Goal: Task Accomplishment & Management: Use online tool/utility

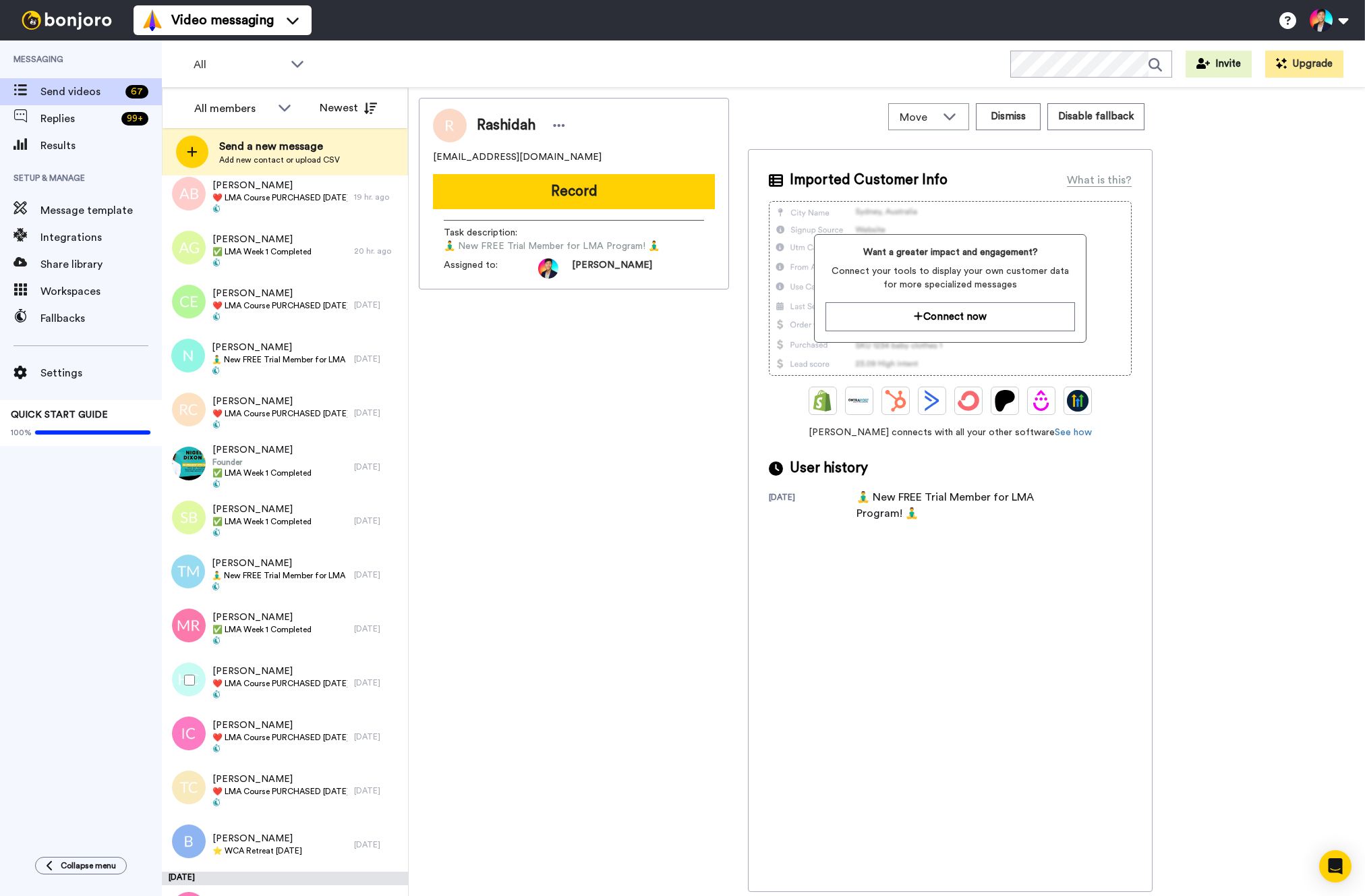
scroll to position [2018, 0]
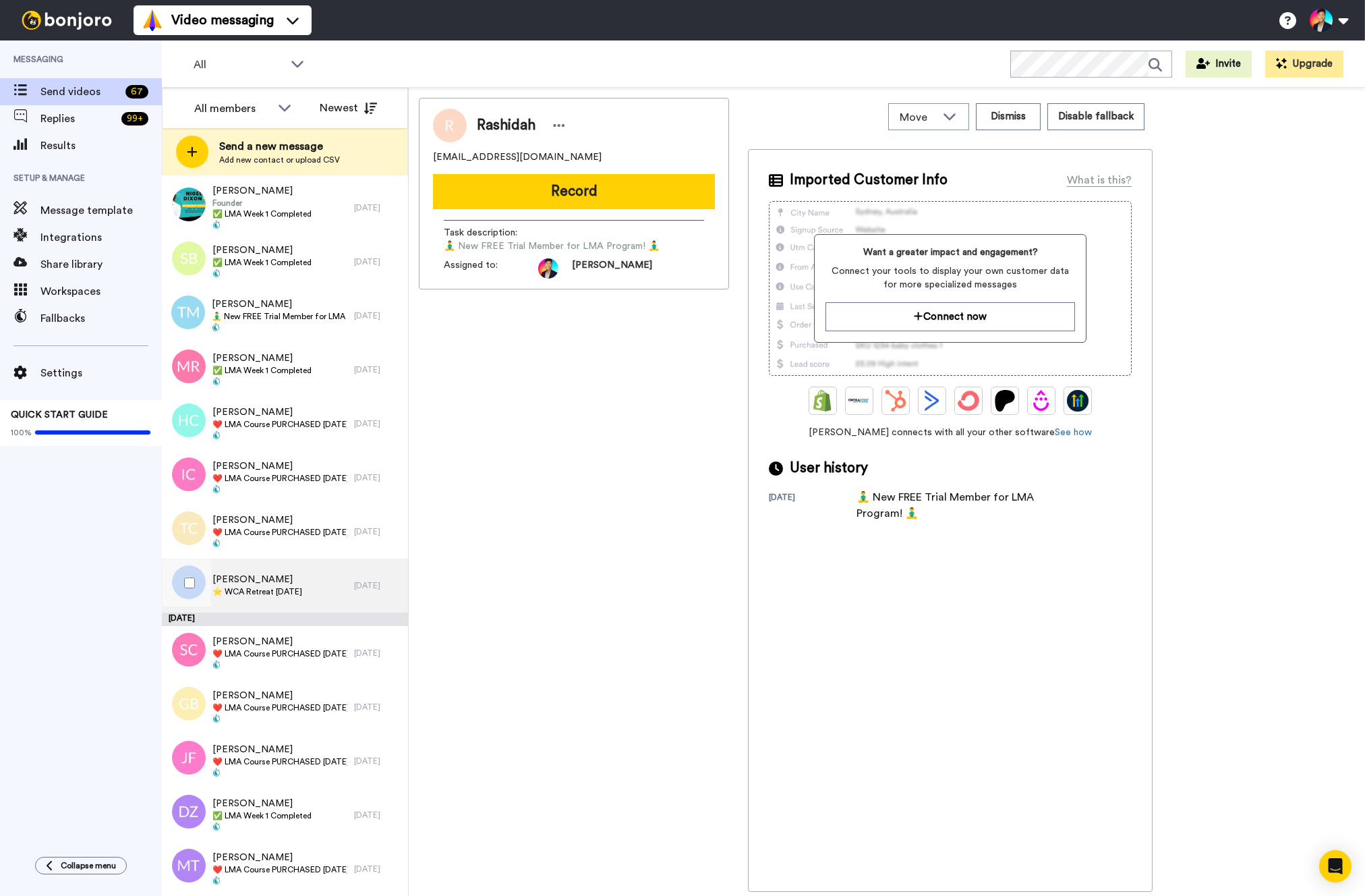
click at [302, 576] on span "[PERSON_NAME]" at bounding box center [258, 580] width 90 height 14
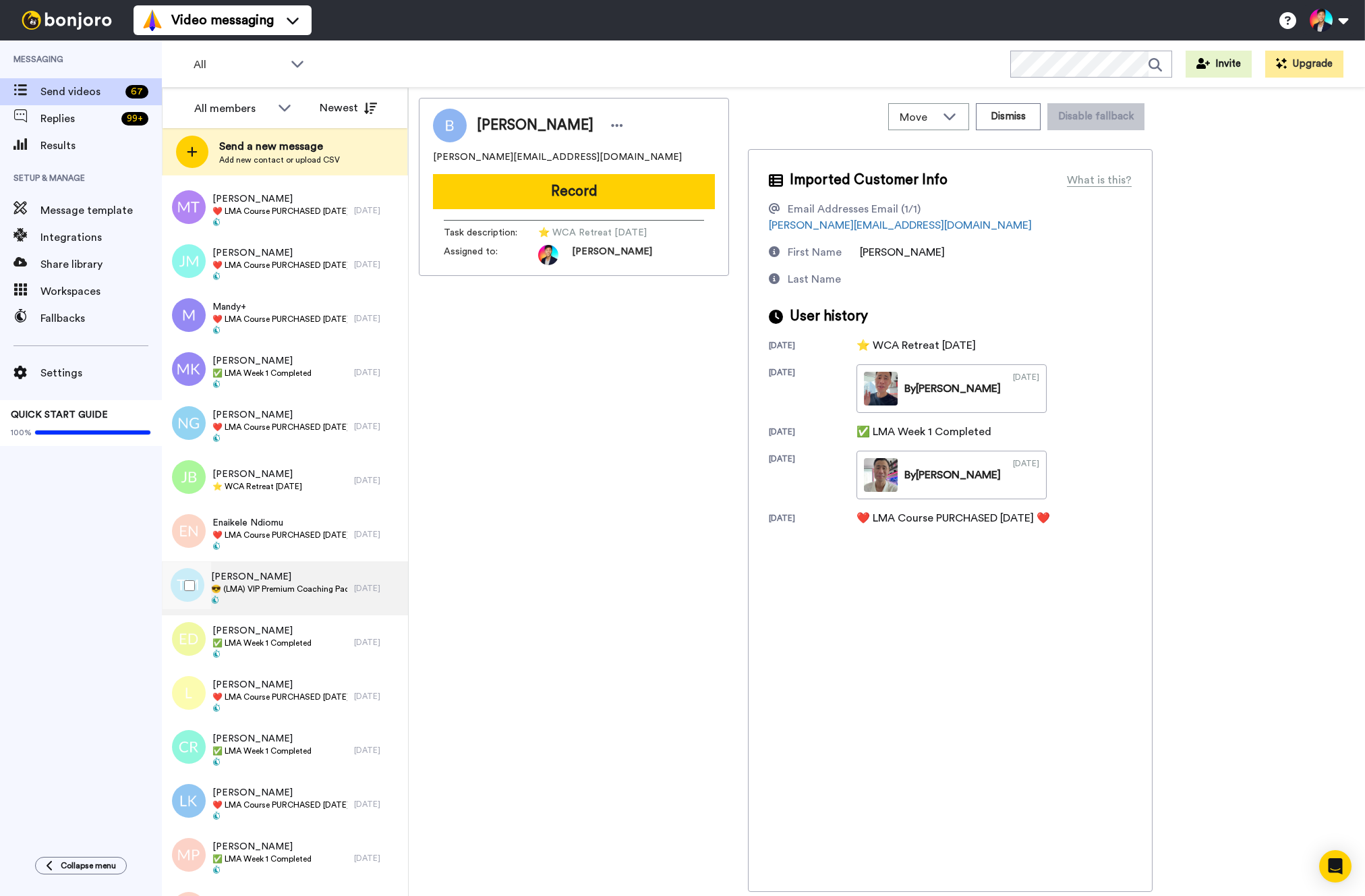
scroll to position [2949, 0]
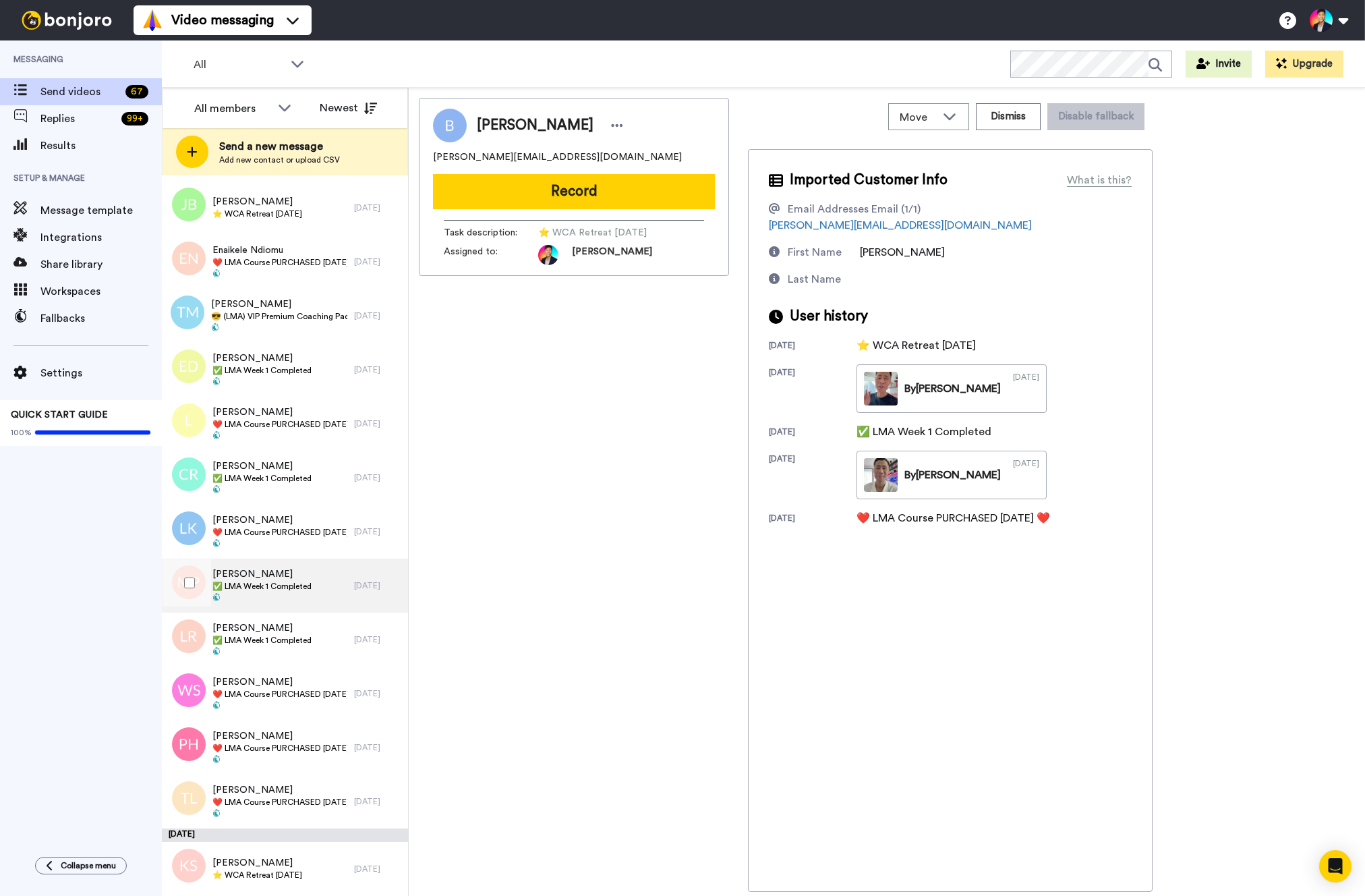
click at [276, 586] on span "✅ LMA Week 1 Completed" at bounding box center [262, 586] width 99 height 11
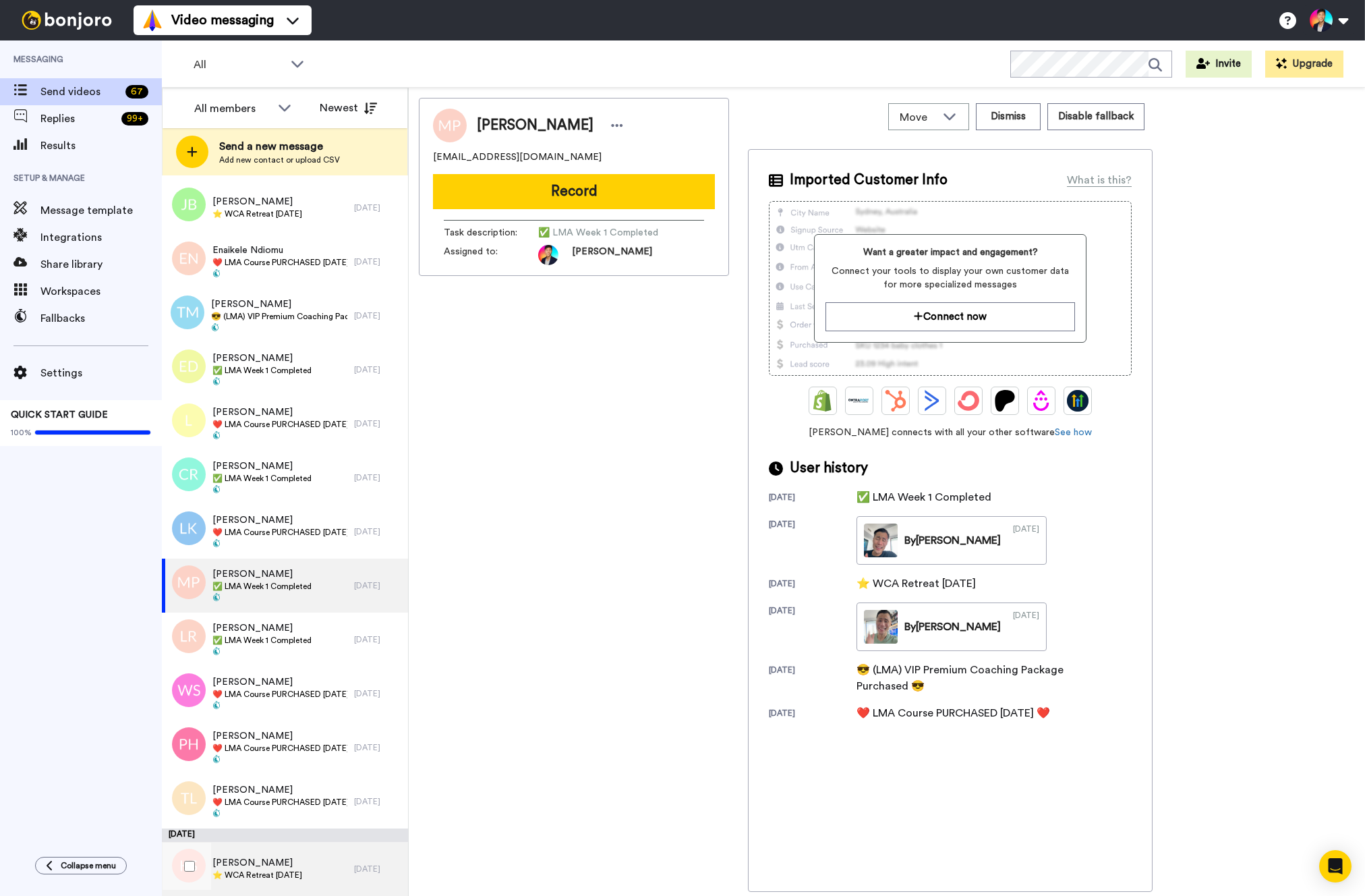
click at [305, 851] on div "Katrina Schramm ⭐️ WCA Retreat 11th March 2026" at bounding box center [258, 869] width 192 height 54
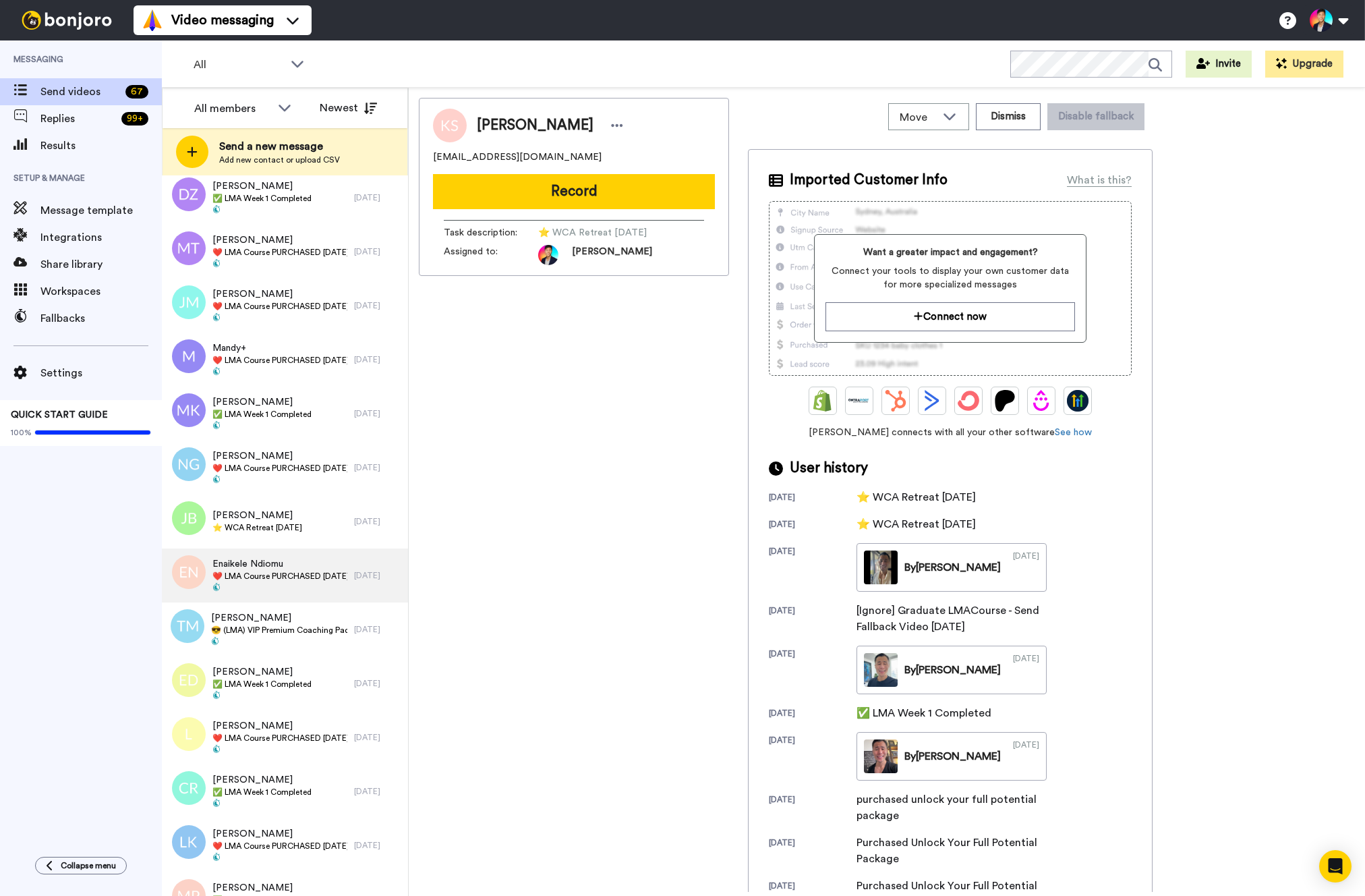
scroll to position [2623, 0]
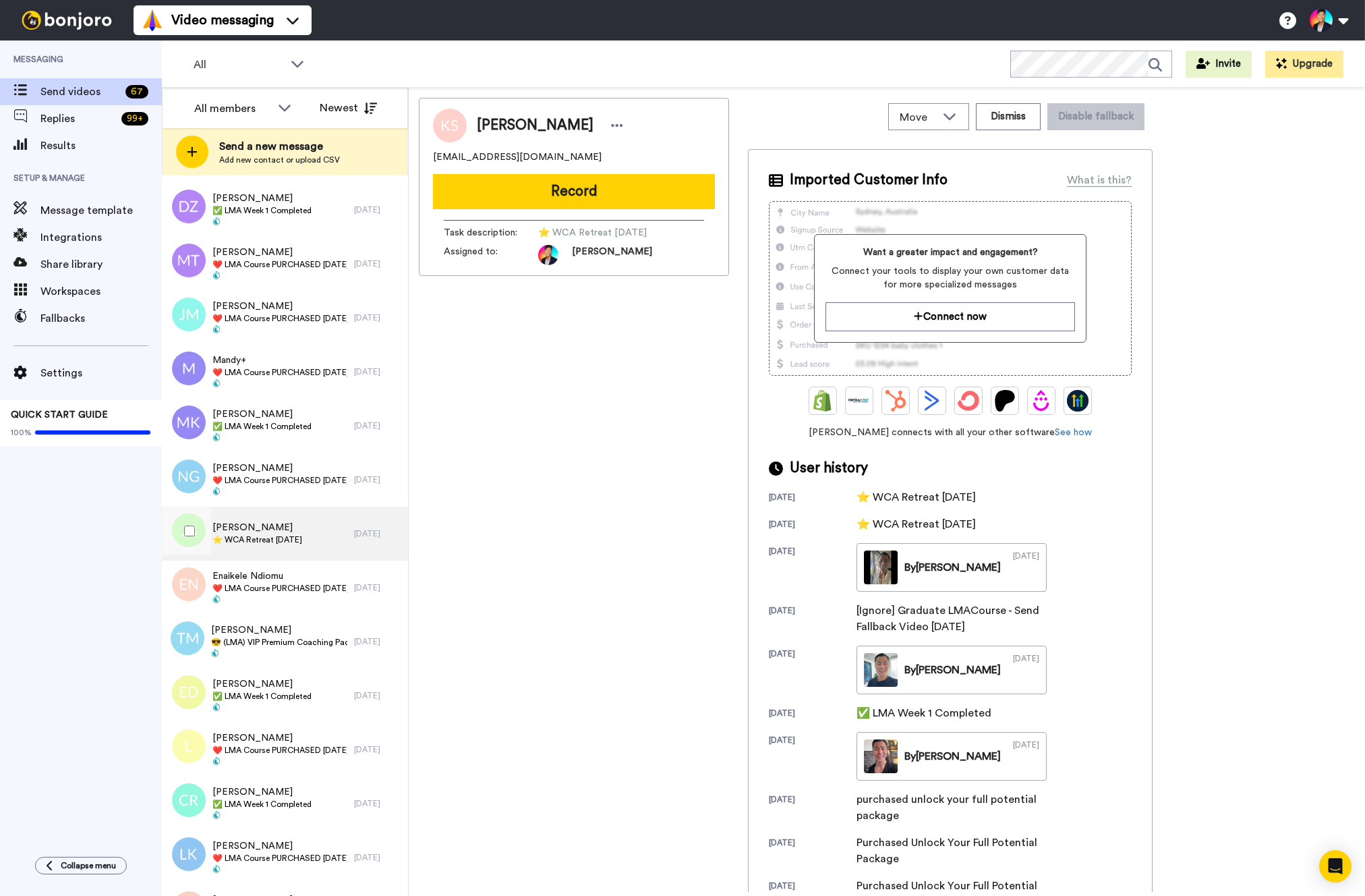
click at [302, 528] on span "[PERSON_NAME]" at bounding box center [258, 528] width 90 height 14
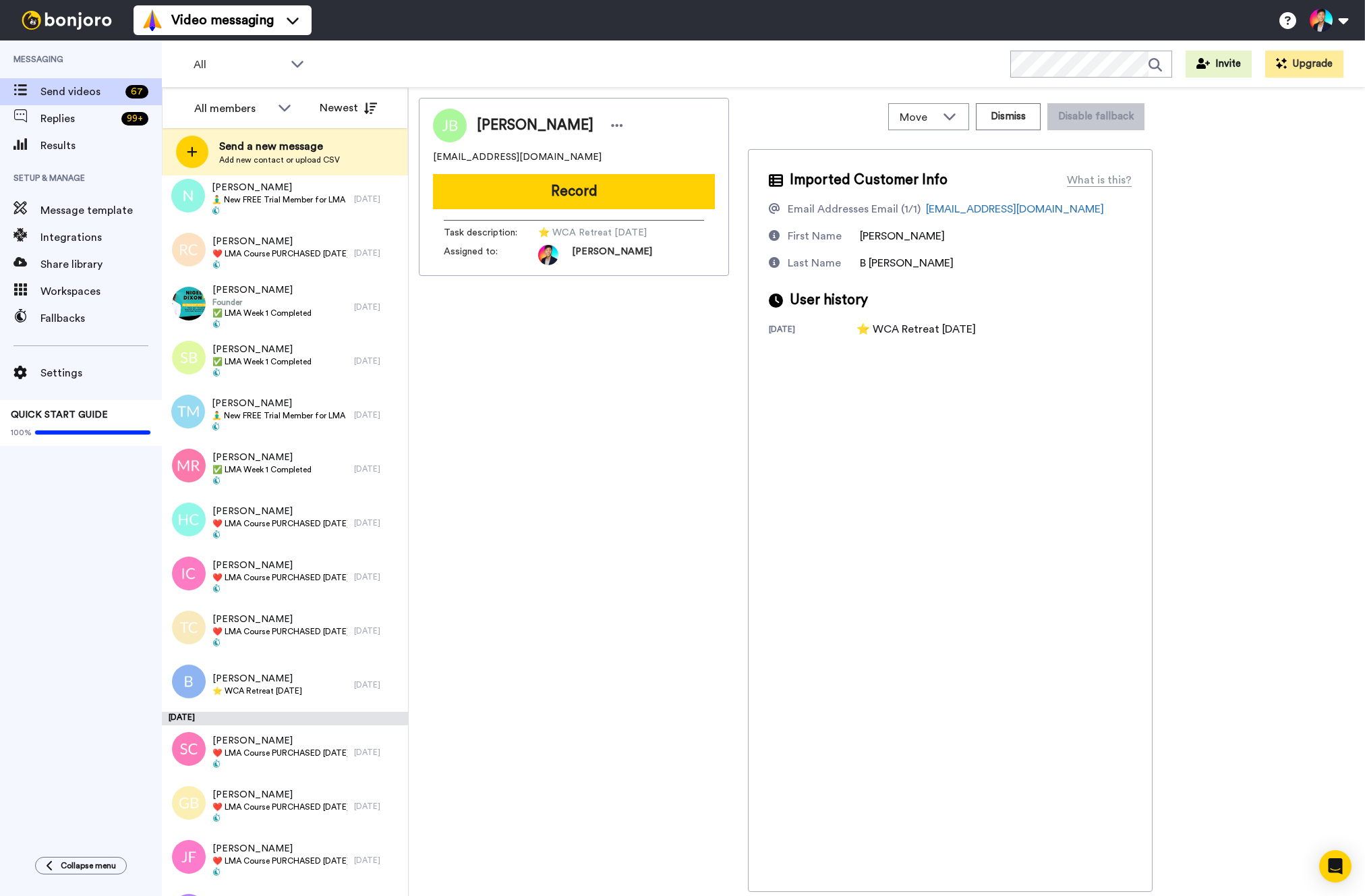
scroll to position [1911, 0]
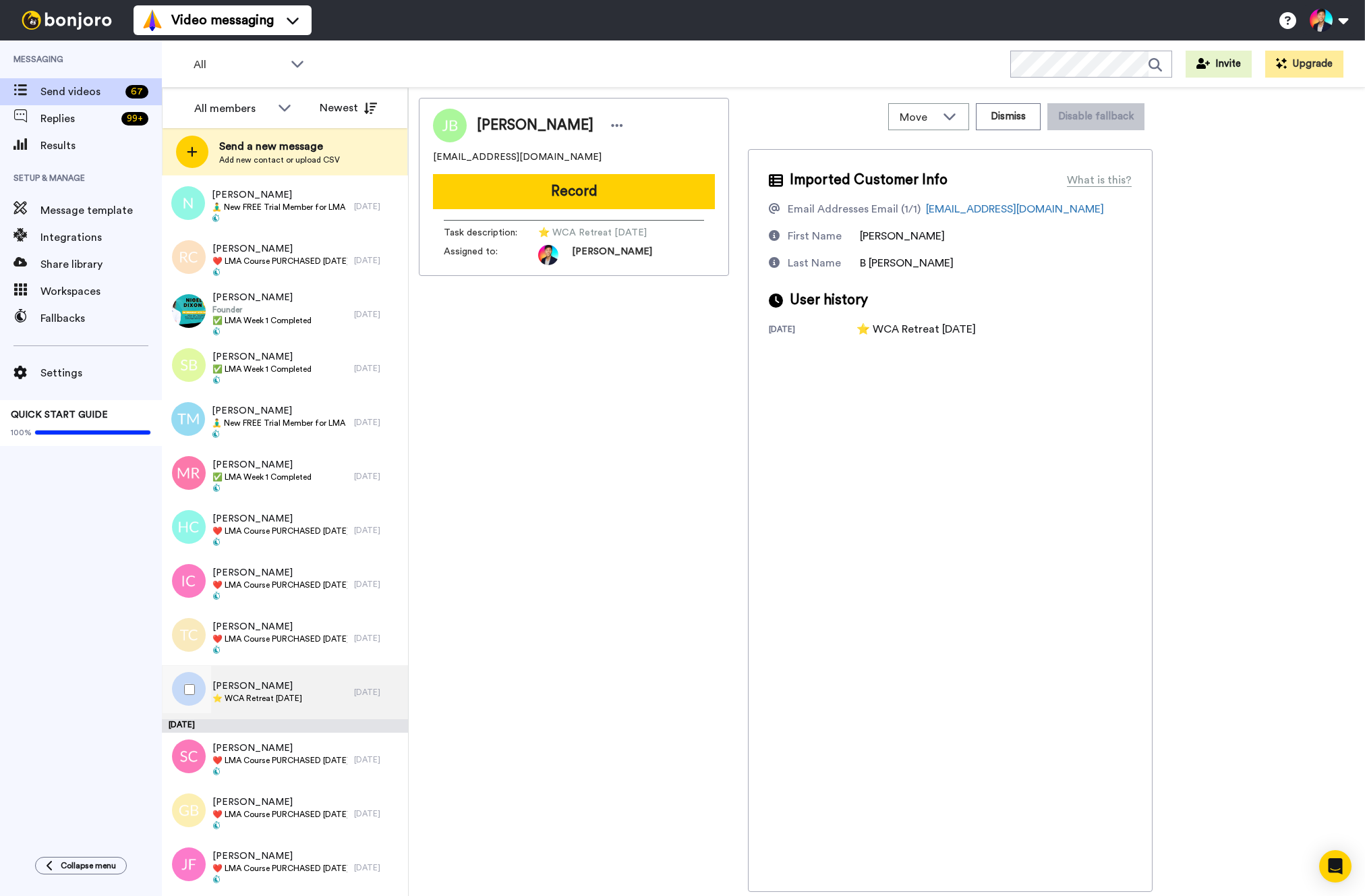
click at [286, 688] on span "[PERSON_NAME]" at bounding box center [258, 686] width 90 height 14
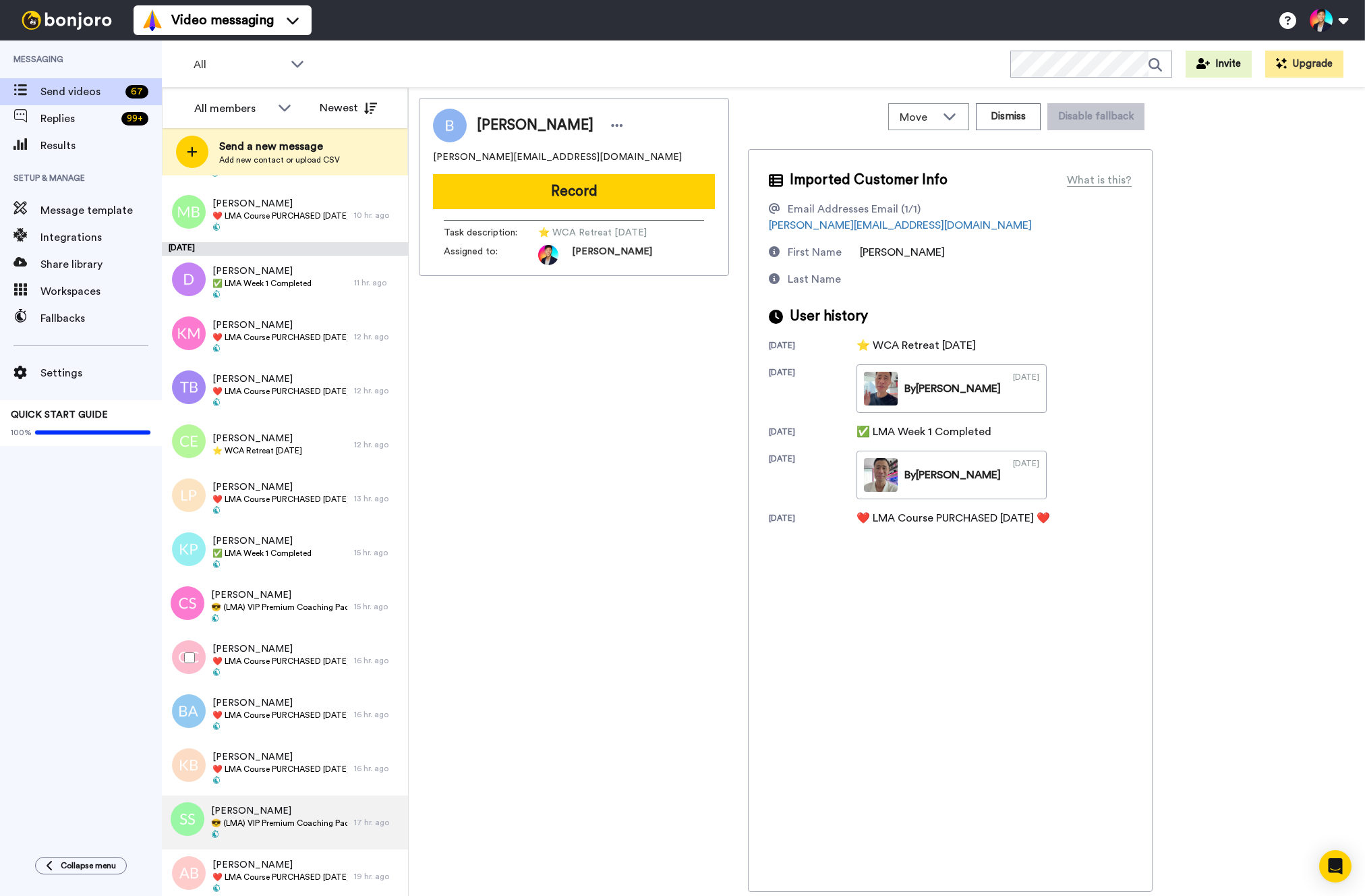
click at [224, 655] on span "[PERSON_NAME]" at bounding box center [280, 649] width 135 height 14
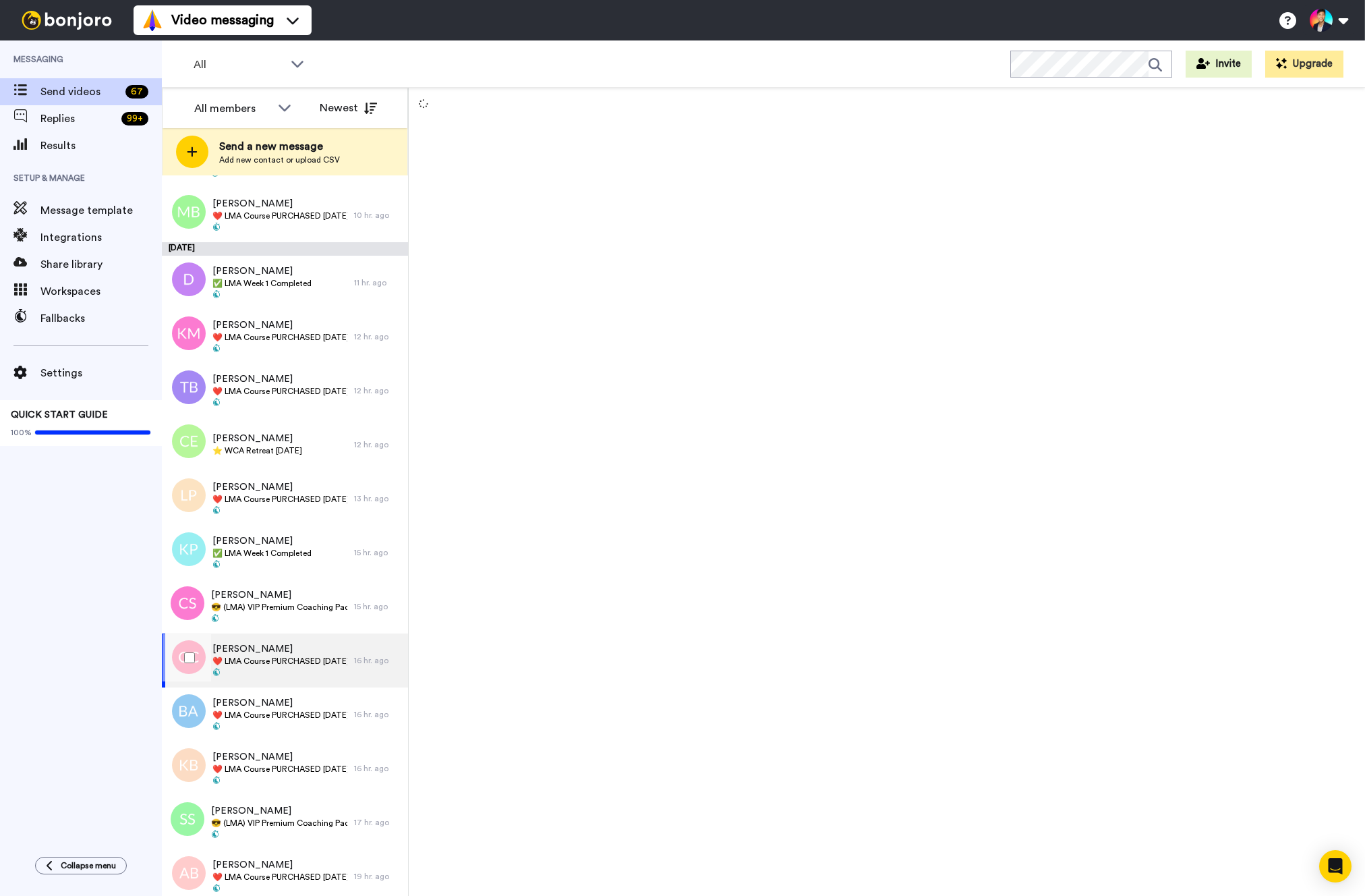
scroll to position [1051, 0]
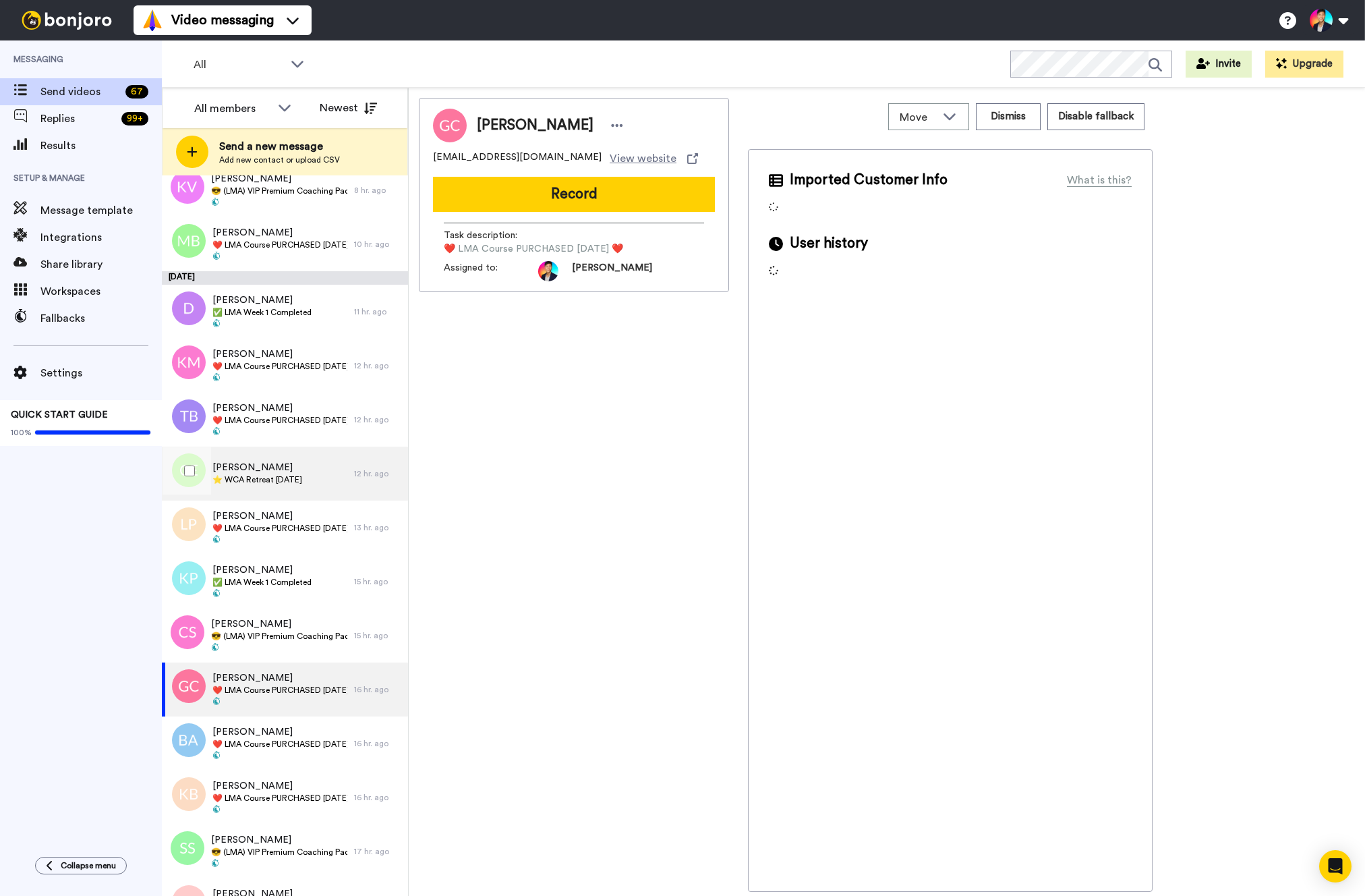
click at [286, 486] on div "Charmain Ervin ⭐️ WCA Retreat 15th July 2026" at bounding box center [258, 474] width 90 height 26
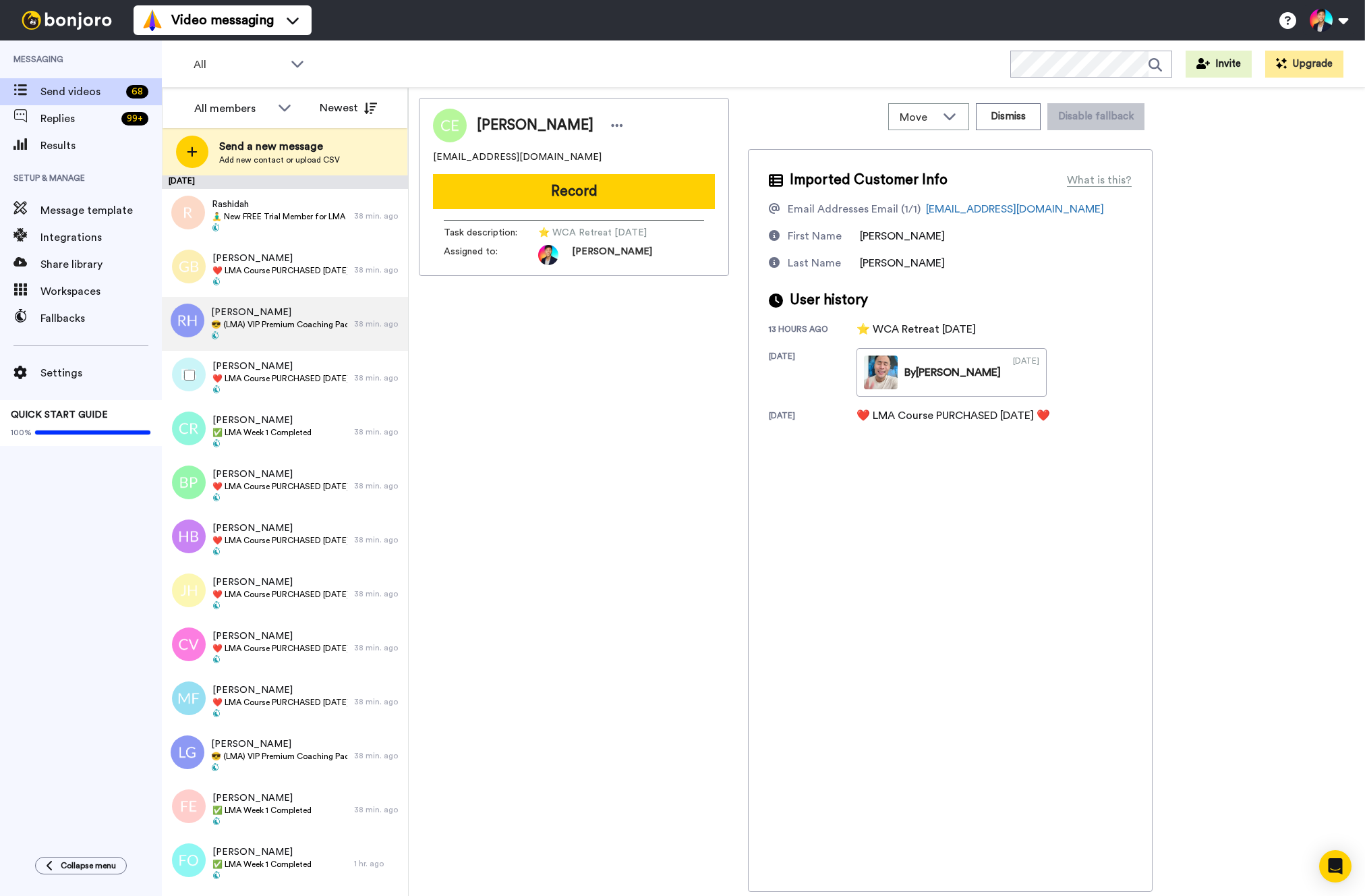
click at [235, 325] on span "😎 (LMA) VIP Premium Coaching Package Purchased 😎" at bounding box center [280, 325] width 136 height 11
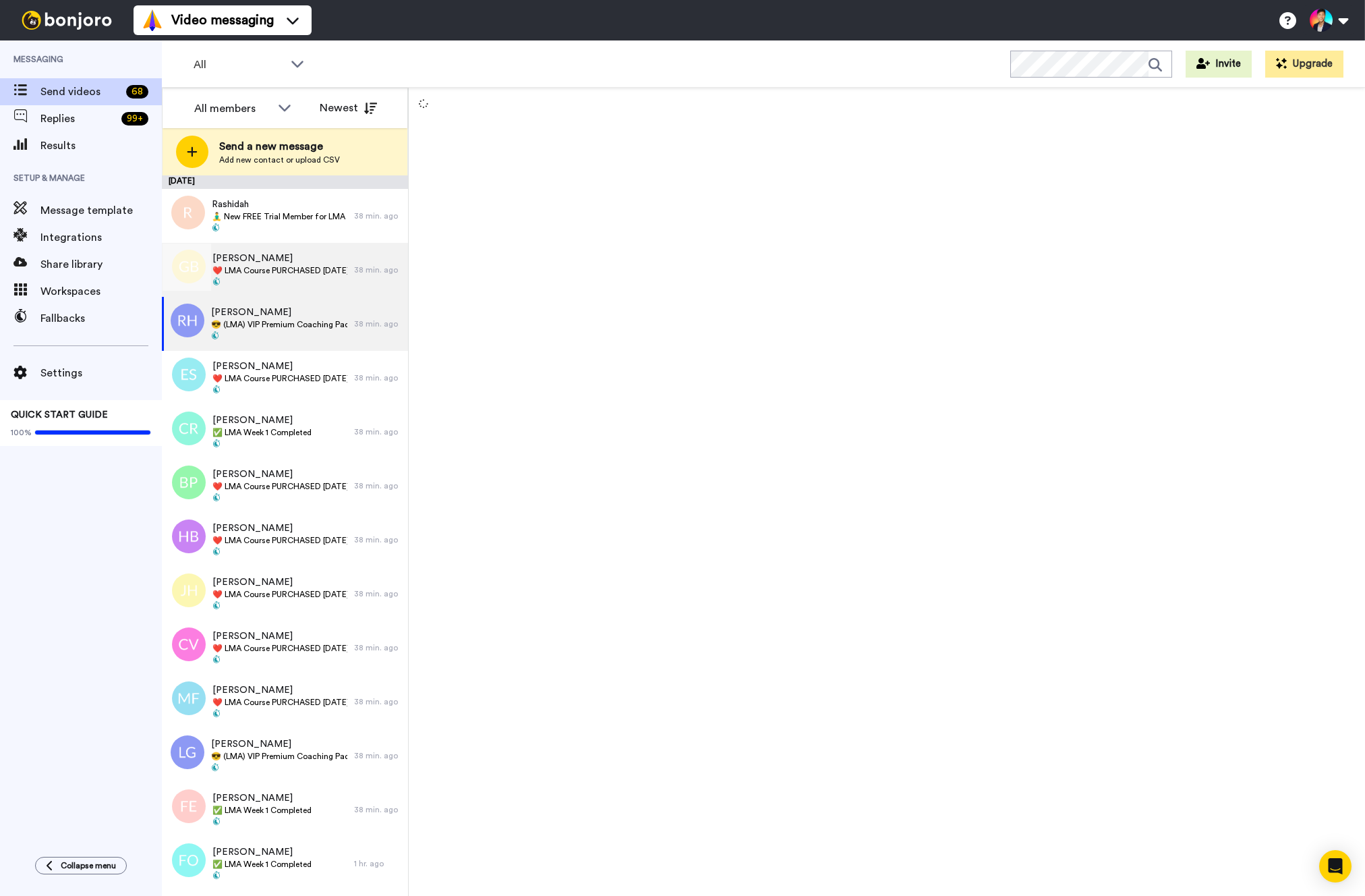
click at [215, 253] on span "[PERSON_NAME]" at bounding box center [280, 258] width 135 height 14
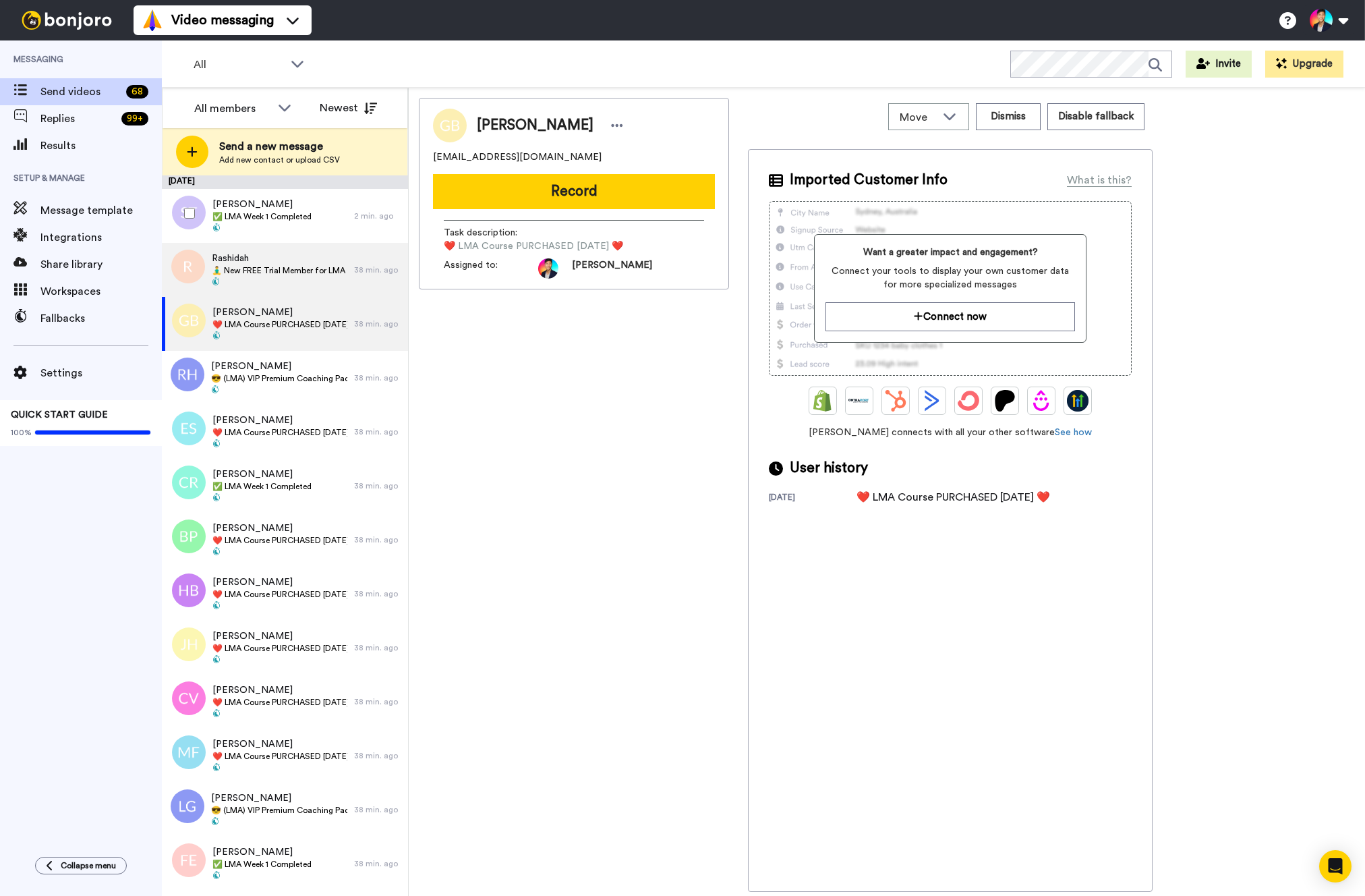
click at [245, 258] on span "Rashidah" at bounding box center [280, 258] width 136 height 14
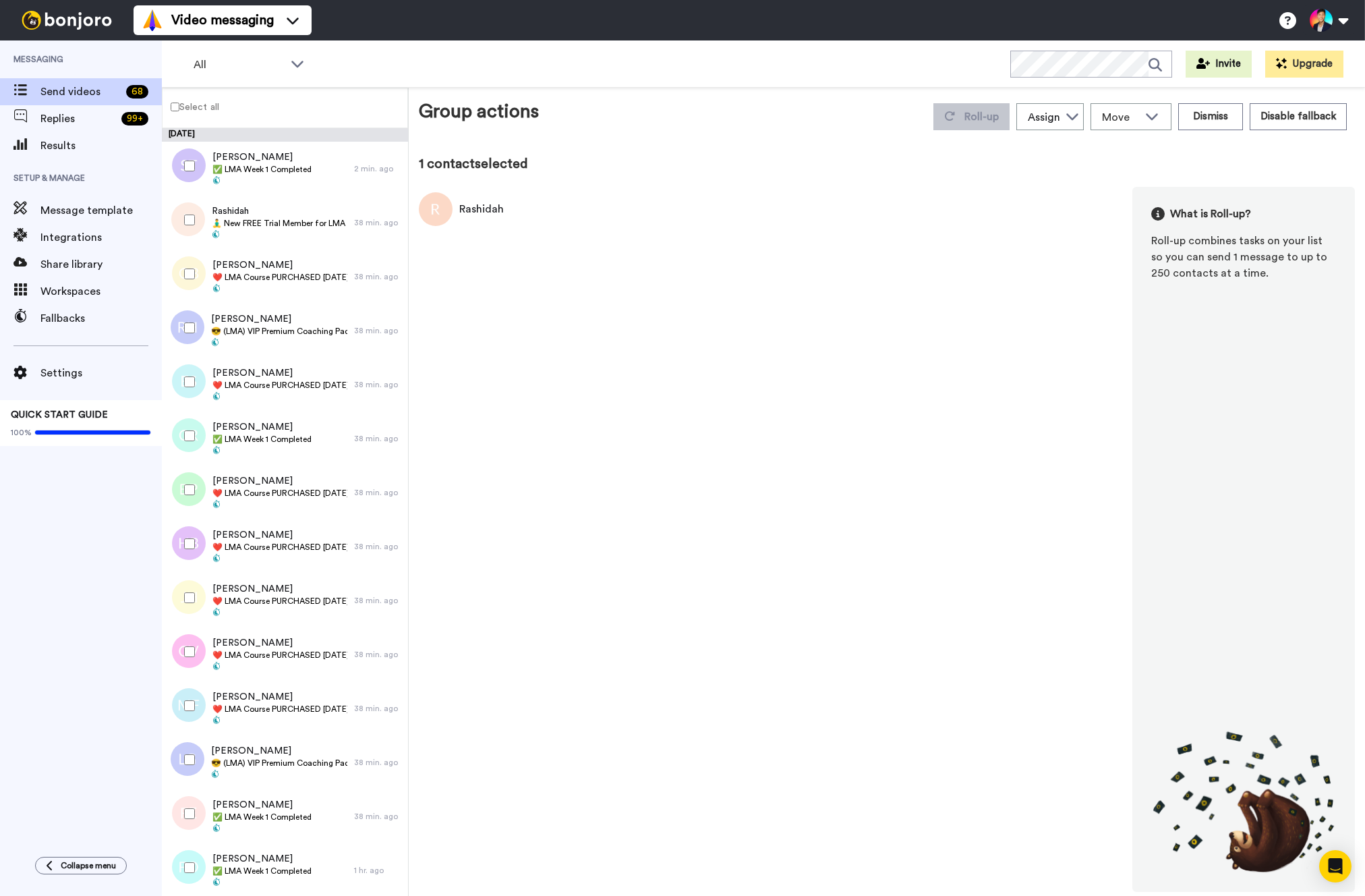
click at [192, 266] on div at bounding box center [186, 273] width 48 height 47
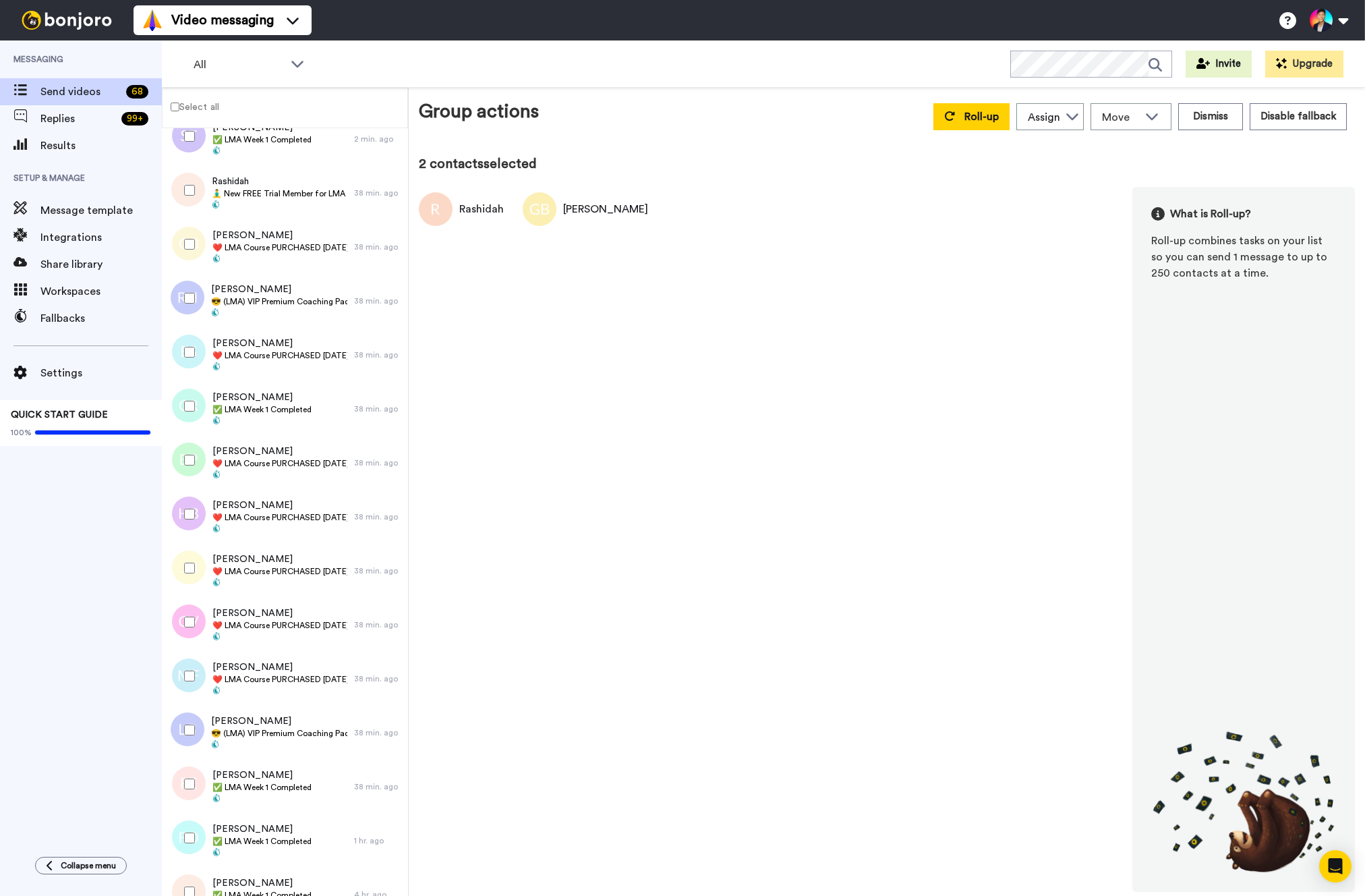
scroll to position [43, 0]
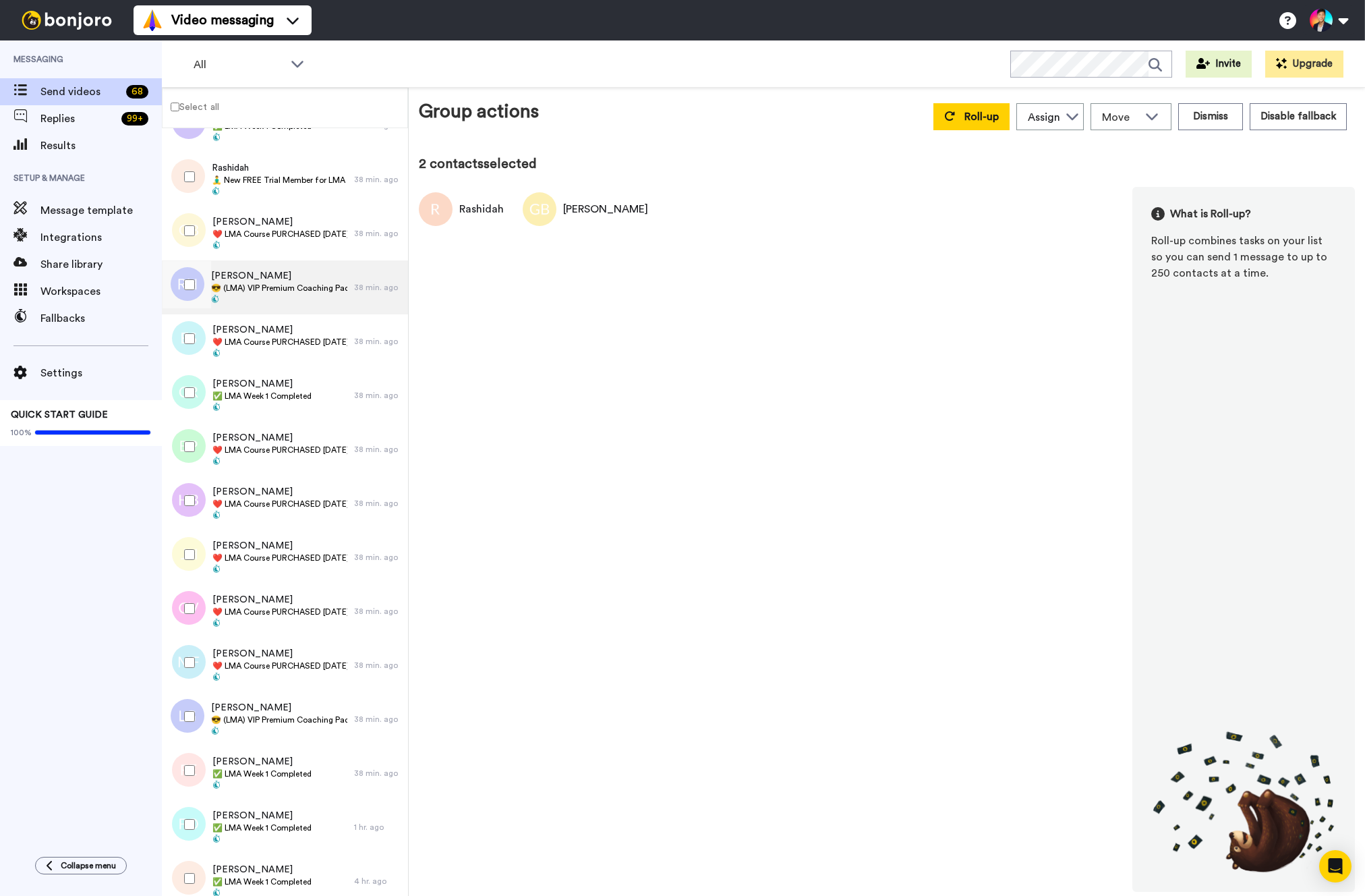
click at [267, 274] on span "[PERSON_NAME]" at bounding box center [280, 276] width 136 height 14
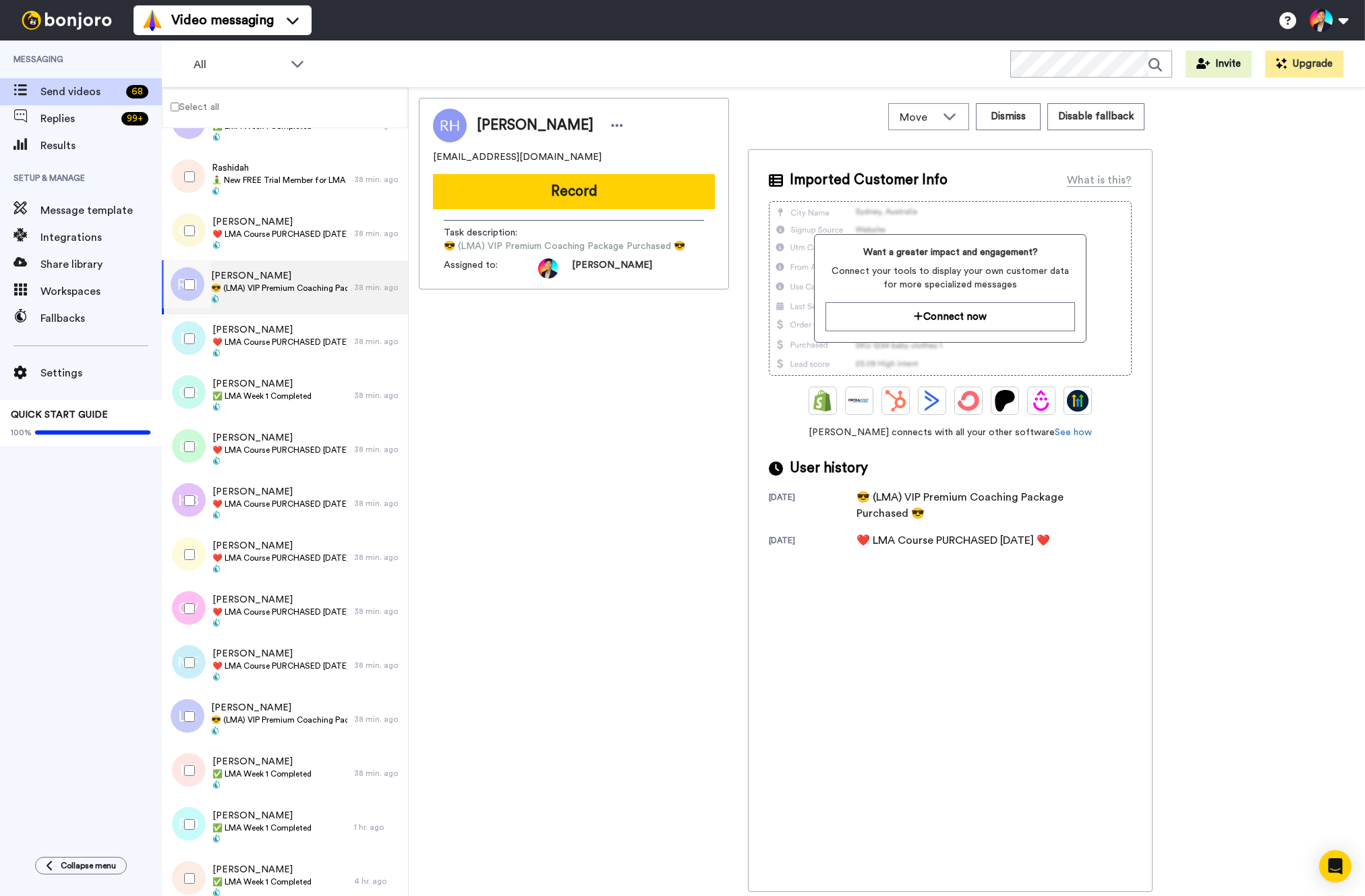
click at [197, 292] on div at bounding box center [186, 284] width 48 height 47
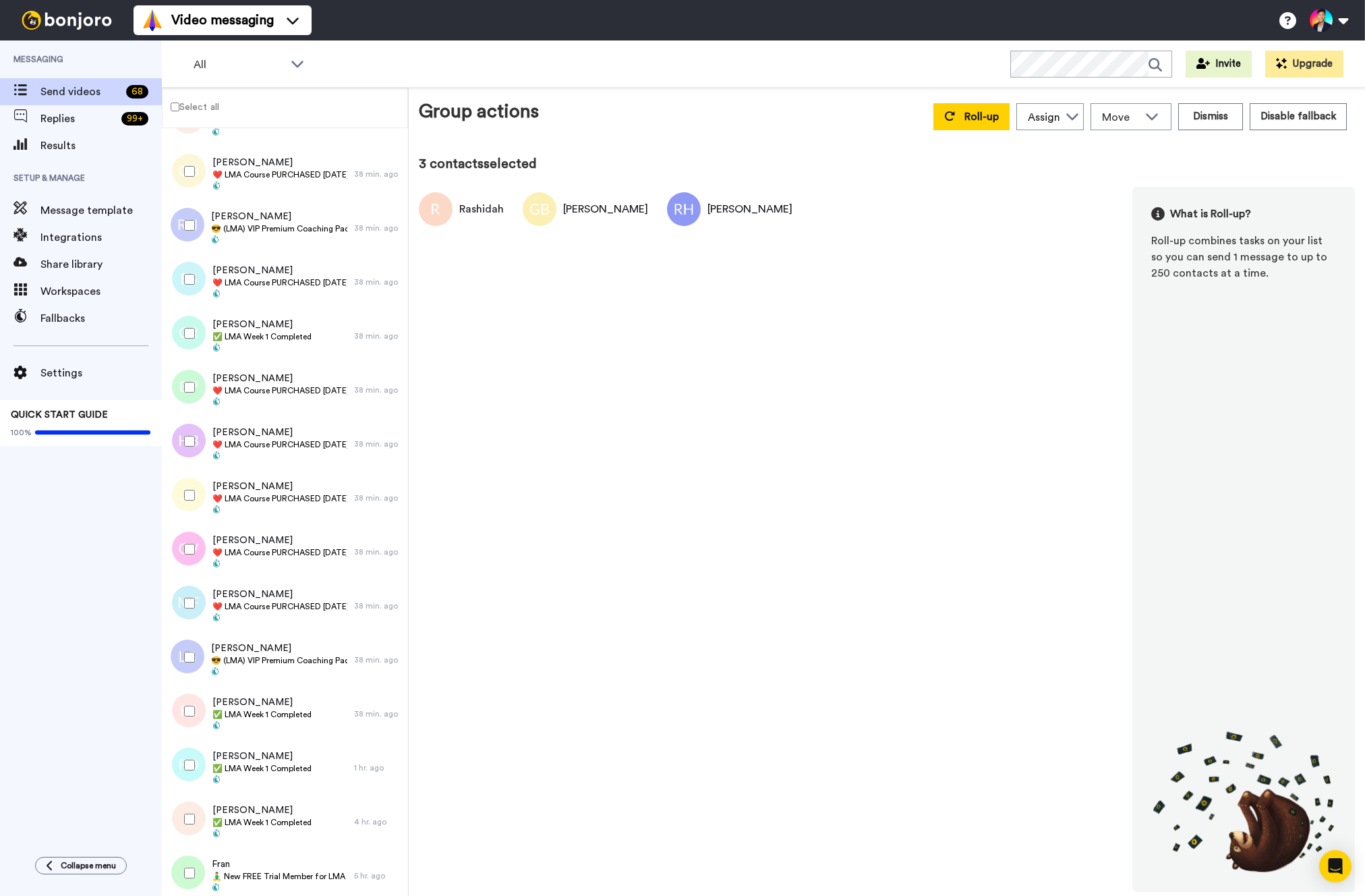
scroll to position [113, 0]
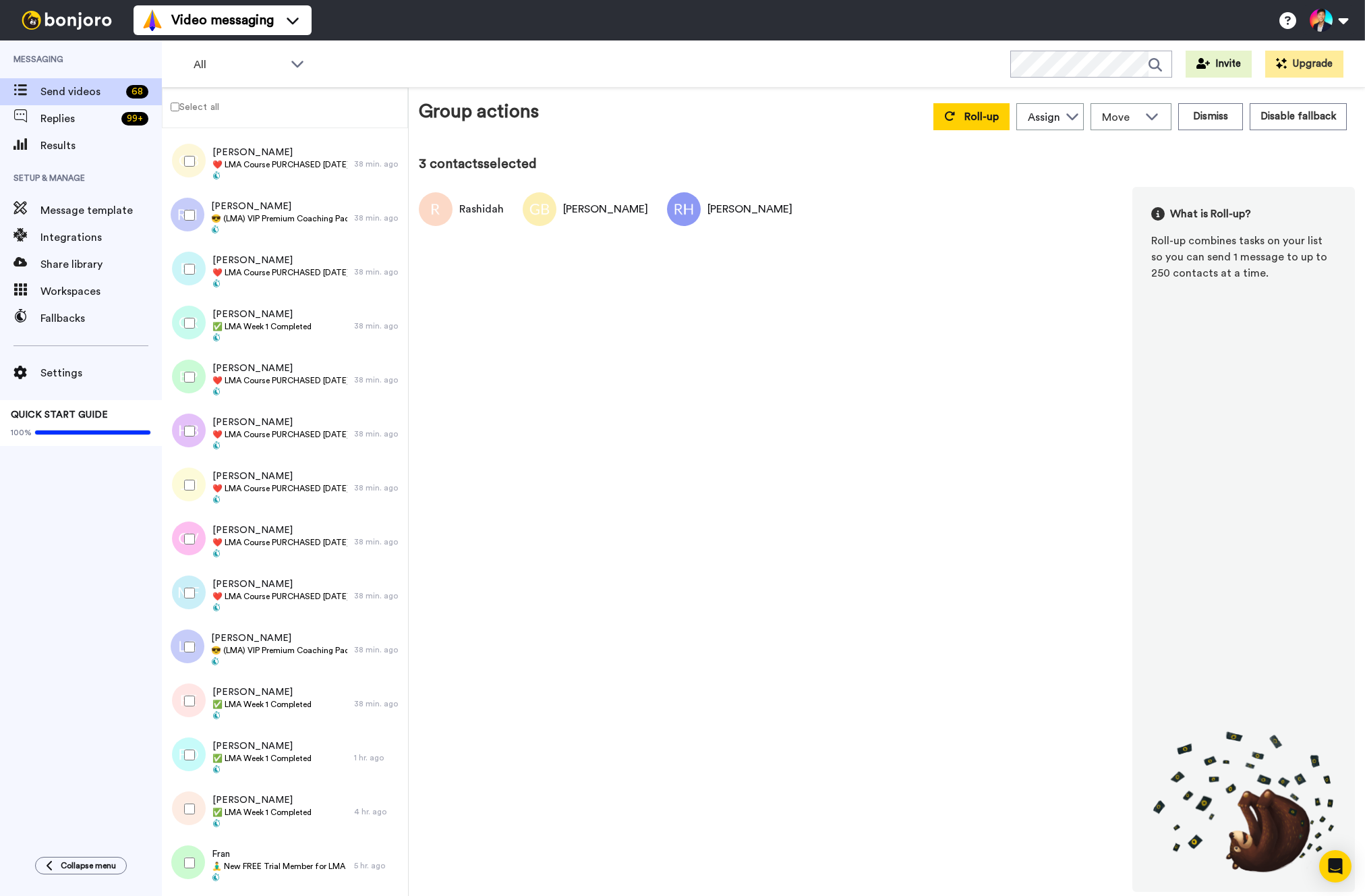
click at [197, 292] on div at bounding box center [186, 269] width 48 height 47
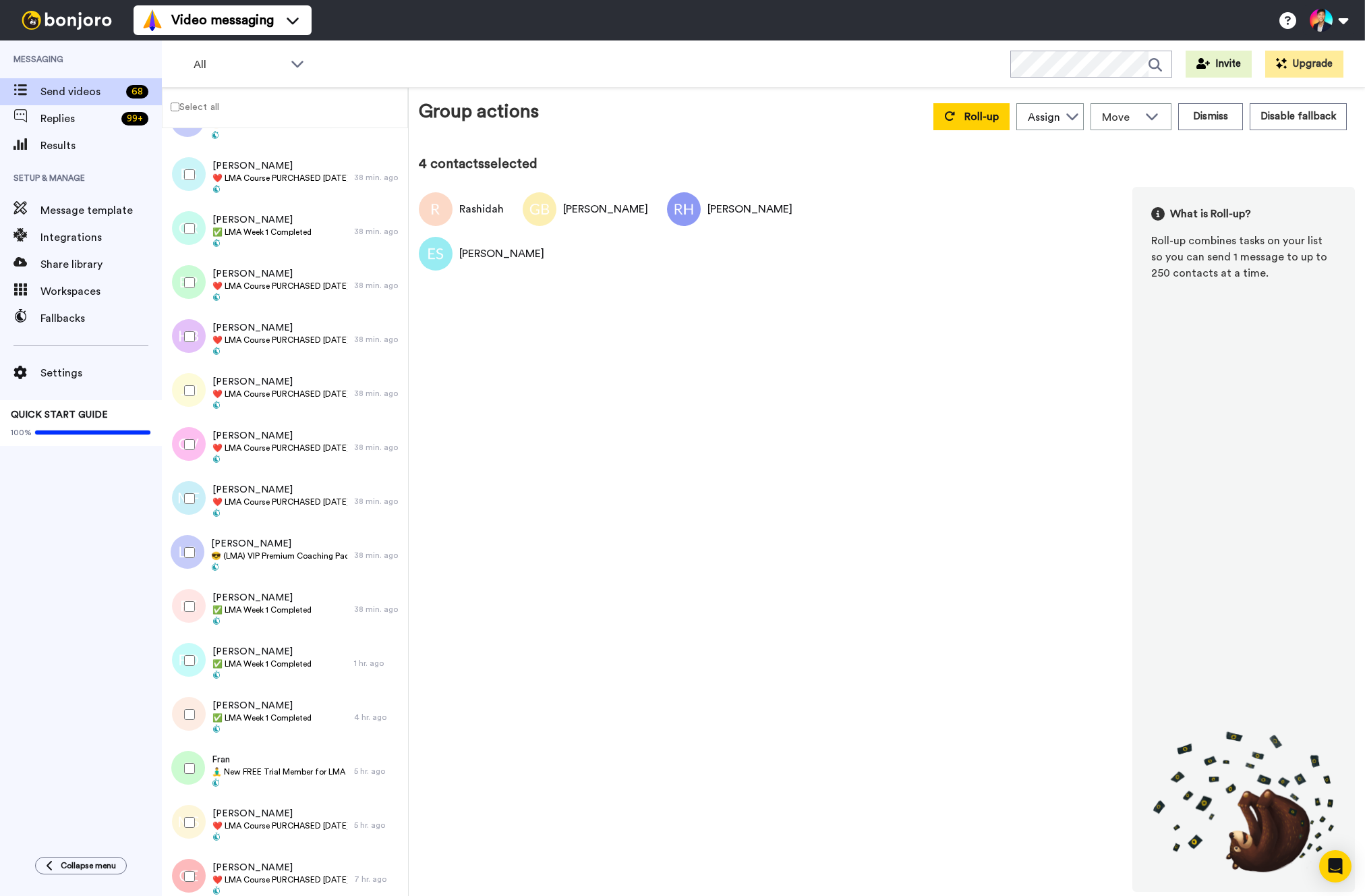
scroll to position [218, 0]
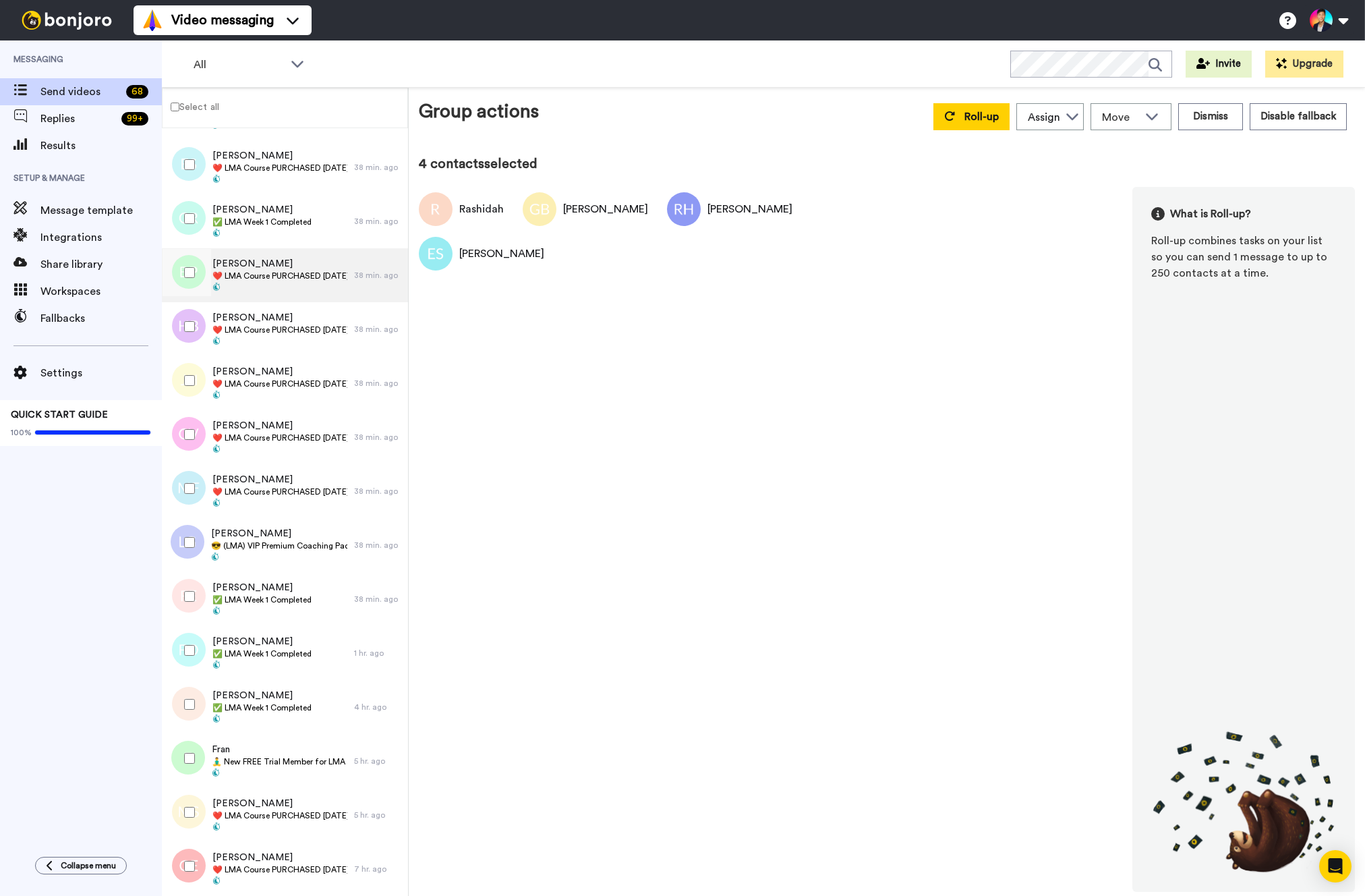
click at [258, 293] on div "Bjorn Pedersen ❤️️ LMA Course PURCHASED Today ❤️️" at bounding box center [258, 275] width 192 height 54
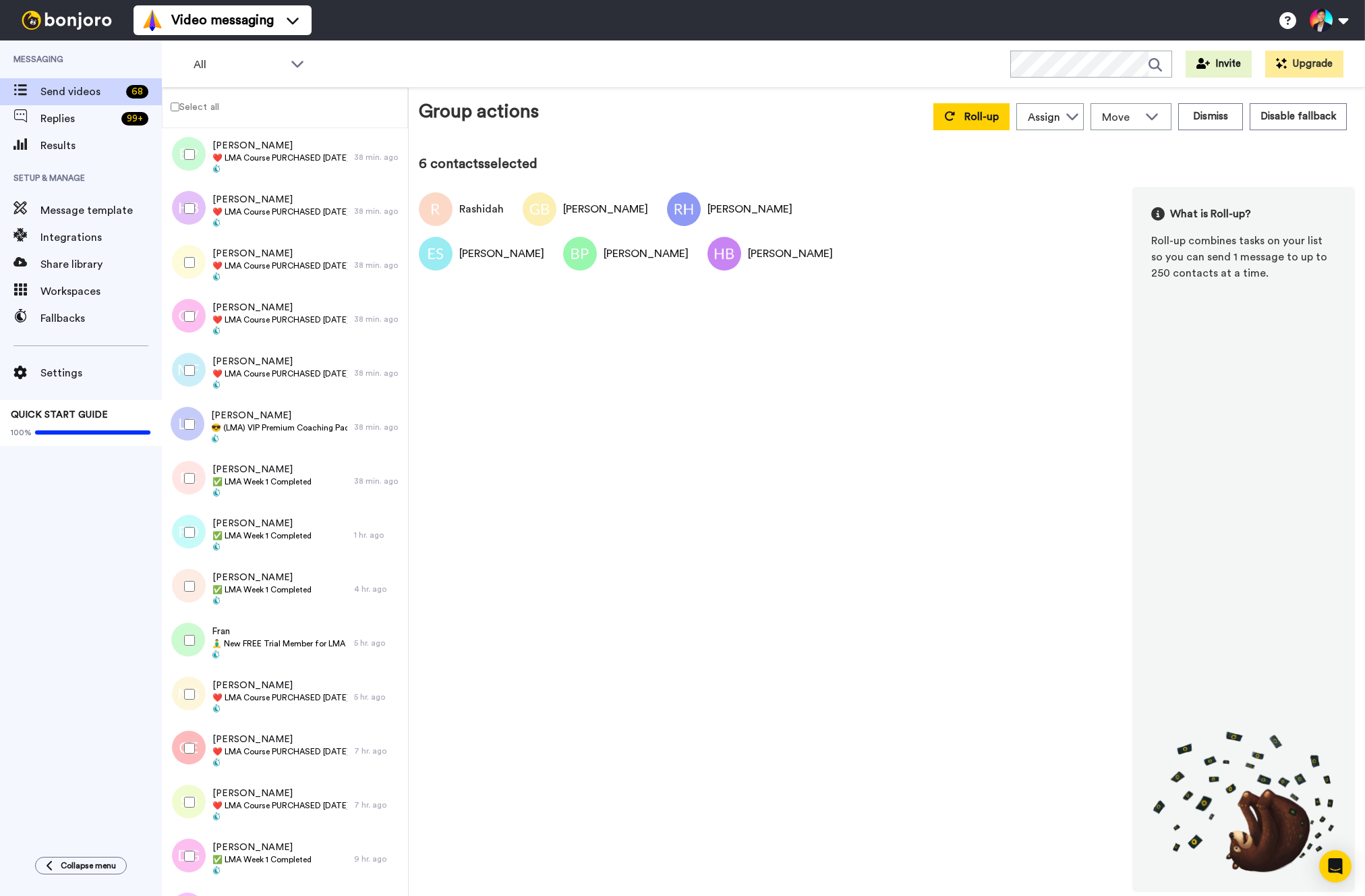
click at [189, 278] on div at bounding box center [186, 262] width 48 height 47
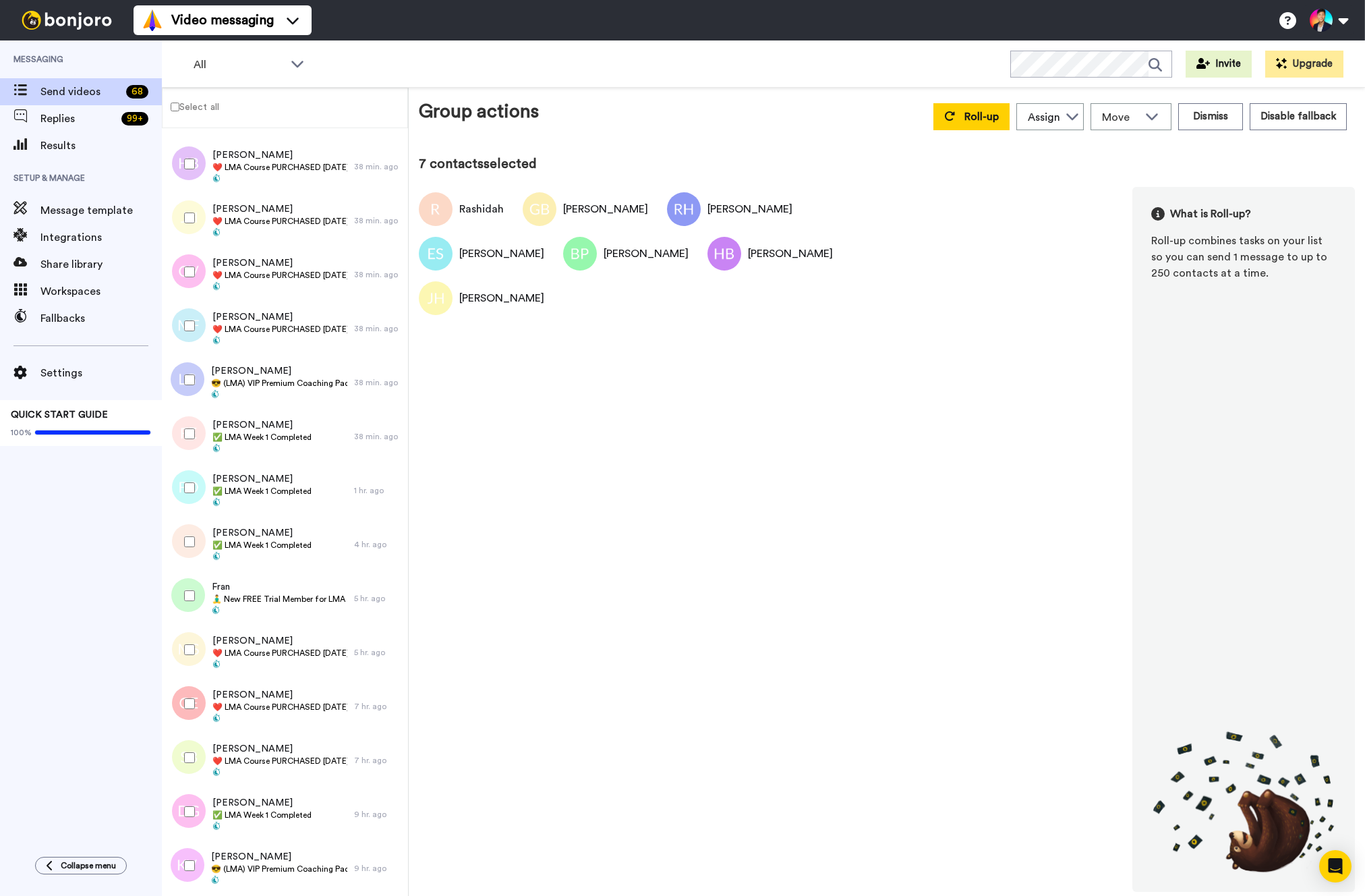
scroll to position [384, 0]
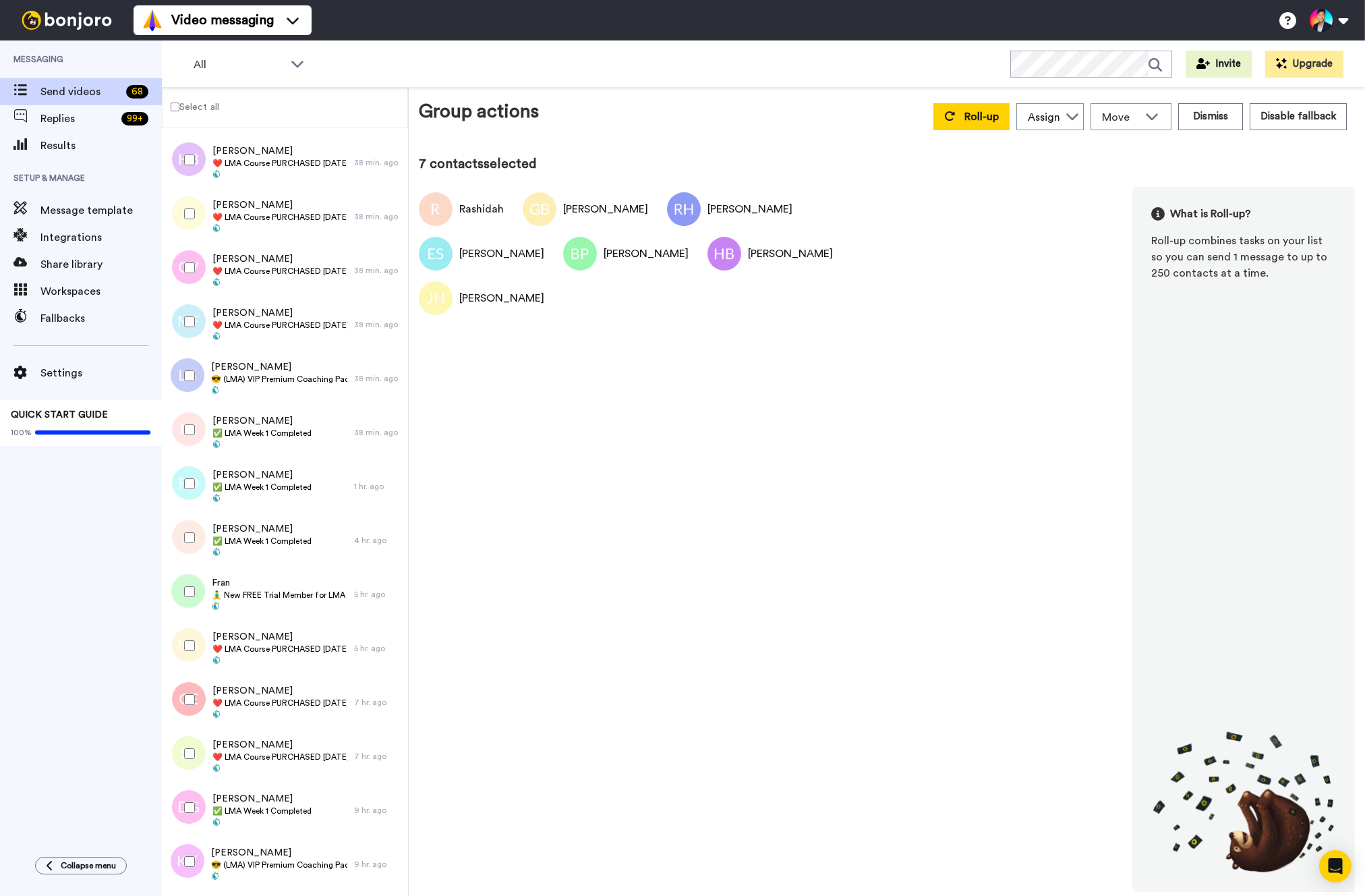
click at [189, 278] on div at bounding box center [186, 267] width 48 height 47
click at [191, 310] on div at bounding box center [186, 321] width 48 height 47
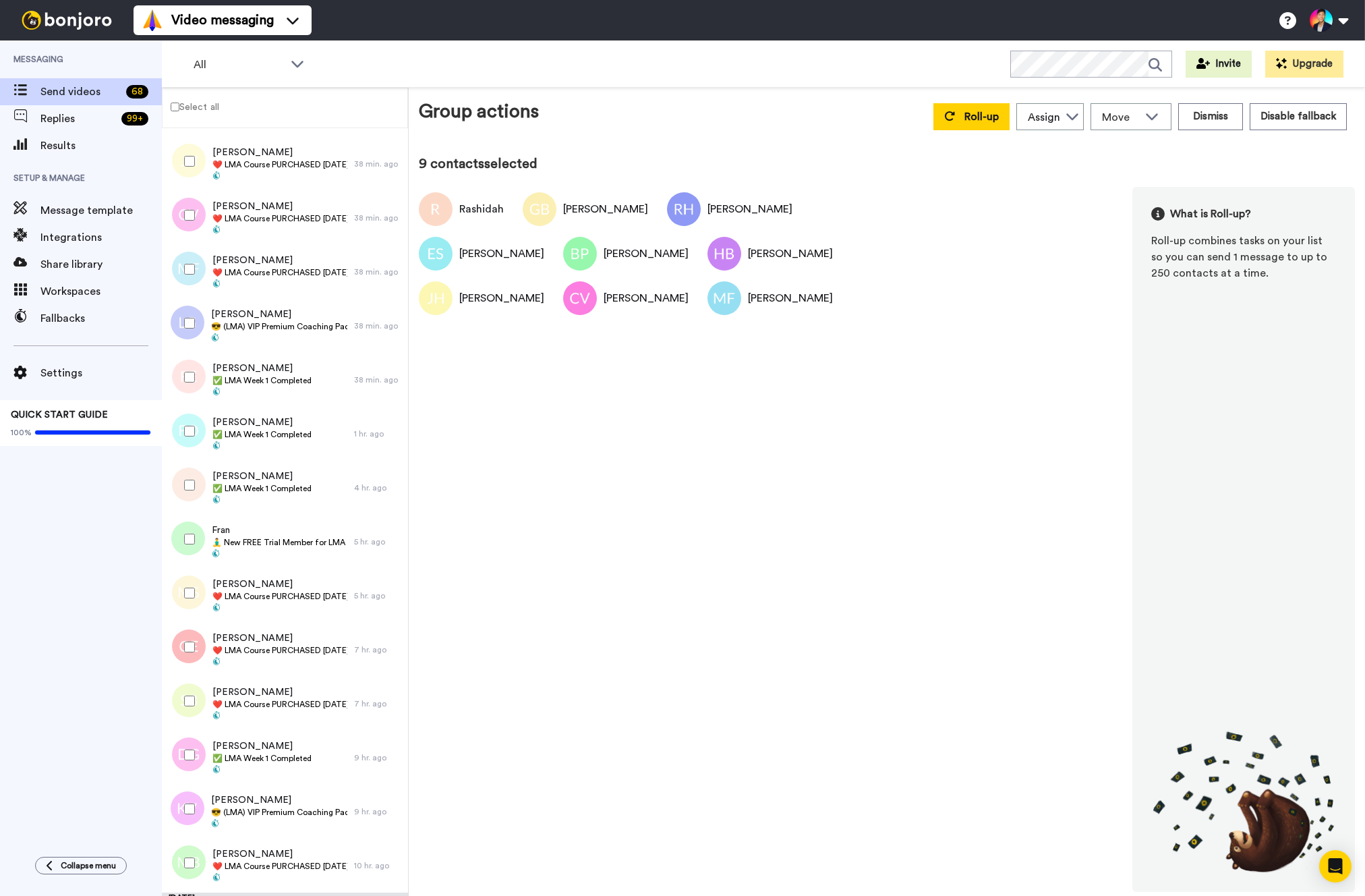
scroll to position [440, 0]
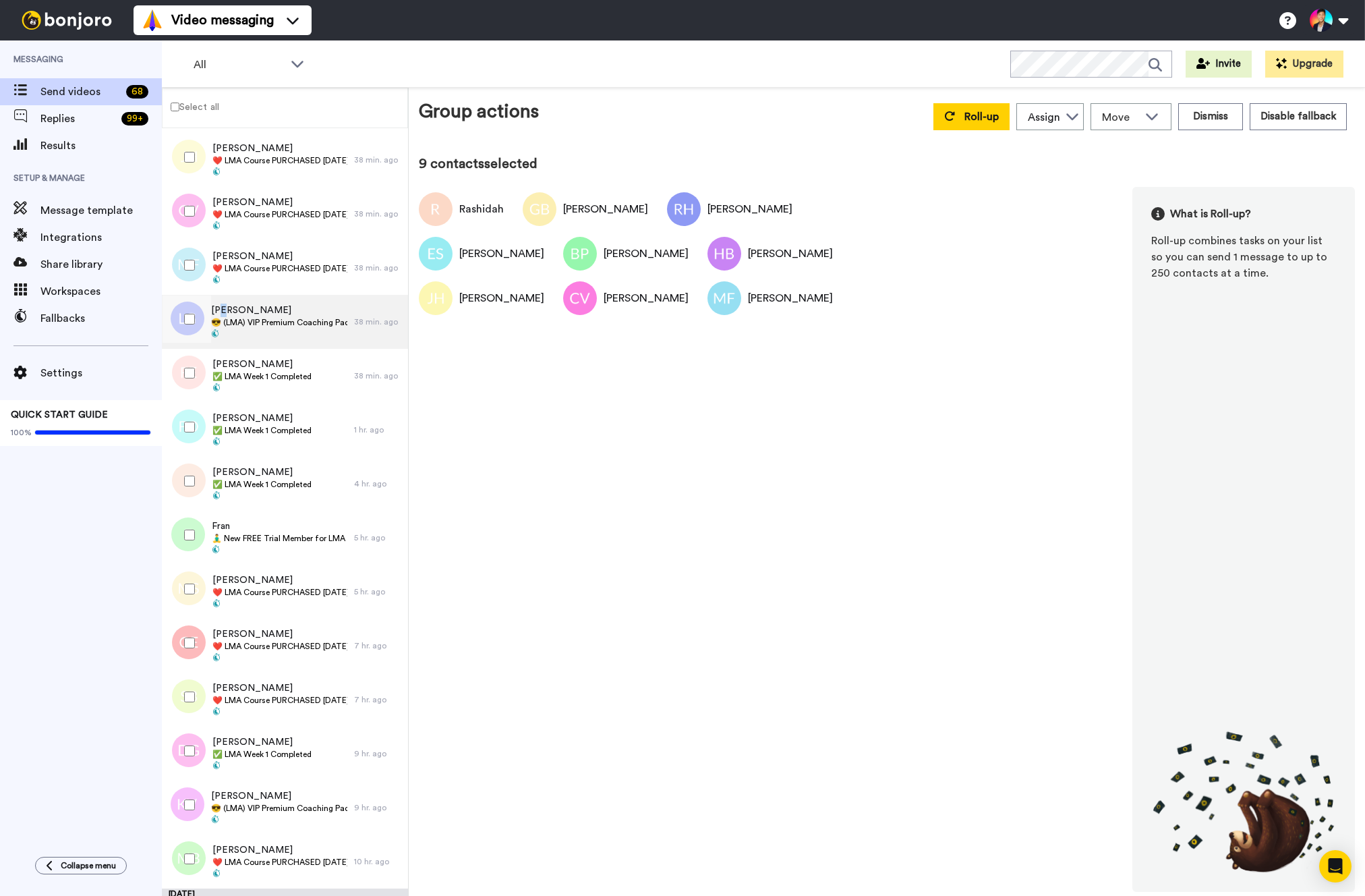
click at [224, 311] on span "[PERSON_NAME]" at bounding box center [280, 310] width 136 height 14
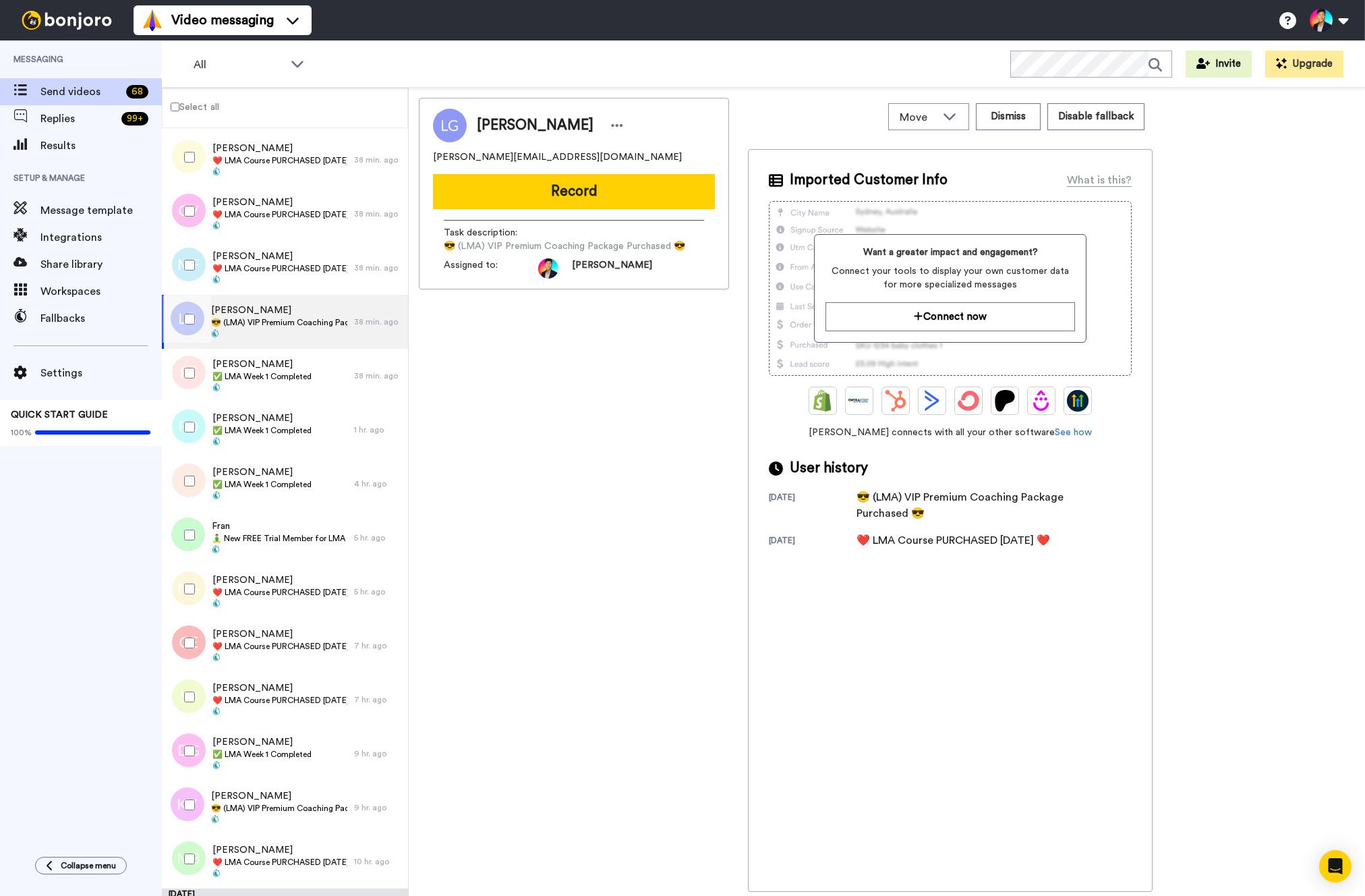
click at [181, 310] on div at bounding box center [186, 318] width 48 height 47
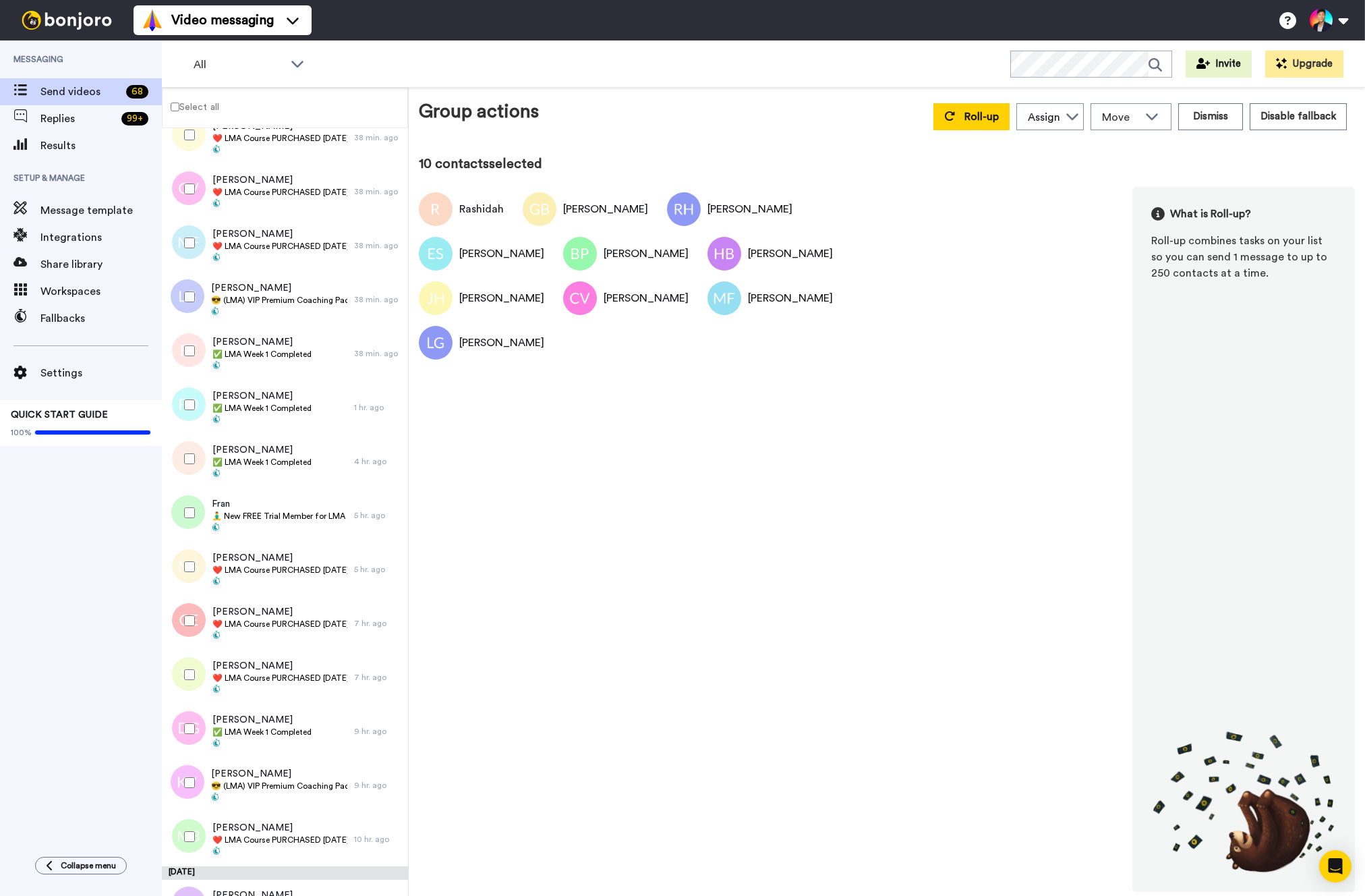
click at [181, 310] on div at bounding box center [186, 297] width 48 height 47
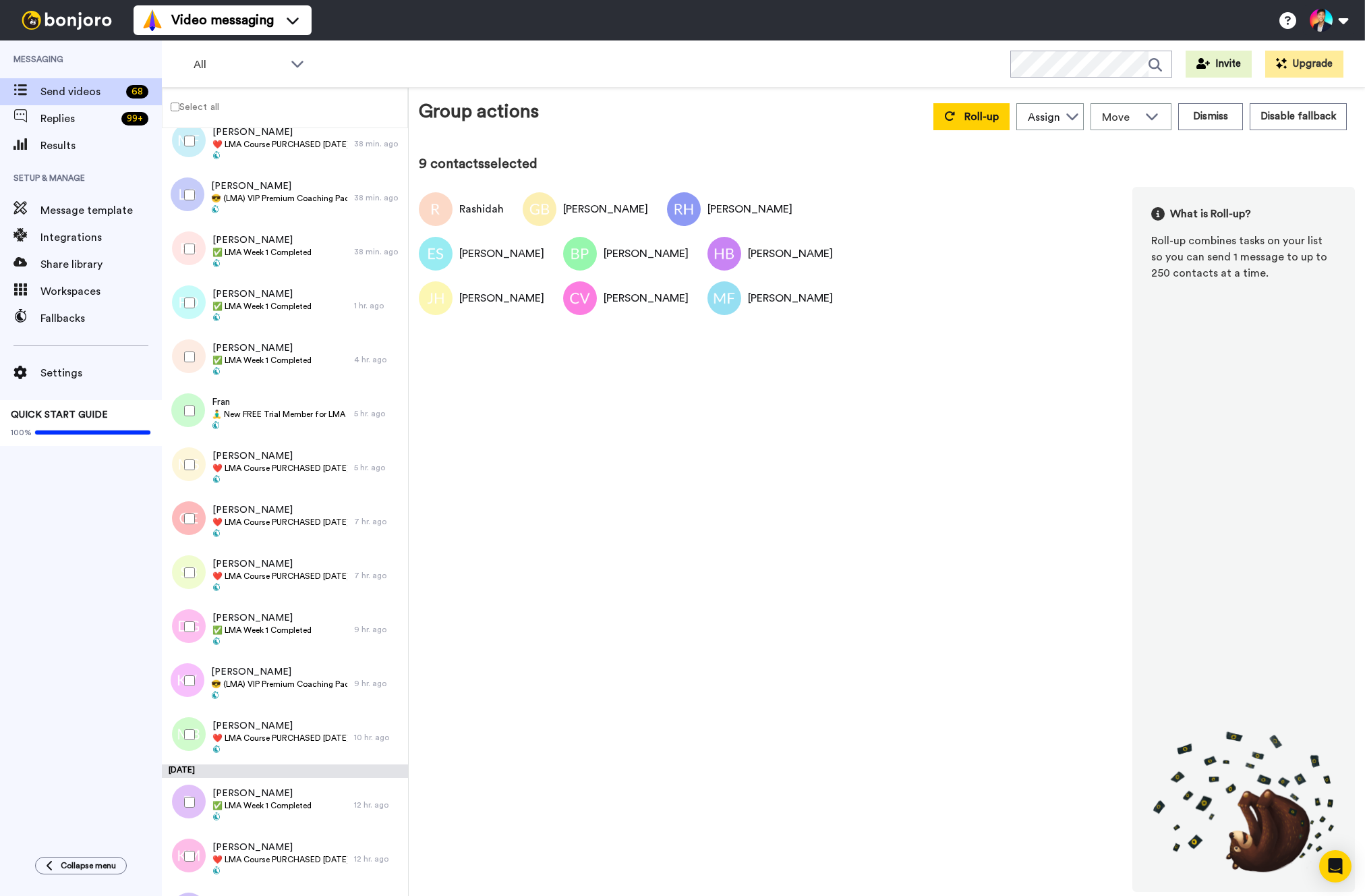
scroll to position [651, 0]
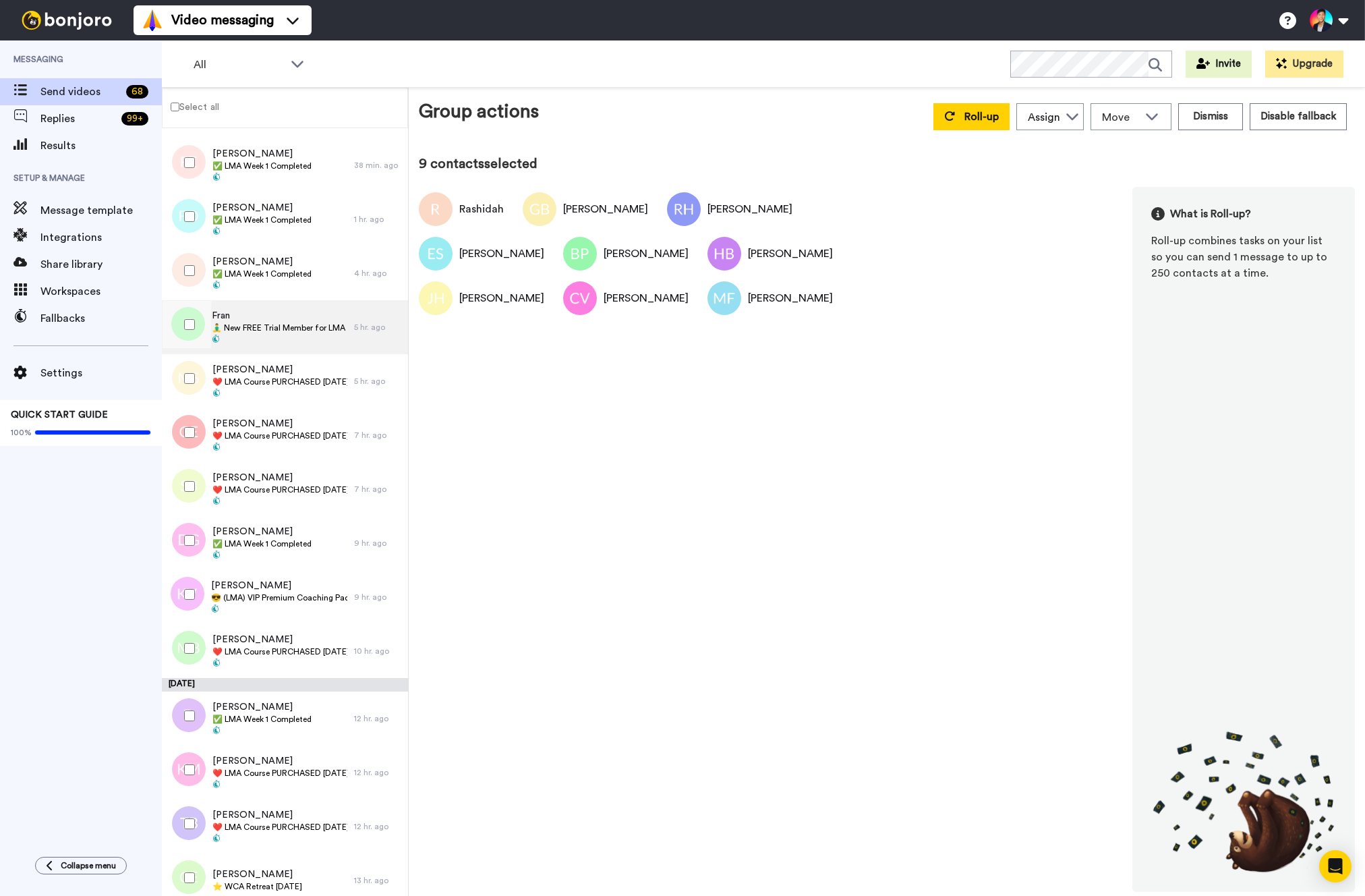
click at [280, 352] on div "Fran 🧘‍♂️ New FREE Trial Member for LMA Program! 🧘‍♂️" at bounding box center [258, 327] width 192 height 54
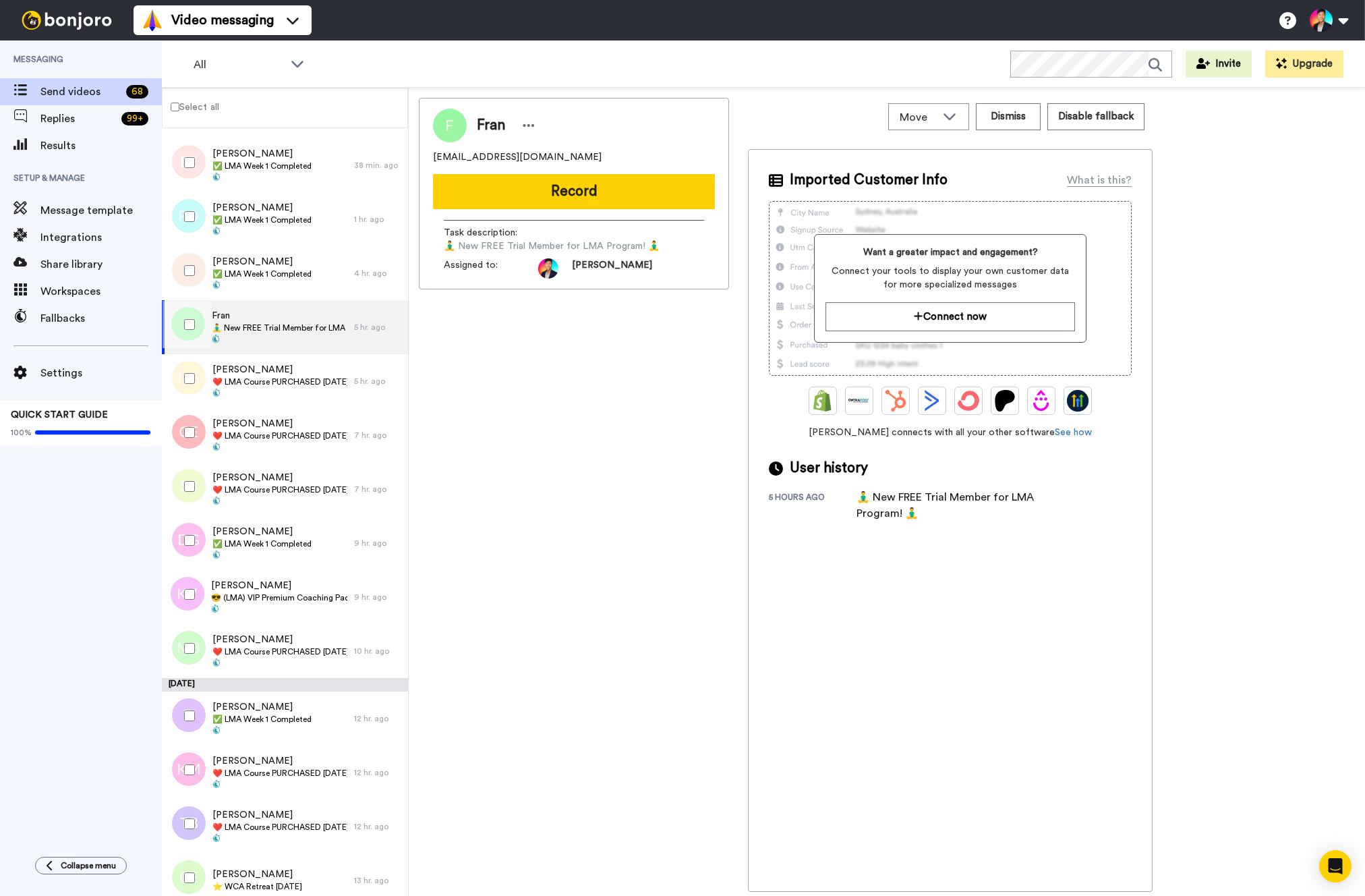
click at [185, 342] on div at bounding box center [186, 324] width 48 height 47
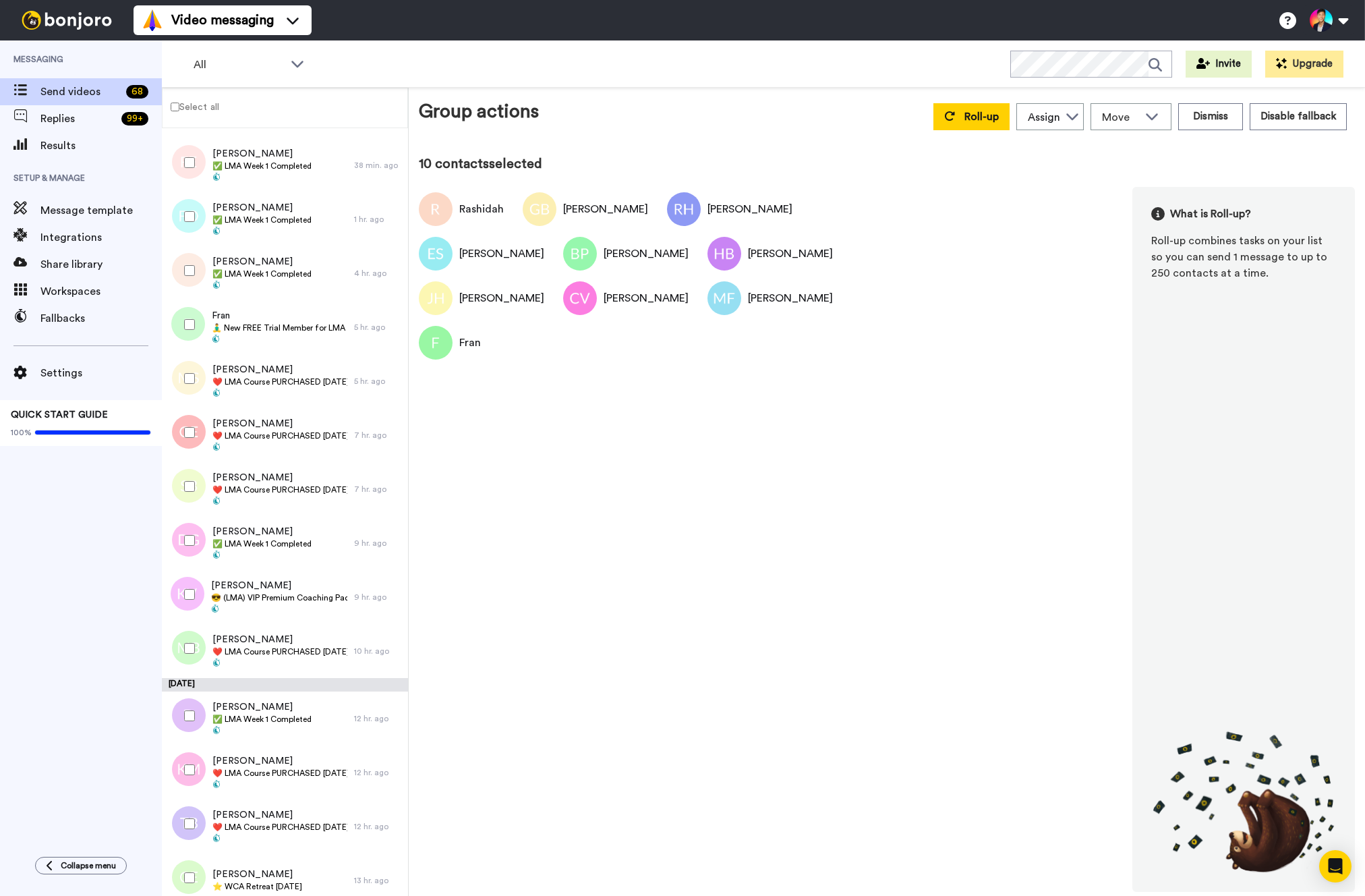
click at [197, 395] on div at bounding box center [186, 378] width 48 height 47
click at [196, 416] on div at bounding box center [186, 432] width 48 height 47
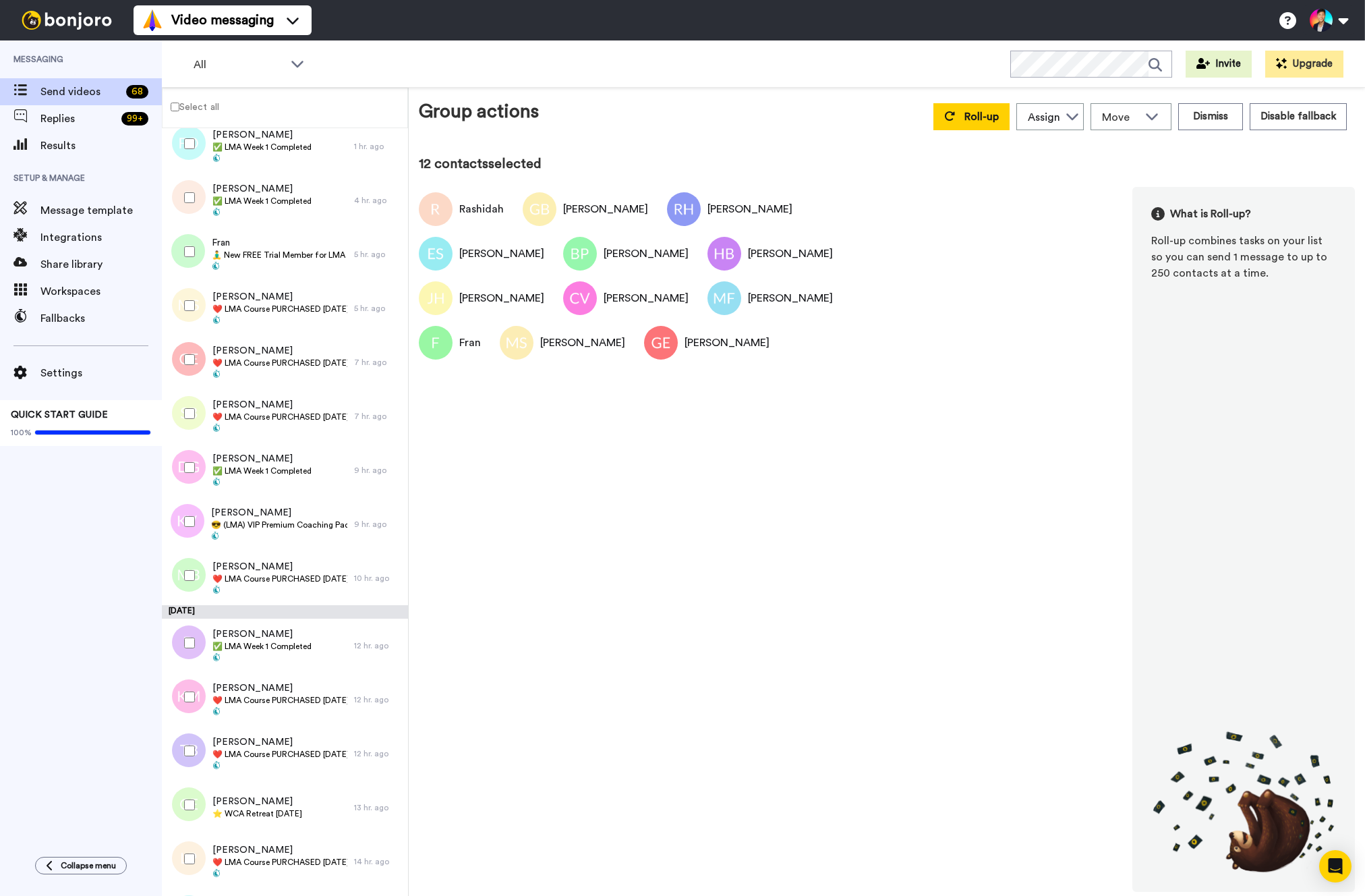
click at [196, 416] on div at bounding box center [186, 413] width 48 height 47
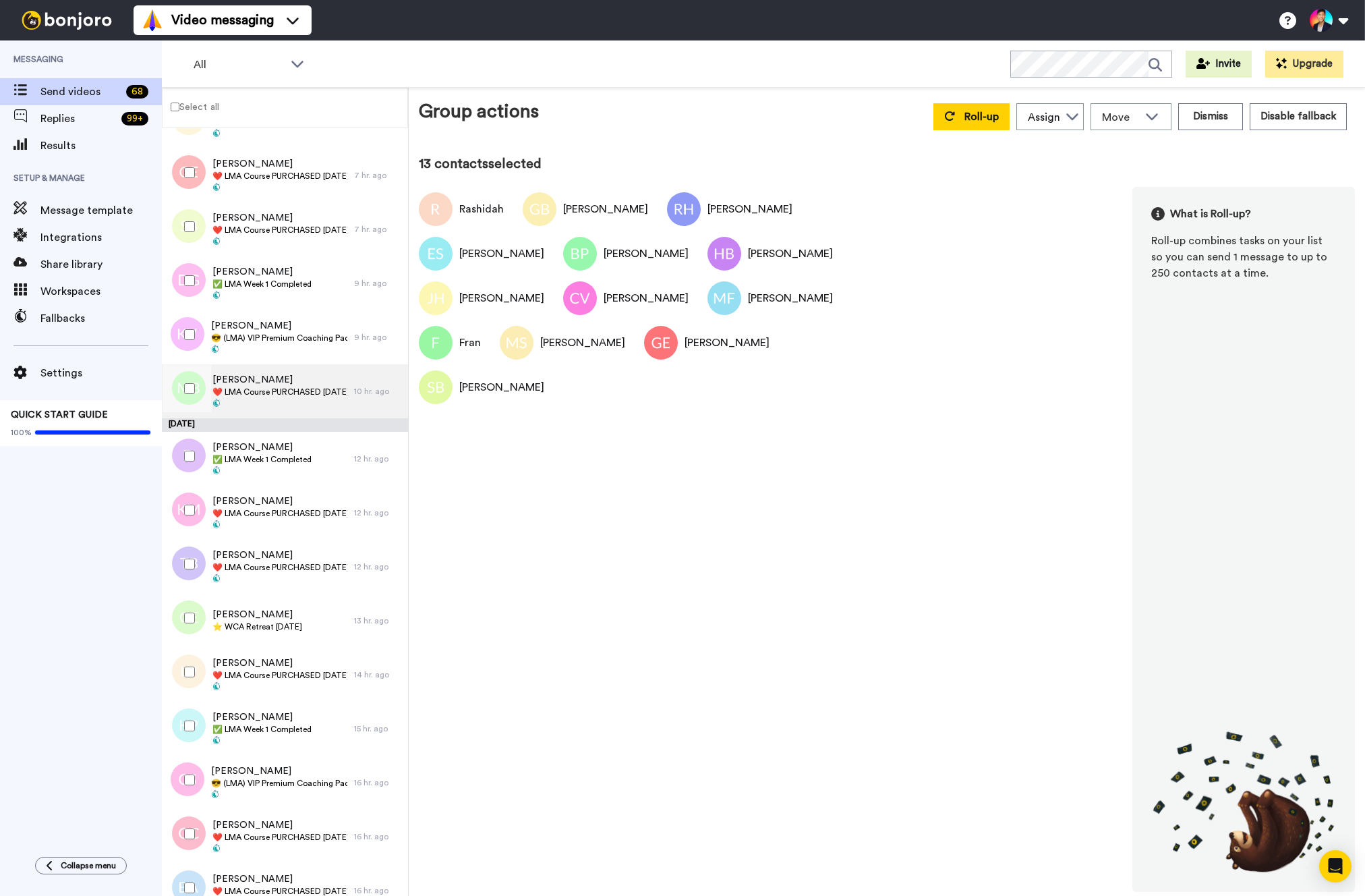
click at [261, 390] on span "❤️️ LMA Course PURCHASED [DATE] ❤️️" at bounding box center [280, 392] width 135 height 11
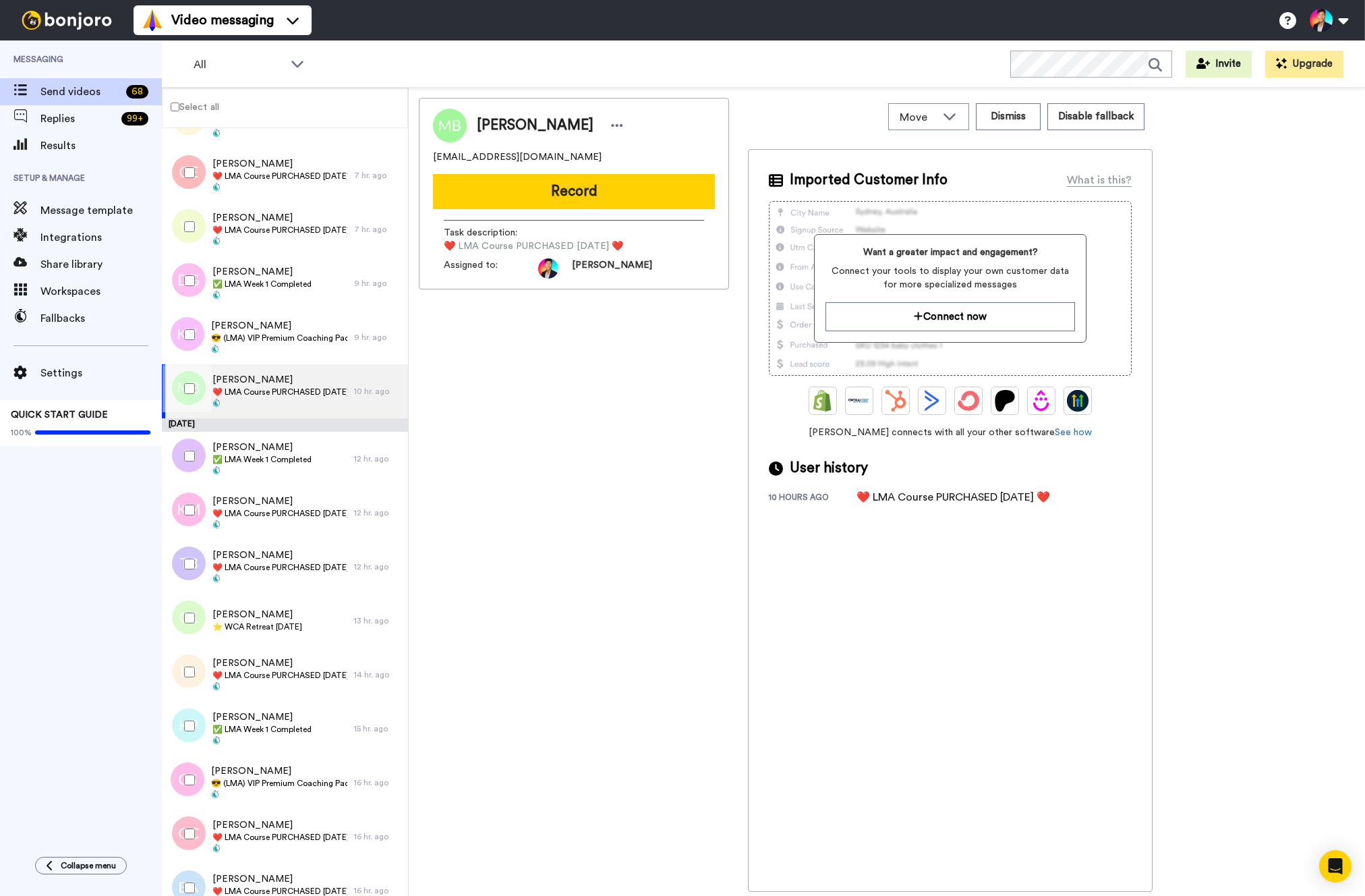
click at [177, 398] on div at bounding box center [186, 388] width 48 height 47
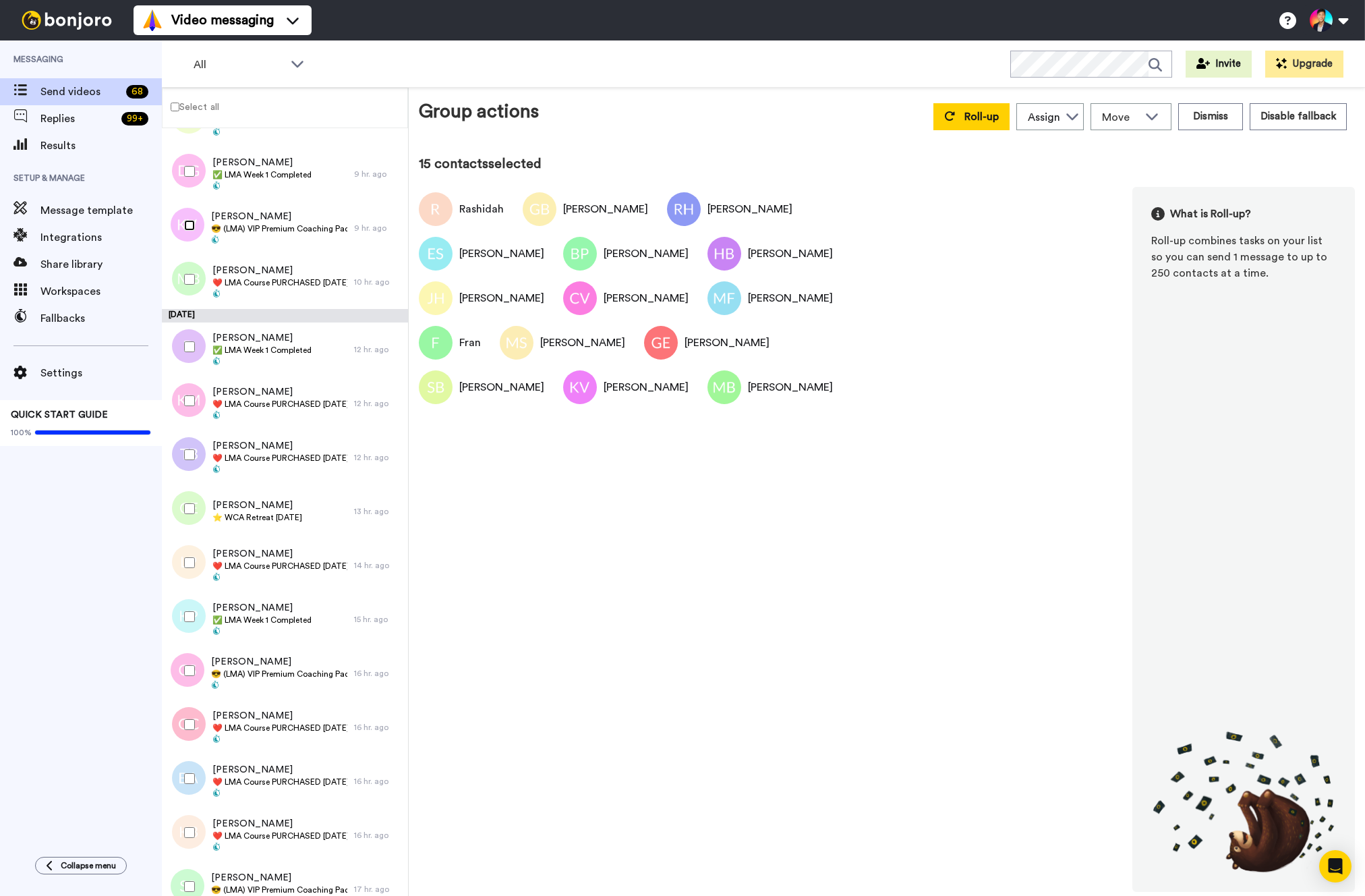
scroll to position [1024, 0]
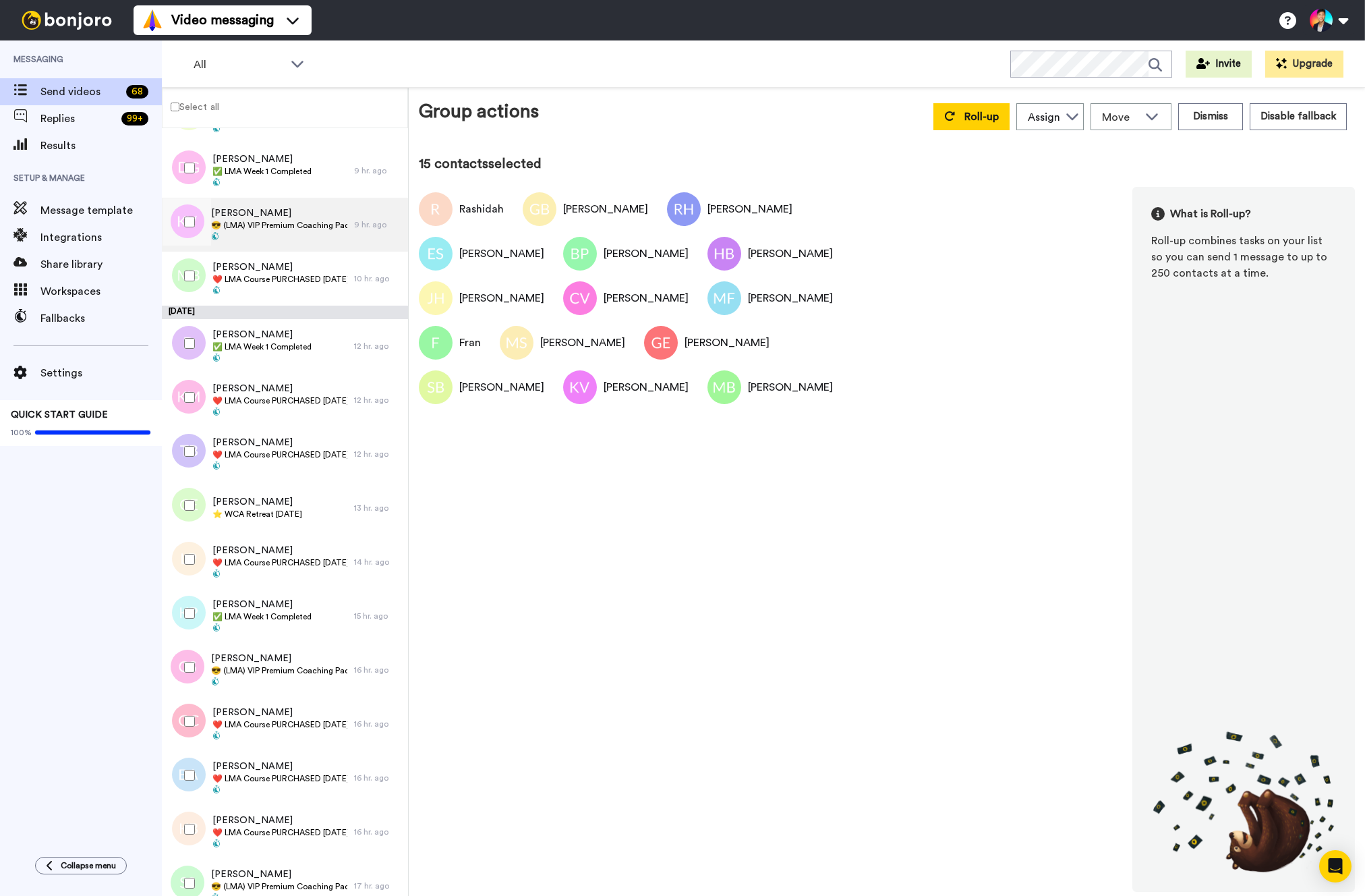
click at [278, 221] on span "😎 (LMA) VIP Premium Coaching Package Purchased 😎" at bounding box center [280, 225] width 136 height 11
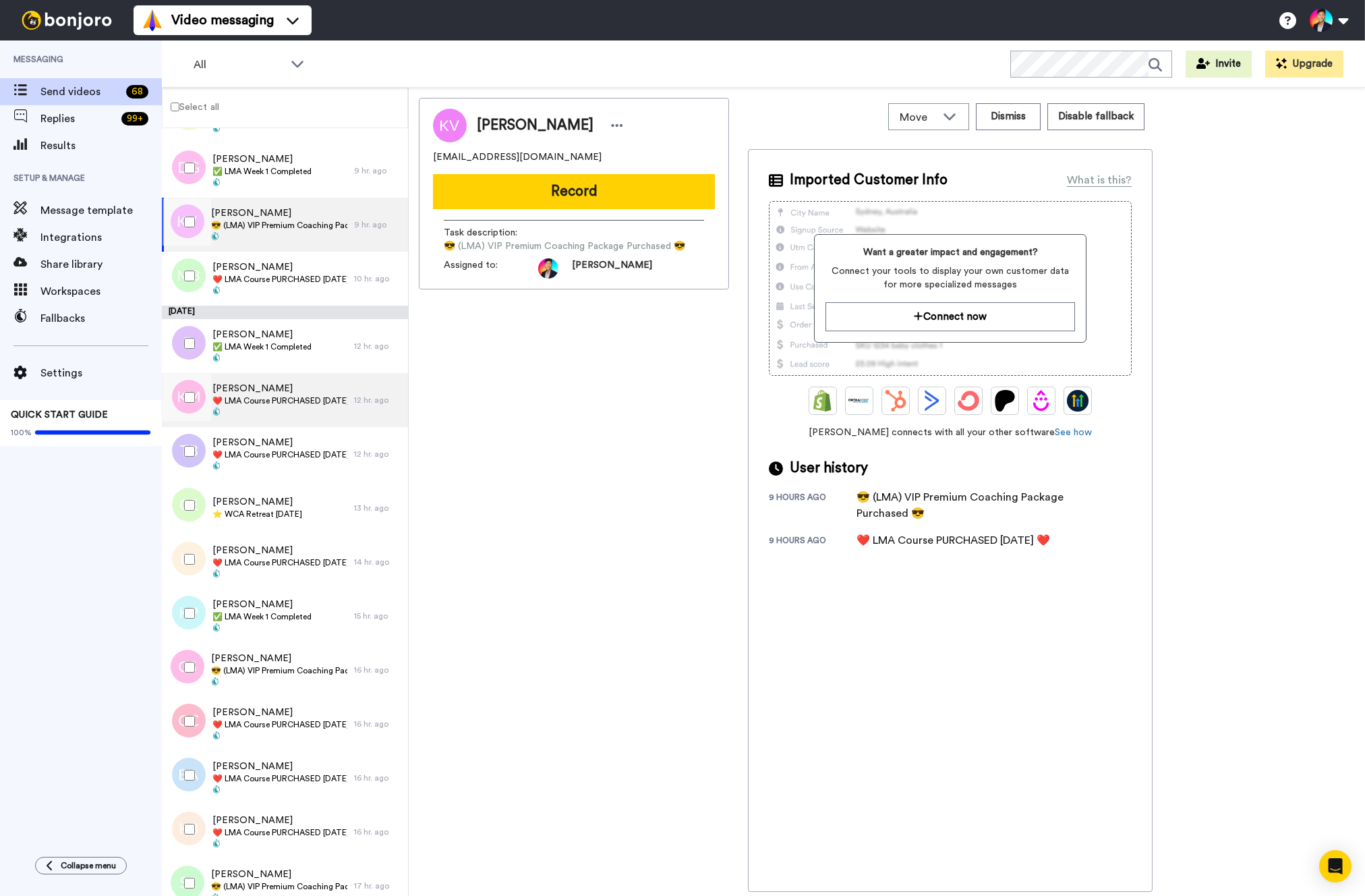
click at [288, 398] on span "❤️️ LMA Course PURCHASED [DATE] ❤️️" at bounding box center [280, 401] width 135 height 11
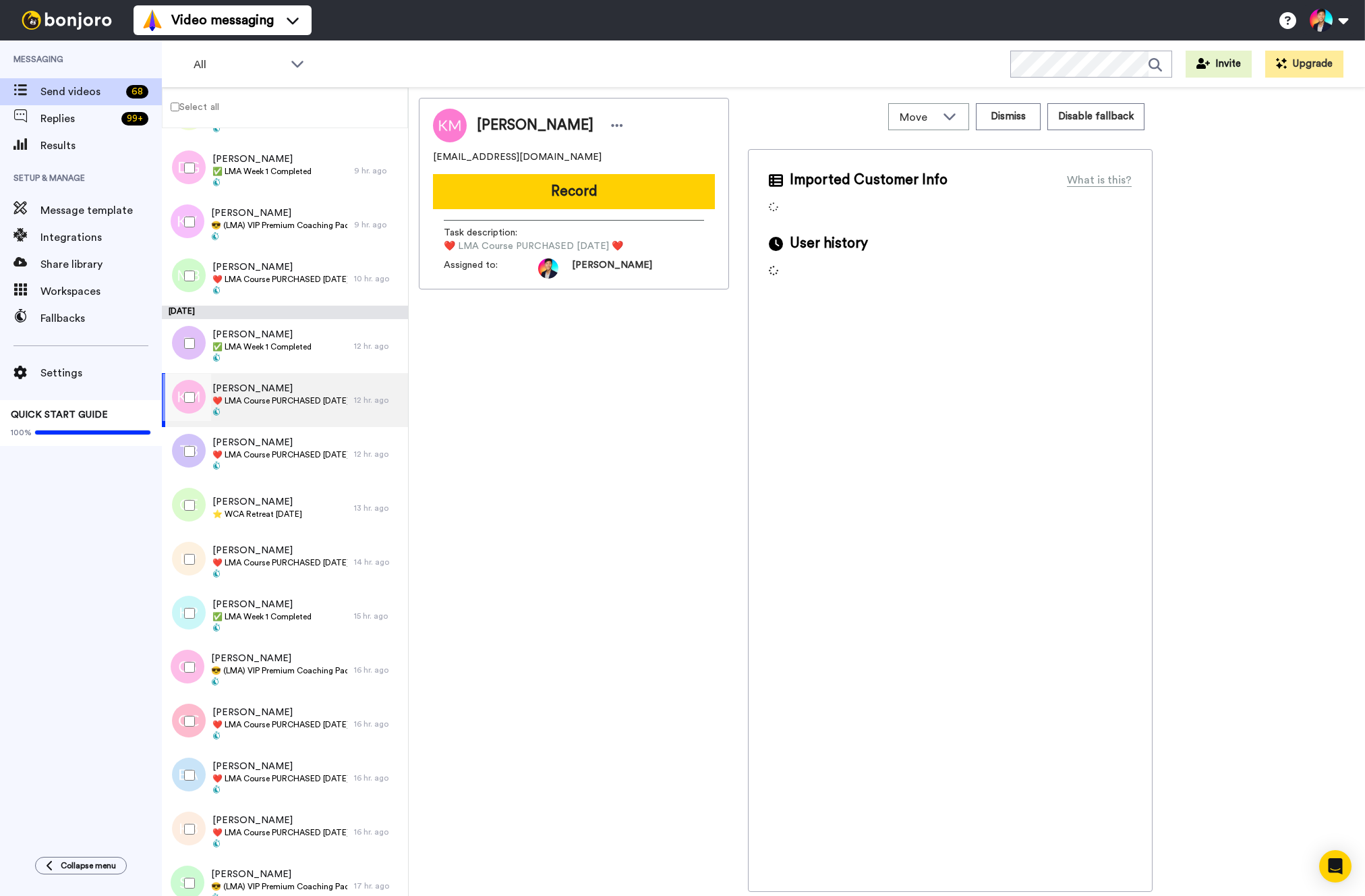
click at [162, 404] on div at bounding box center [186, 397] width 48 height 47
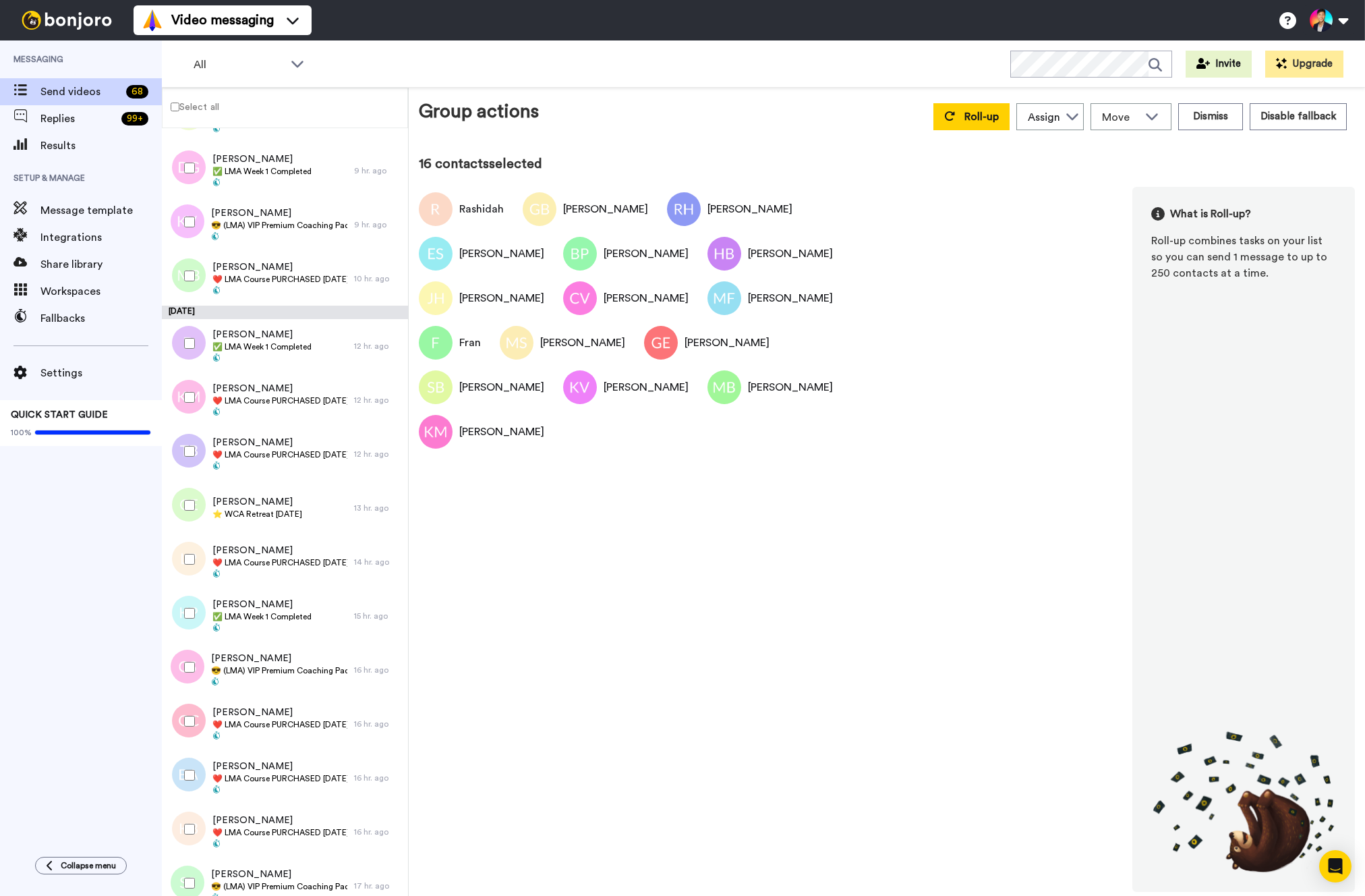
click at [189, 490] on div at bounding box center [186, 505] width 48 height 47
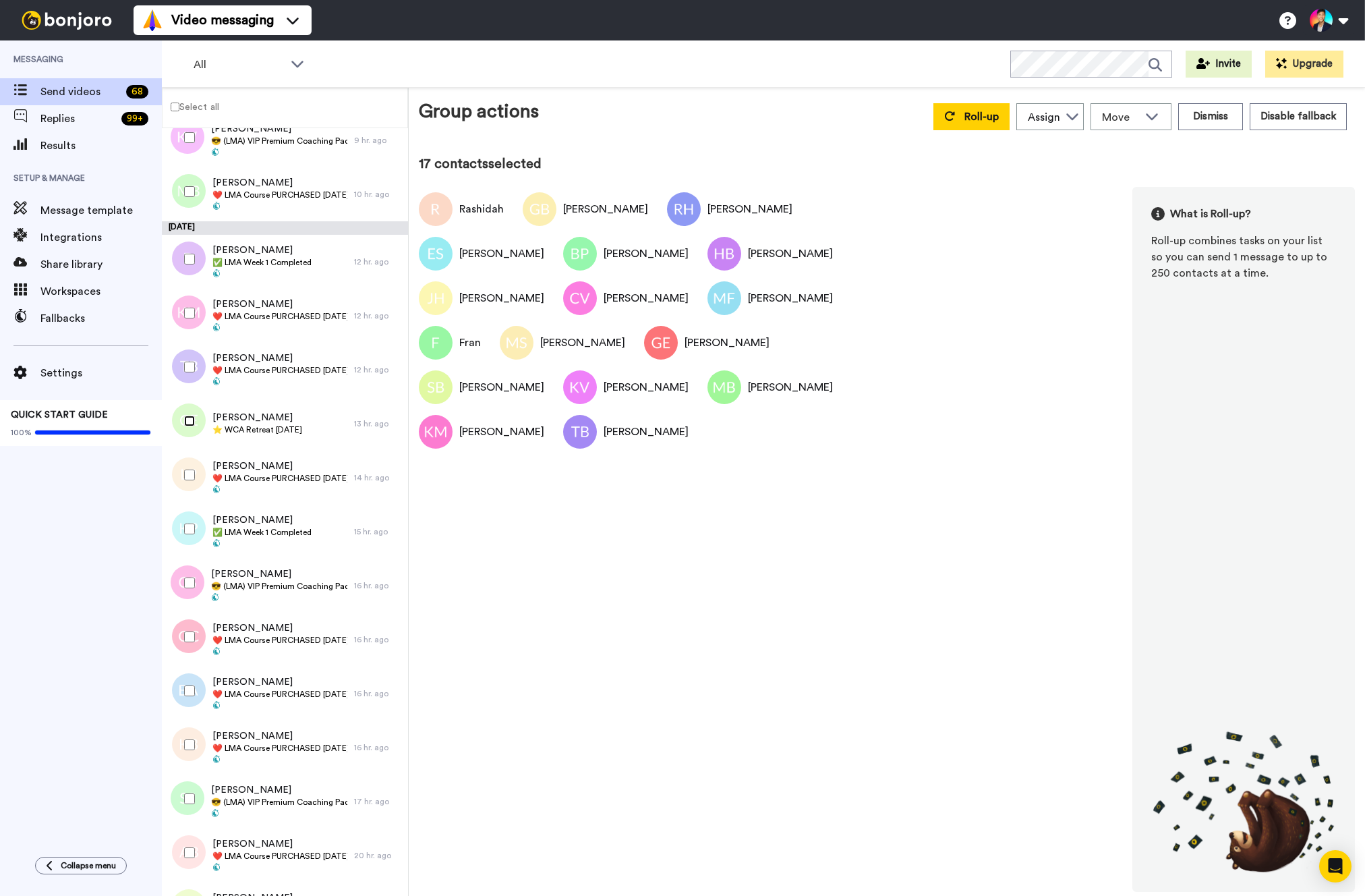
scroll to position [1161, 0]
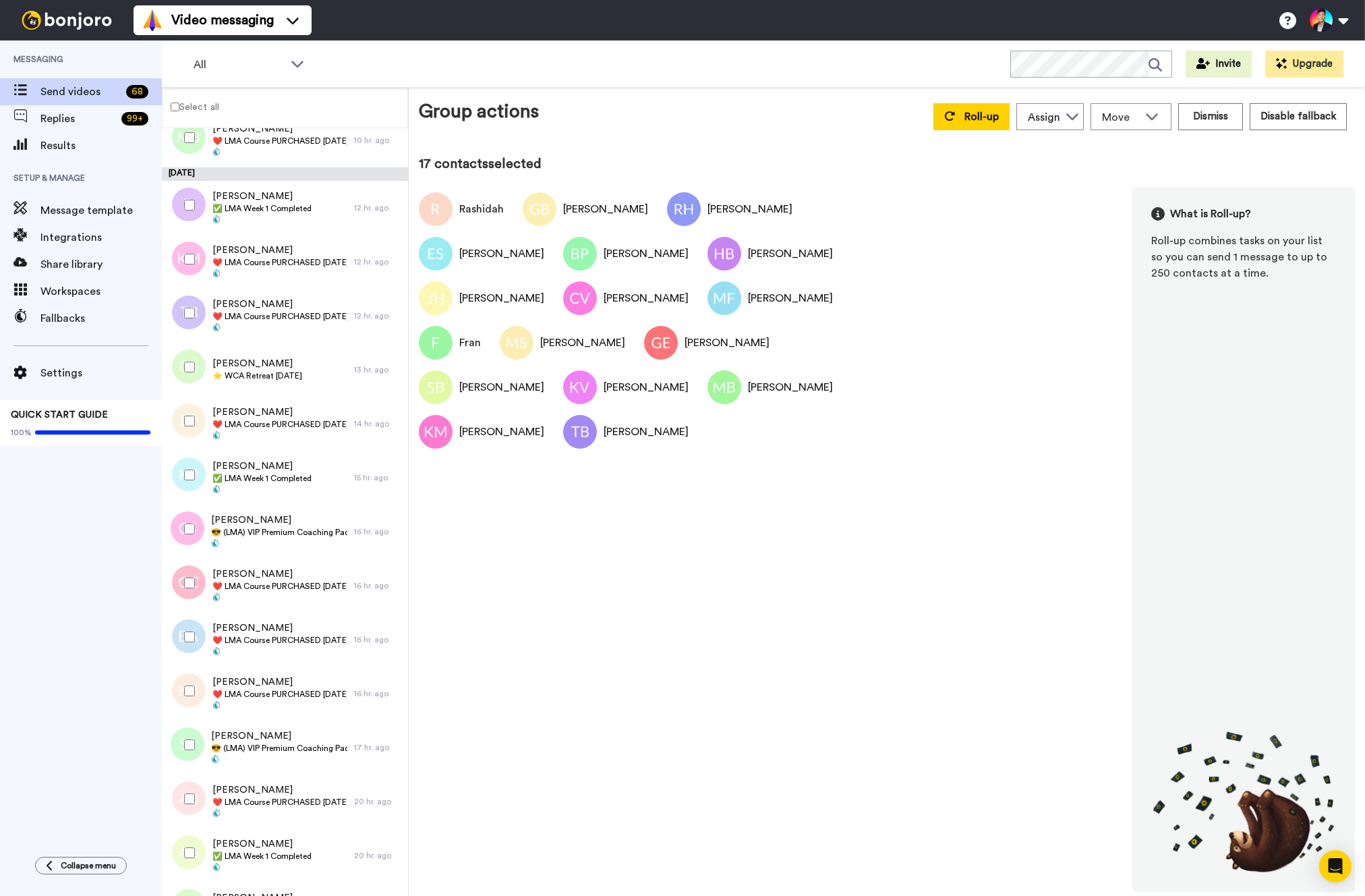
click at [192, 452] on div at bounding box center [186, 475] width 48 height 47
click at [192, 454] on div at bounding box center [186, 475] width 48 height 47
click at [192, 408] on div at bounding box center [186, 421] width 48 height 47
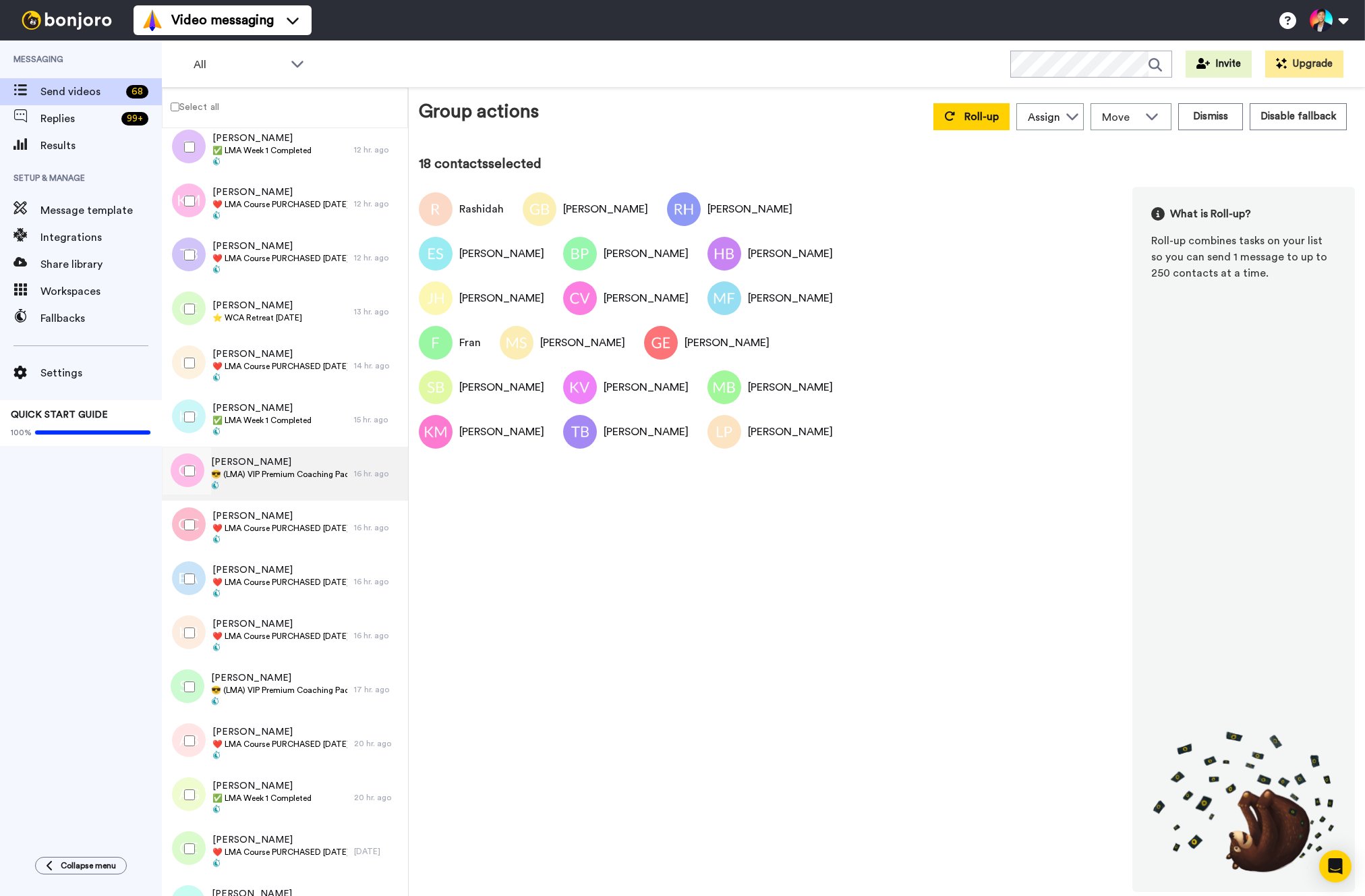
click at [268, 470] on span "😎 (LMA) VIP Premium Coaching Package Purchased 😎" at bounding box center [280, 475] width 136 height 11
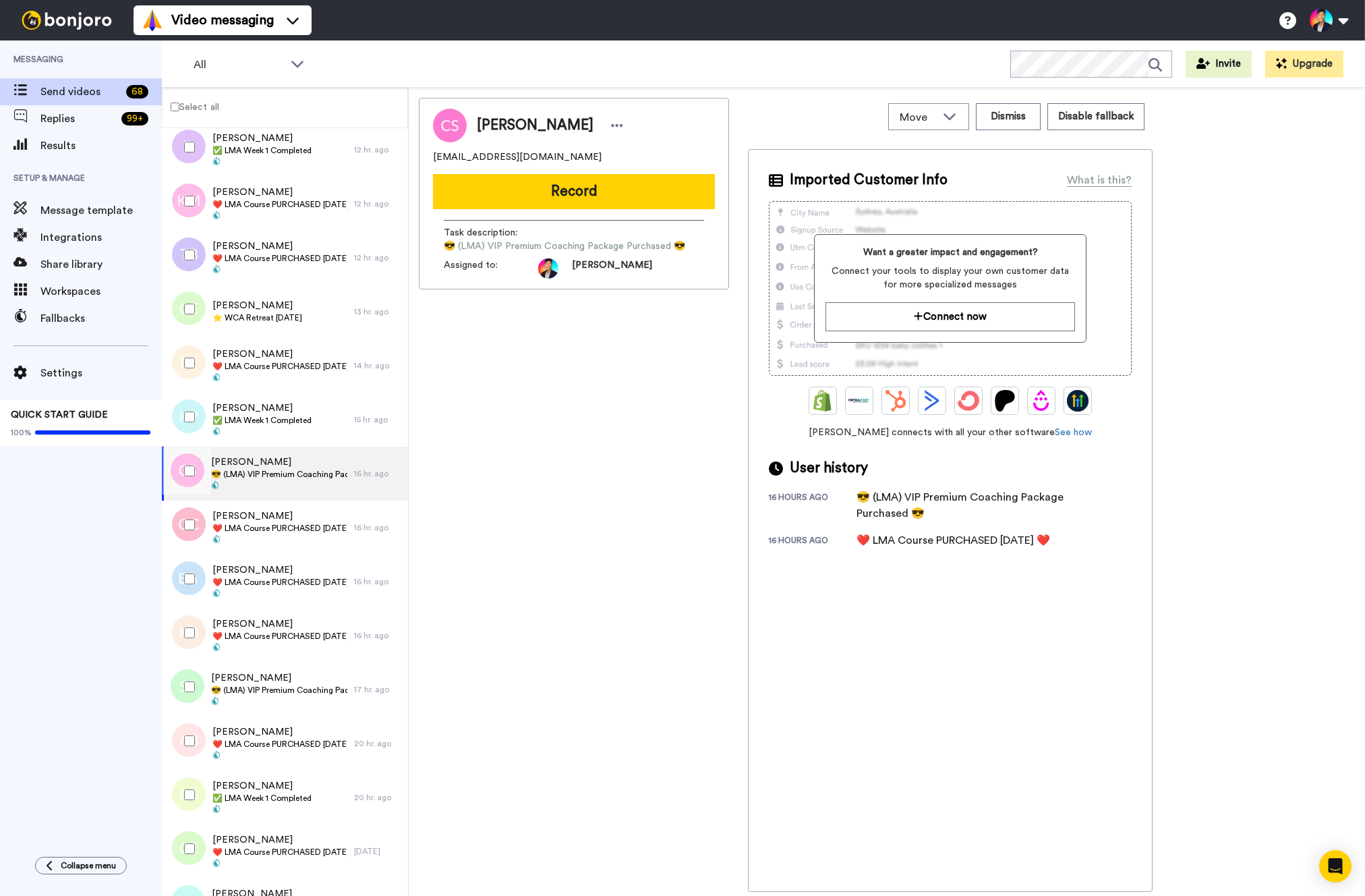
click at [207, 472] on div at bounding box center [186, 471] width 48 height 47
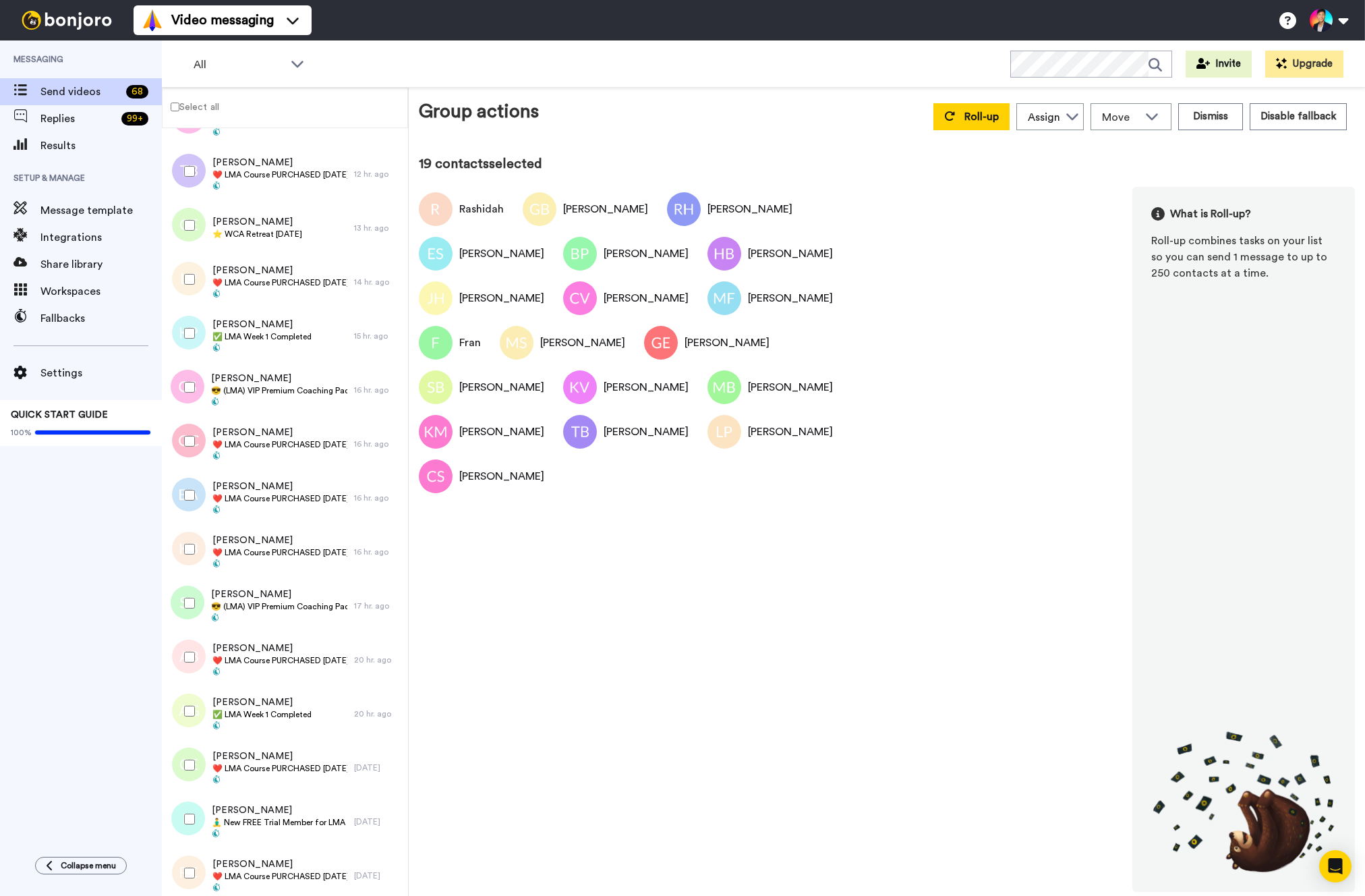
click at [205, 461] on div at bounding box center [186, 440] width 48 height 47
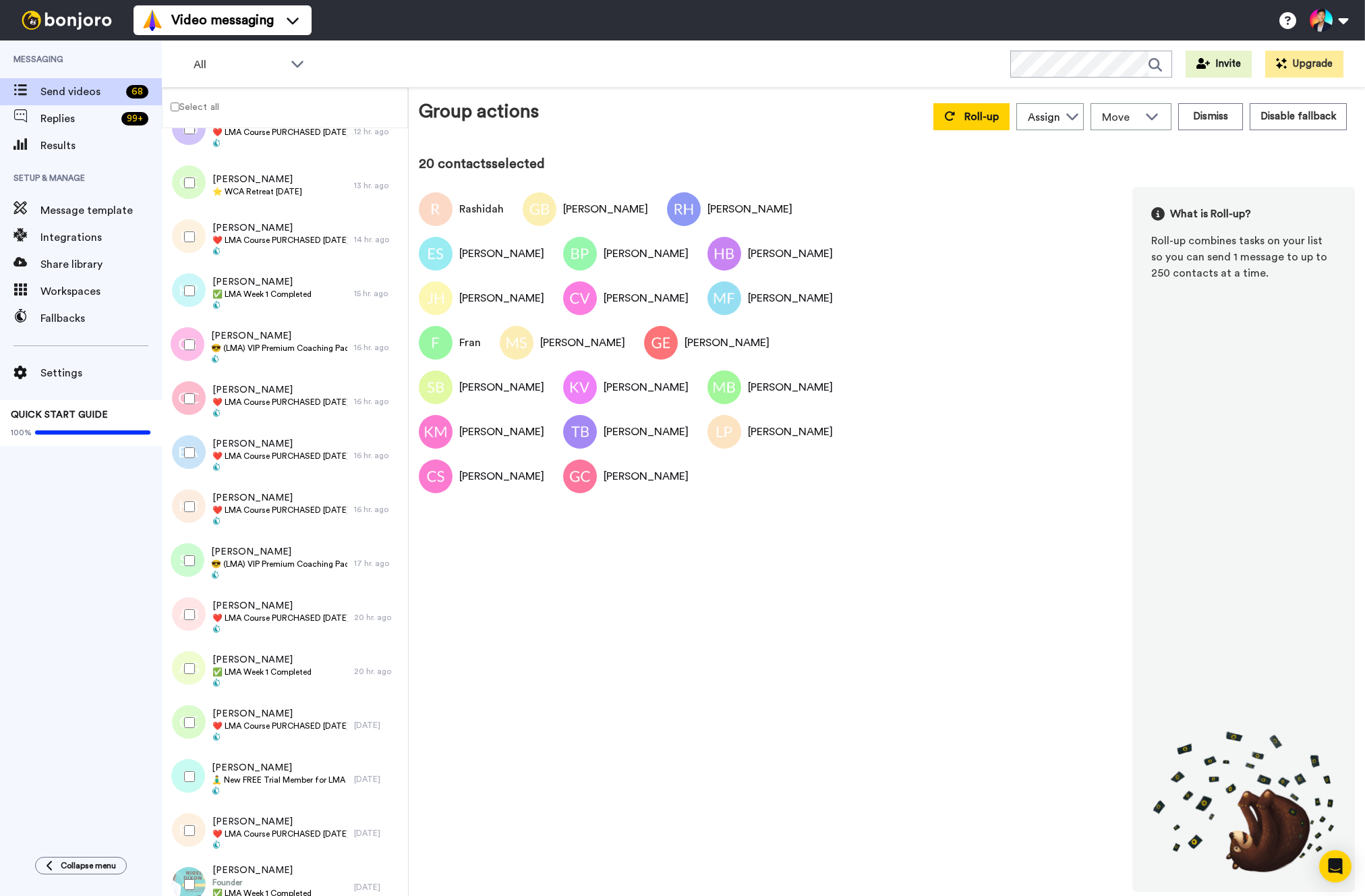
scroll to position [1356, 0]
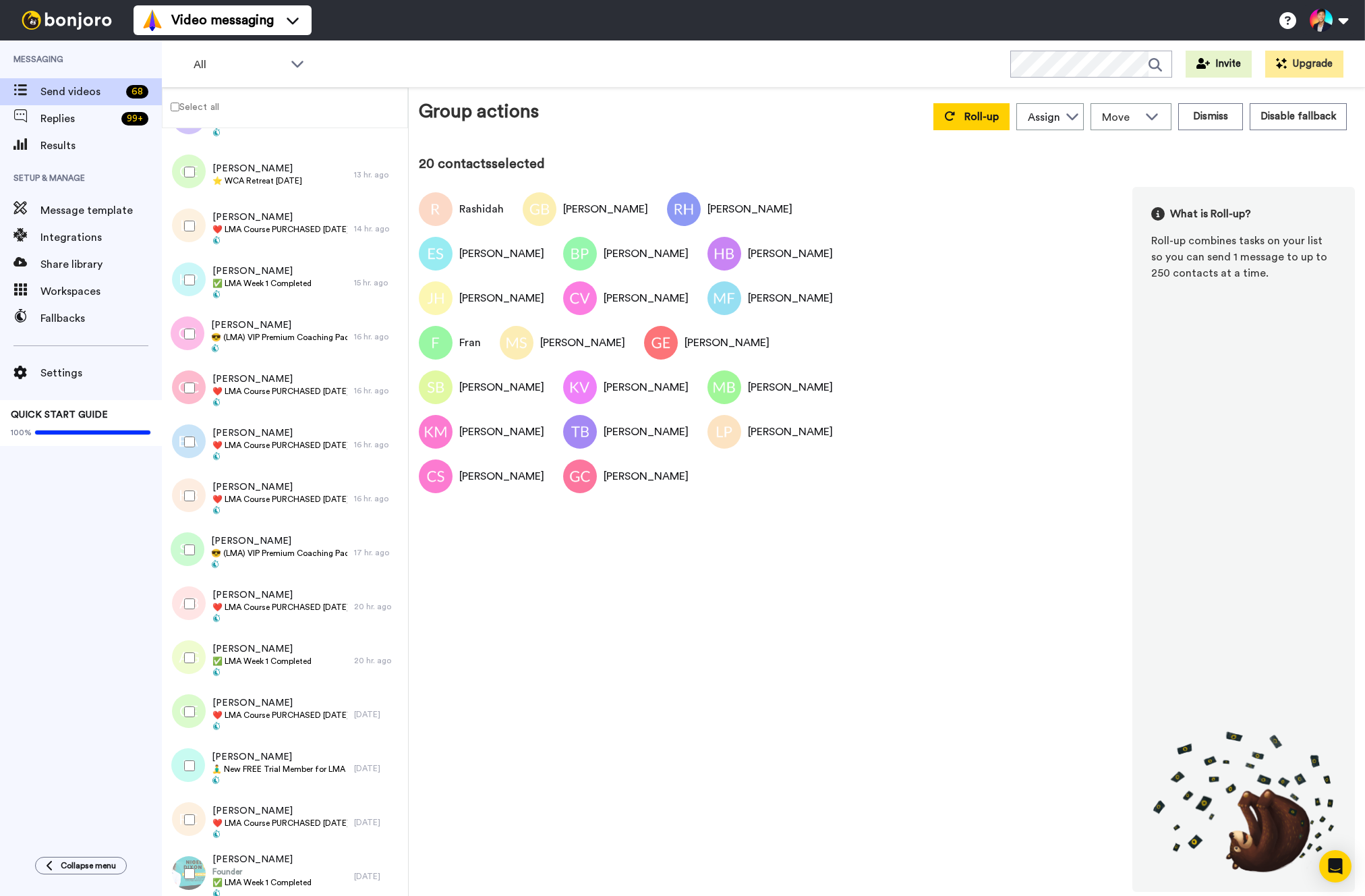
click at [196, 460] on div at bounding box center [186, 441] width 48 height 47
click at [192, 476] on div at bounding box center [186, 495] width 48 height 47
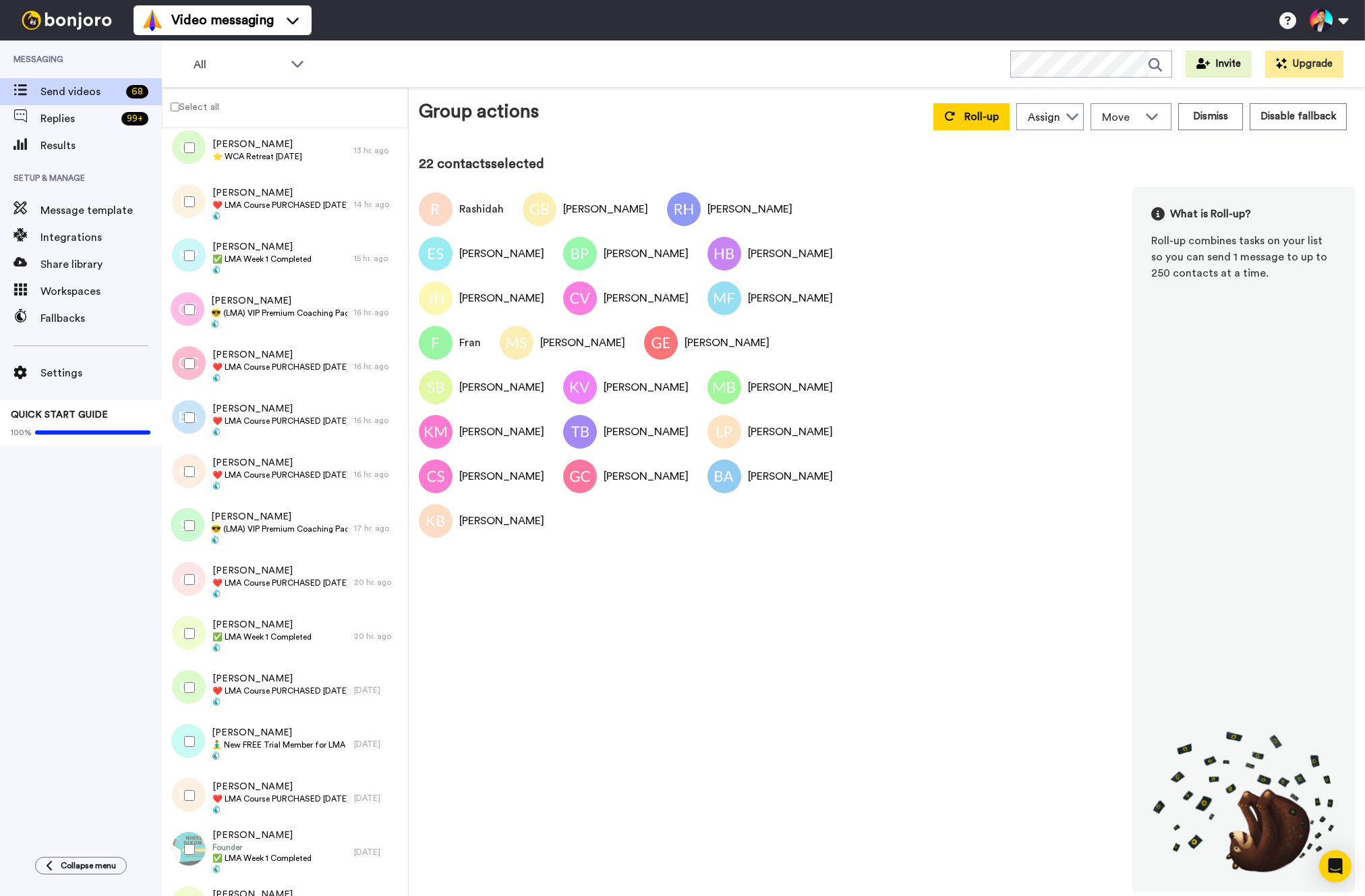
scroll to position [1399, 0]
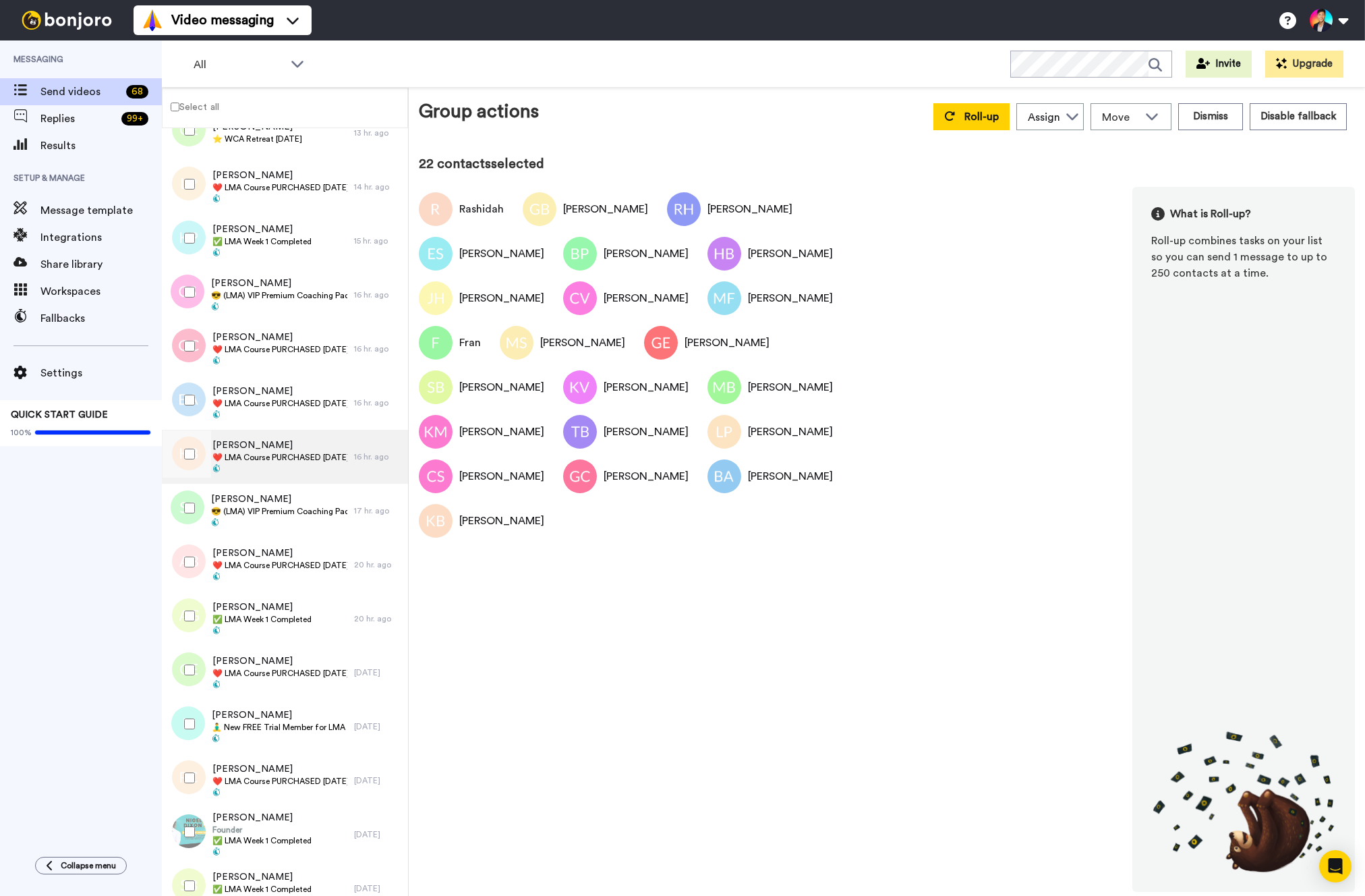
click at [221, 479] on div "Kathleen Beightol ❤️️ LMA Course PURCHASED Today ❤️️" at bounding box center [258, 456] width 192 height 54
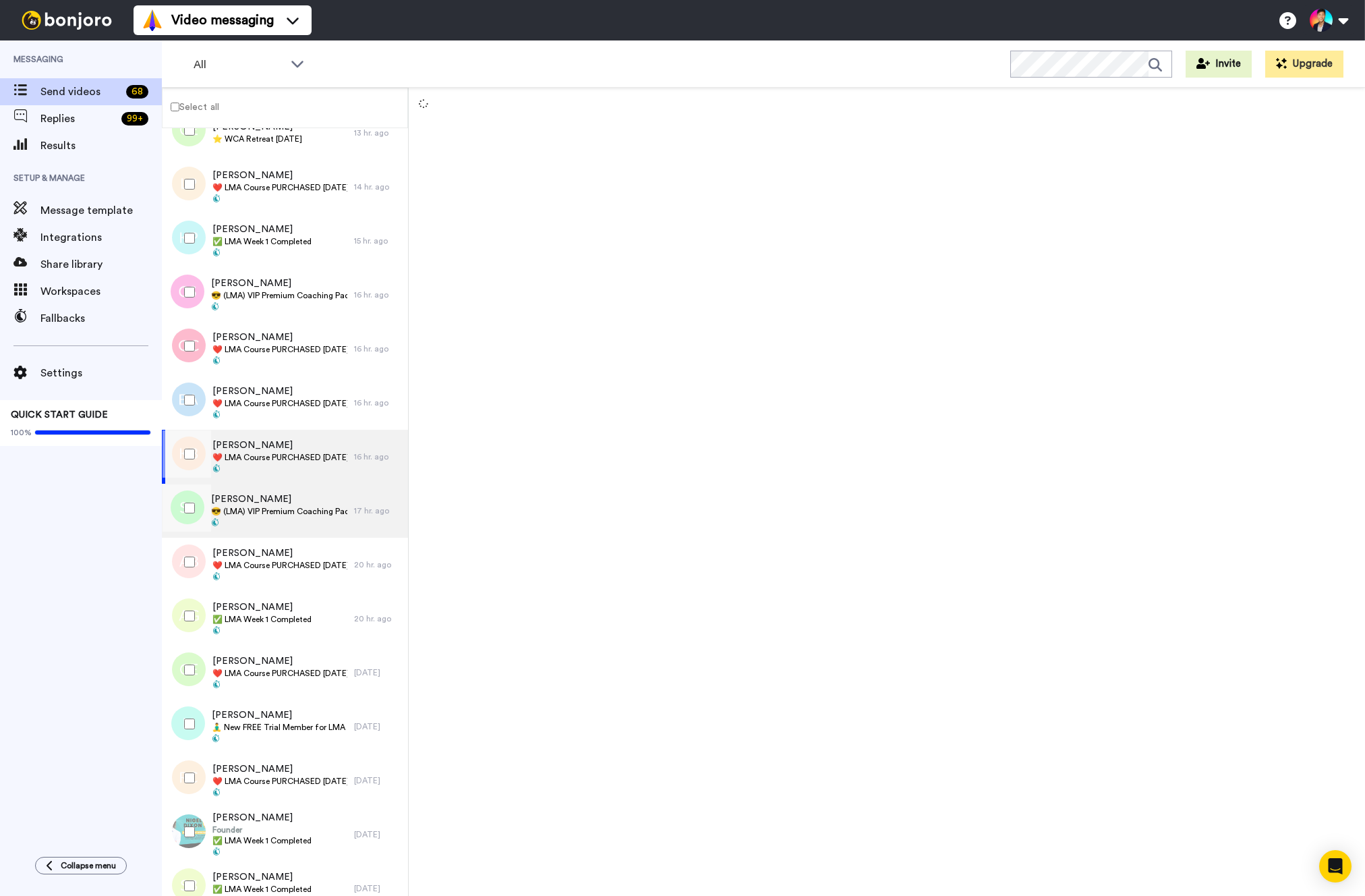
click at [234, 509] on span "😎 (LMA) VIP Premium Coaching Package Purchased 😎" at bounding box center [280, 511] width 136 height 11
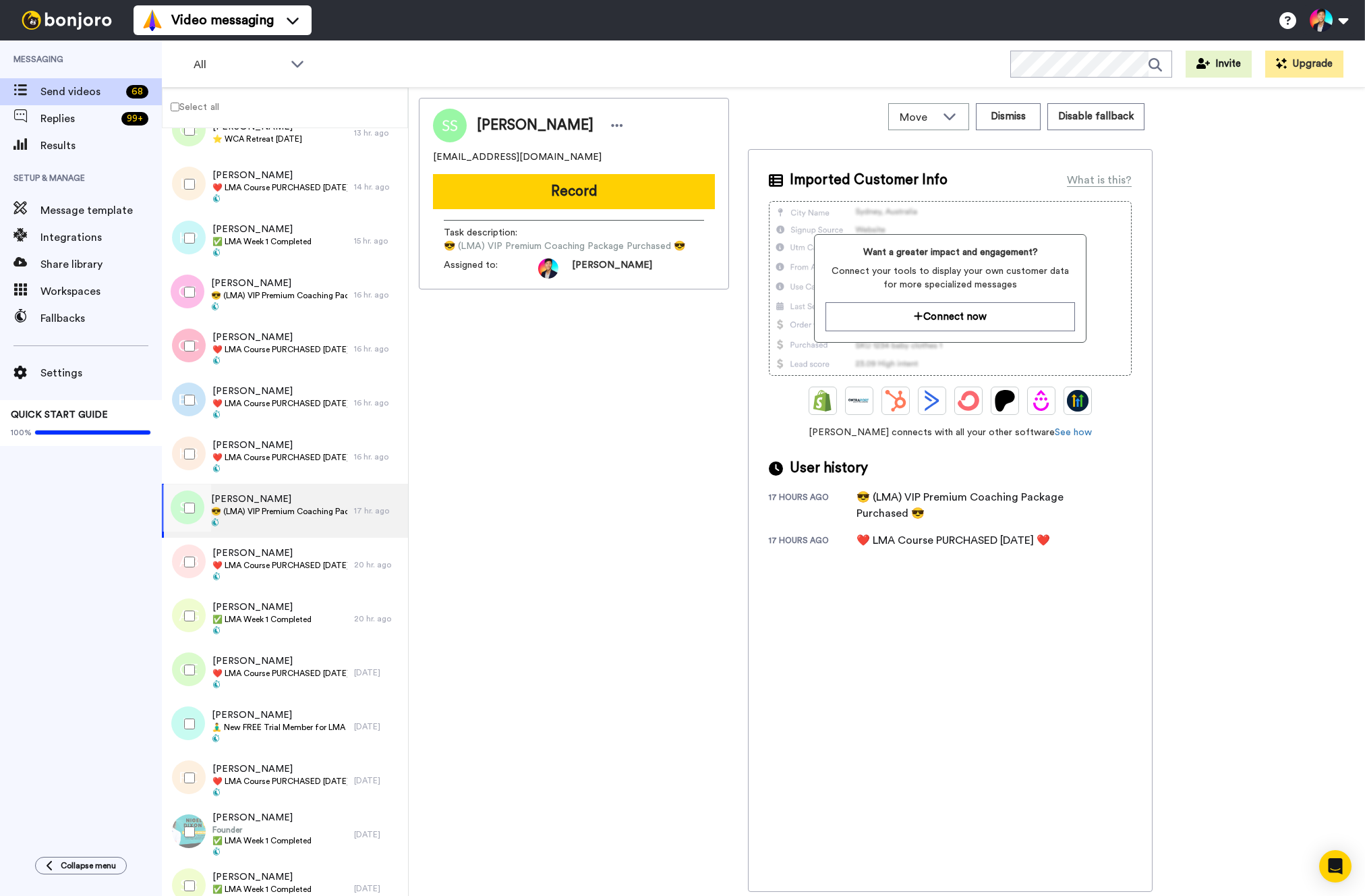
click at [192, 519] on div at bounding box center [186, 507] width 48 height 47
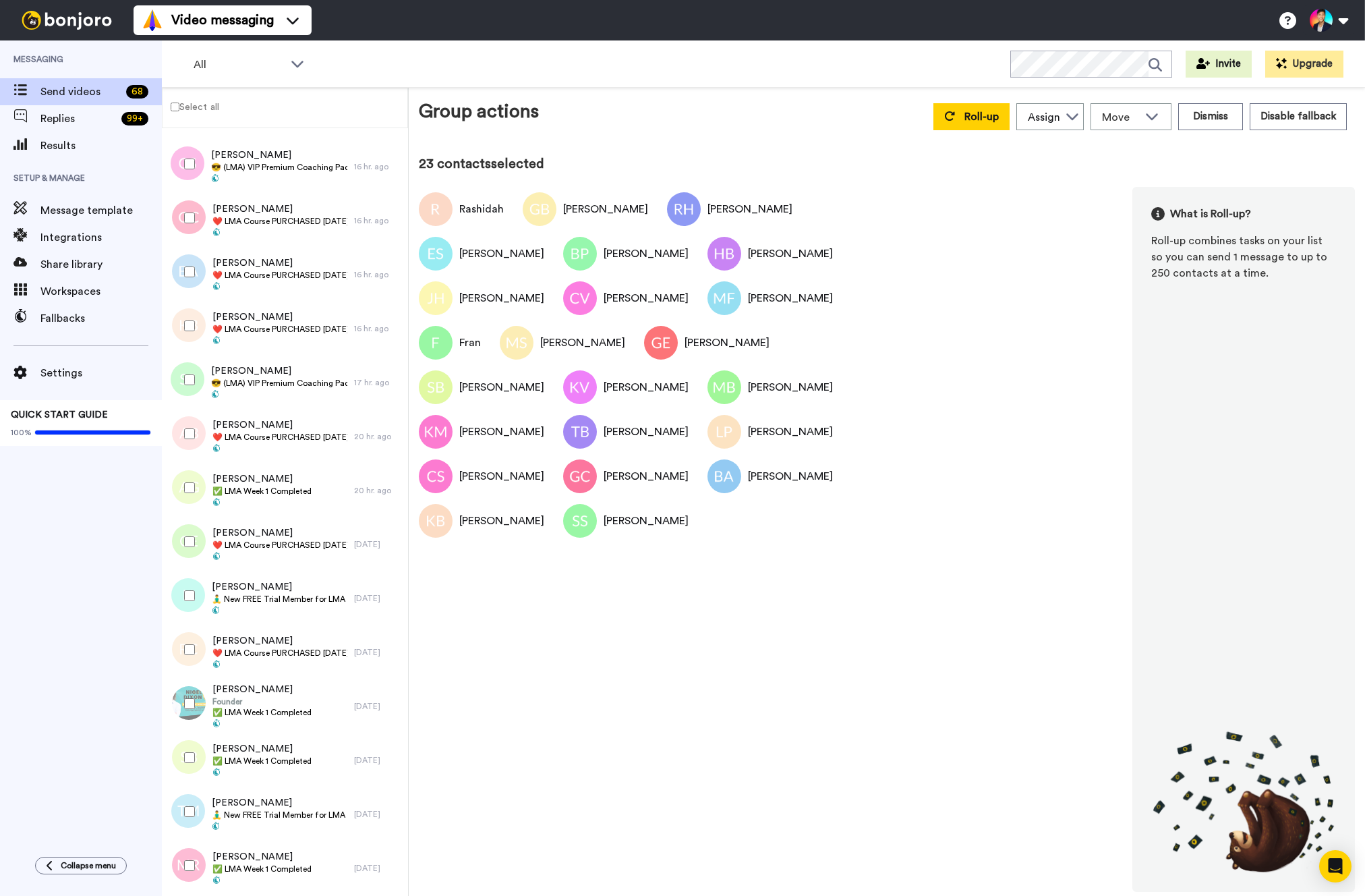
scroll to position [1580, 0]
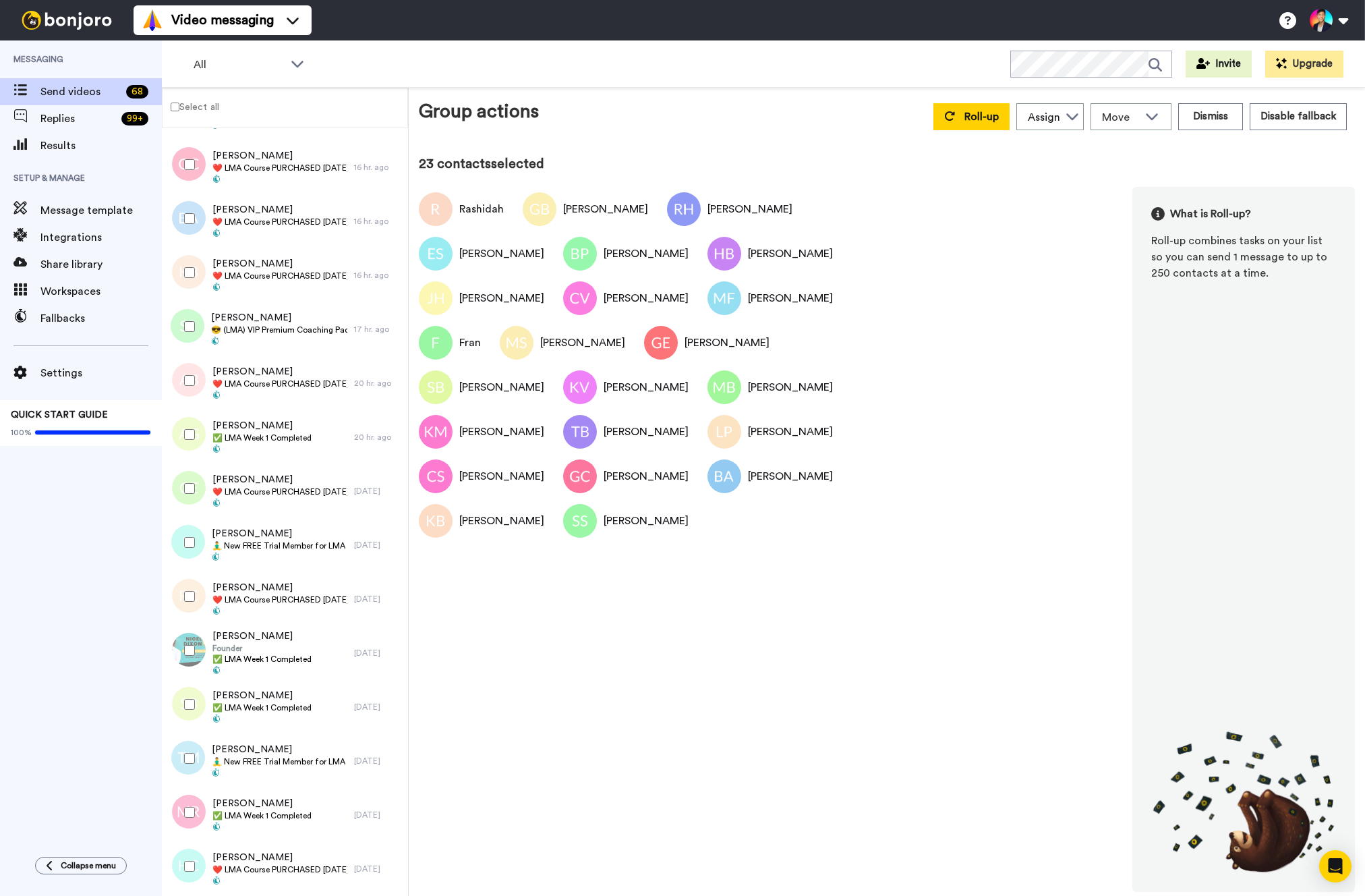
click at [199, 374] on div at bounding box center [186, 380] width 48 height 47
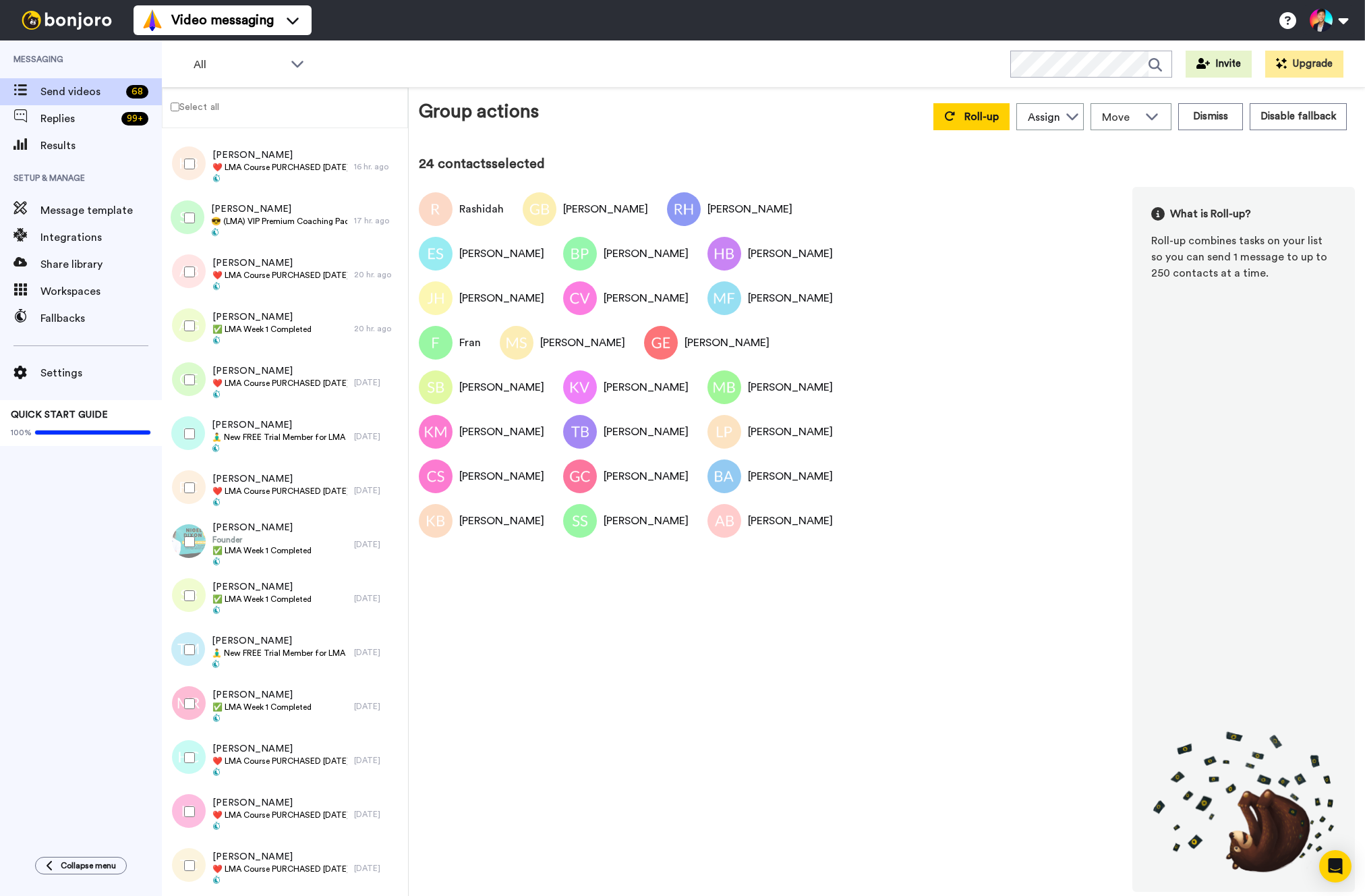
scroll to position [1694, 0]
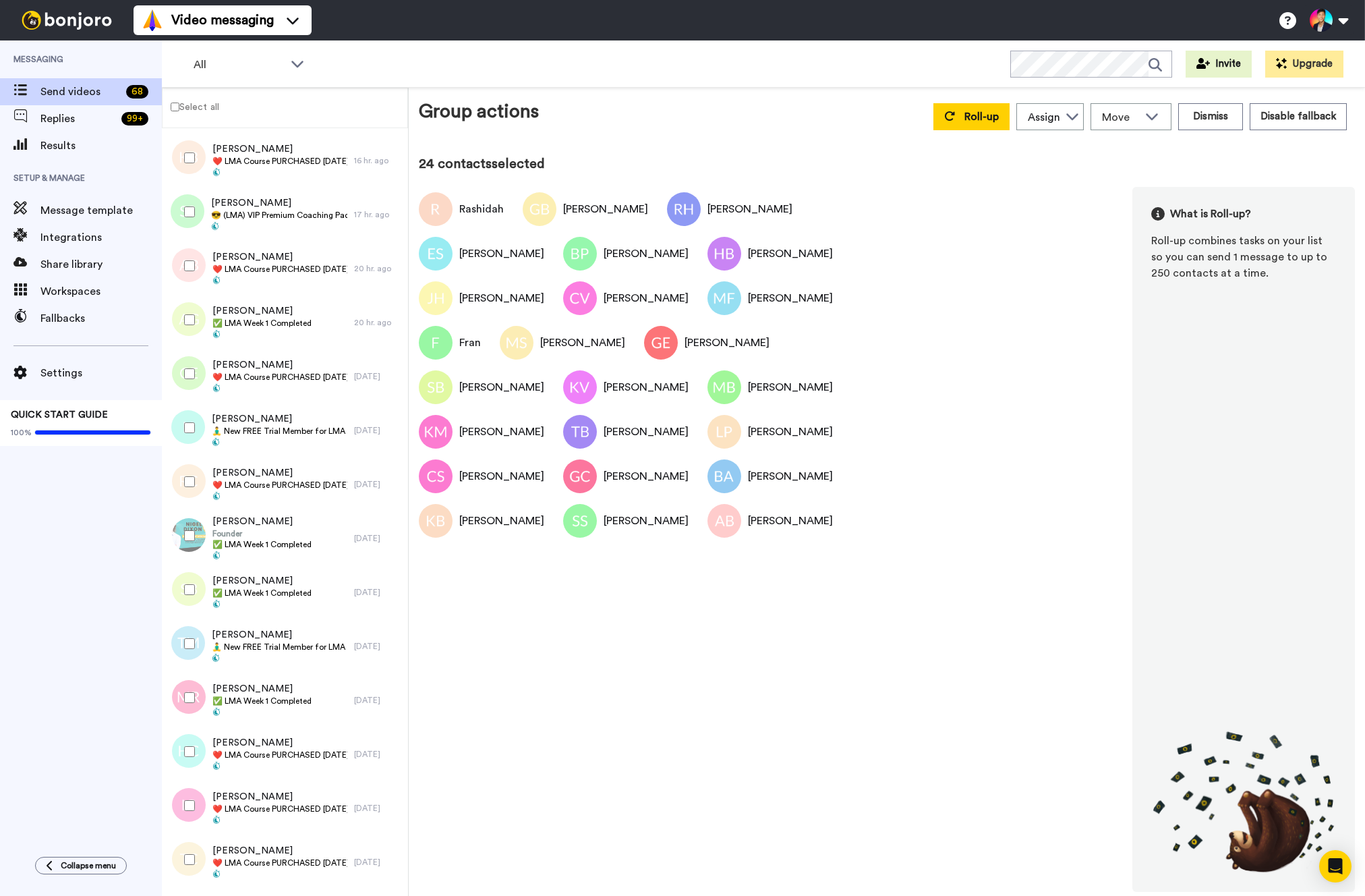
click at [199, 374] on div at bounding box center [186, 373] width 48 height 47
click at [226, 370] on span "[PERSON_NAME]" at bounding box center [280, 365] width 135 height 14
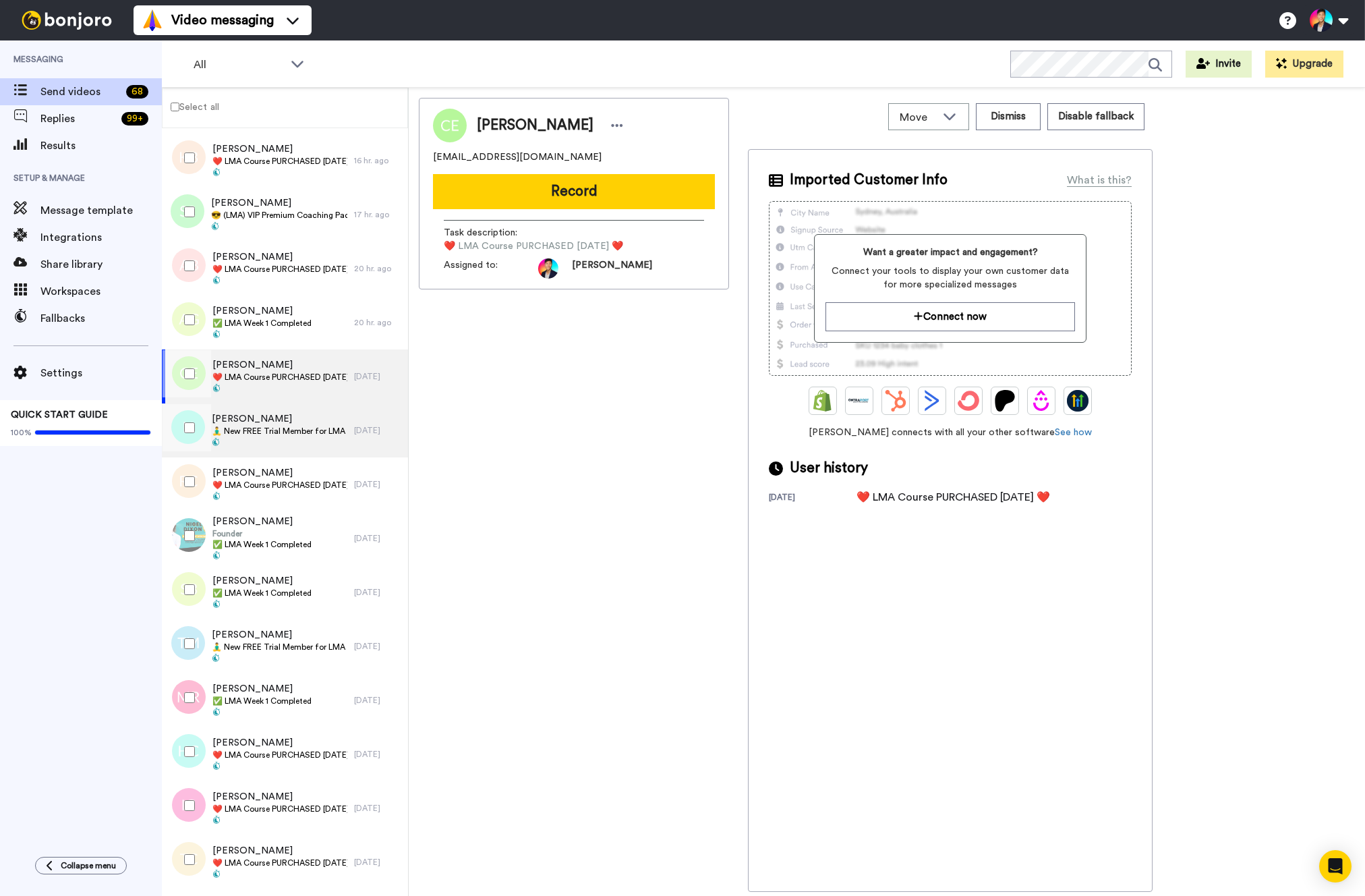
click at [225, 435] on span "🧘‍♂️ New FREE Trial Member for LMA Program! 🧘‍♂️" at bounding box center [280, 431] width 136 height 11
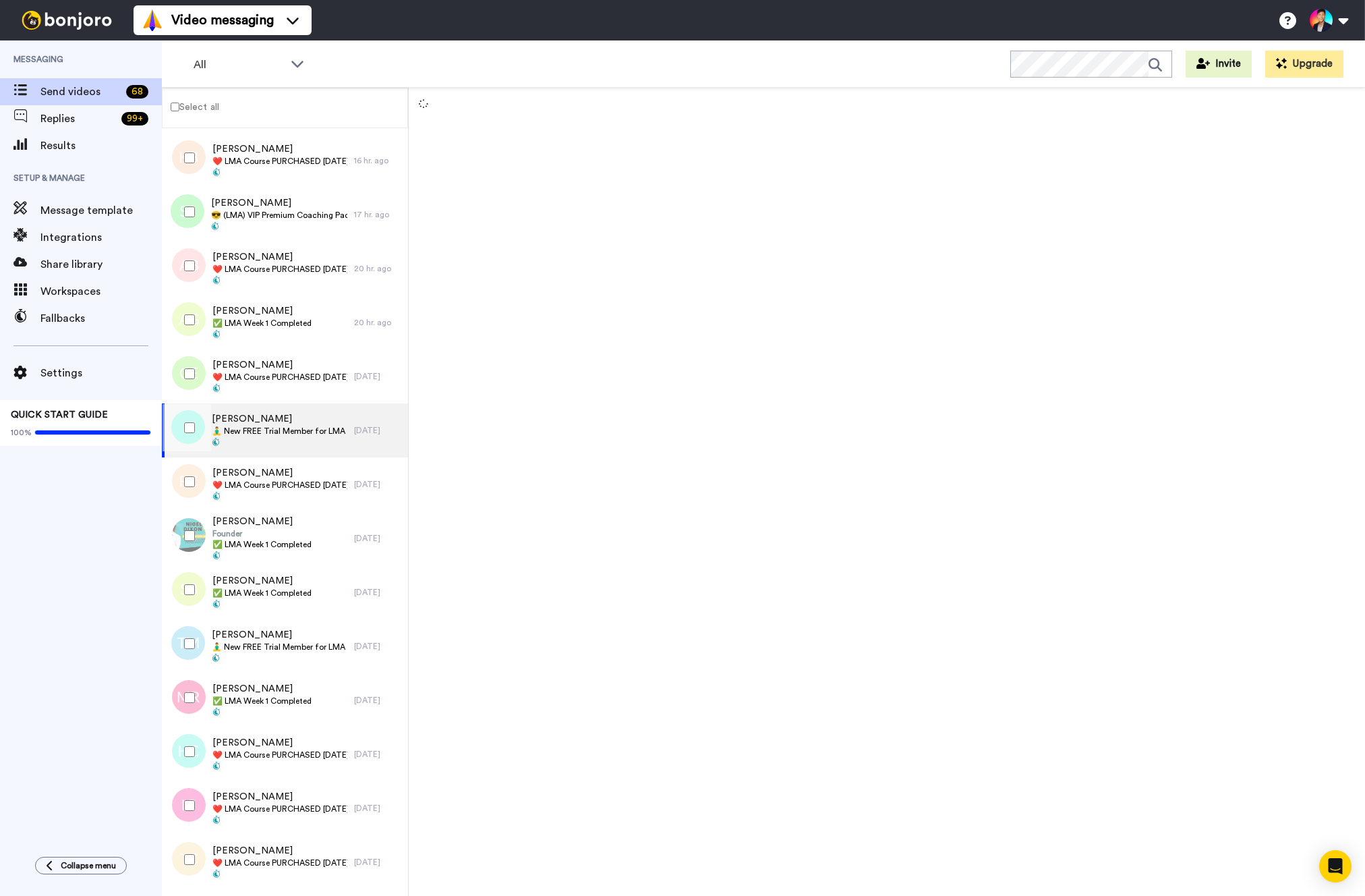
click at [201, 434] on div at bounding box center [186, 428] width 48 height 47
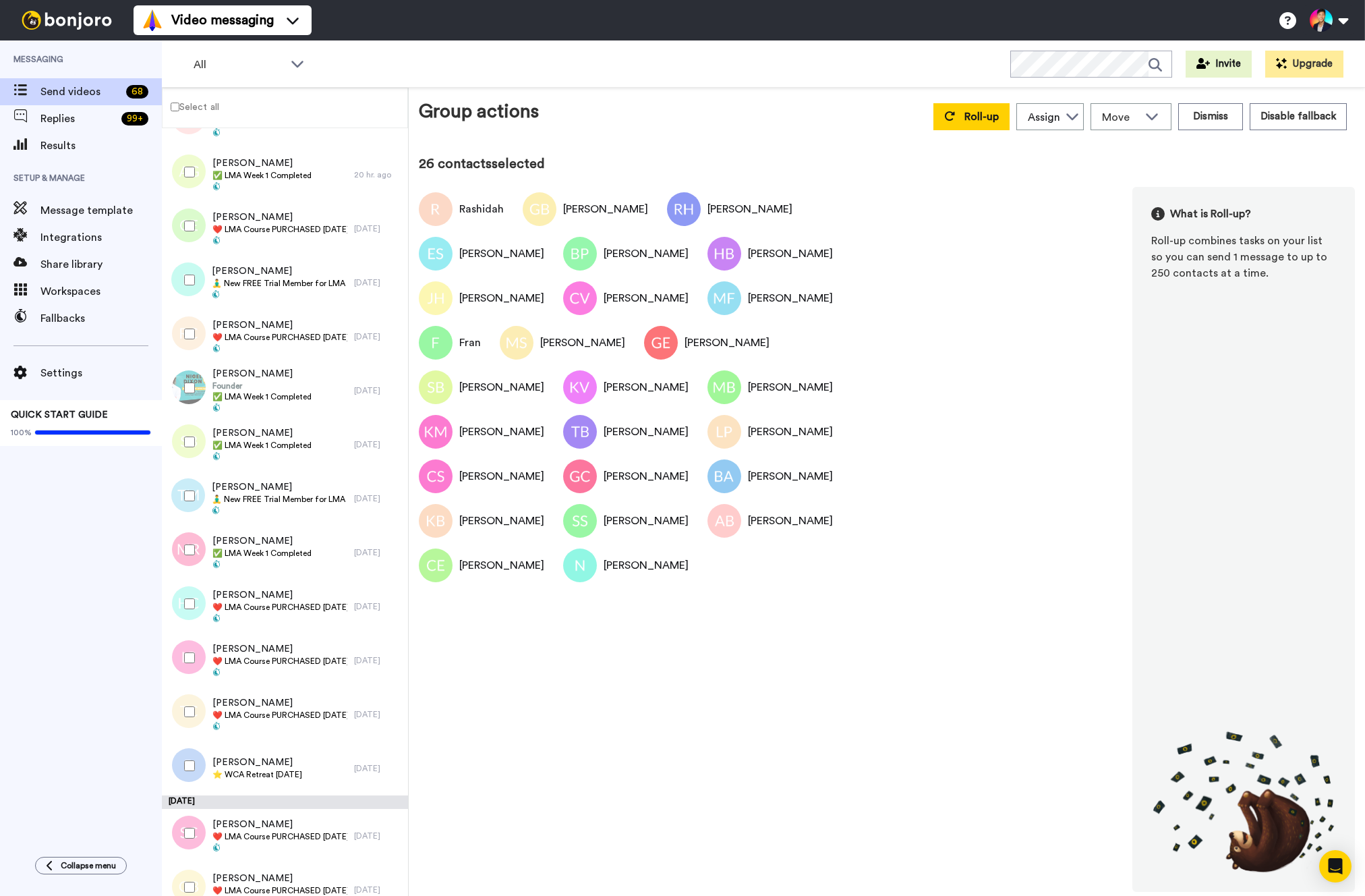
scroll to position [1877, 0]
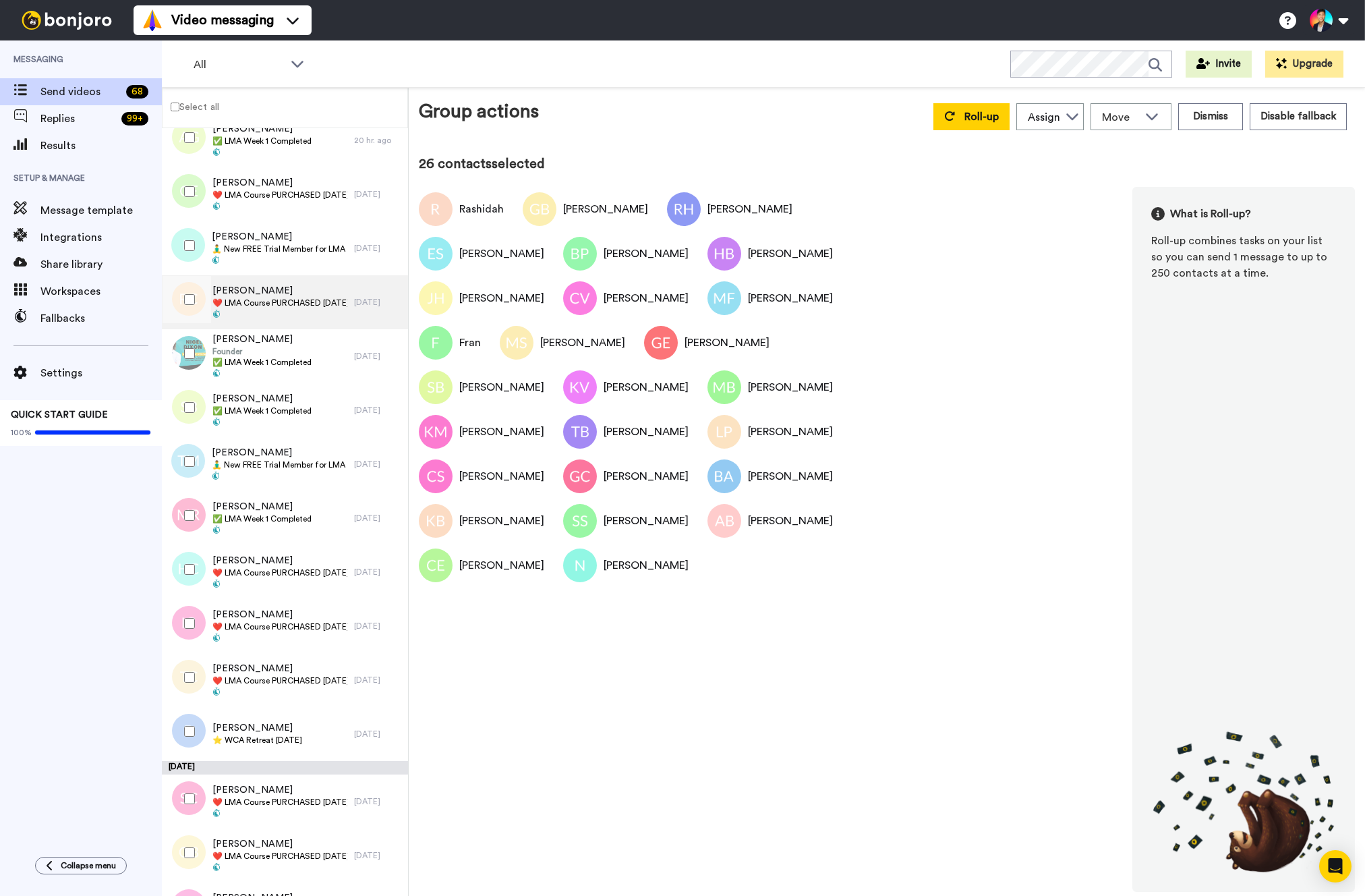
click at [267, 311] on span at bounding box center [280, 315] width 135 height 11
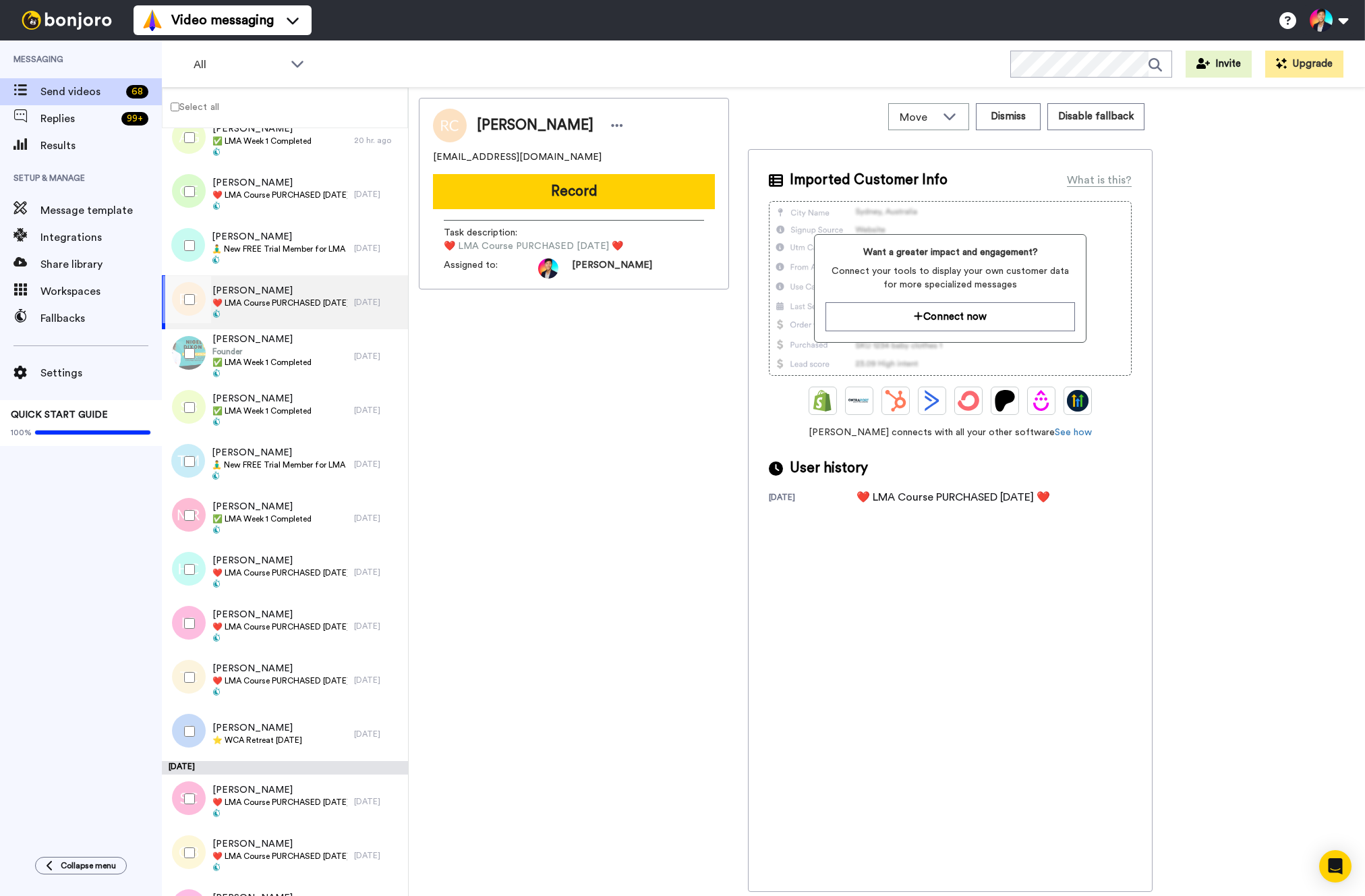
click at [195, 310] on div at bounding box center [186, 299] width 48 height 47
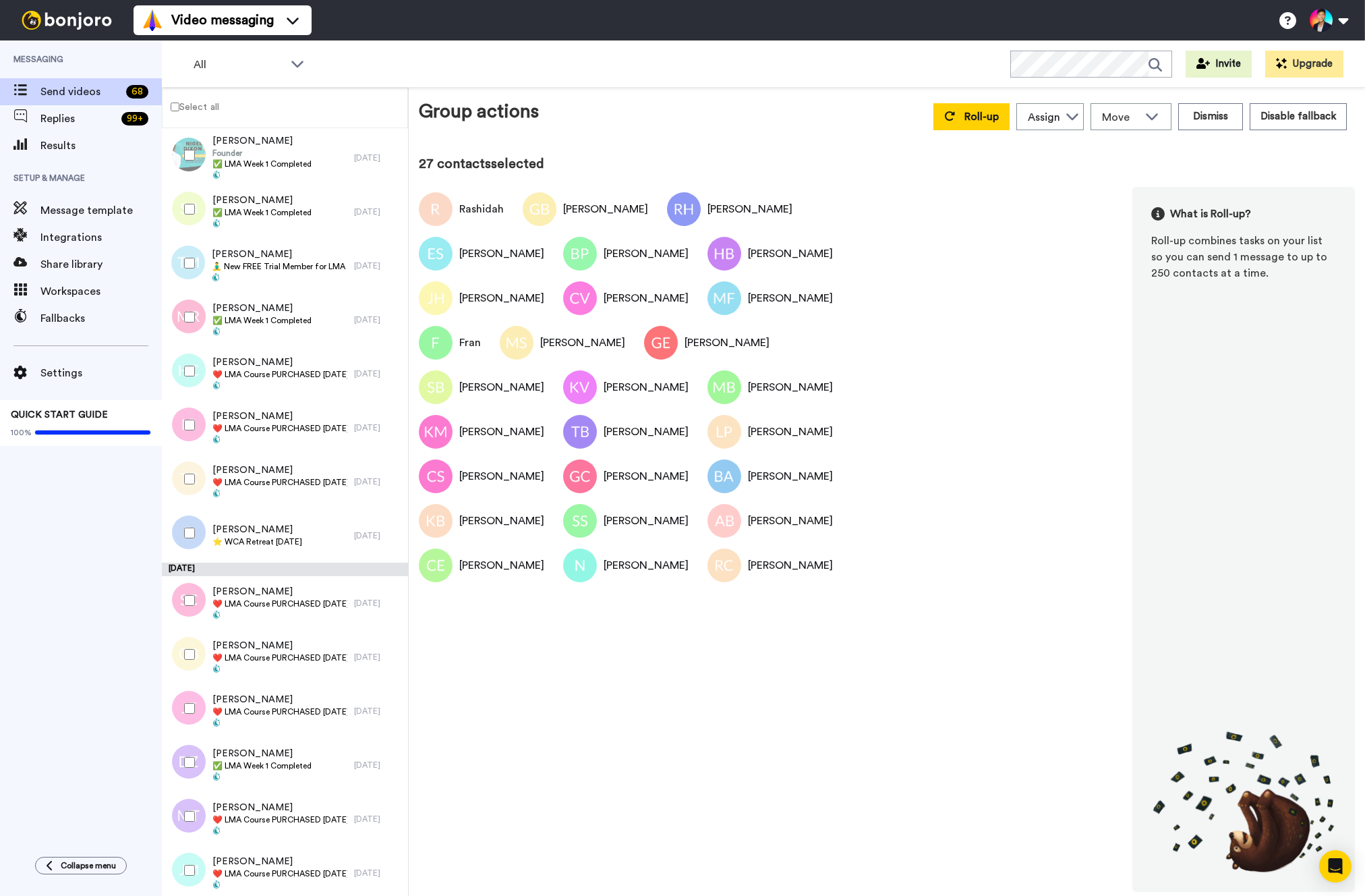
scroll to position [2077, 0]
click at [297, 199] on span "Sharlene Bird" at bounding box center [262, 198] width 99 height 14
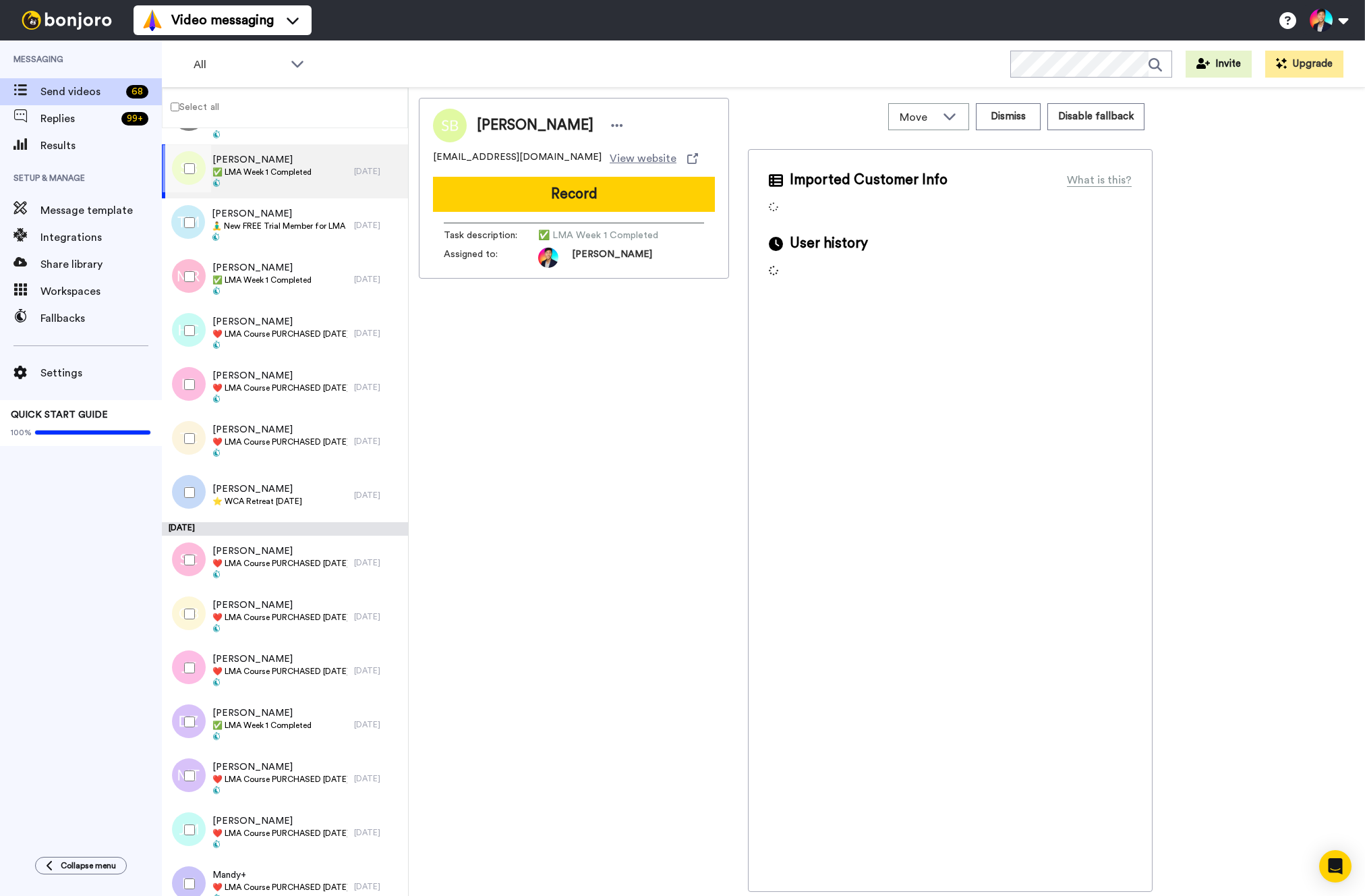
scroll to position [2149, 0]
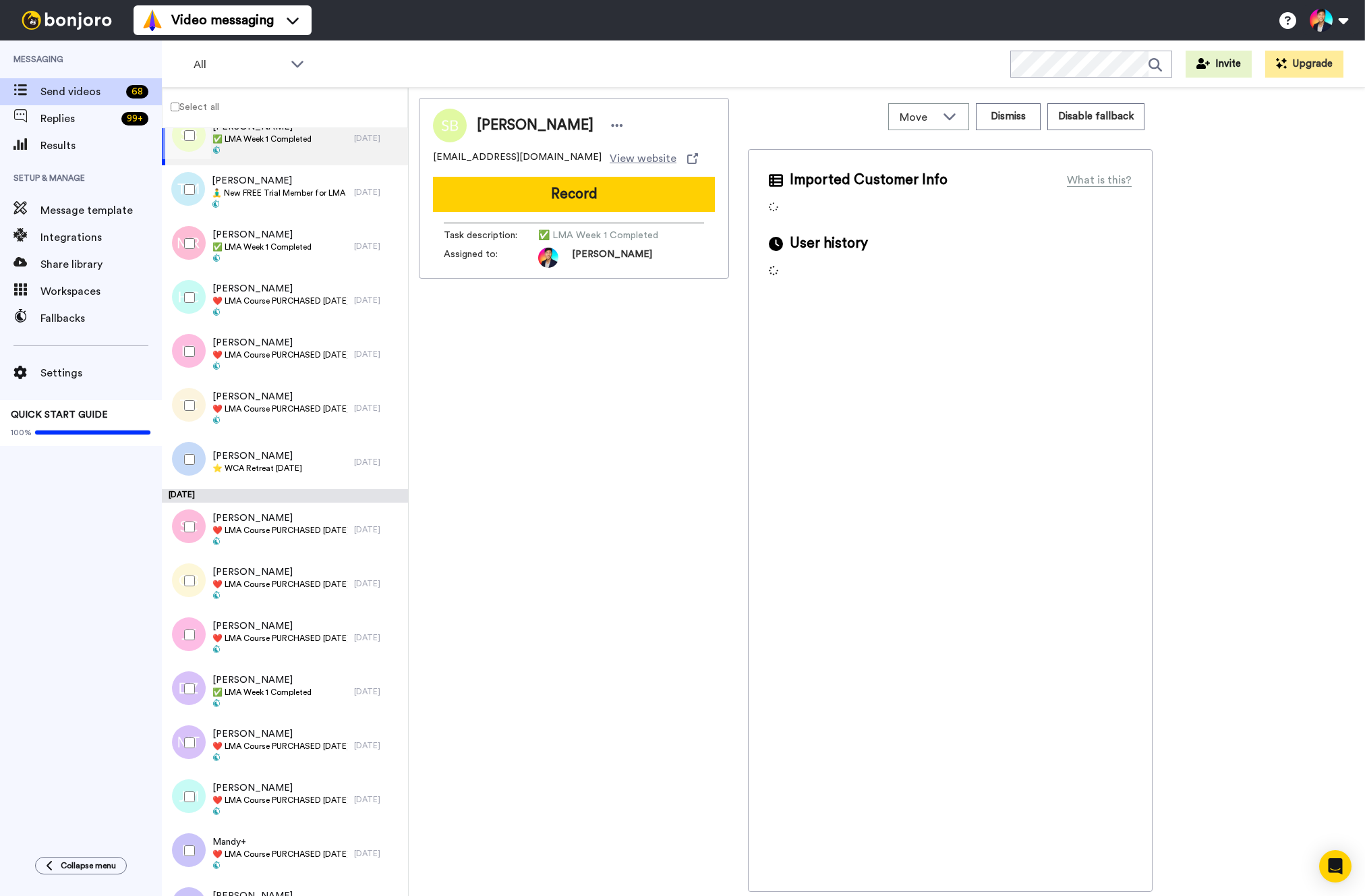
click at [297, 199] on div "Todd Marnie 🧘‍♂️ New FREE Trial Member for LMA Program! 🧘‍♂️" at bounding box center [280, 192] width 136 height 36
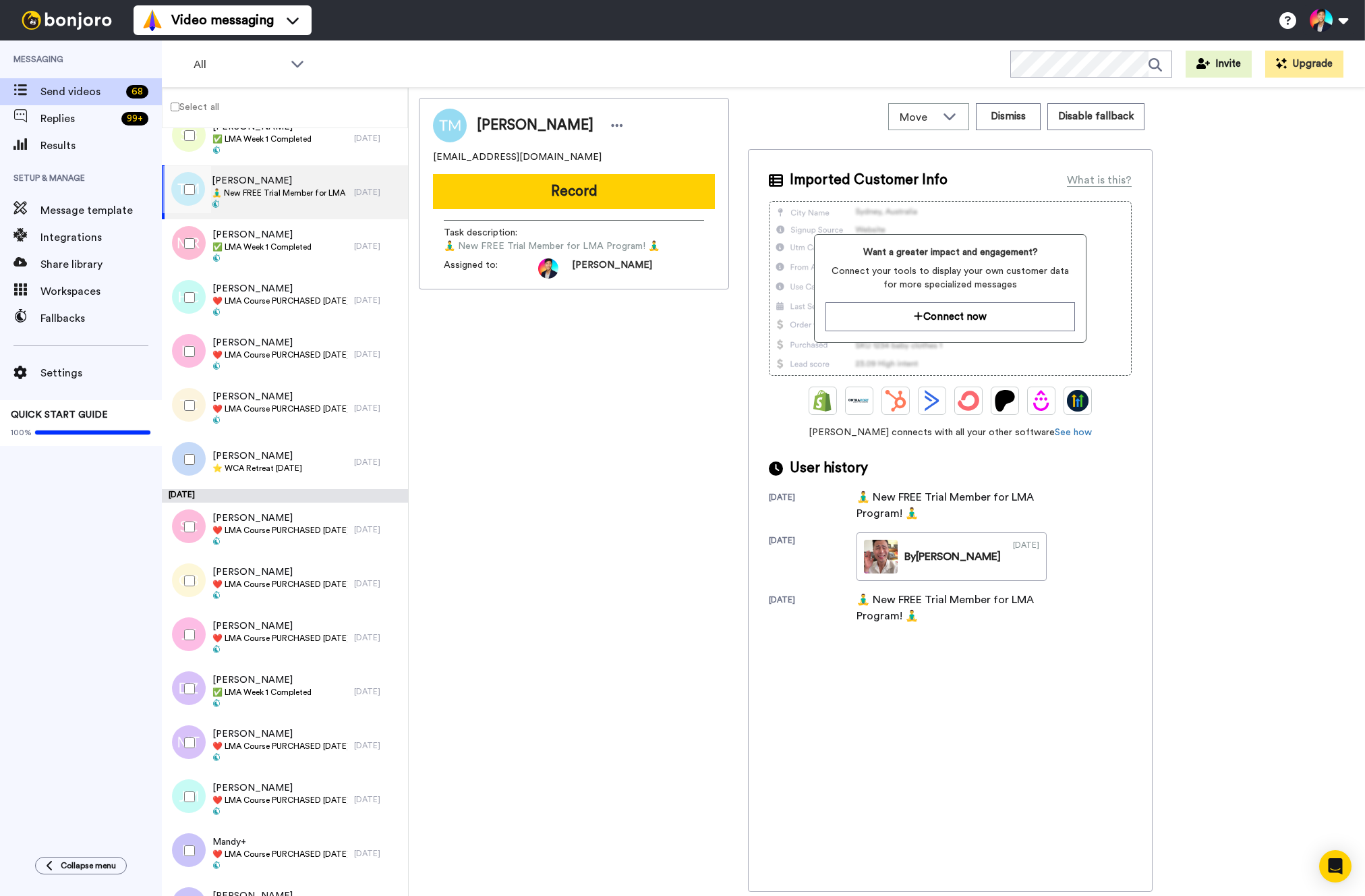
click at [190, 198] on div at bounding box center [186, 189] width 48 height 47
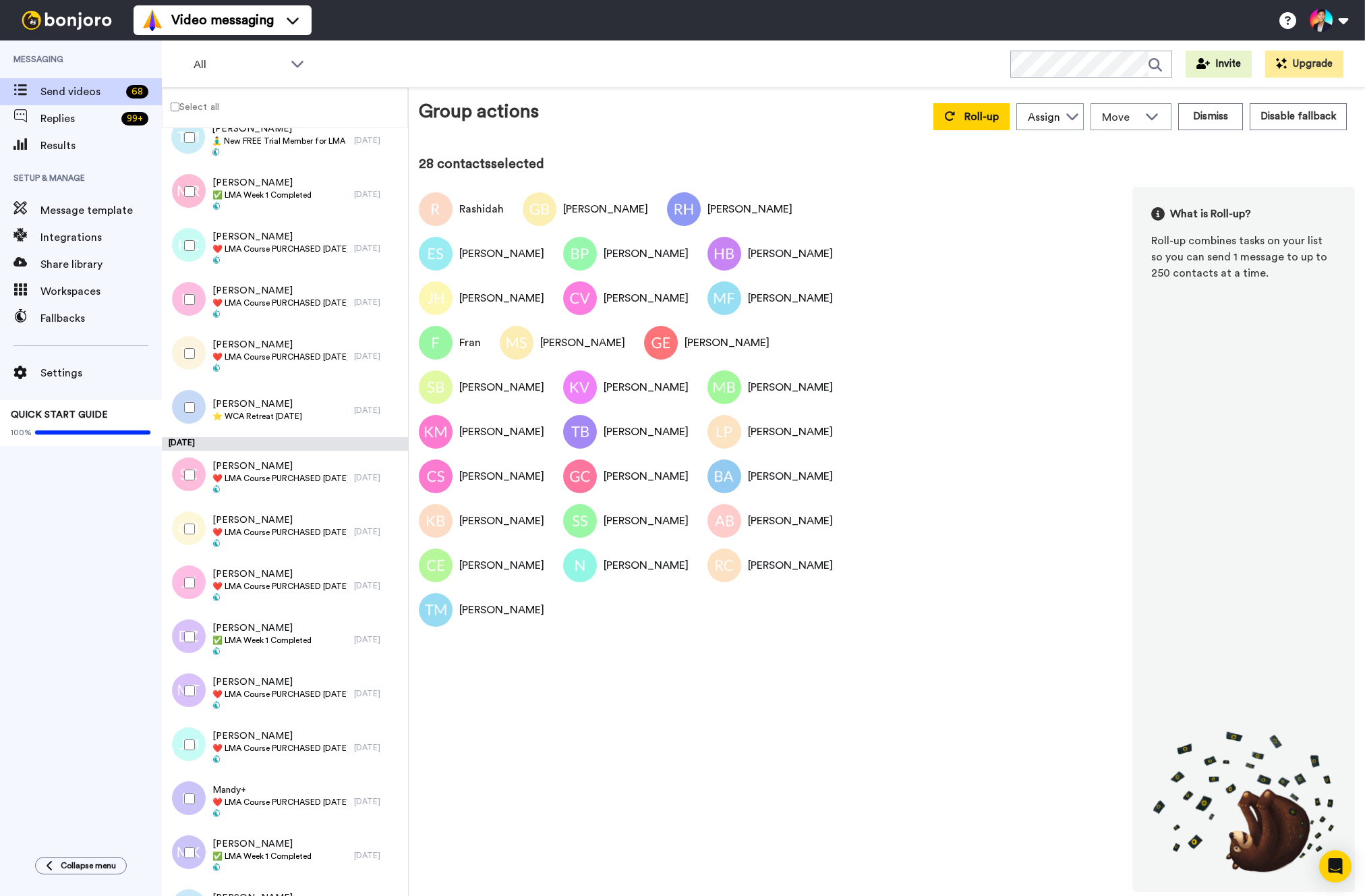
scroll to position [2255, 0]
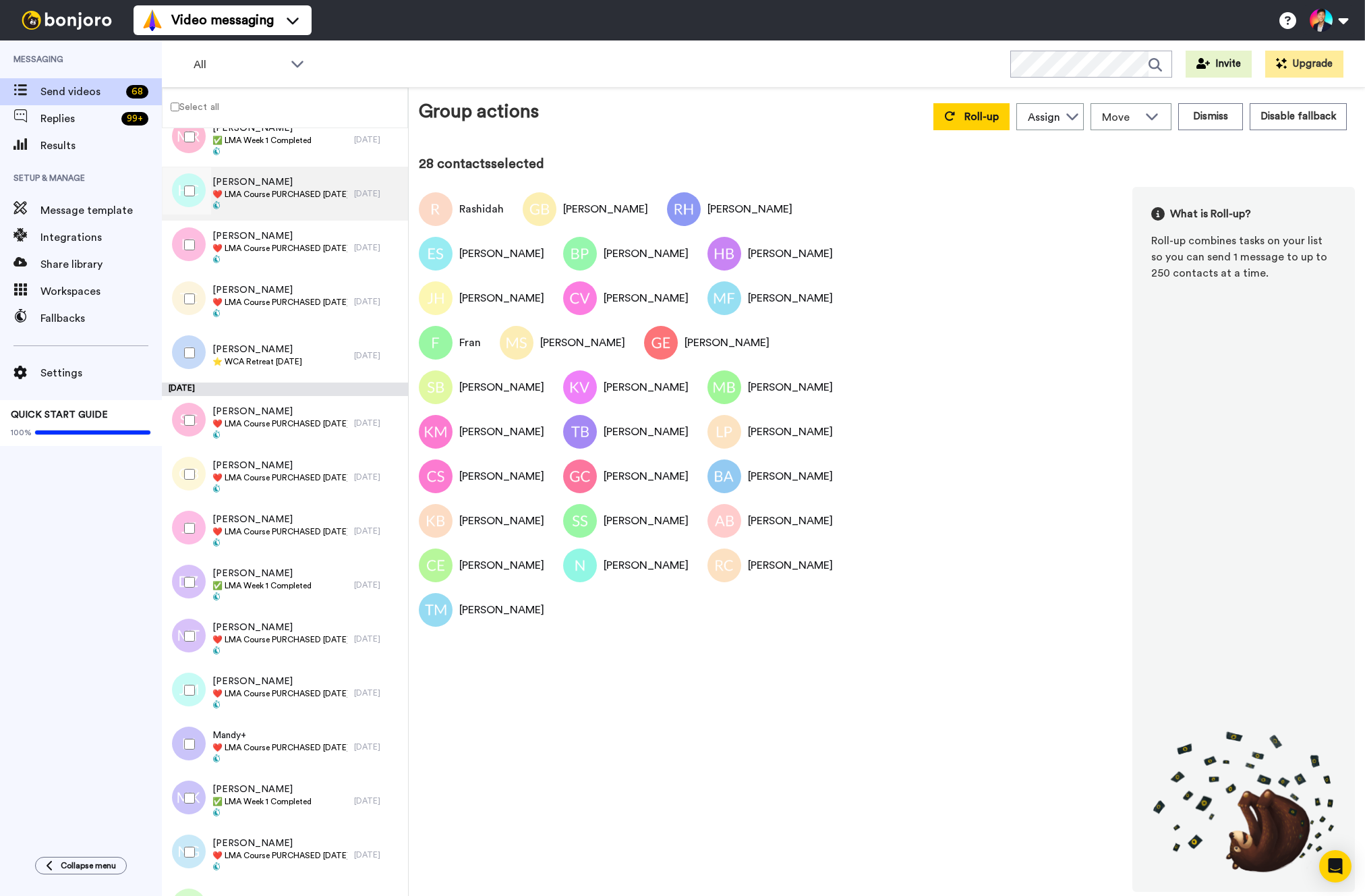
click at [230, 183] on span "[PERSON_NAME]" at bounding box center [280, 182] width 135 height 14
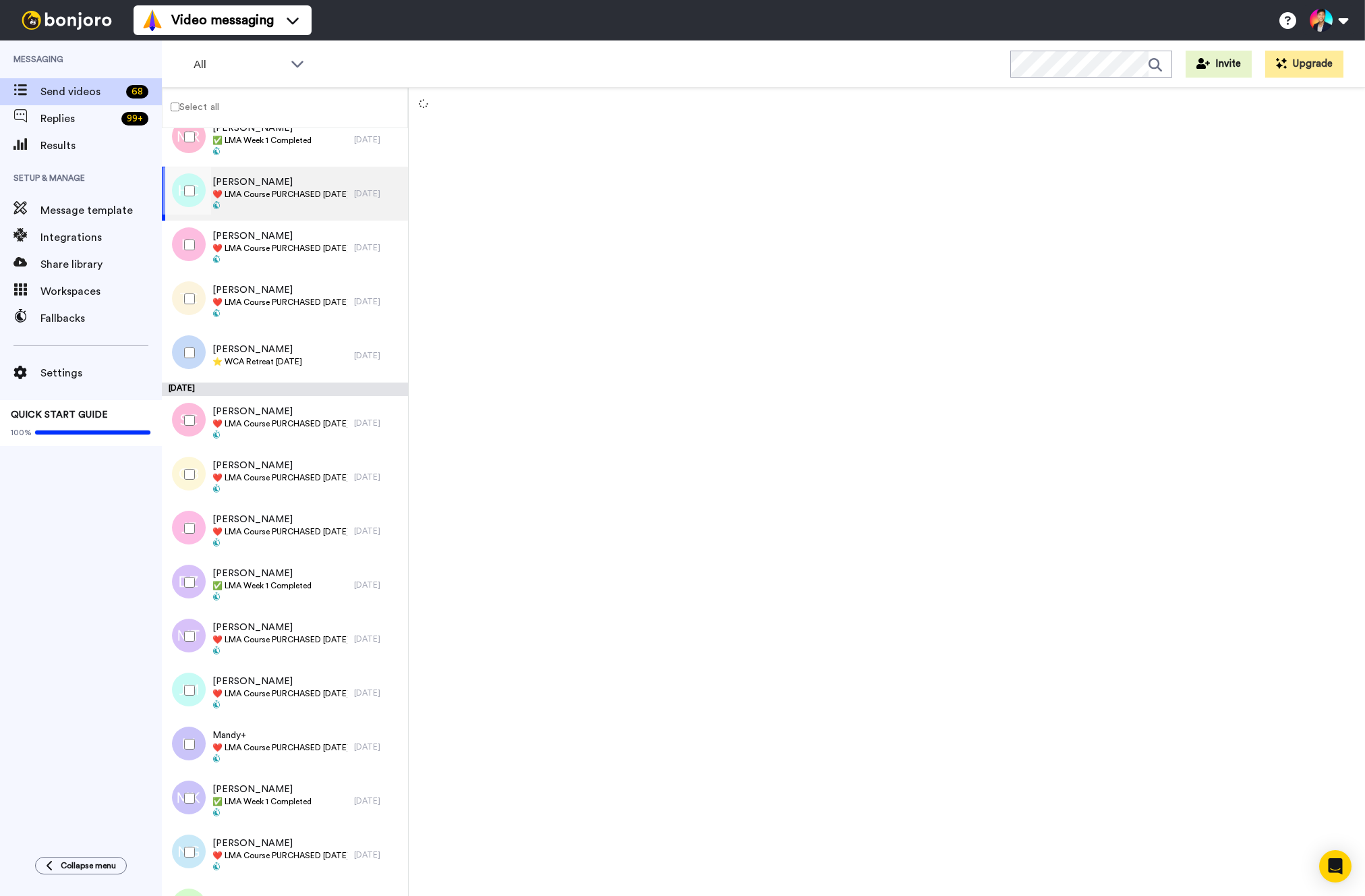
click at [196, 194] on div at bounding box center [186, 190] width 48 height 47
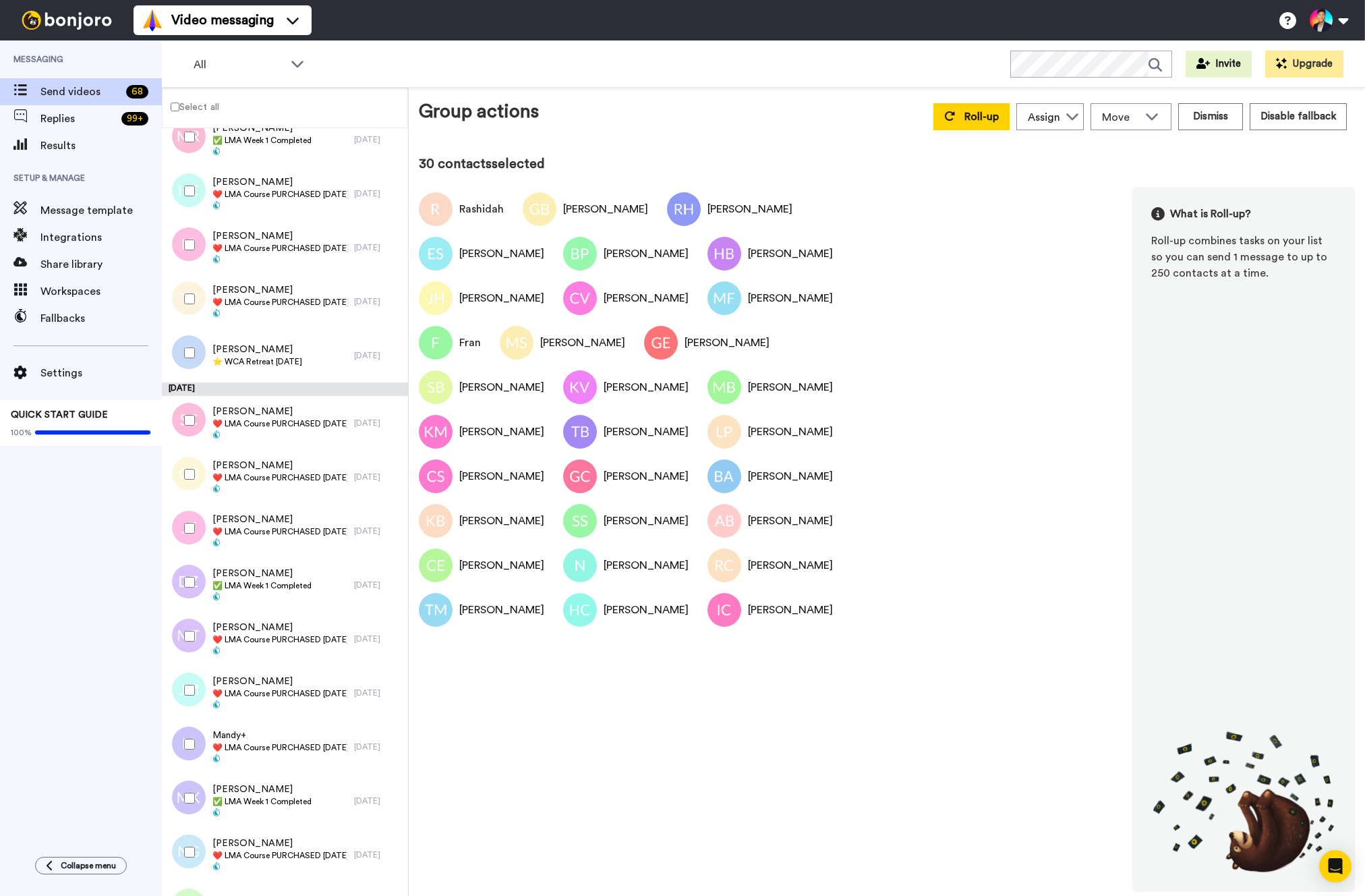
click at [190, 286] on div at bounding box center [186, 299] width 48 height 47
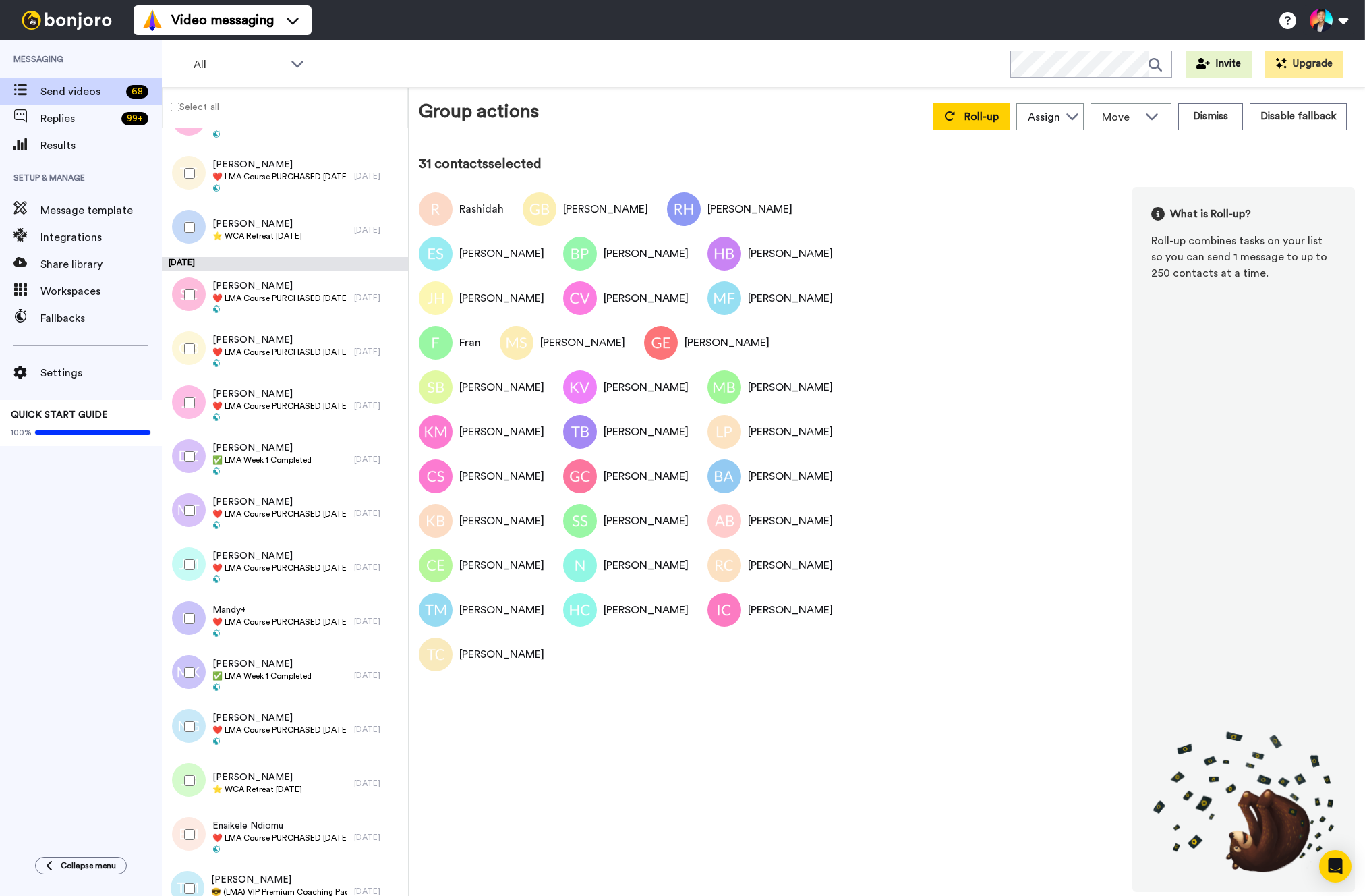
scroll to position [2404, 0]
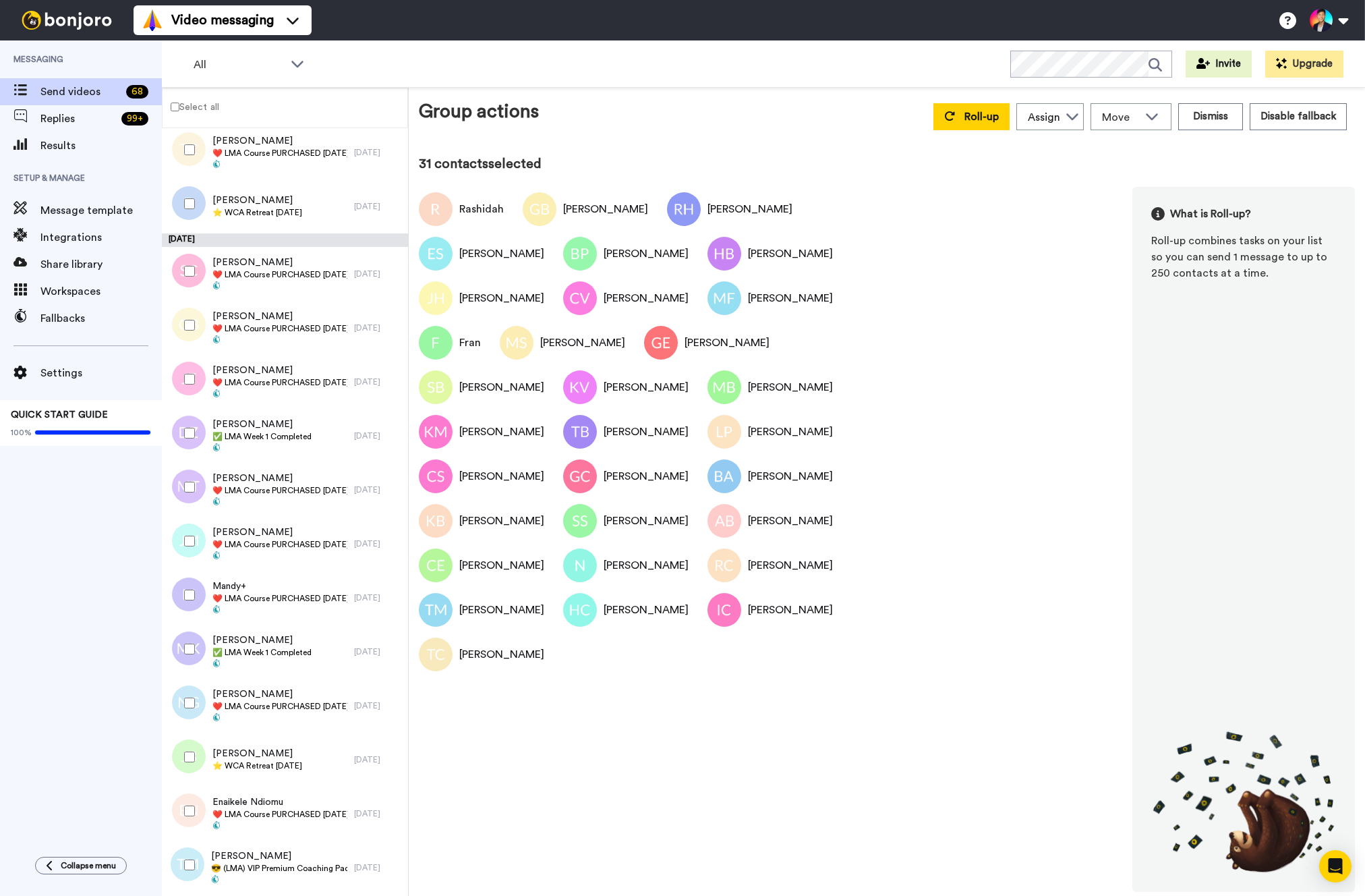
click at [190, 286] on div at bounding box center [186, 271] width 48 height 47
click at [198, 371] on div at bounding box center [186, 378] width 48 height 47
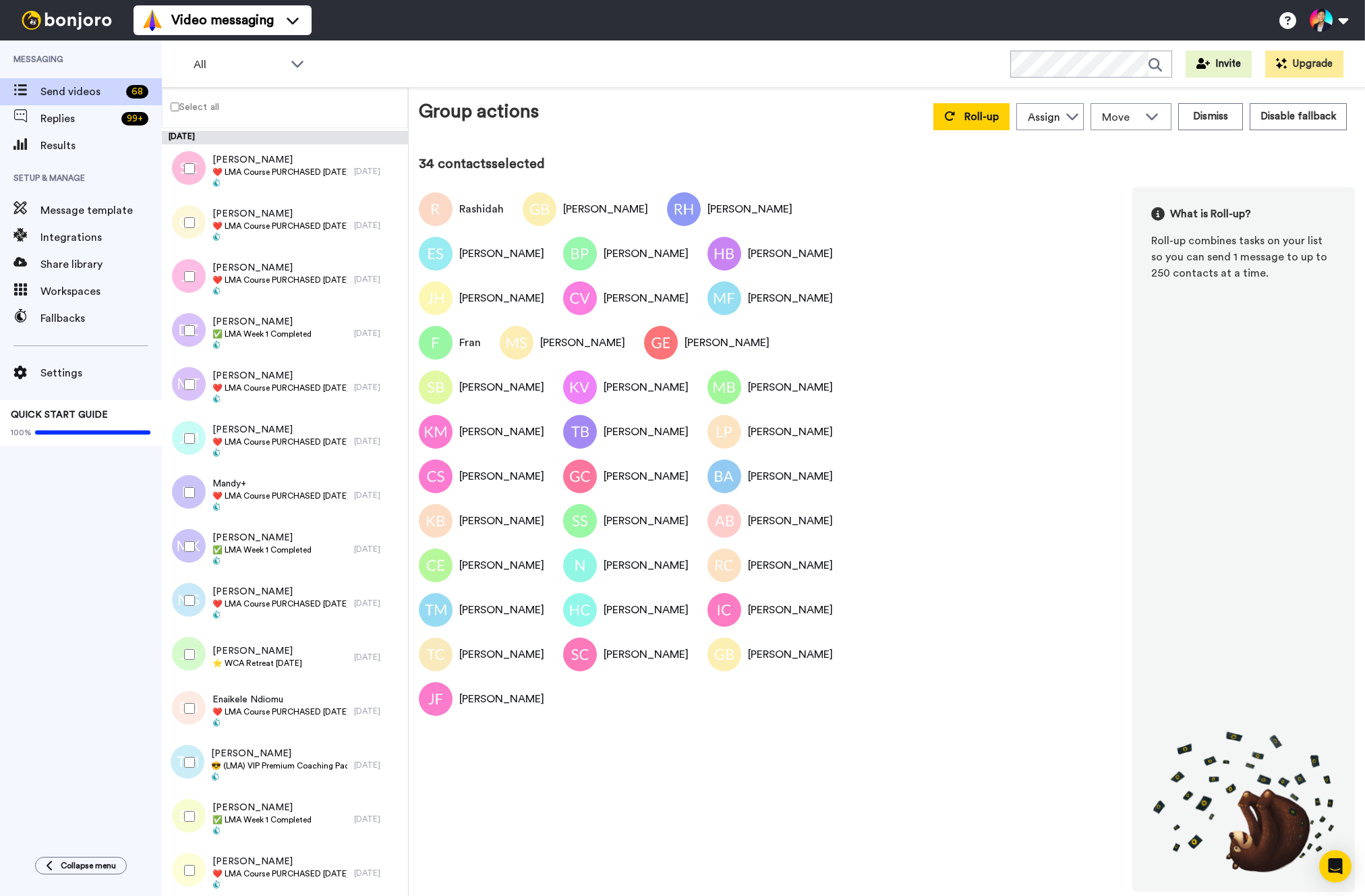
scroll to position [2518, 0]
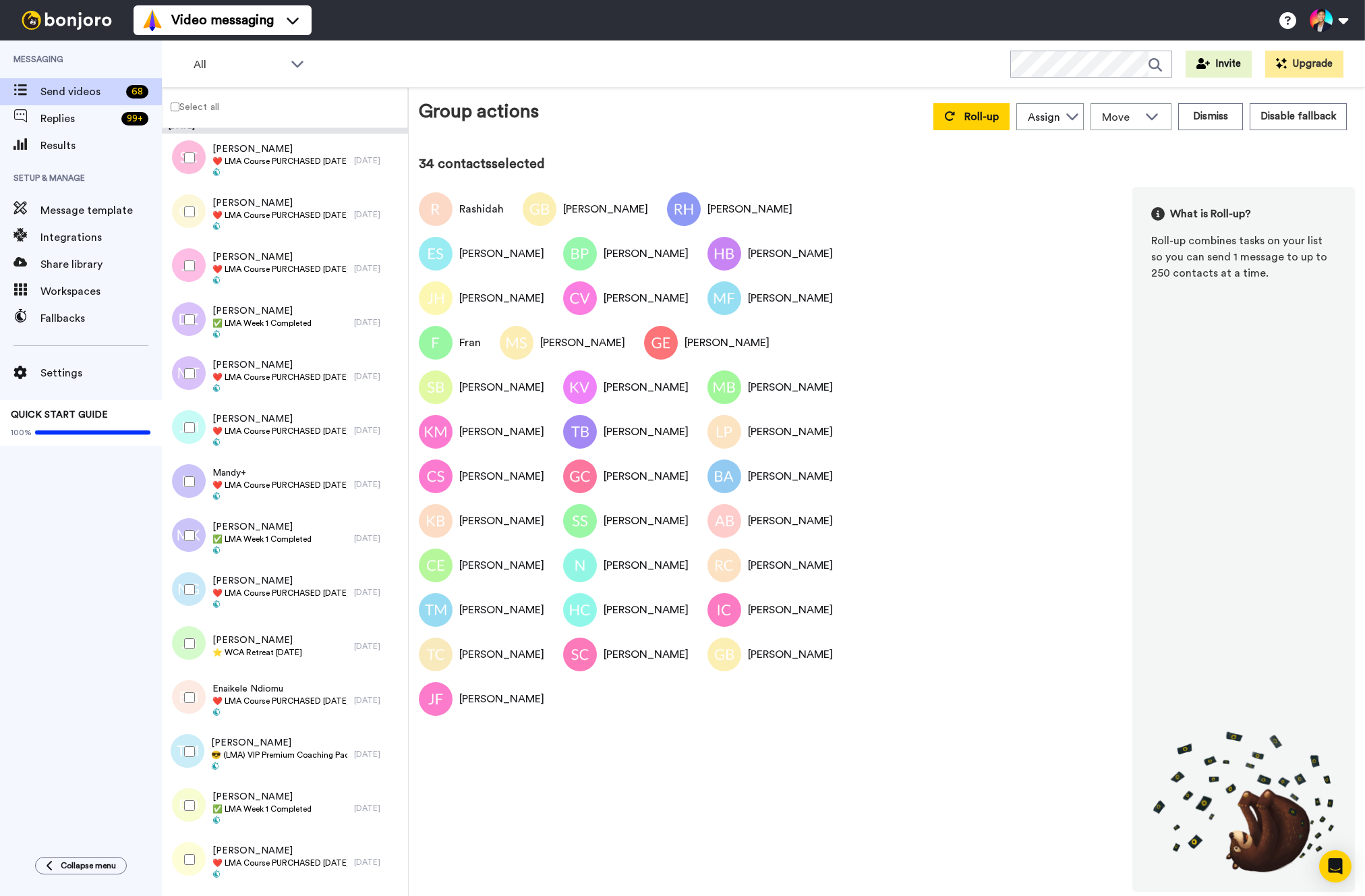
click at [198, 371] on div at bounding box center [186, 373] width 48 height 47
click at [196, 436] on div at bounding box center [186, 428] width 48 height 47
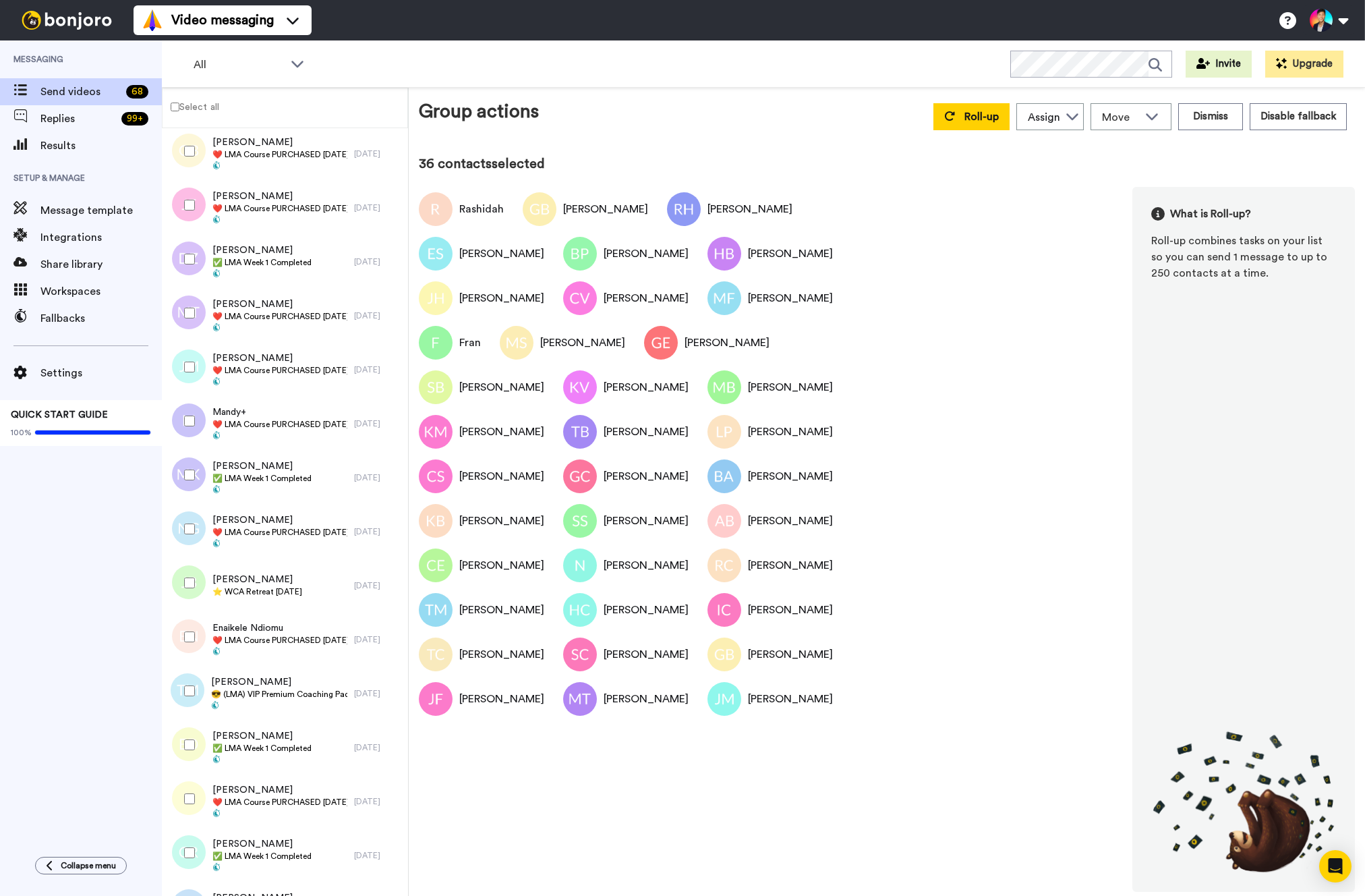
click at [196, 436] on div at bounding box center [186, 421] width 48 height 47
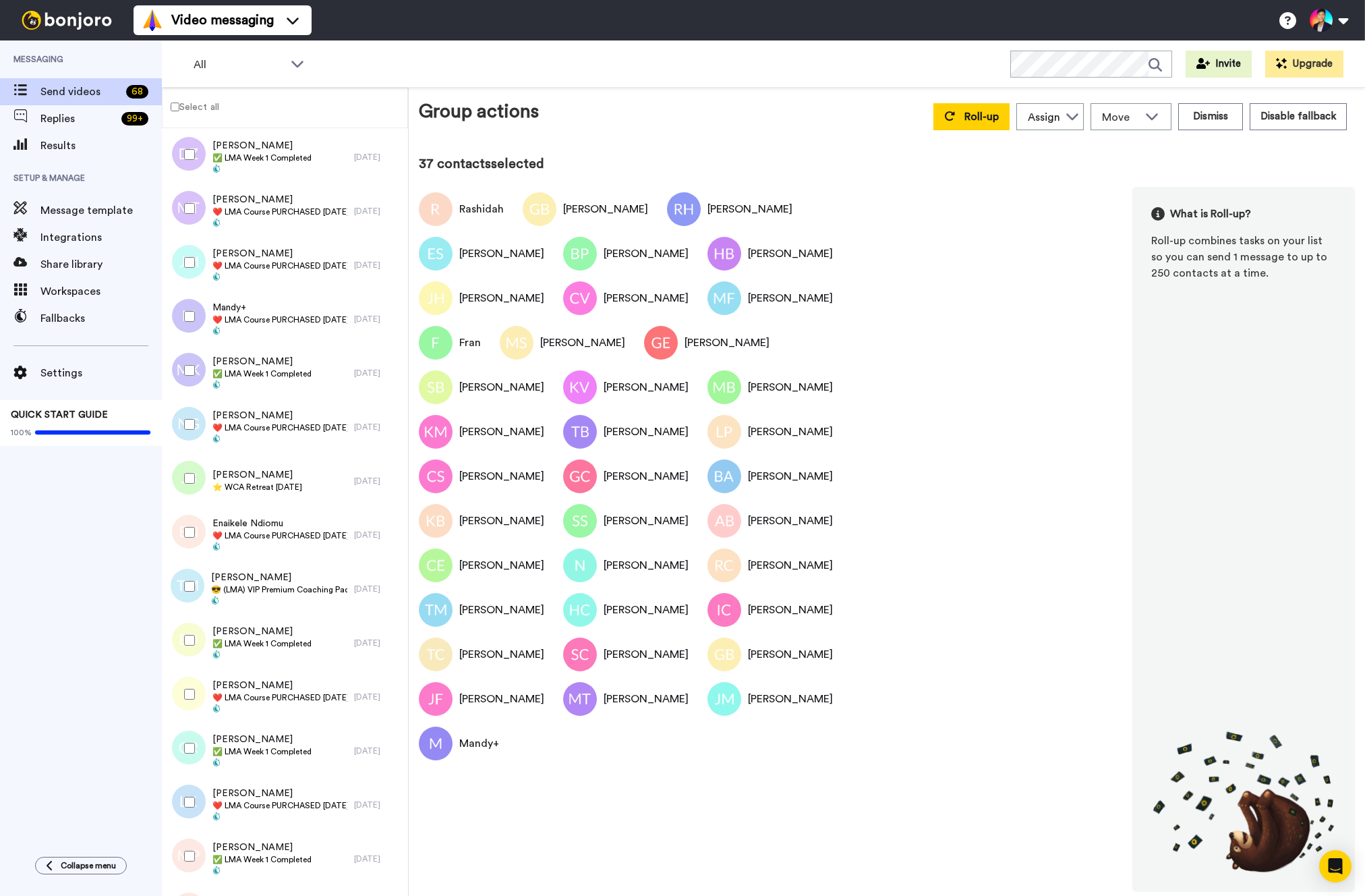
scroll to position [2700, 0]
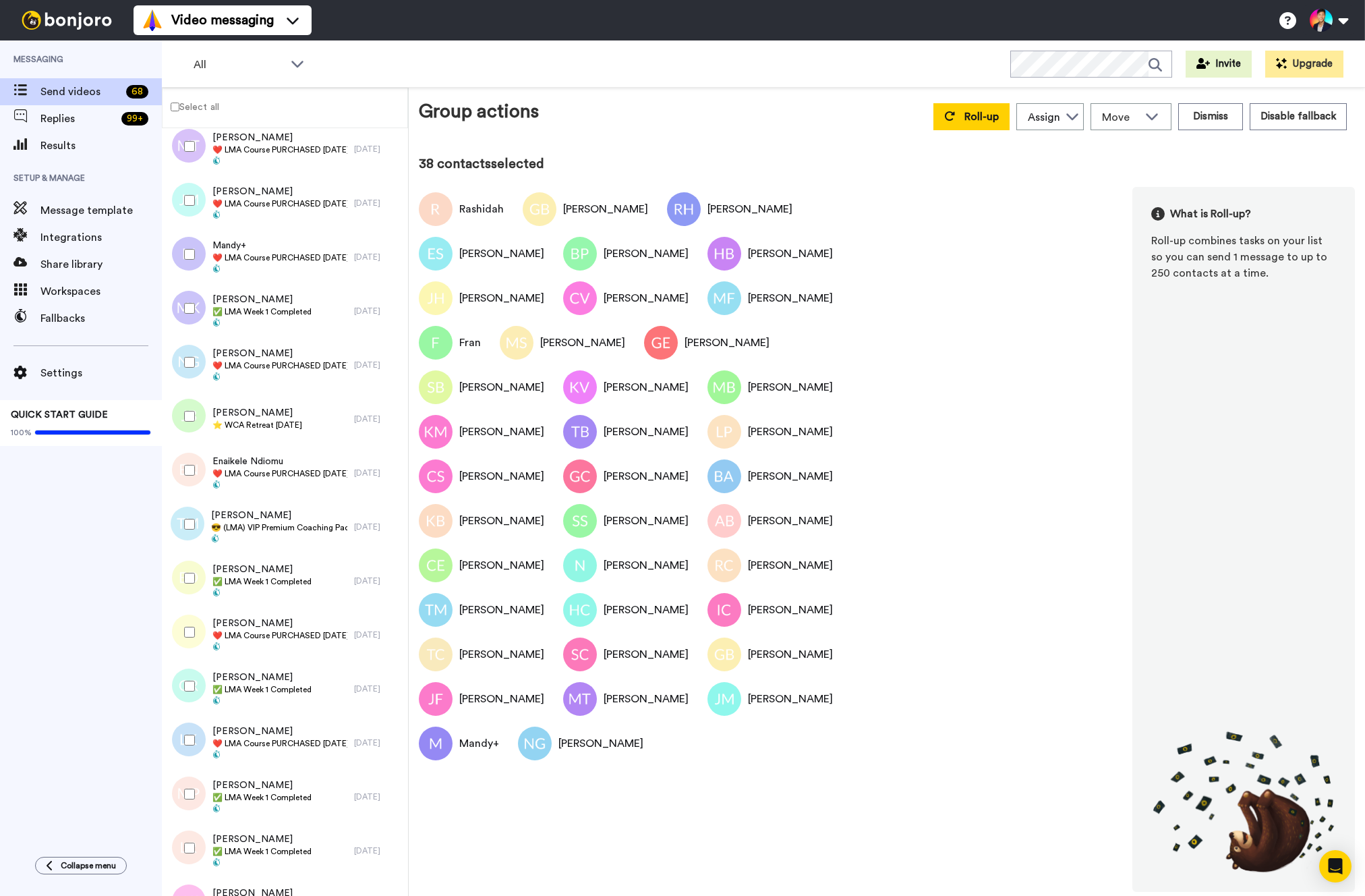
click at [186, 475] on div at bounding box center [186, 470] width 48 height 47
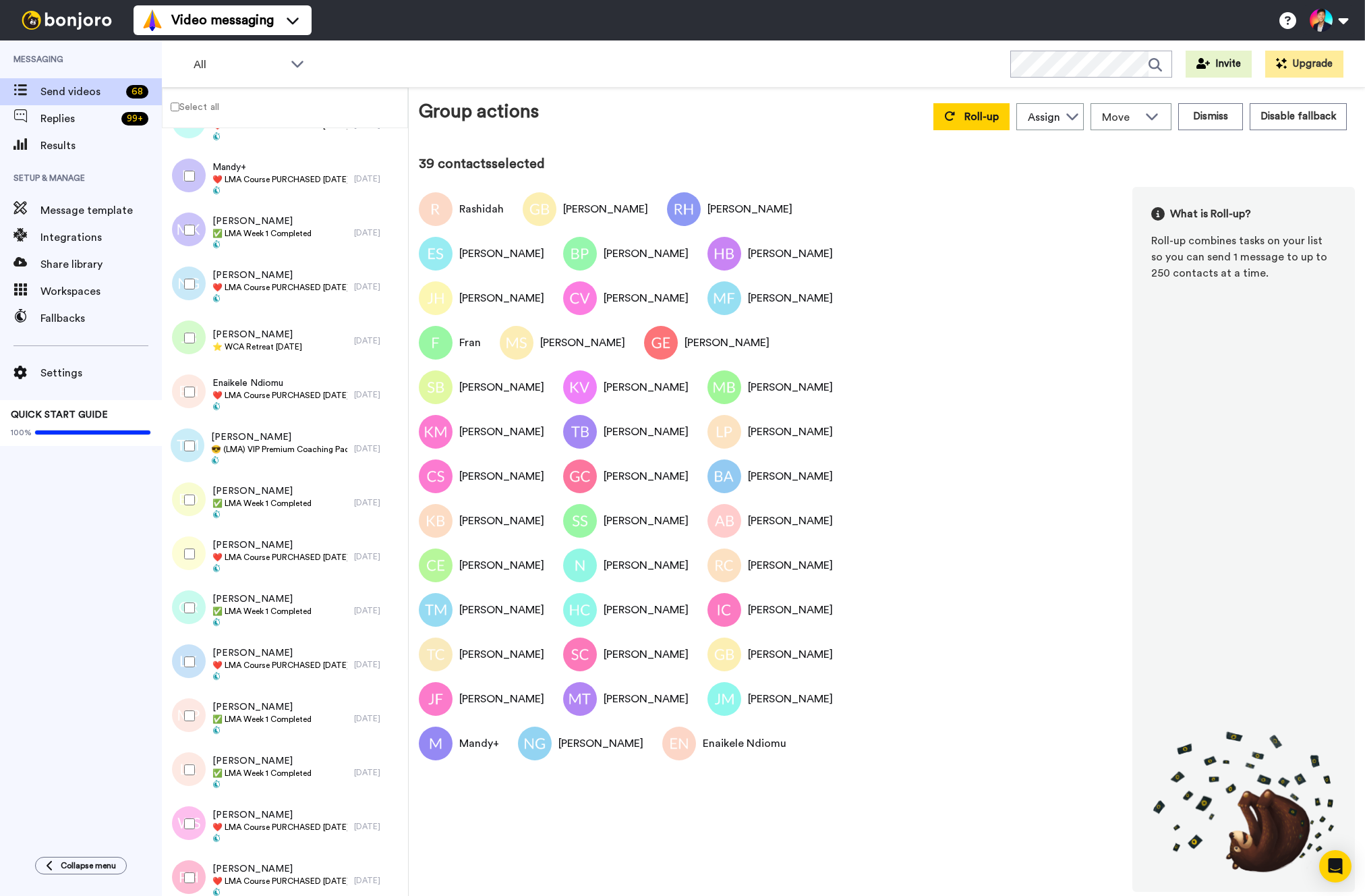
scroll to position [2844, 0]
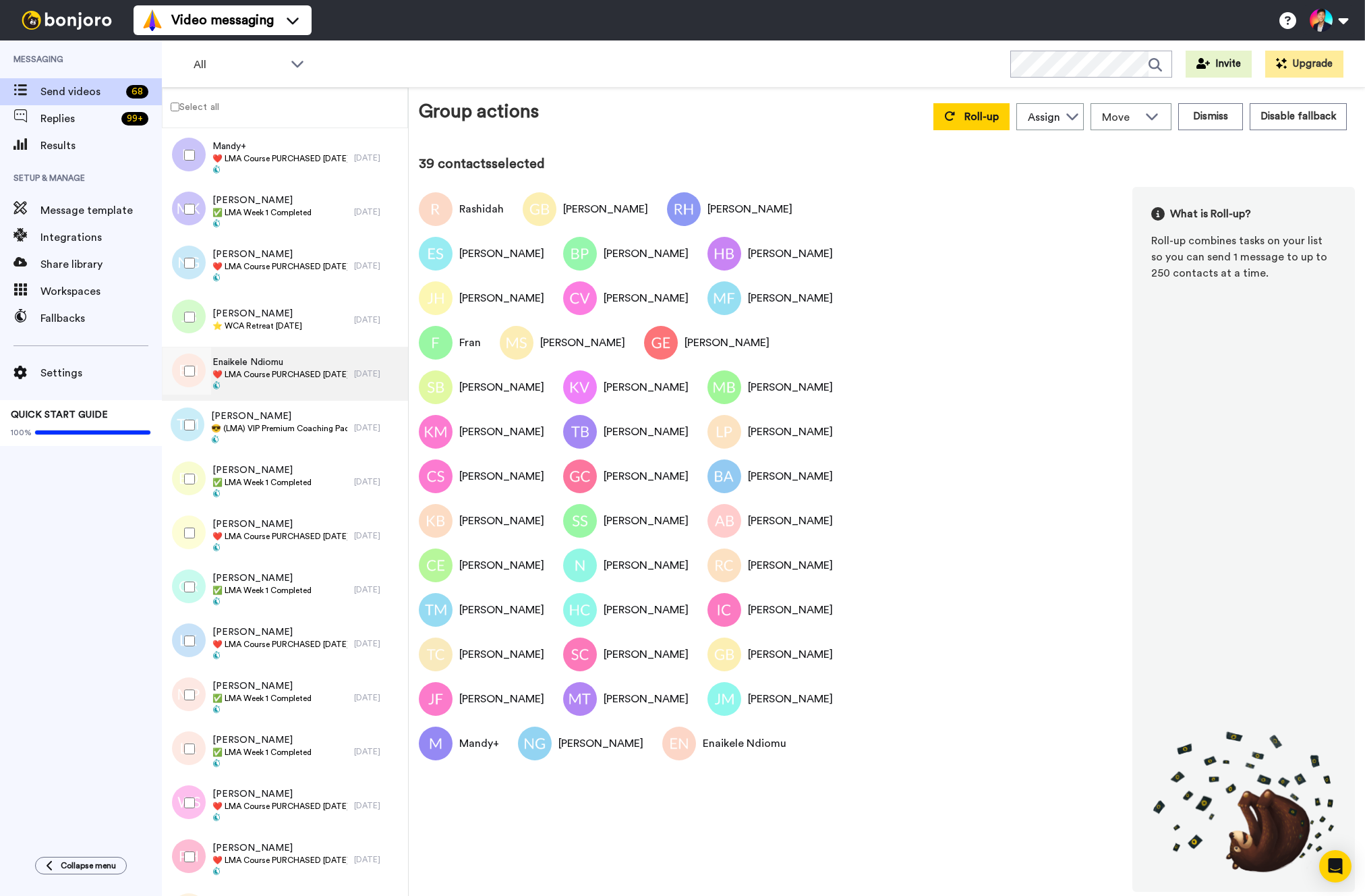
click at [274, 397] on div "Enaikele Ndiomu ❤️️ LMA Course PURCHASED Today ❤️️" at bounding box center [258, 373] width 192 height 54
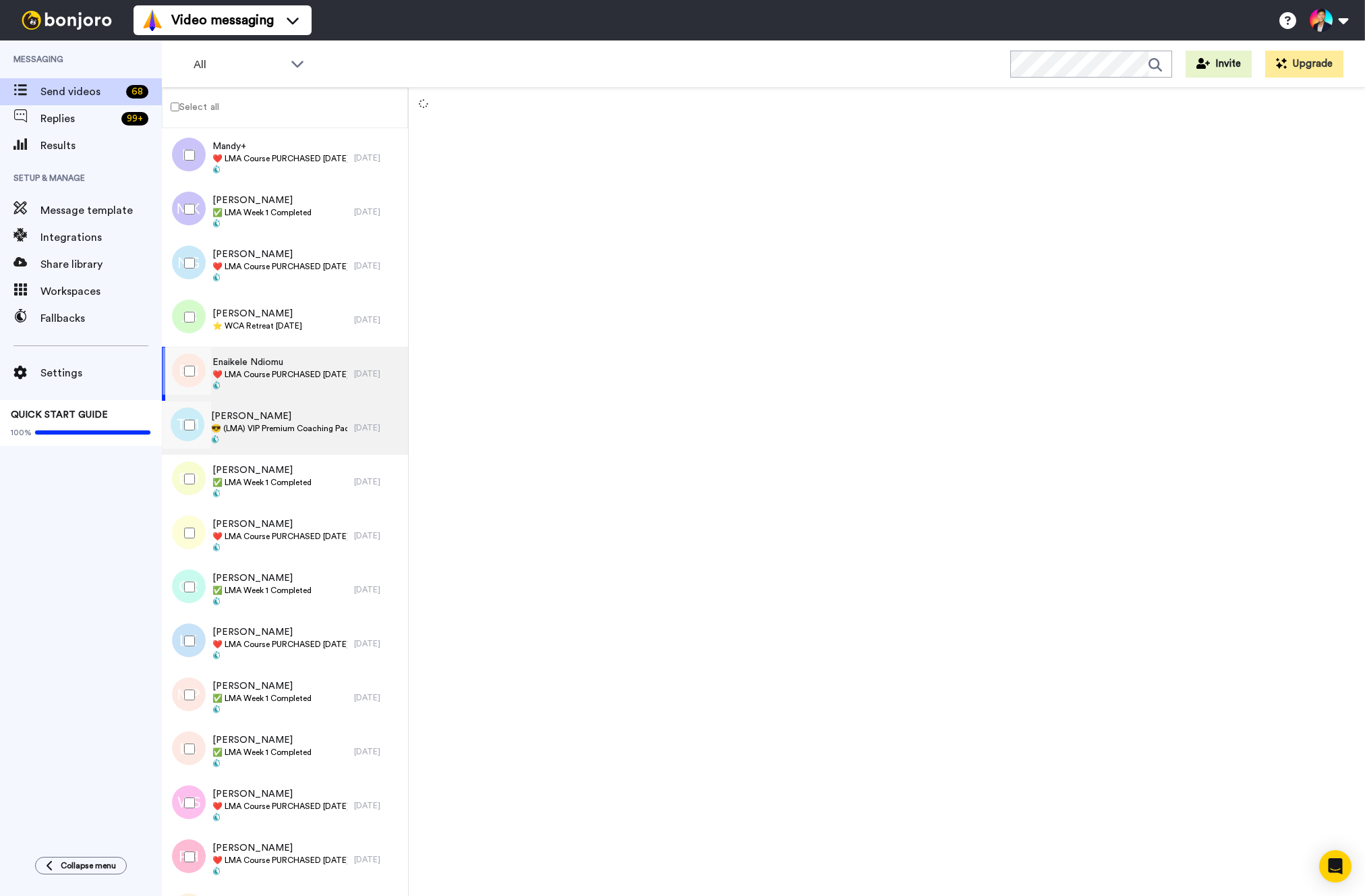
click at [277, 416] on span "[PERSON_NAME]" at bounding box center [280, 416] width 136 height 14
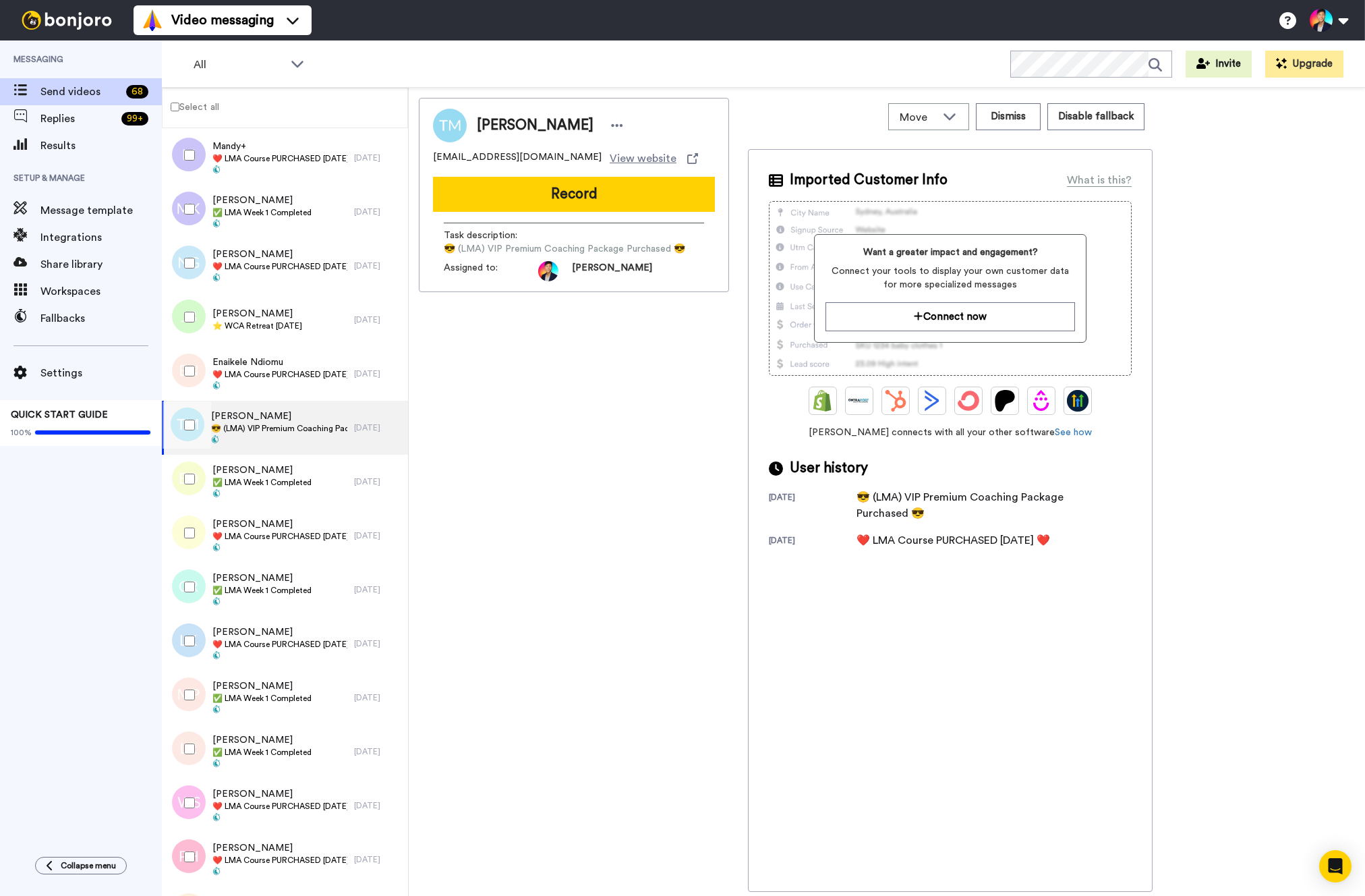
click at [196, 428] on div at bounding box center [186, 425] width 48 height 47
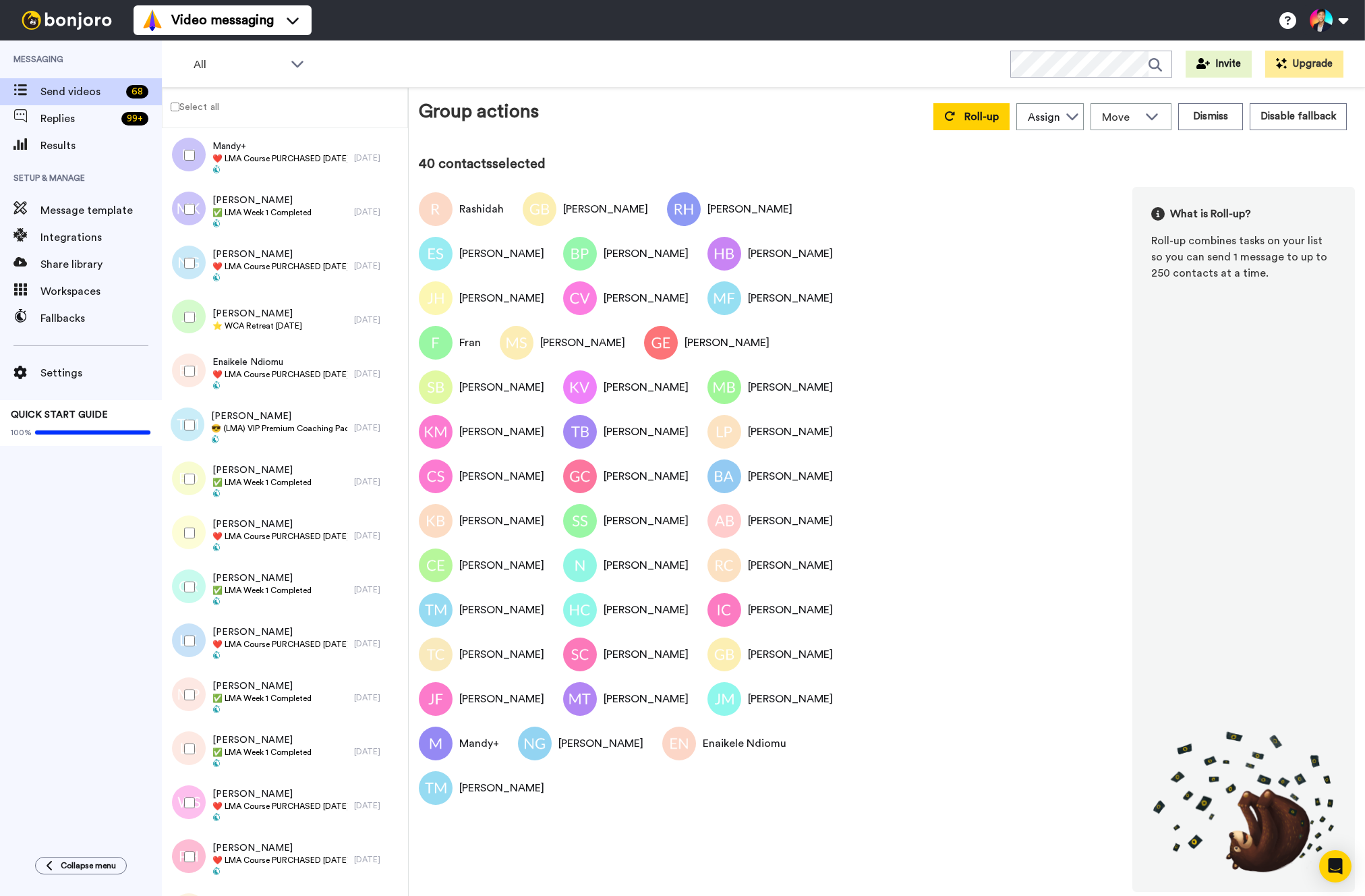
scroll to position [2956, 0]
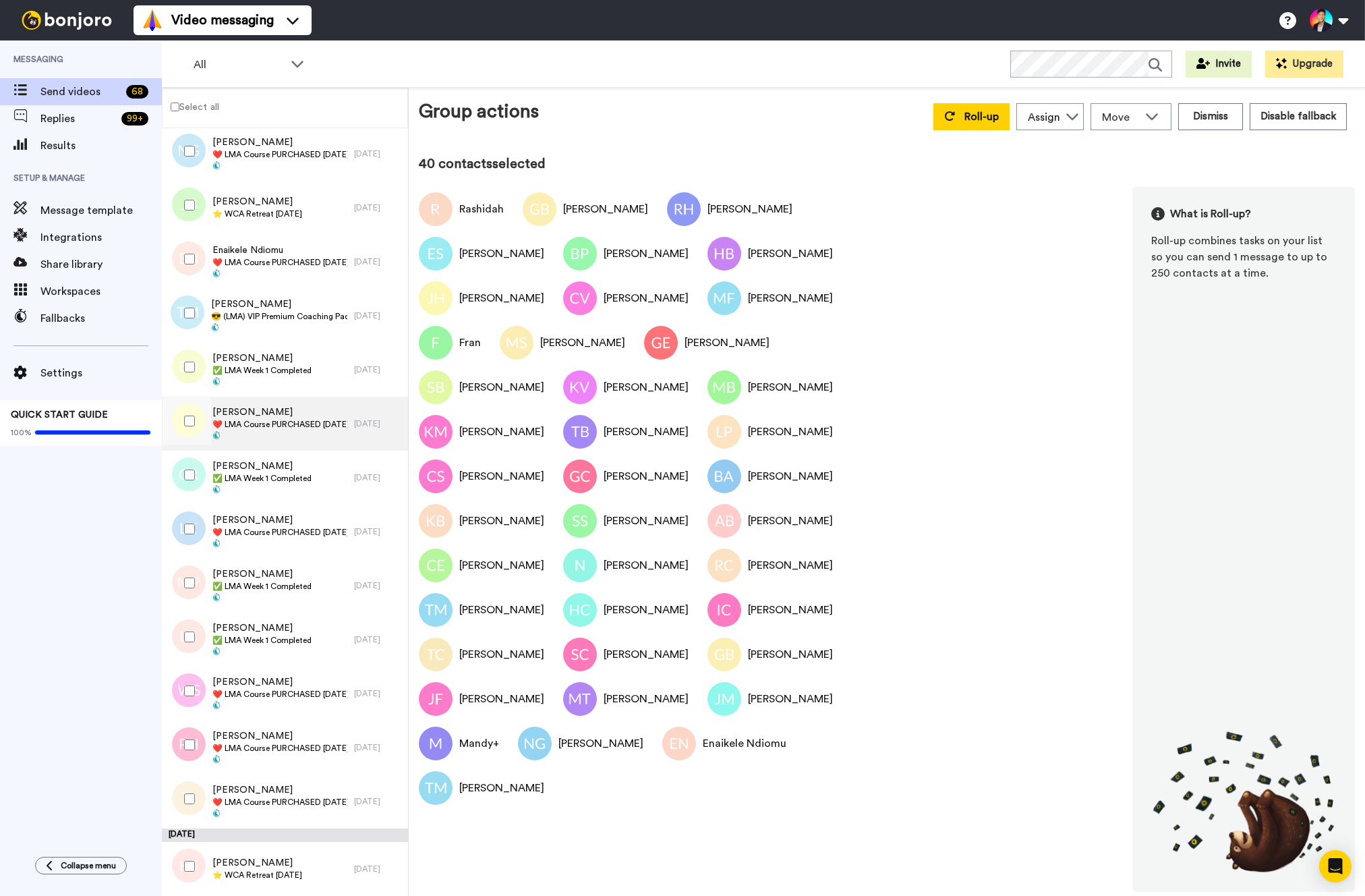
click at [224, 425] on span "❤️️ LMA Course PURCHASED [DATE] ❤️️" at bounding box center [280, 424] width 135 height 11
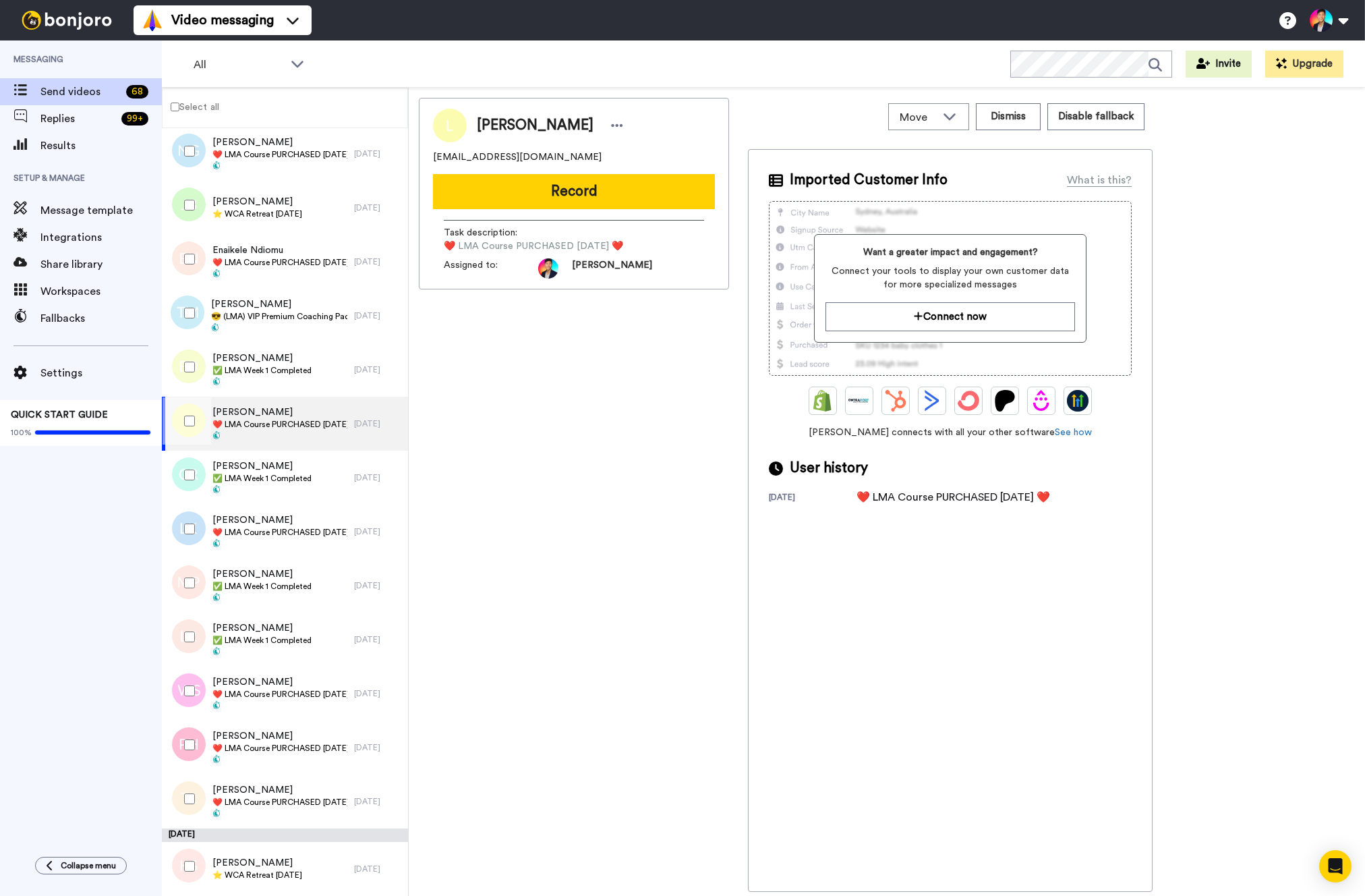
click at [199, 428] on div at bounding box center [186, 421] width 48 height 47
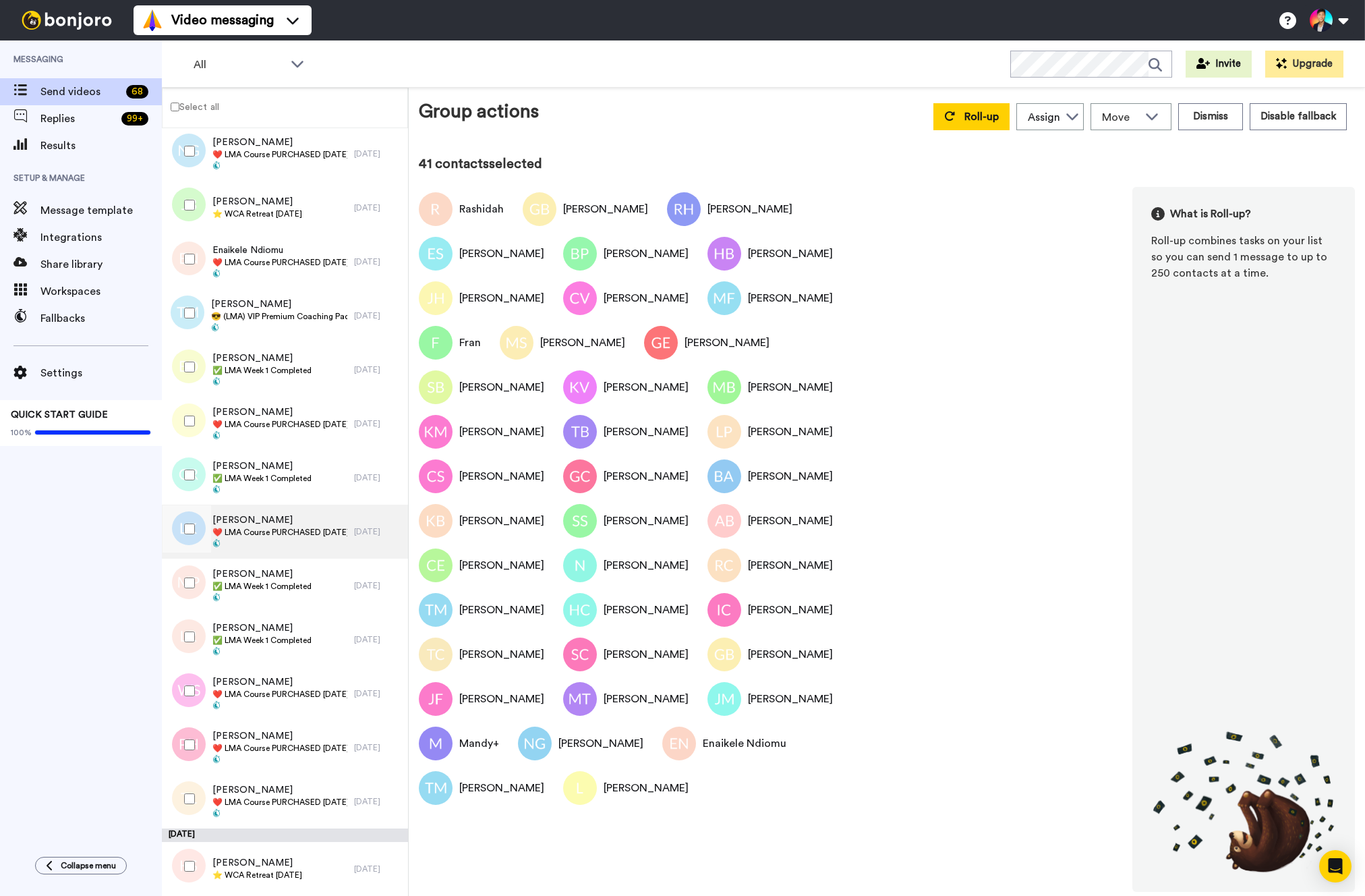
click at [258, 524] on span "[PERSON_NAME]" at bounding box center [280, 520] width 135 height 14
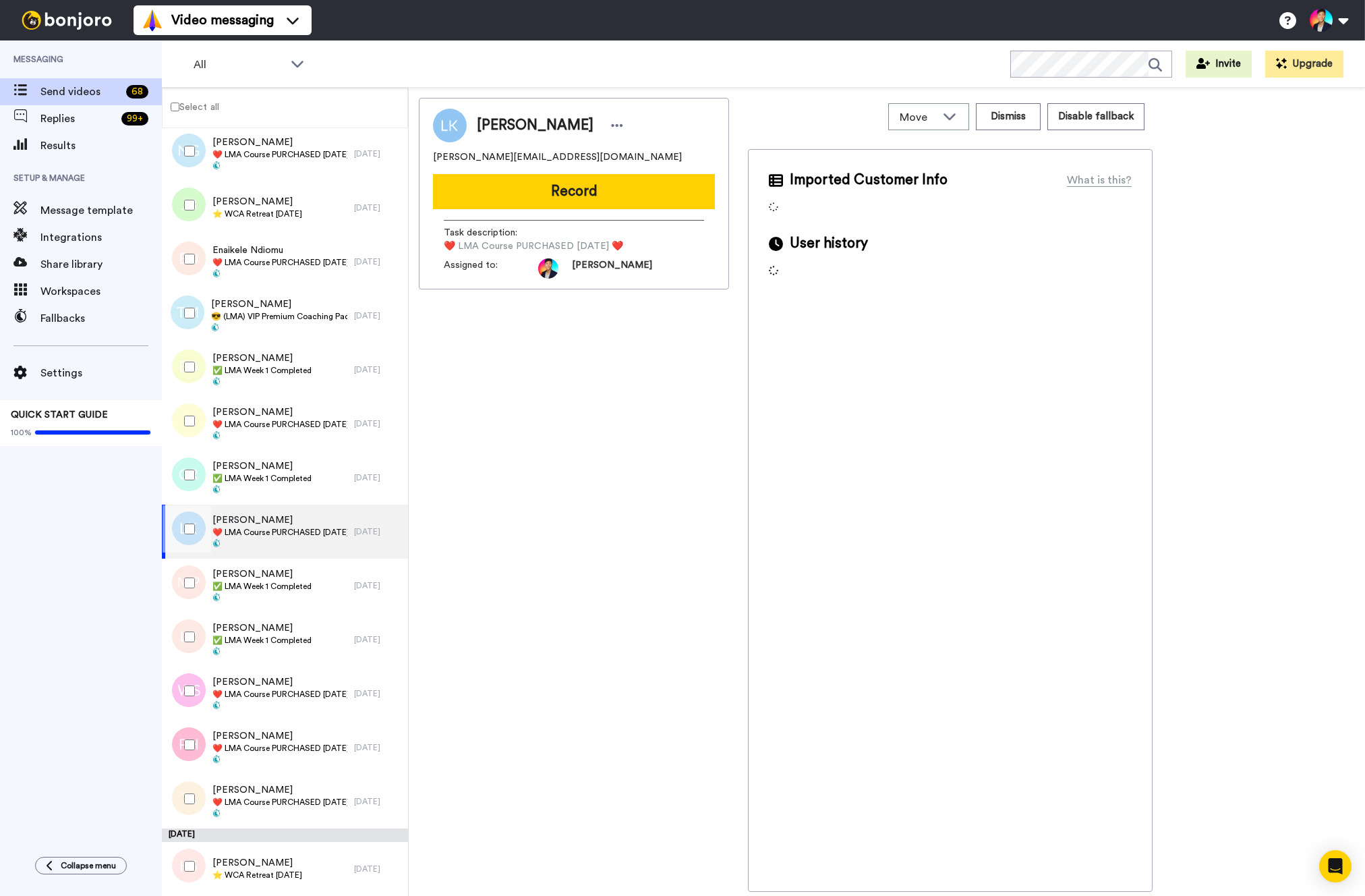
click at [205, 532] on div at bounding box center [186, 528] width 48 height 47
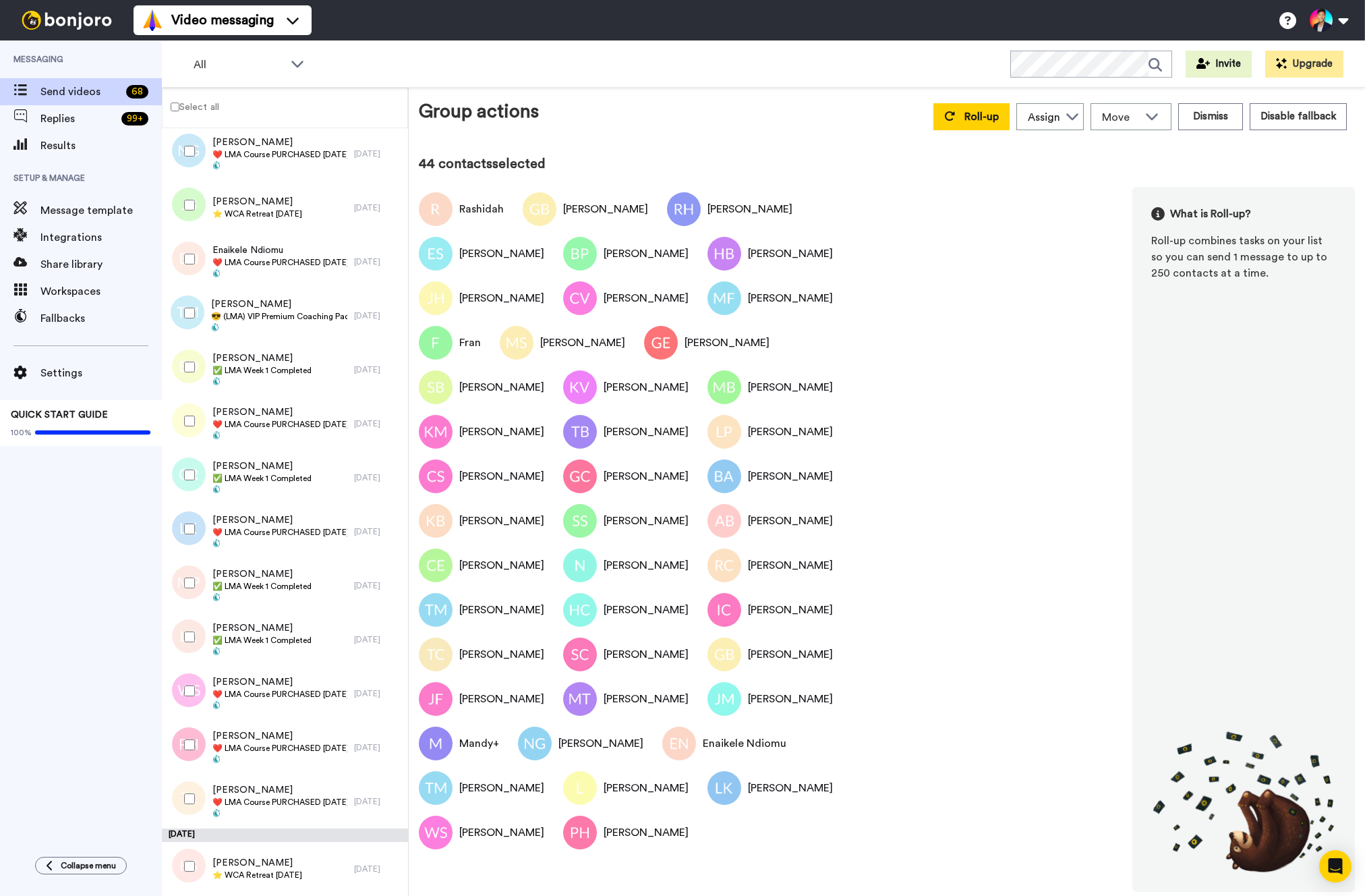
click at [194, 777] on div at bounding box center [186, 798] width 48 height 47
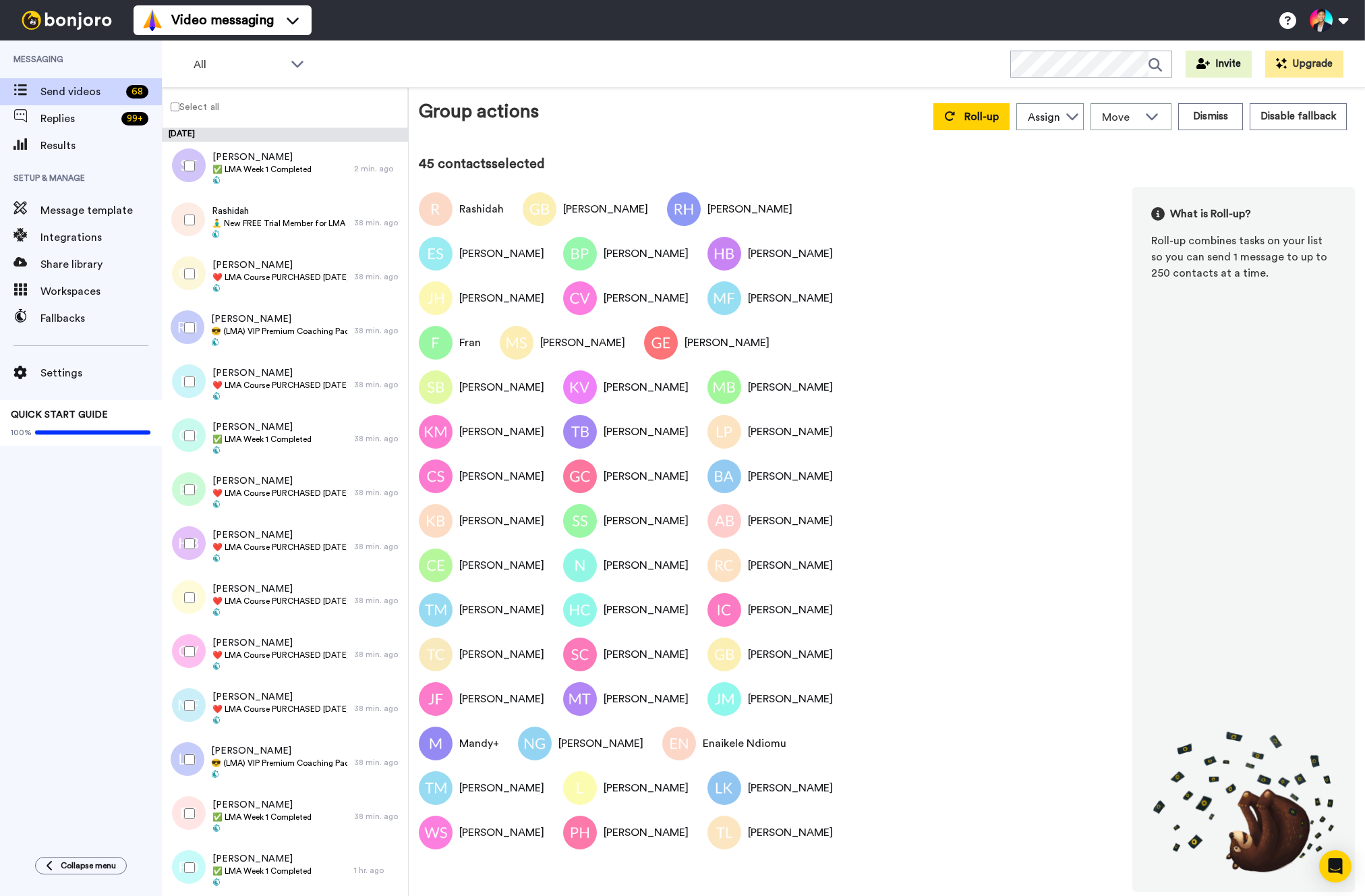
click at [969, 130] on div "Roll-up Assign Tim Han Move WORKSPACES View all Default Task List Thanking LMA …" at bounding box center [1140, 116] width 430 height 38
click at [973, 113] on span "Roll-up" at bounding box center [982, 117] width 34 height 11
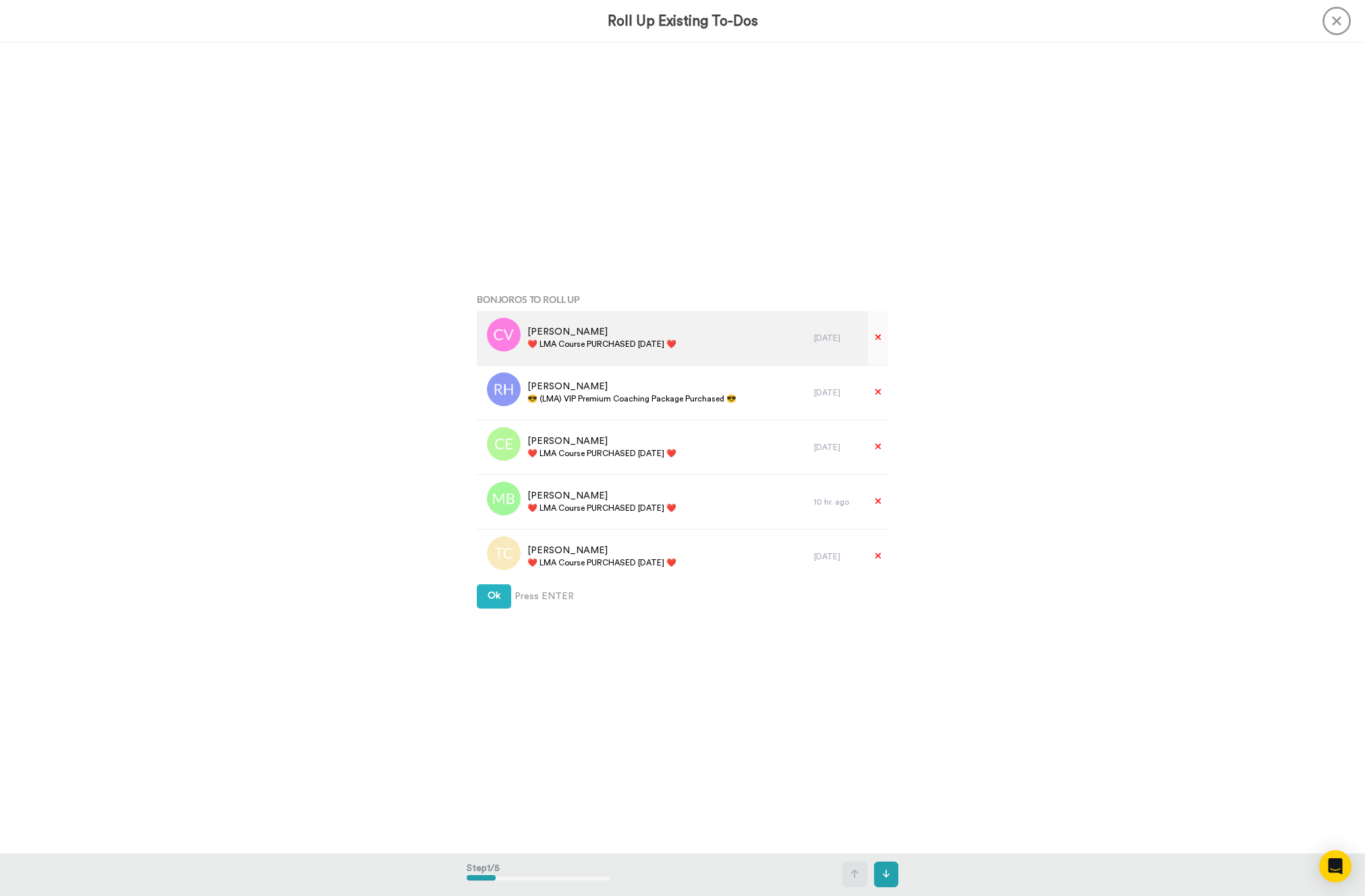
click at [646, 346] on span "❤️️ LMA Course PURCHASED [DATE] ❤️️" at bounding box center [602, 344] width 149 height 11
copy div "❤️️ LMA Course PURCHASED [DATE] ❤️️"
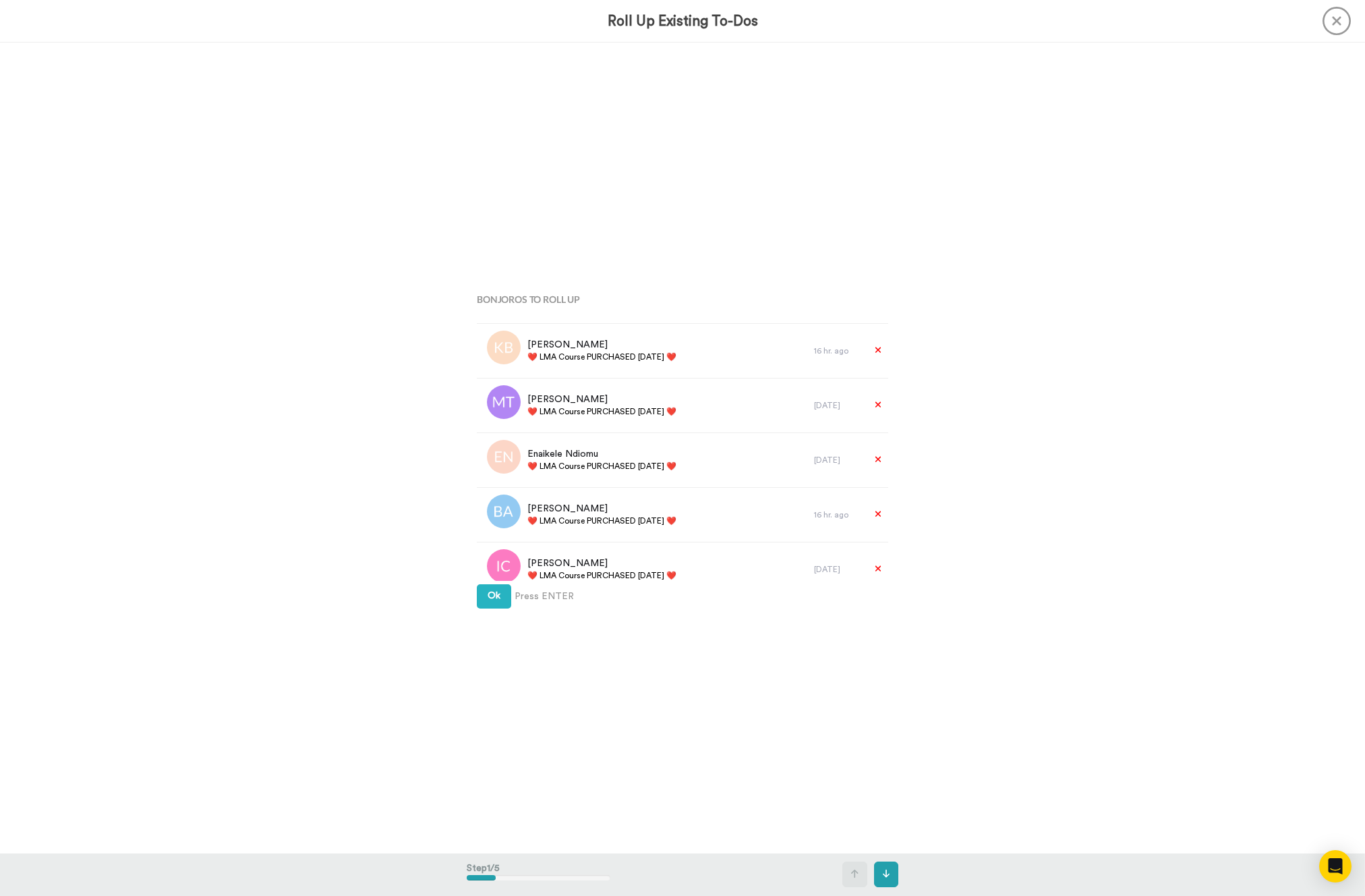
scroll to position [2189, 0]
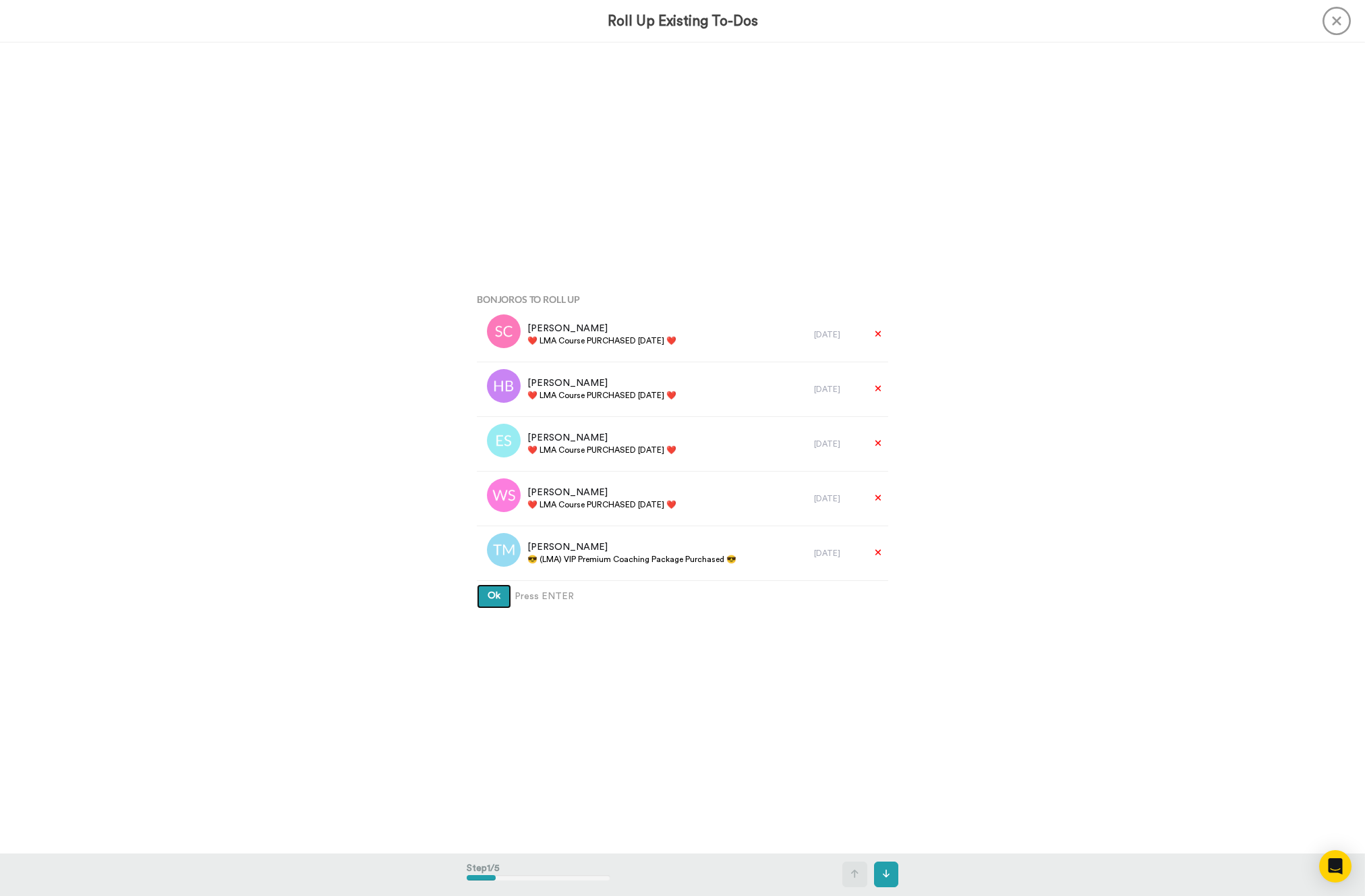
click at [479, 603] on button "Ok" at bounding box center [494, 597] width 34 height 25
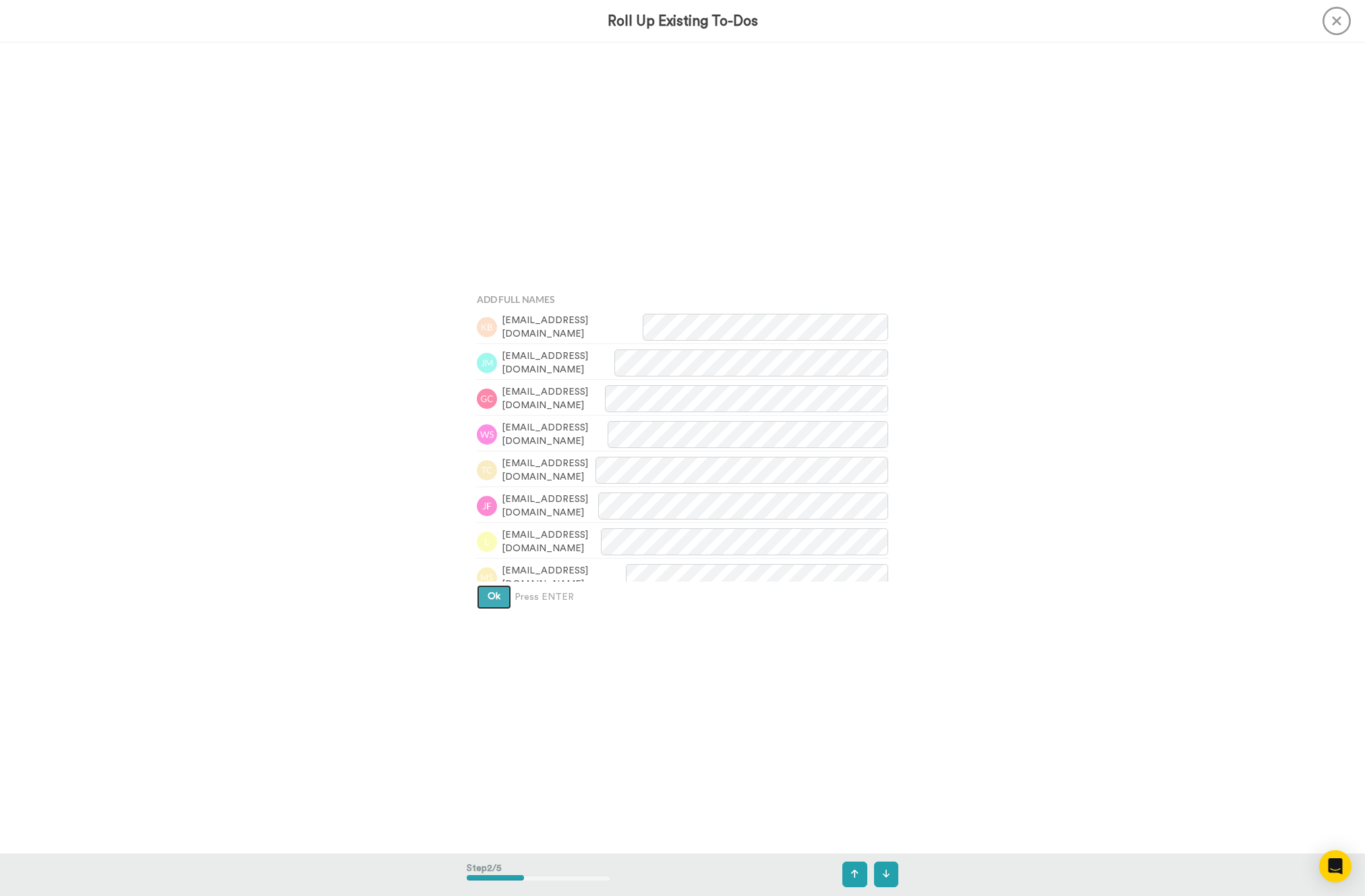
click at [479, 603] on button "Ok" at bounding box center [494, 597] width 34 height 25
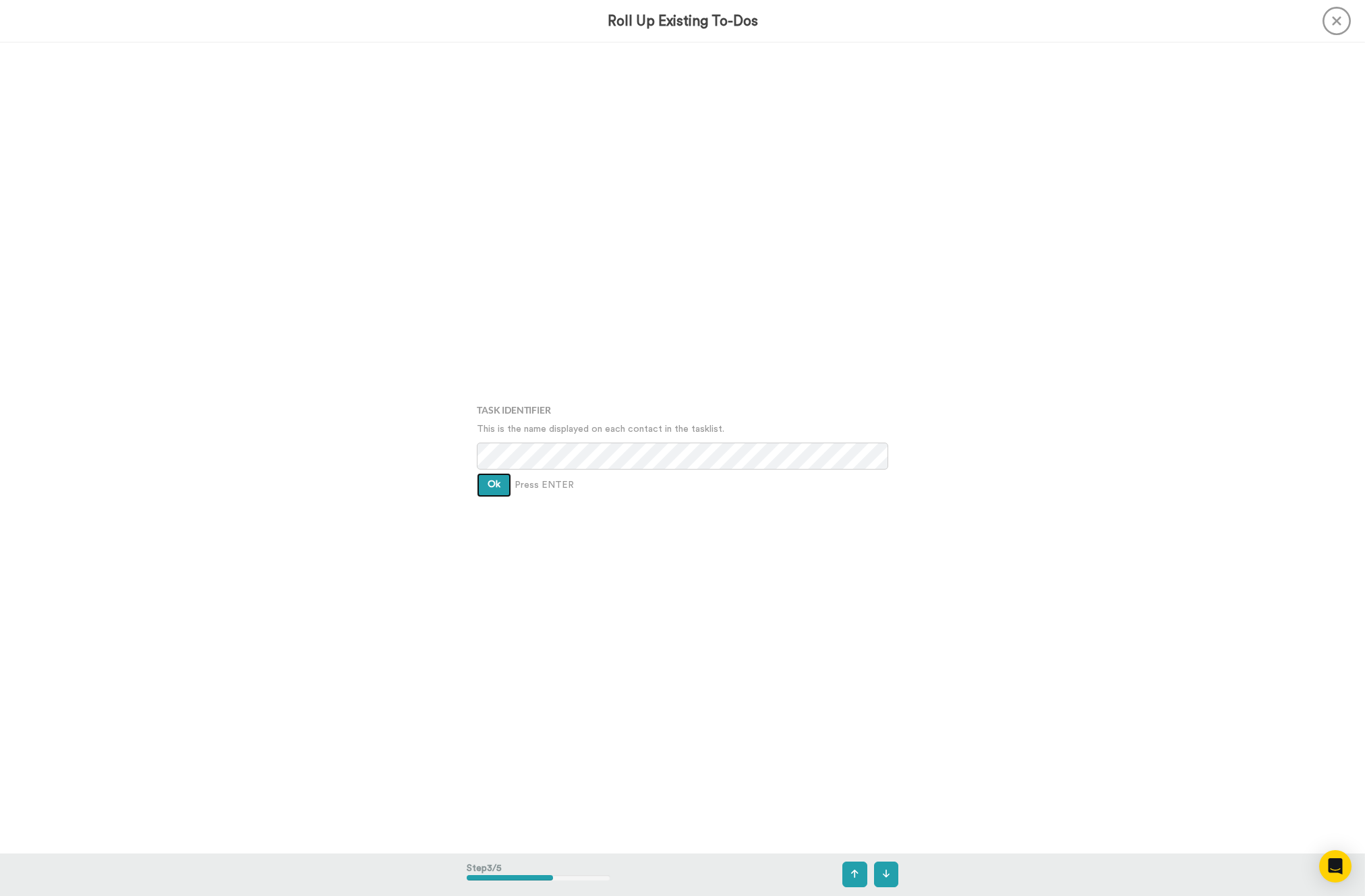
click at [499, 489] on span "Ok" at bounding box center [494, 484] width 13 height 10
click at [499, 490] on div "Assign It To Tim Han Ok Press ENTER" at bounding box center [682, 447] width 432 height 448
click at [497, 486] on button "Ok" at bounding box center [494, 475] width 34 height 25
click at [497, 486] on button "Create" at bounding box center [502, 496] width 52 height 25
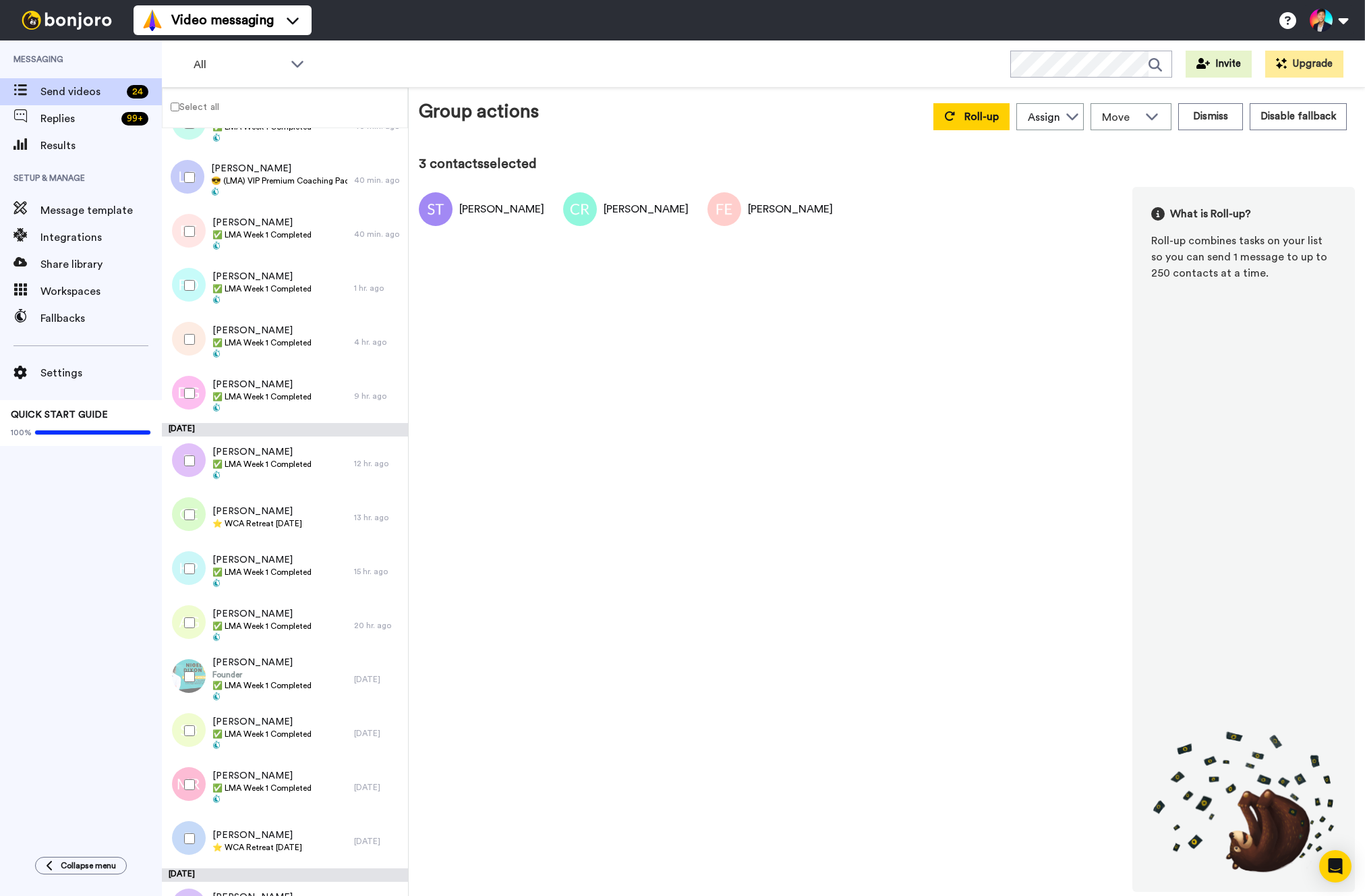
click at [194, 280] on div at bounding box center [186, 285] width 48 height 47
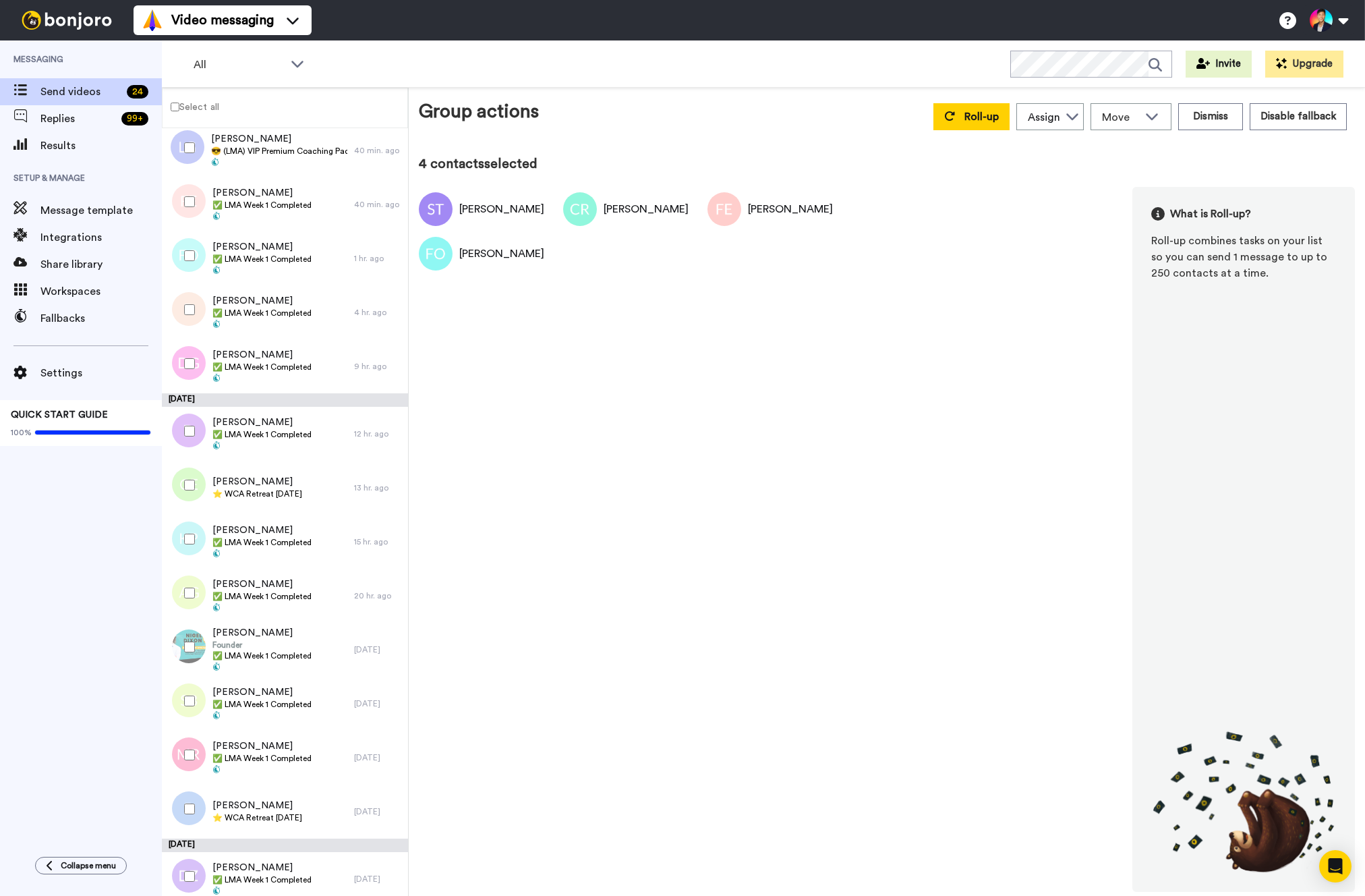
scroll to position [237, 0]
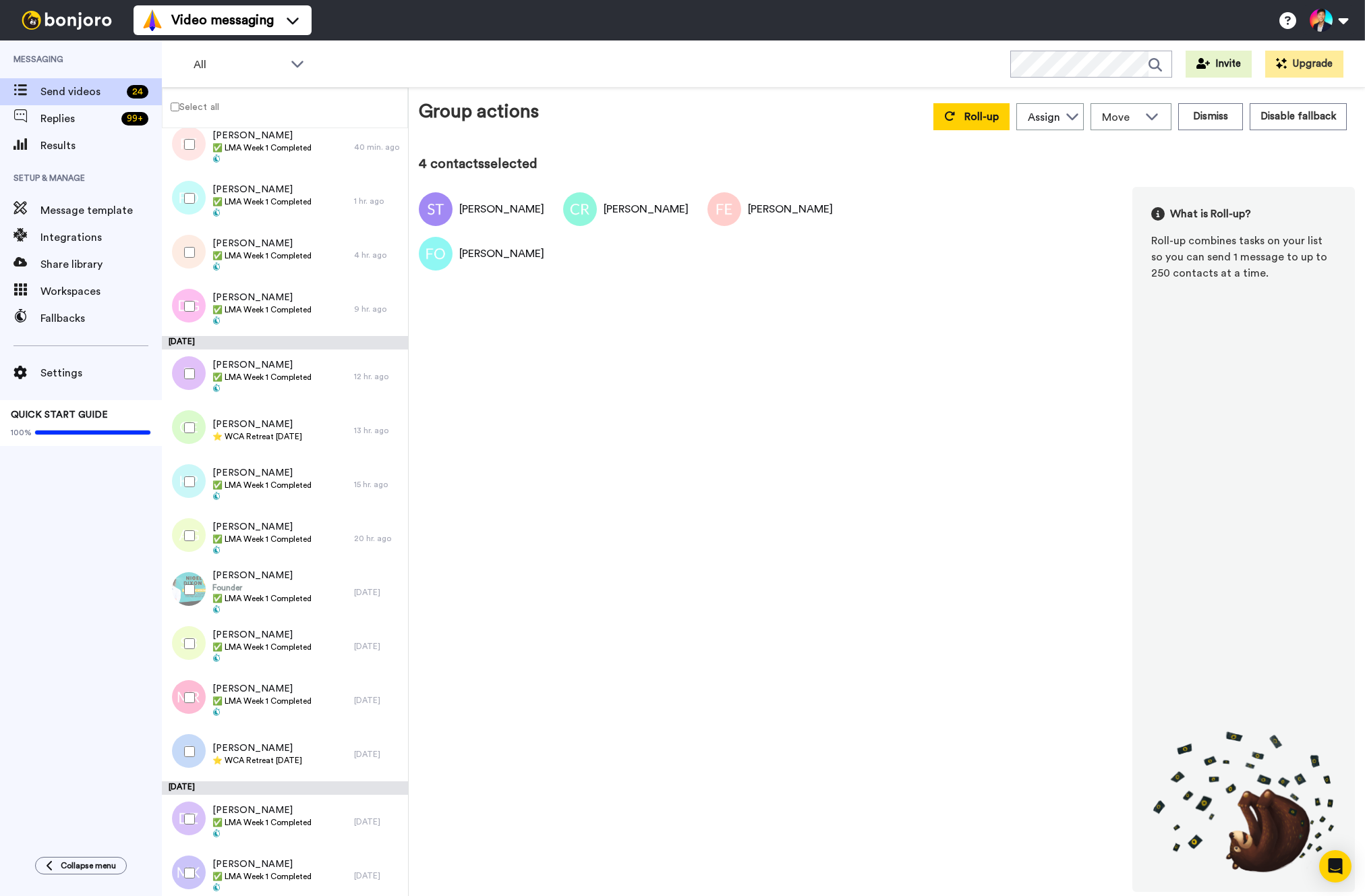
click at [194, 280] on div at bounding box center [185, 254] width 40 height 54
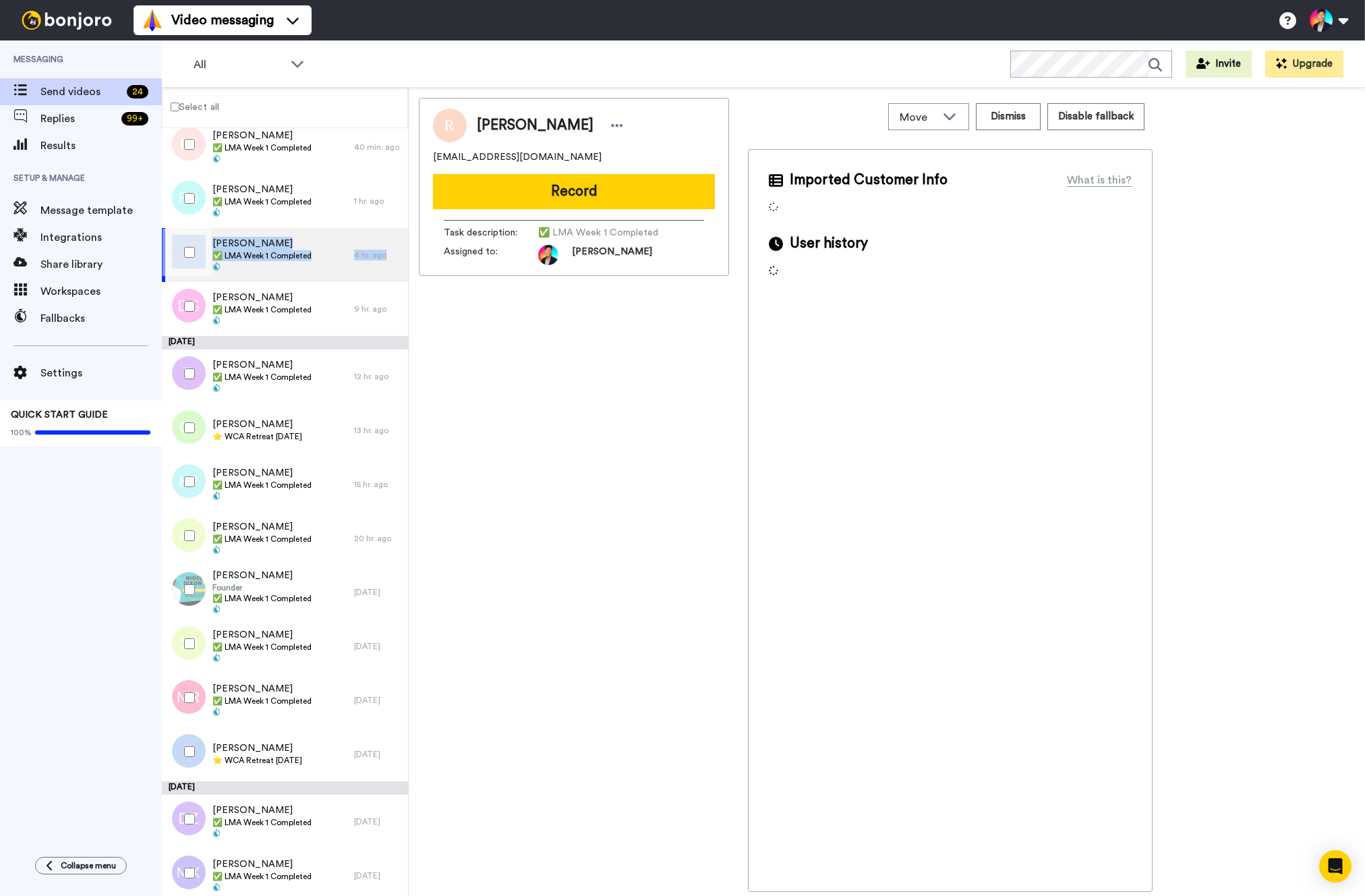
click at [193, 275] on div "Robyn ✅ LMA Week 1 Completed 4 hr. ago" at bounding box center [284, 254] width 246 height 54
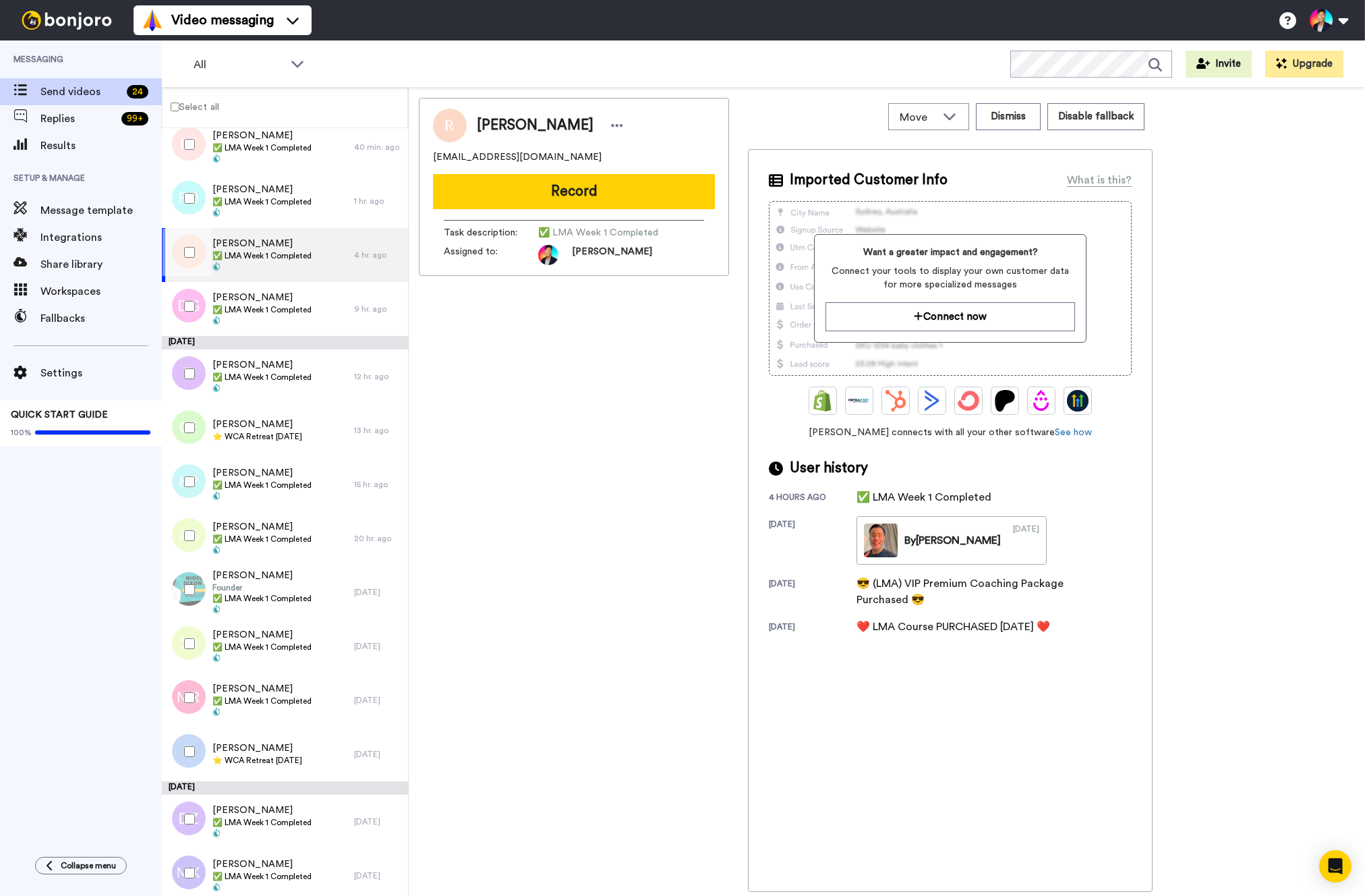
click at [190, 263] on div at bounding box center [186, 252] width 48 height 47
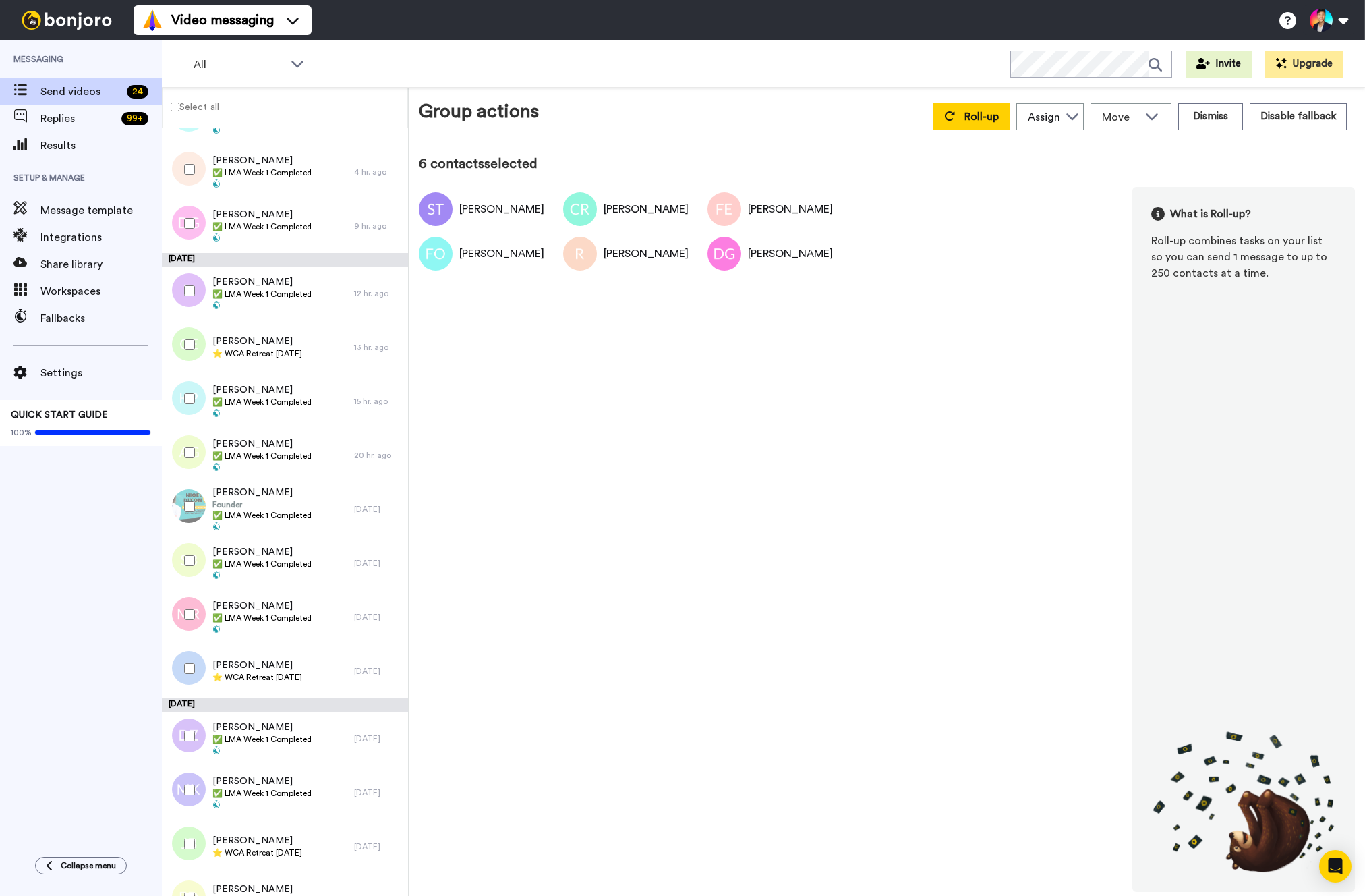
click at [190, 310] on div at bounding box center [186, 290] width 48 height 47
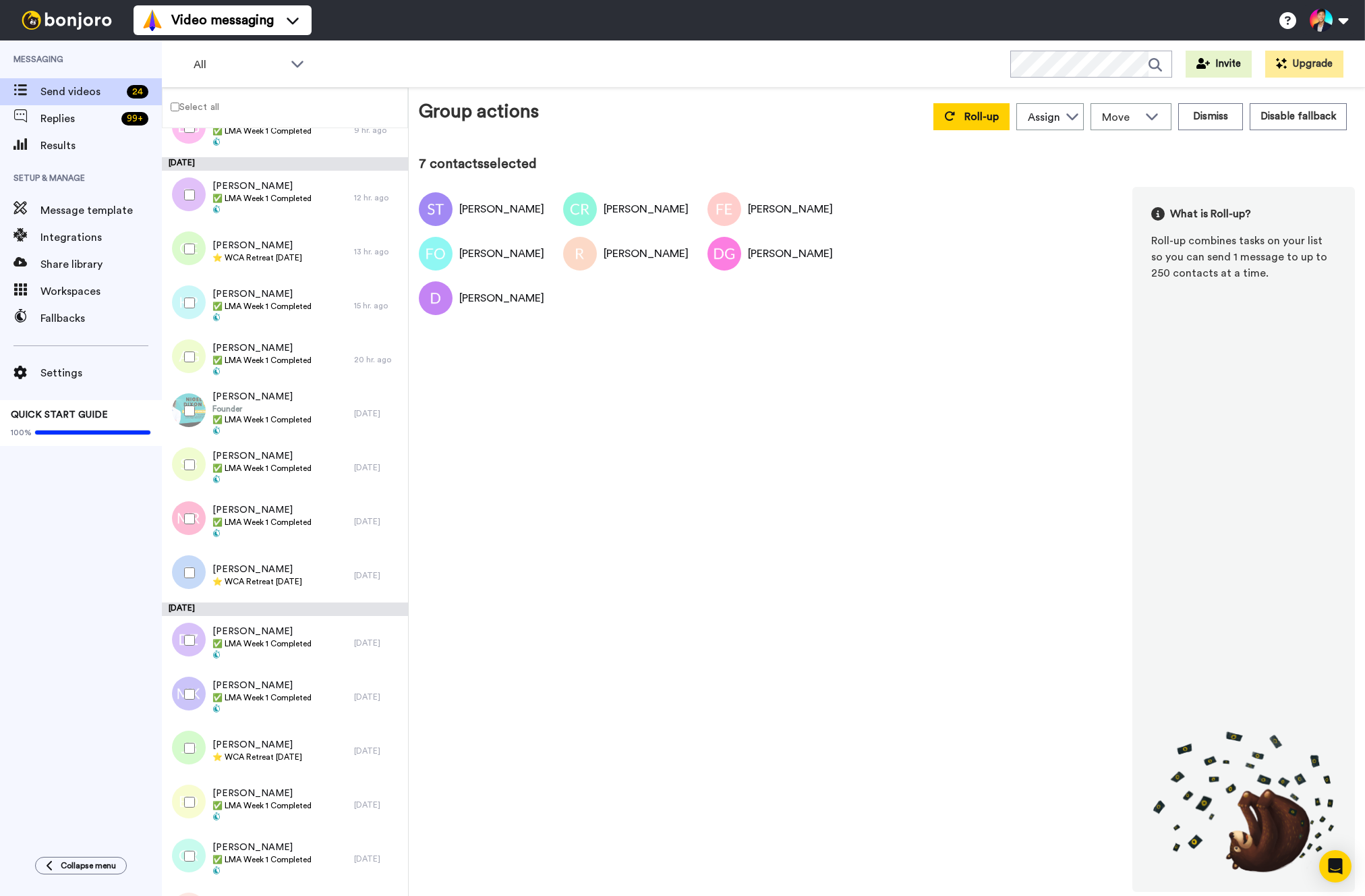
scroll to position [436, 0]
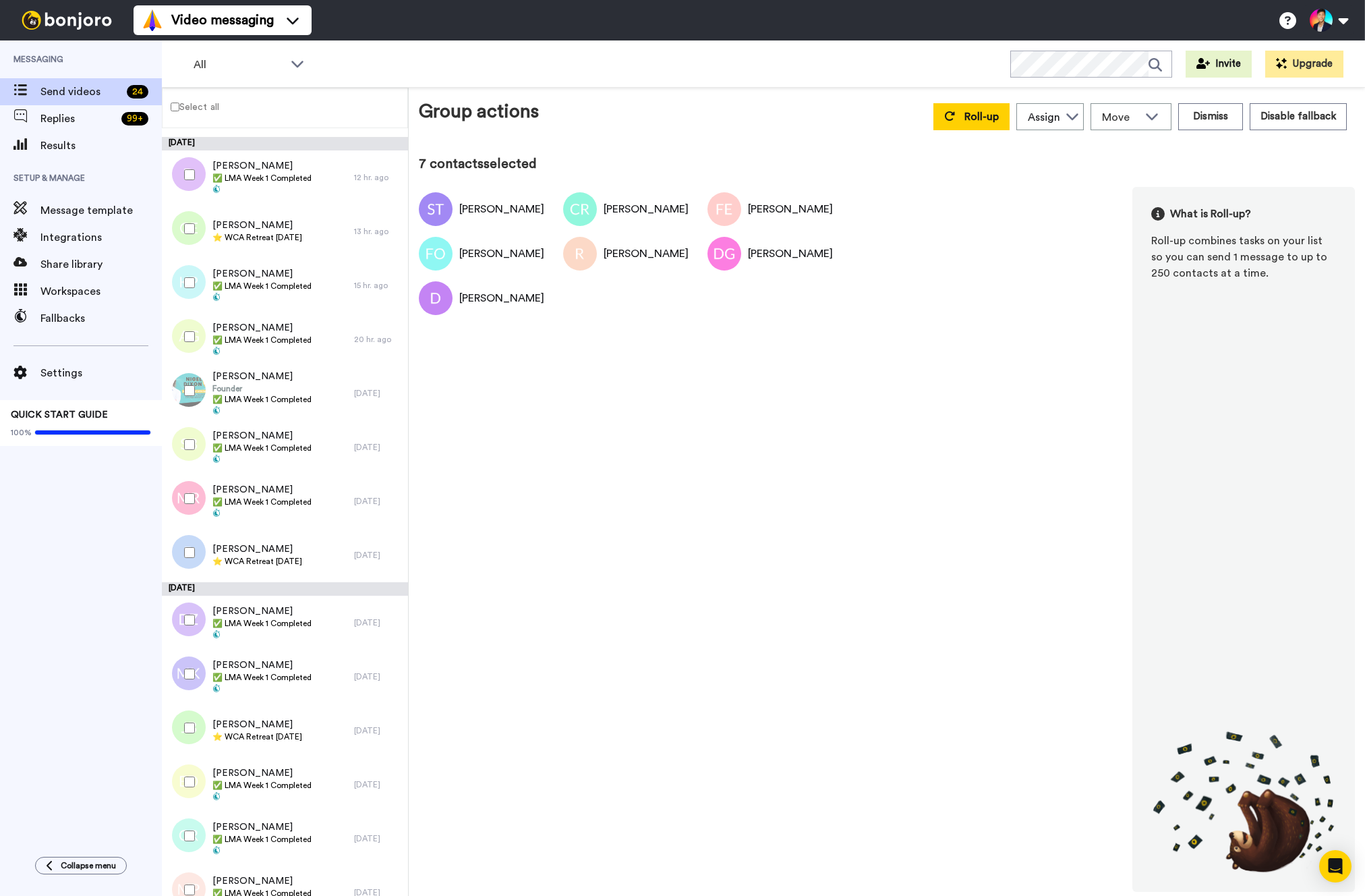
click at [190, 310] on div at bounding box center [185, 285] width 40 height 54
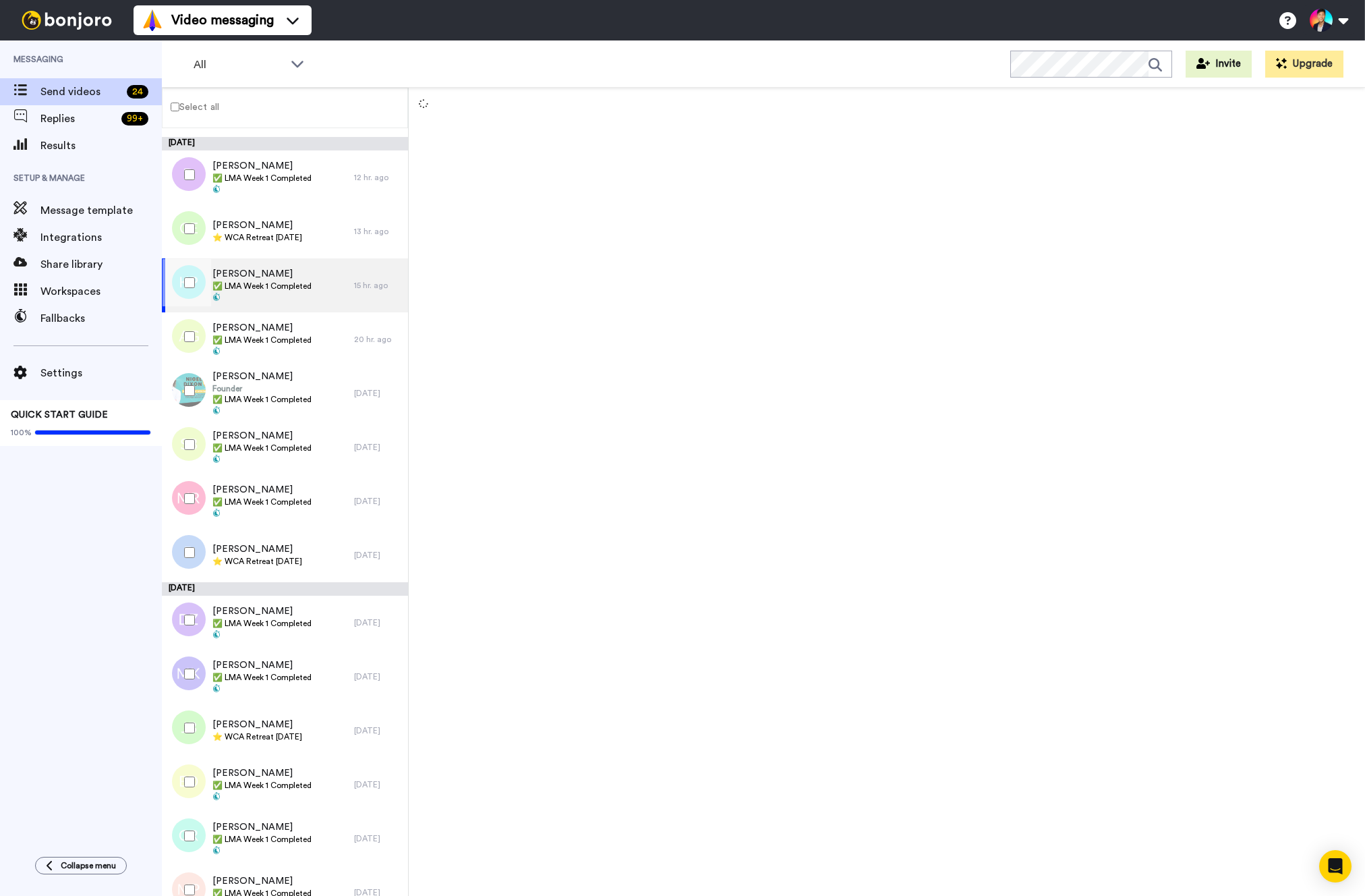
click at [189, 303] on div at bounding box center [186, 282] width 48 height 47
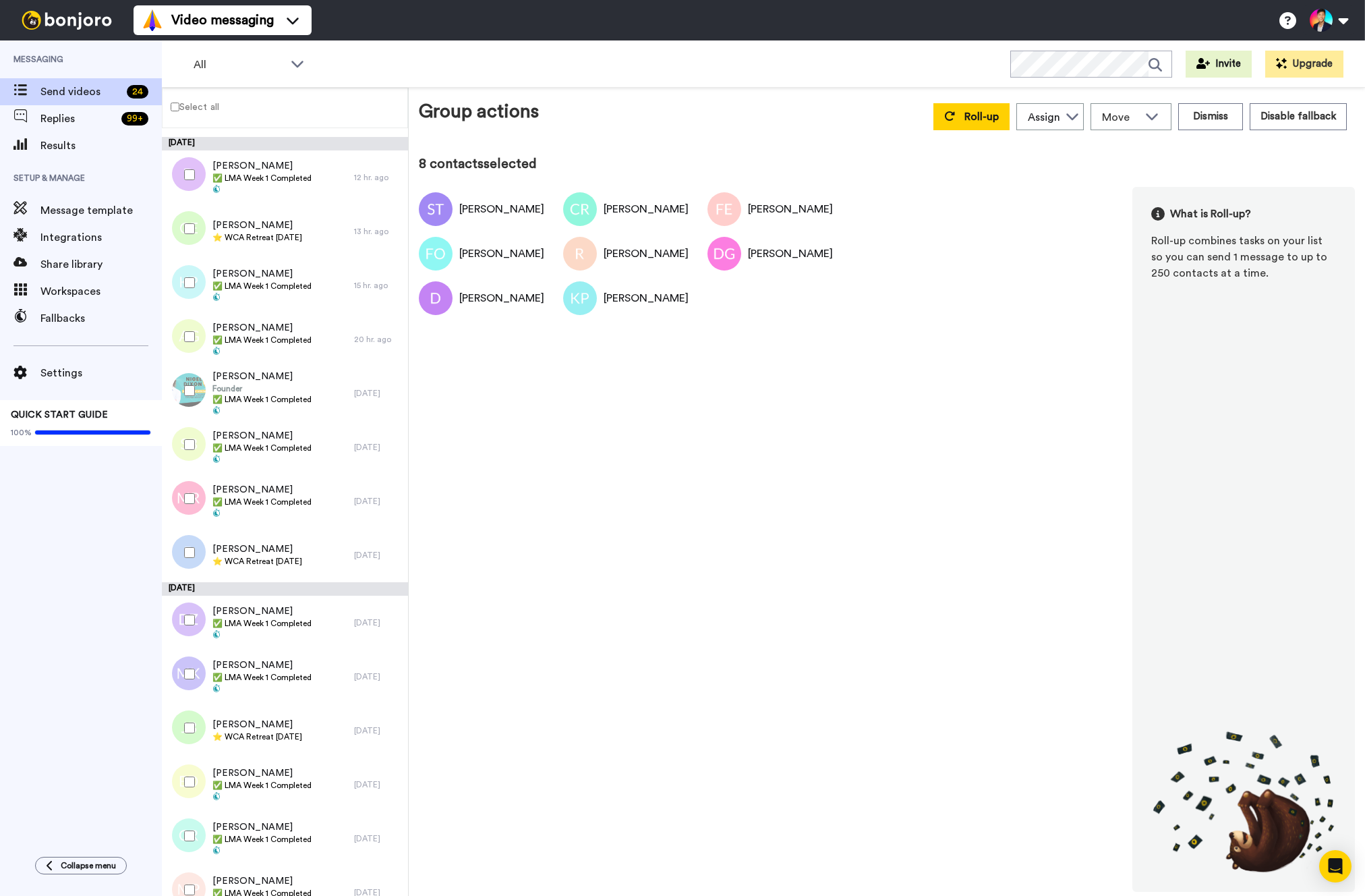
click at [192, 354] on div at bounding box center [186, 336] width 48 height 47
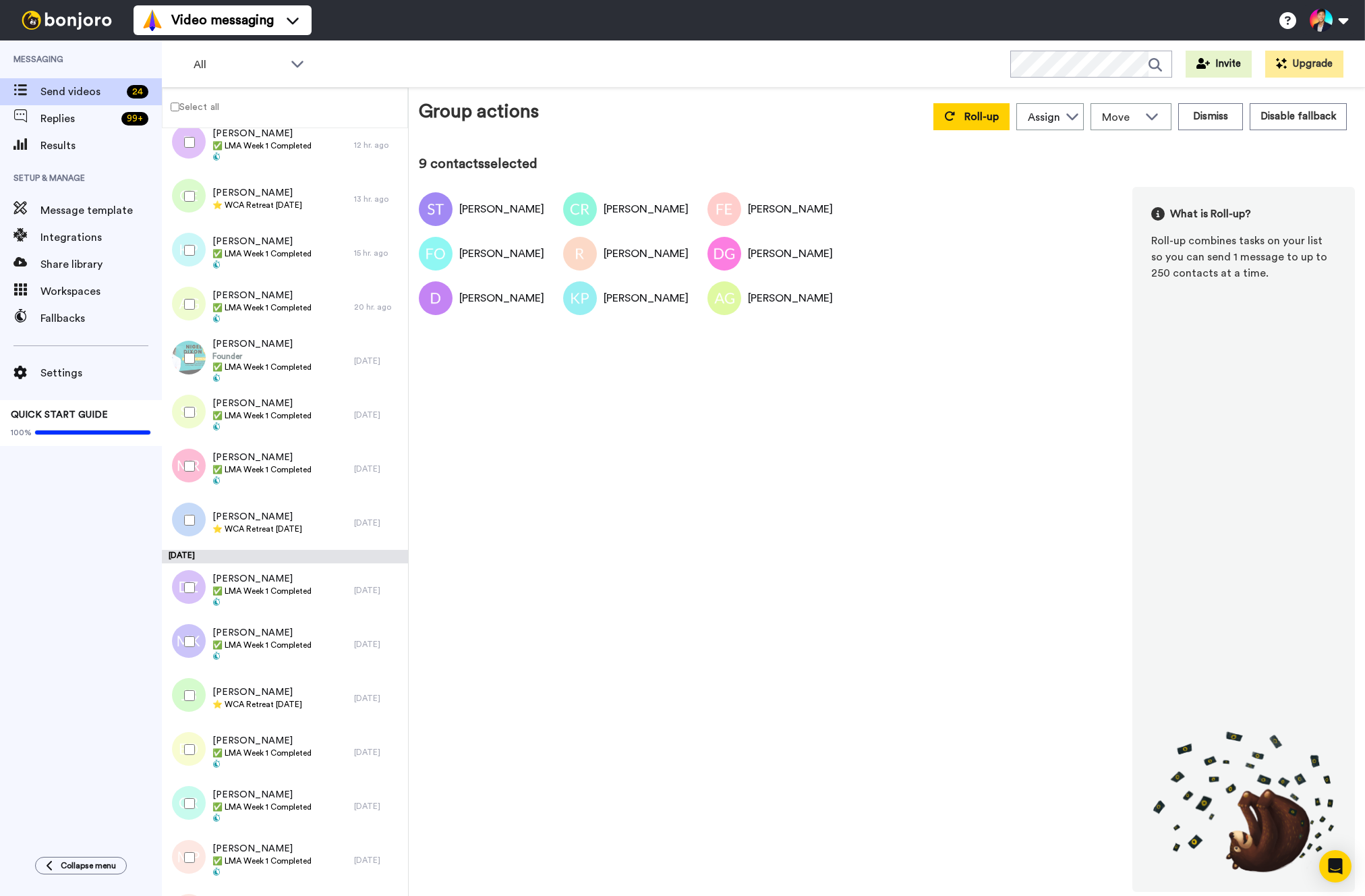
scroll to position [503, 0]
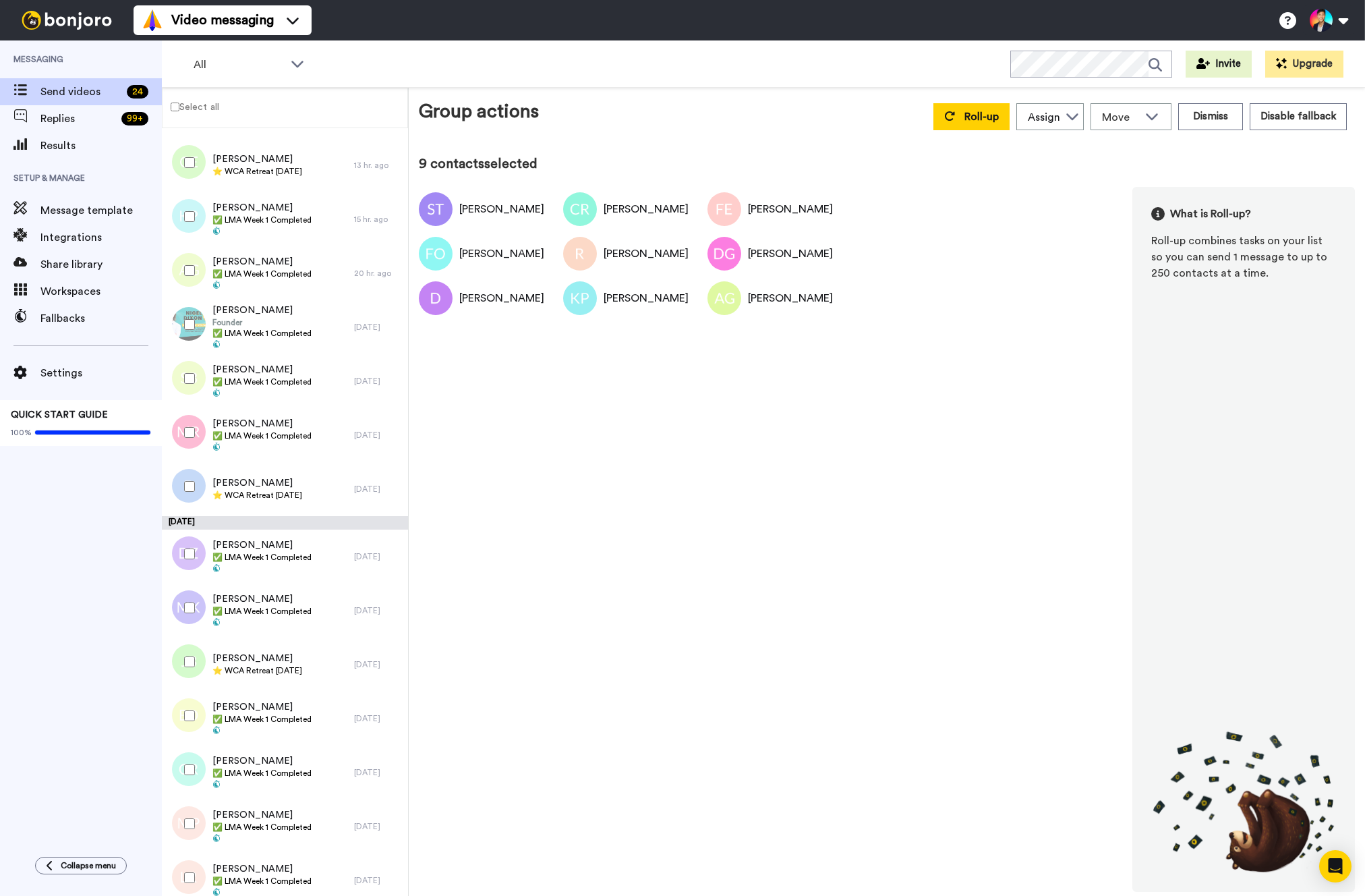
click at [192, 355] on div at bounding box center [186, 378] width 48 height 47
click at [191, 342] on div at bounding box center [186, 324] width 48 height 47
click at [196, 432] on div at bounding box center [186, 432] width 48 height 47
click at [194, 397] on div at bounding box center [186, 378] width 48 height 47
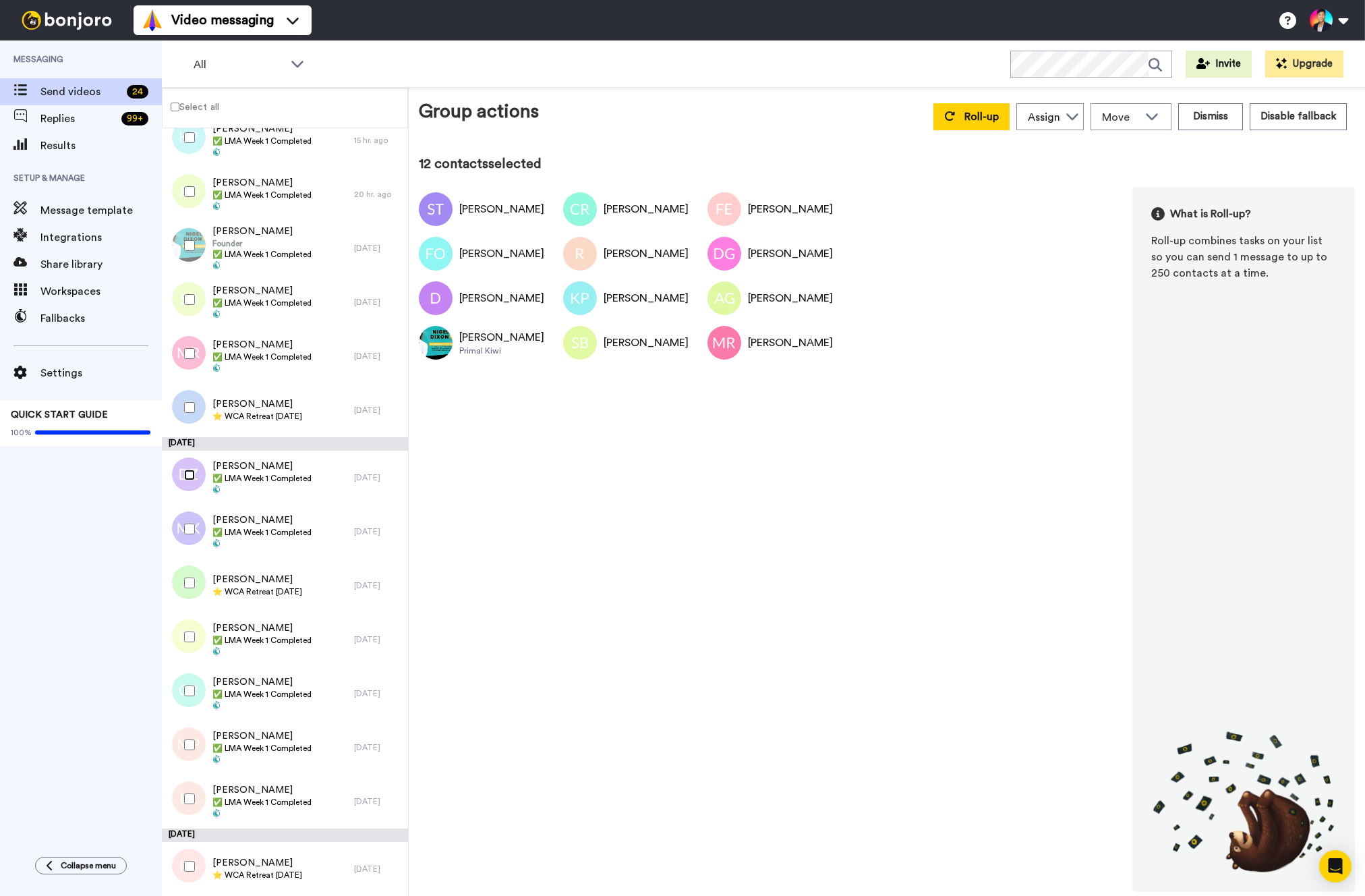
click at [183, 471] on div at bounding box center [186, 475] width 48 height 47
click at [196, 518] on div at bounding box center [186, 528] width 48 height 47
click at [194, 625] on div at bounding box center [186, 636] width 48 height 47
click at [194, 667] on div at bounding box center [186, 690] width 48 height 47
click at [195, 729] on div at bounding box center [186, 744] width 48 height 47
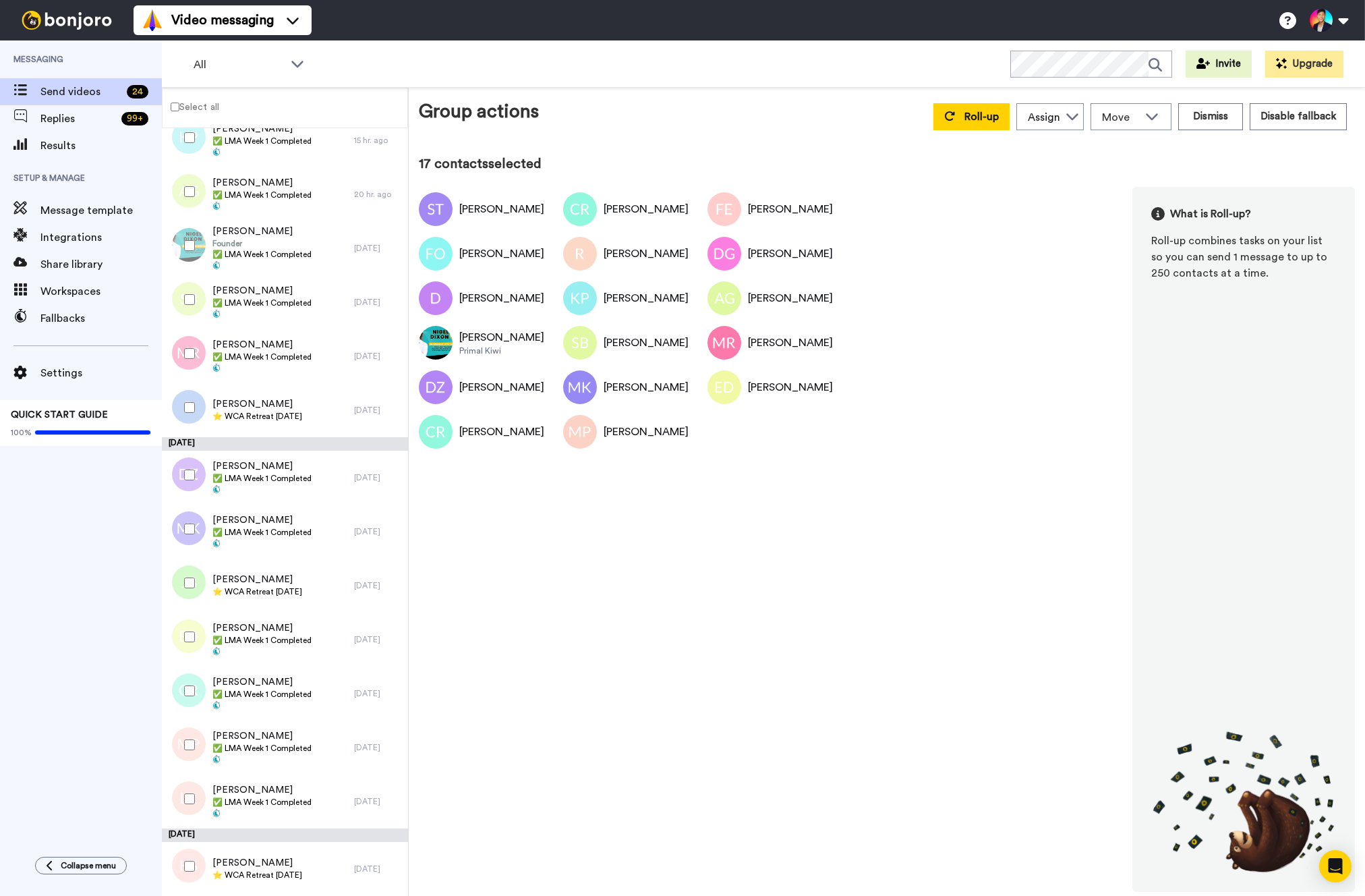
click at [192, 785] on div at bounding box center [186, 798] width 48 height 47
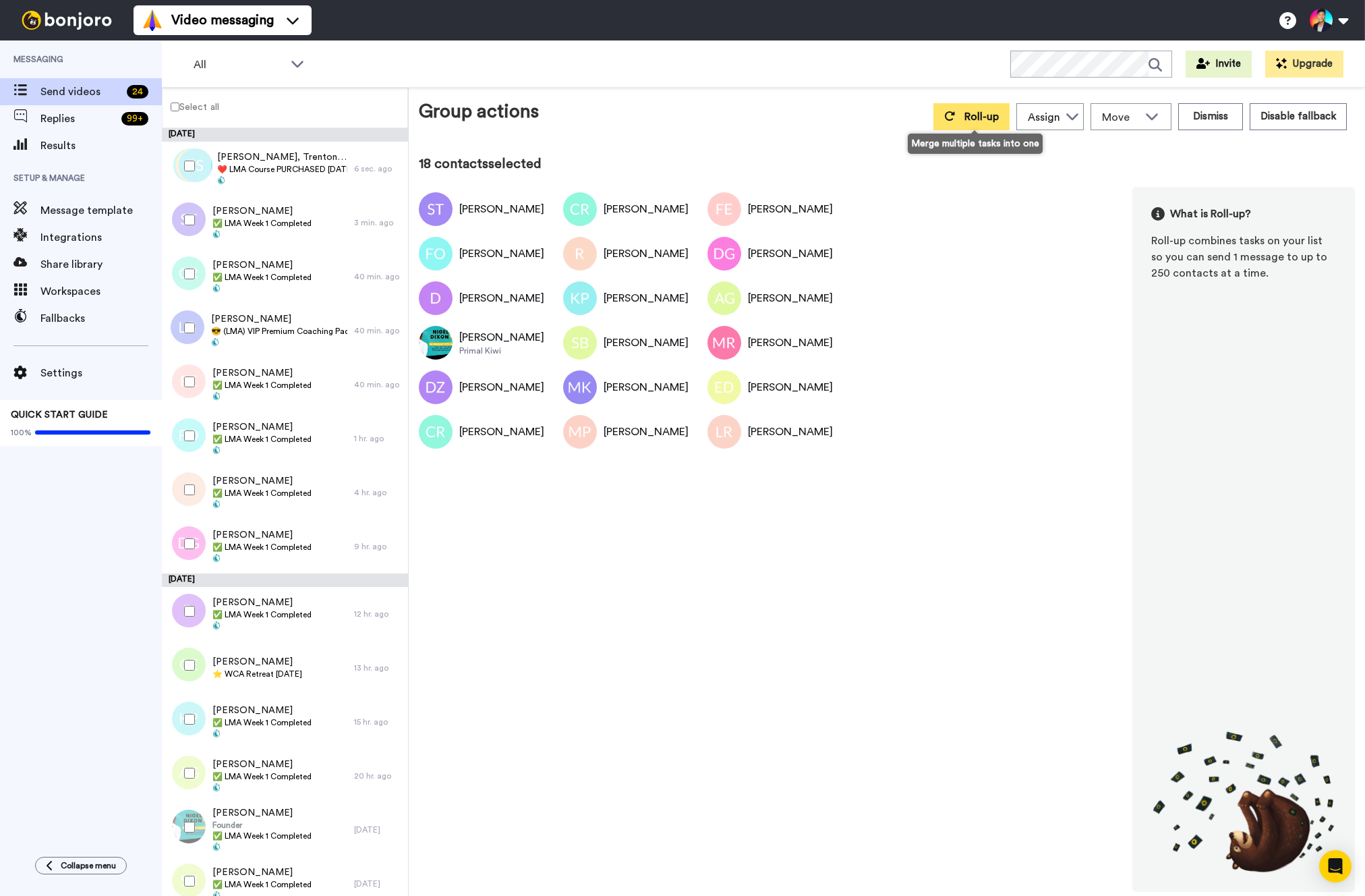
click at [964, 115] on button "Roll-up" at bounding box center [972, 117] width 76 height 27
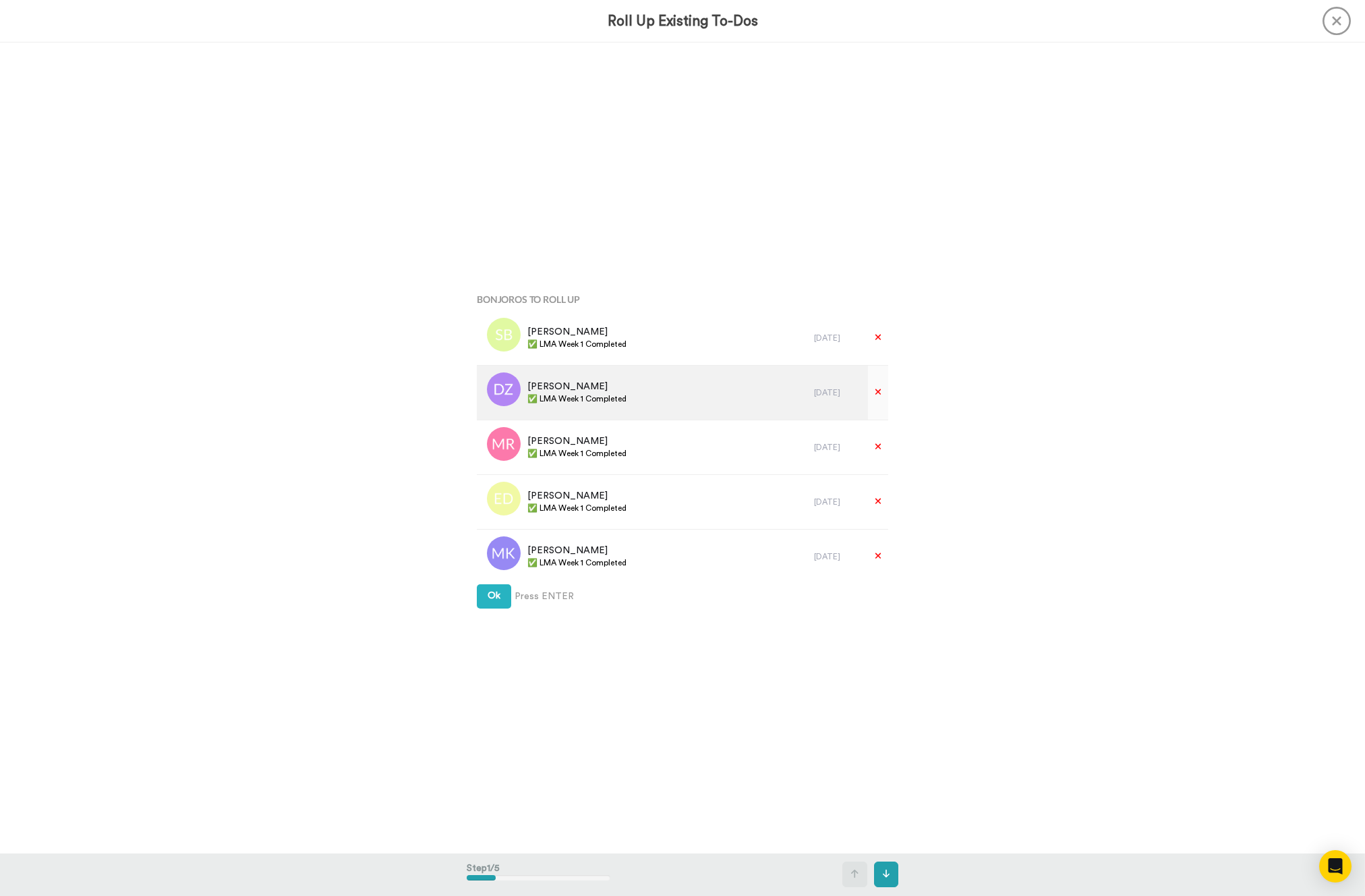
click at [616, 397] on span "✅ LMA Week 1 Completed" at bounding box center [577, 399] width 99 height 11
copy div "✅ LMA Week 1 Completed"
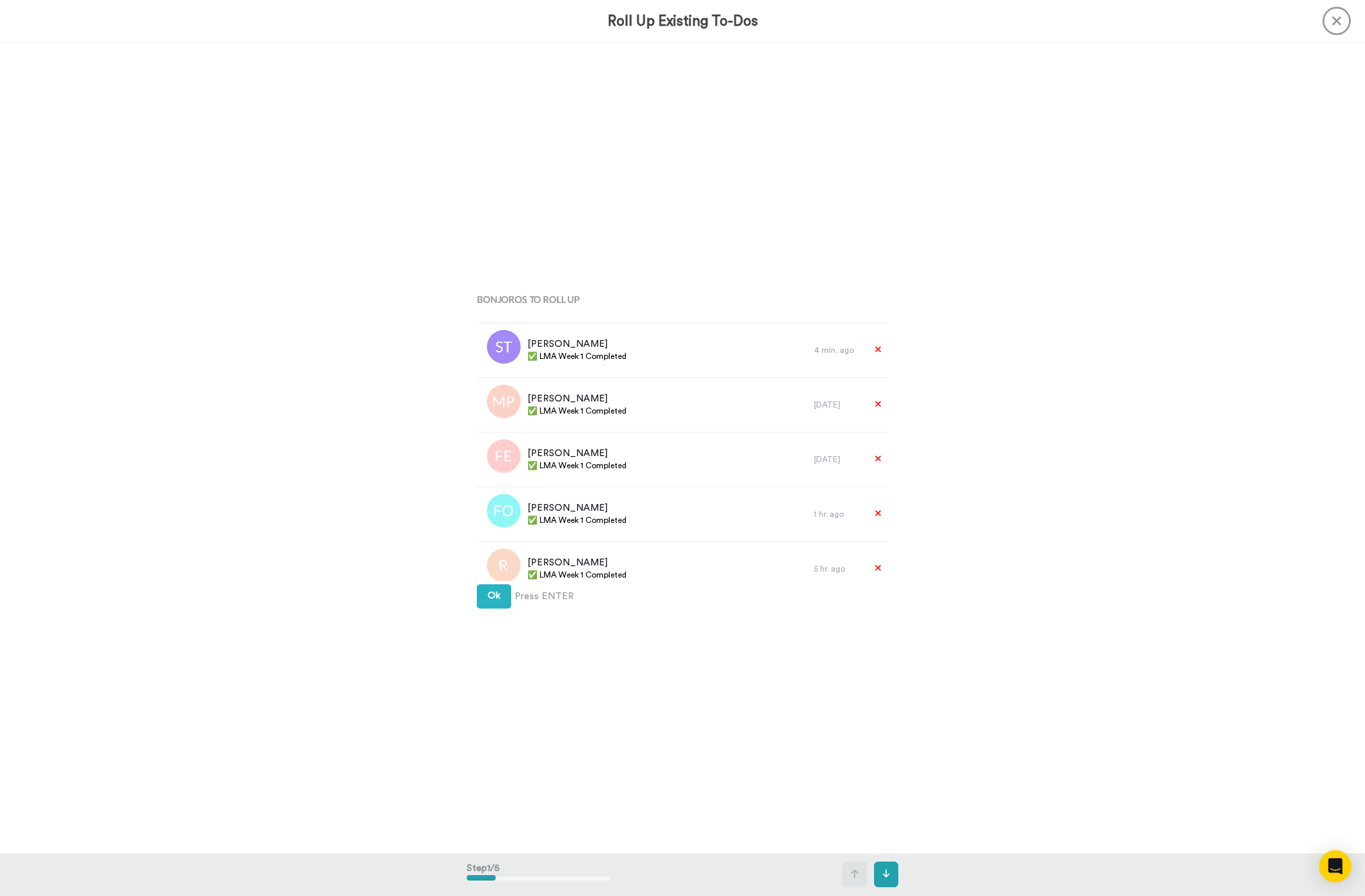
scroll to position [714, 0]
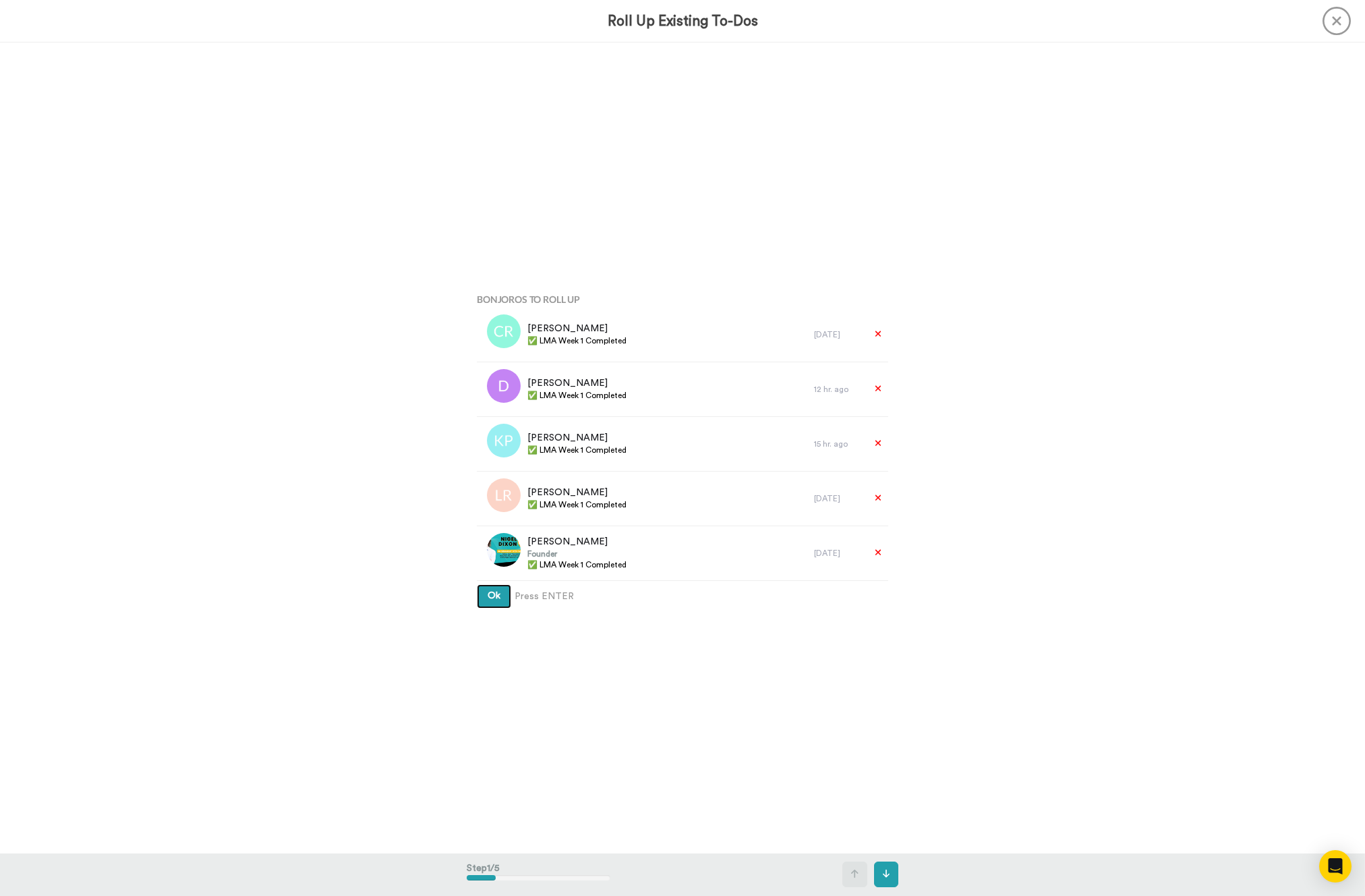
click at [507, 591] on button "Ok" at bounding box center [494, 597] width 34 height 25
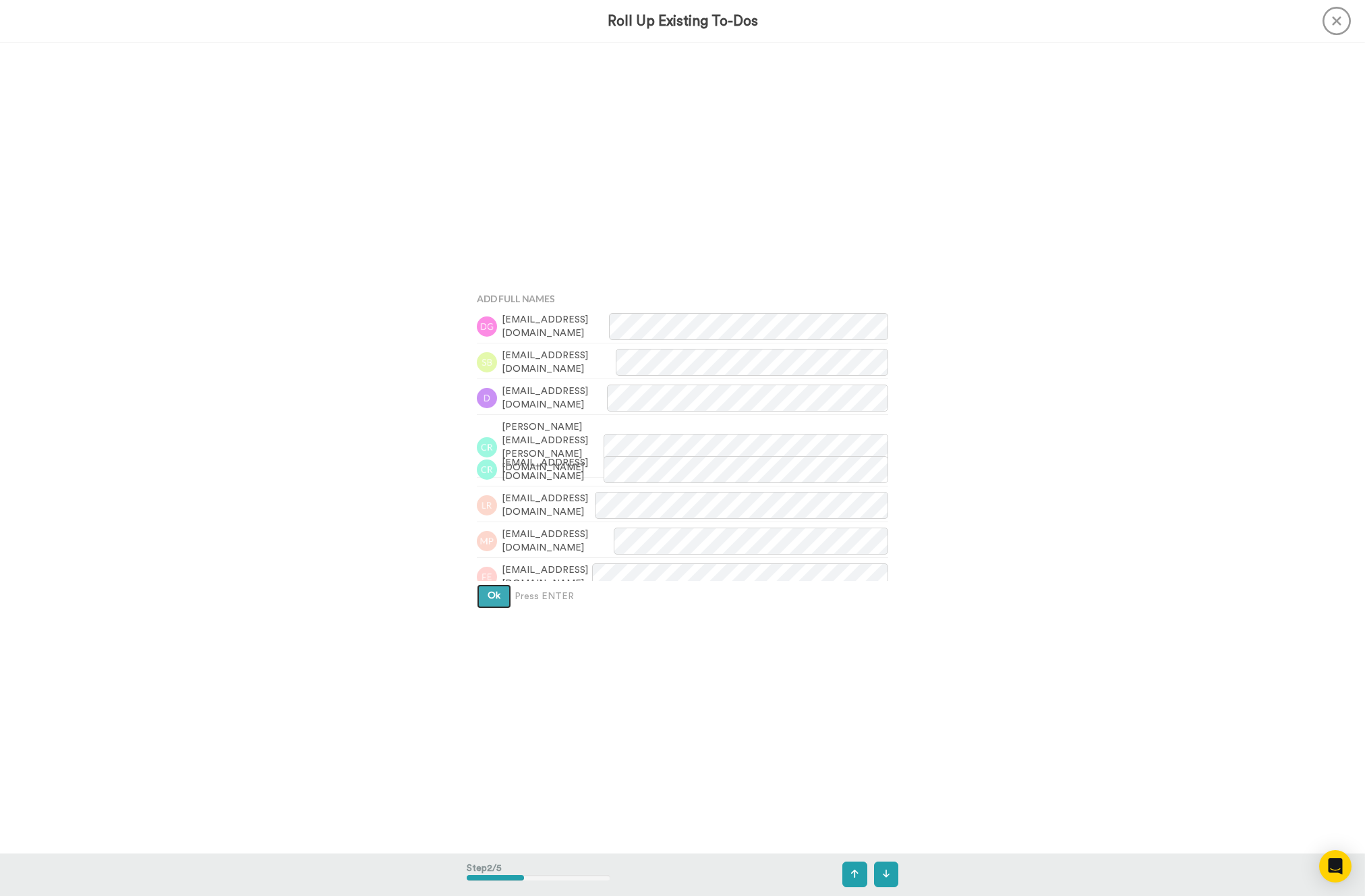
click at [507, 591] on button "Ok" at bounding box center [494, 597] width 34 height 25
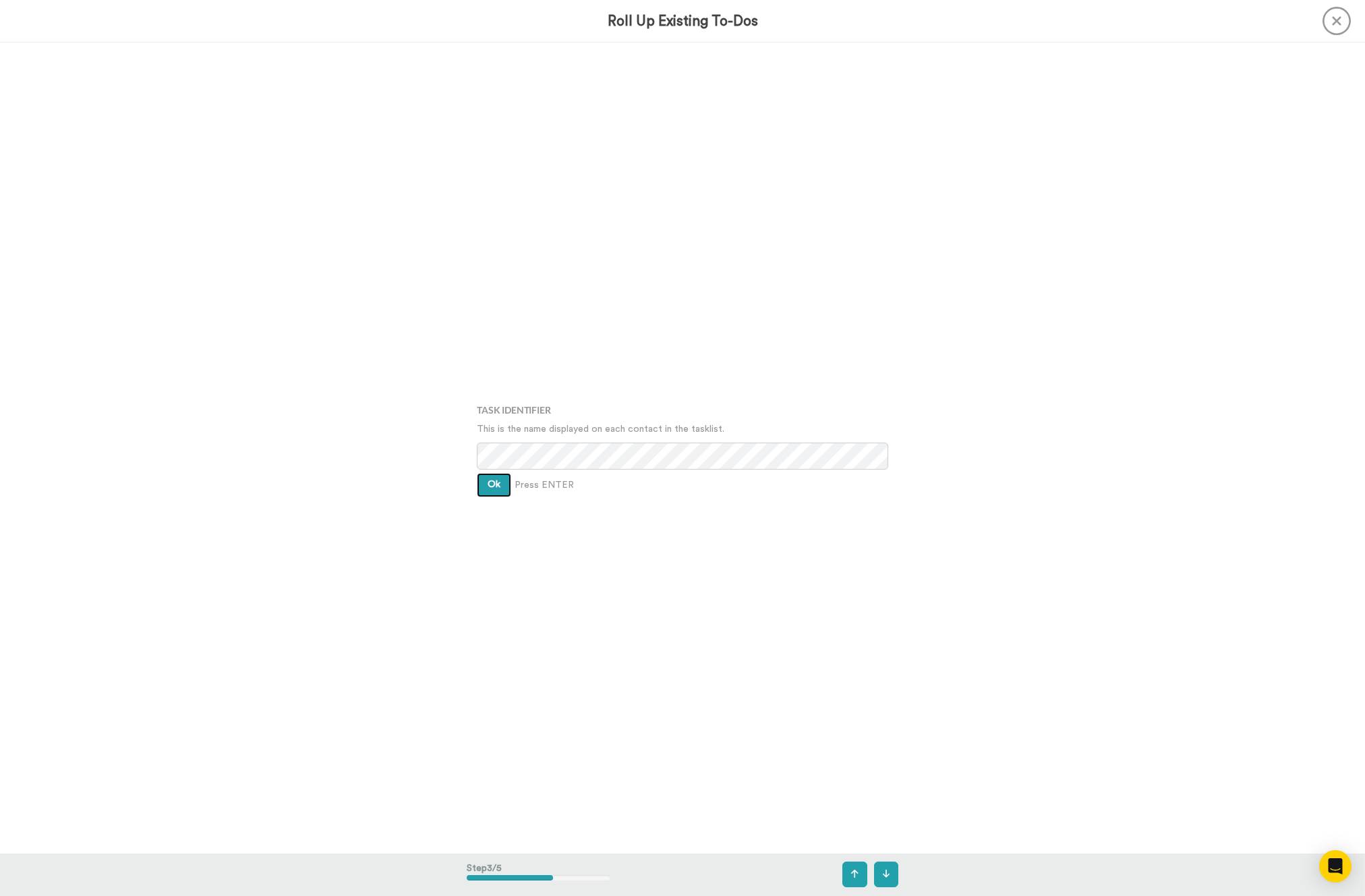
click at [496, 480] on span "Ok" at bounding box center [494, 484] width 13 height 10
click at [496, 480] on button "Ok" at bounding box center [494, 476] width 34 height 25
click at [502, 503] on button "Create" at bounding box center [502, 495] width 52 height 25
click at [397, 501] on div "Bonjoros To Roll Up Sharlene Bird ✅ LMA Week 1 Completed 1 day ago Dori Zelina …" at bounding box center [682, 447] width 1365 height 810
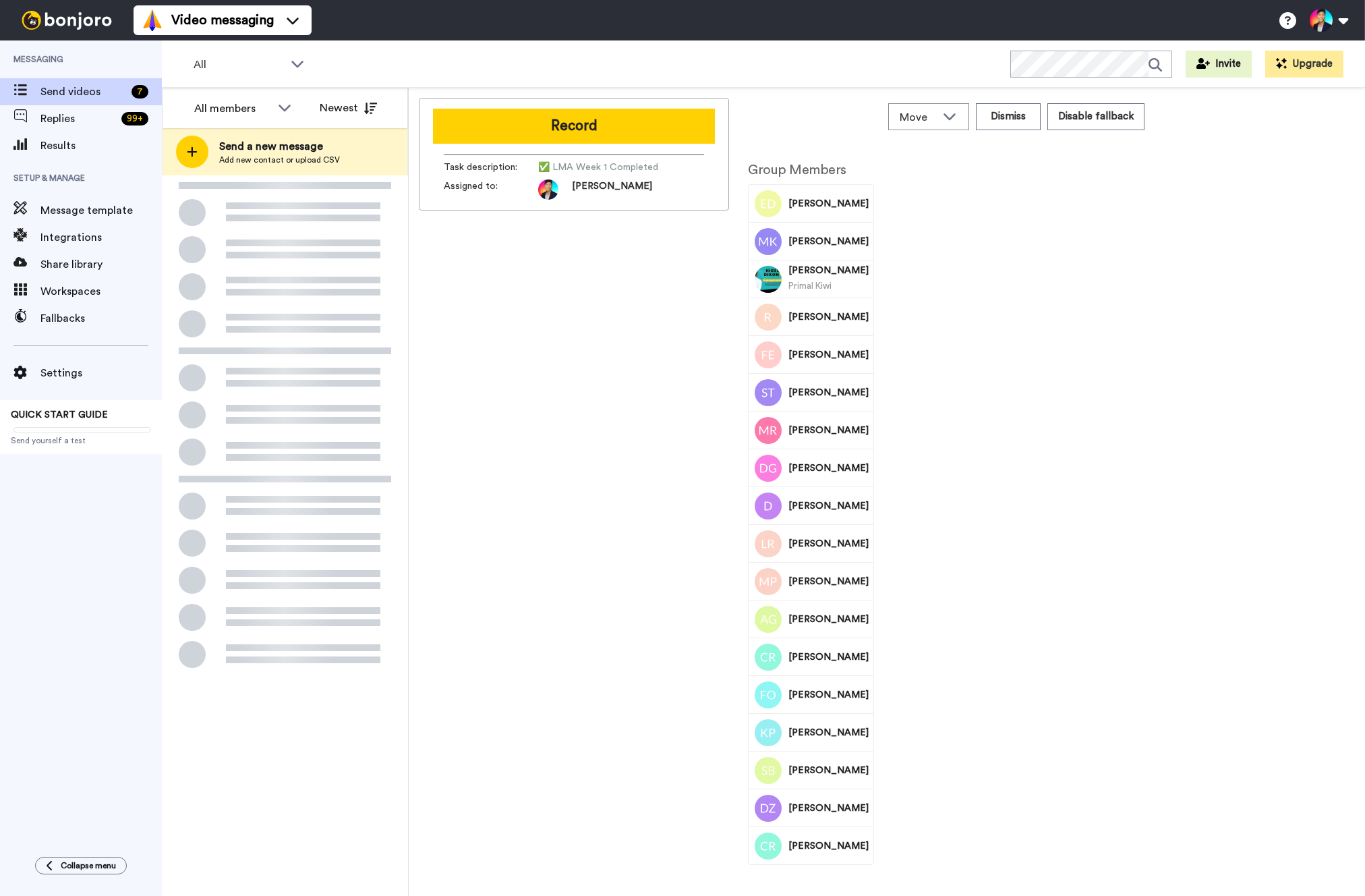
click at [262, 281] on div at bounding box center [284, 430] width 246 height 509
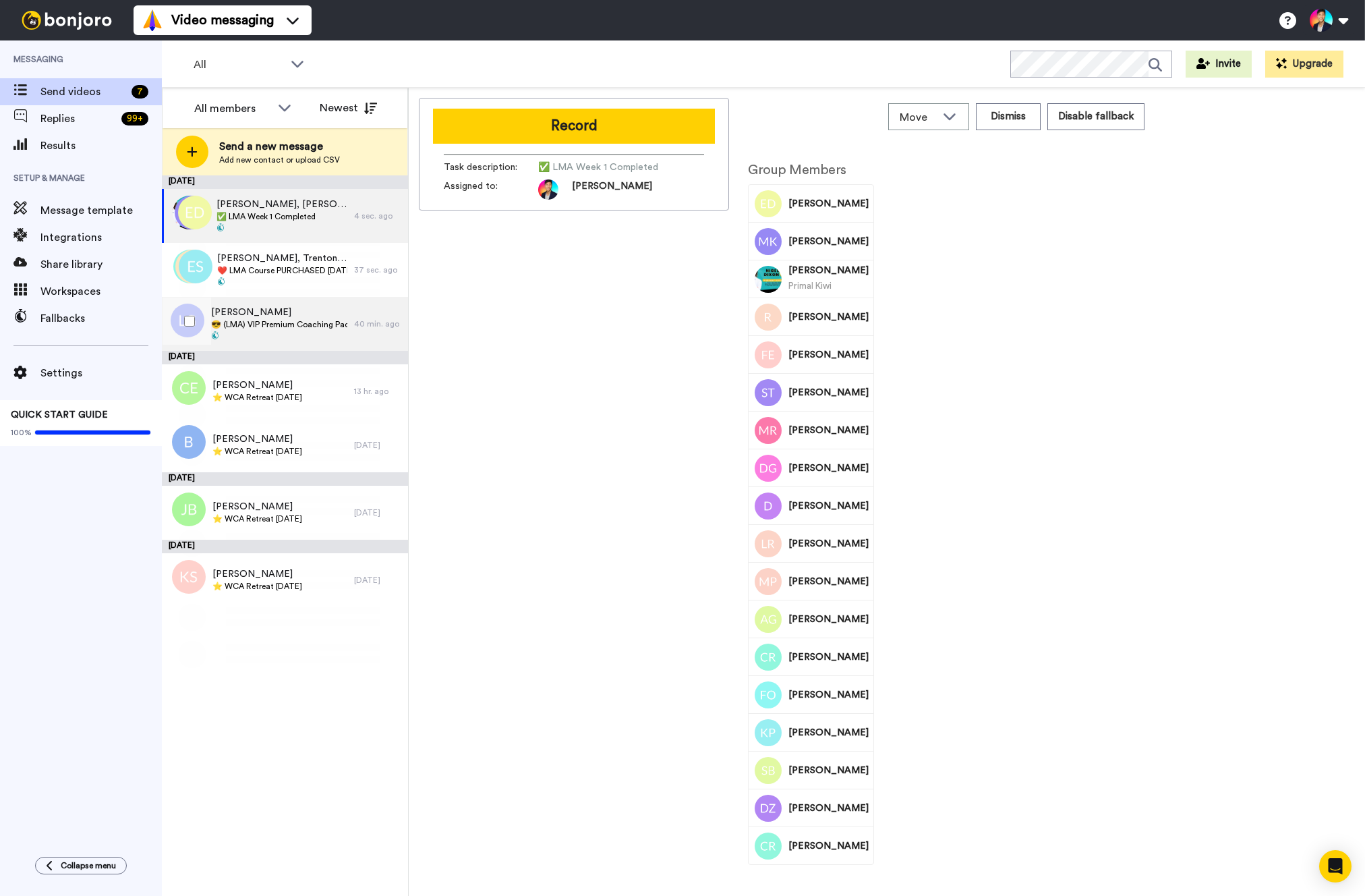
click at [273, 329] on div "Lorraine Gonzales 😎 (LMA) VIP Premium Coaching Package Purchased 😎" at bounding box center [280, 323] width 136 height 36
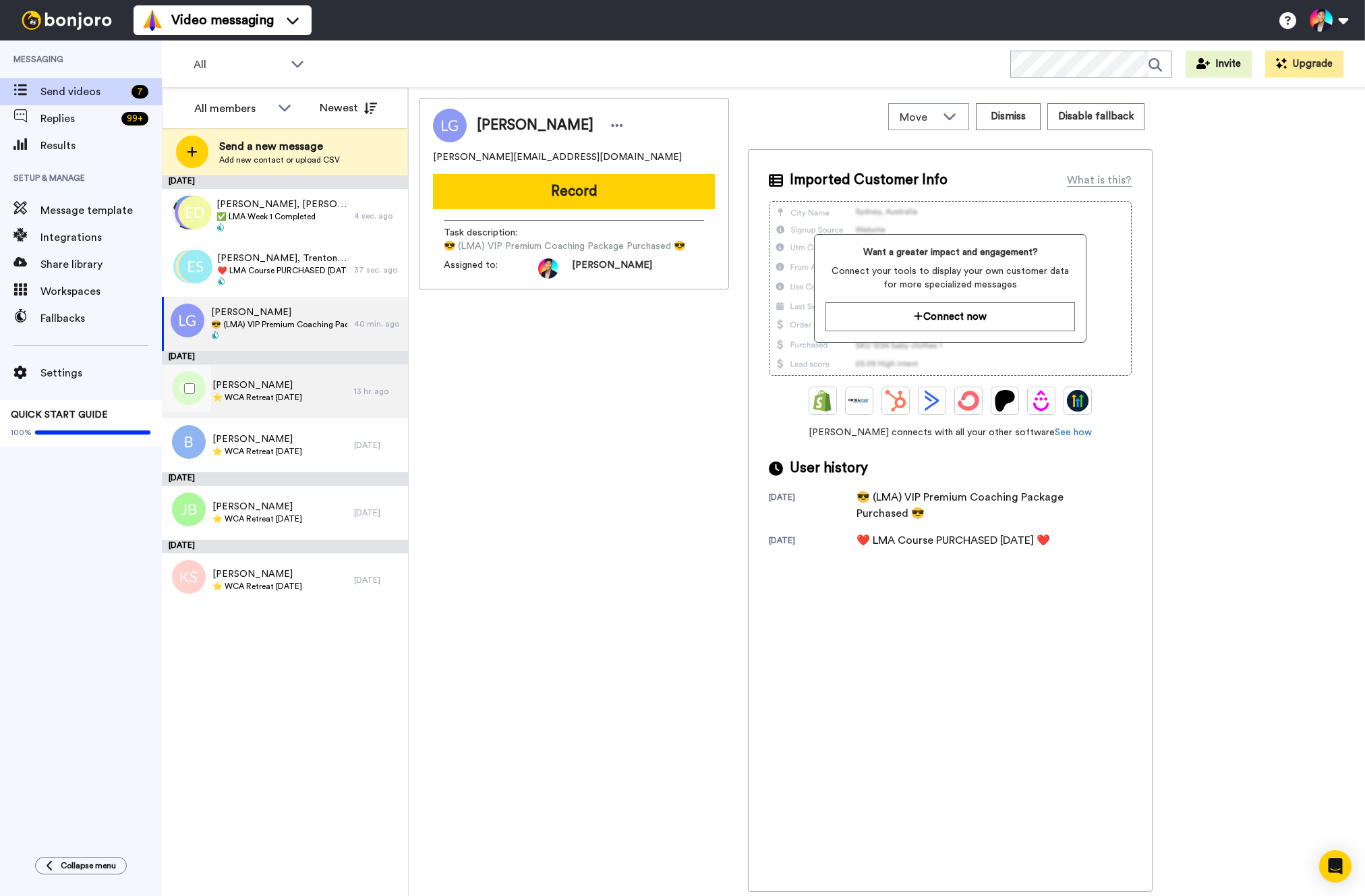
click at [283, 381] on span "[PERSON_NAME]" at bounding box center [258, 385] width 90 height 14
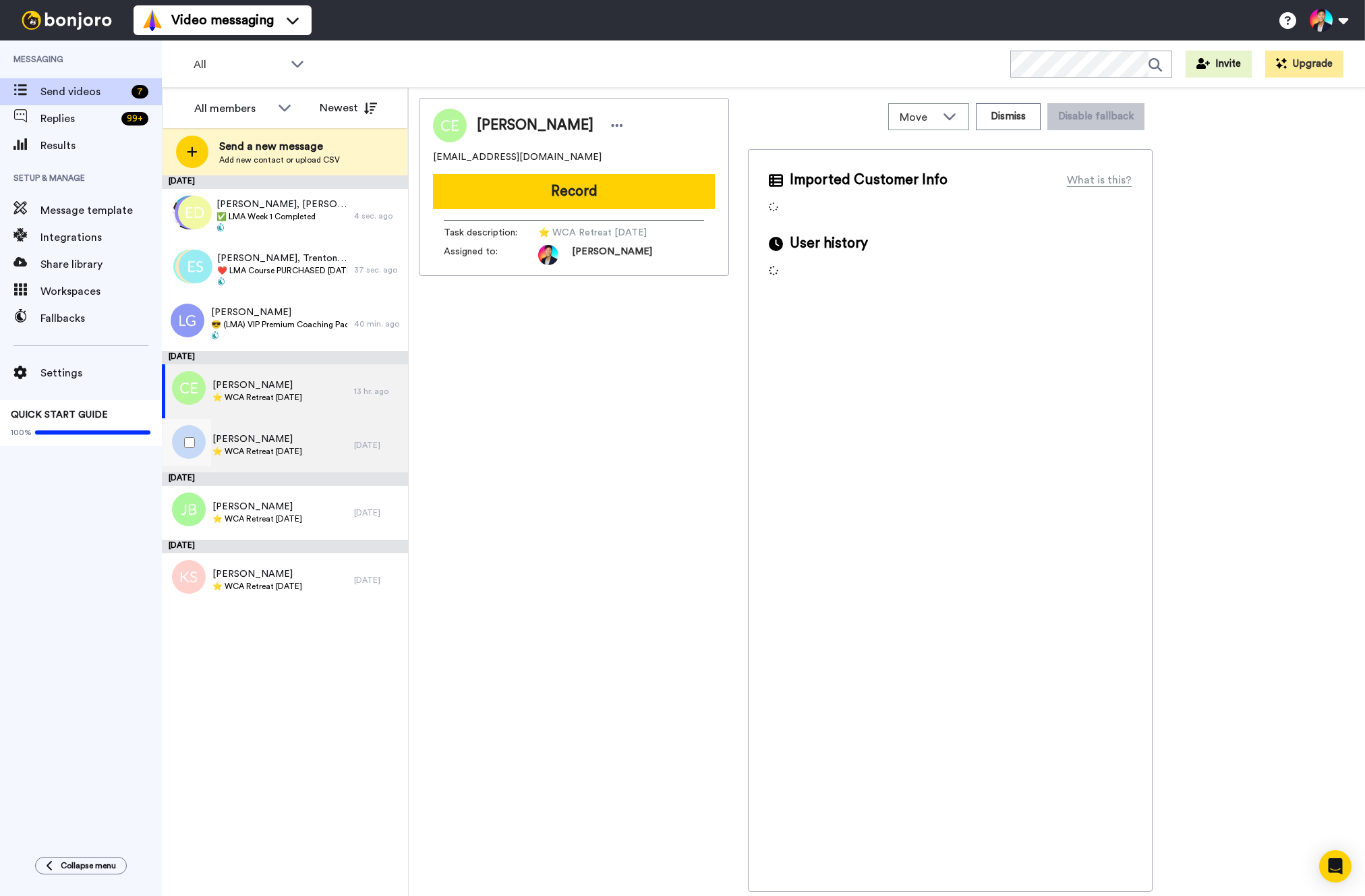
click at [282, 436] on span "[PERSON_NAME]" at bounding box center [258, 439] width 90 height 14
click at [281, 378] on div "Charmain Ervin ⭐️ WCA Retreat 15th July 2026" at bounding box center [258, 391] width 192 height 54
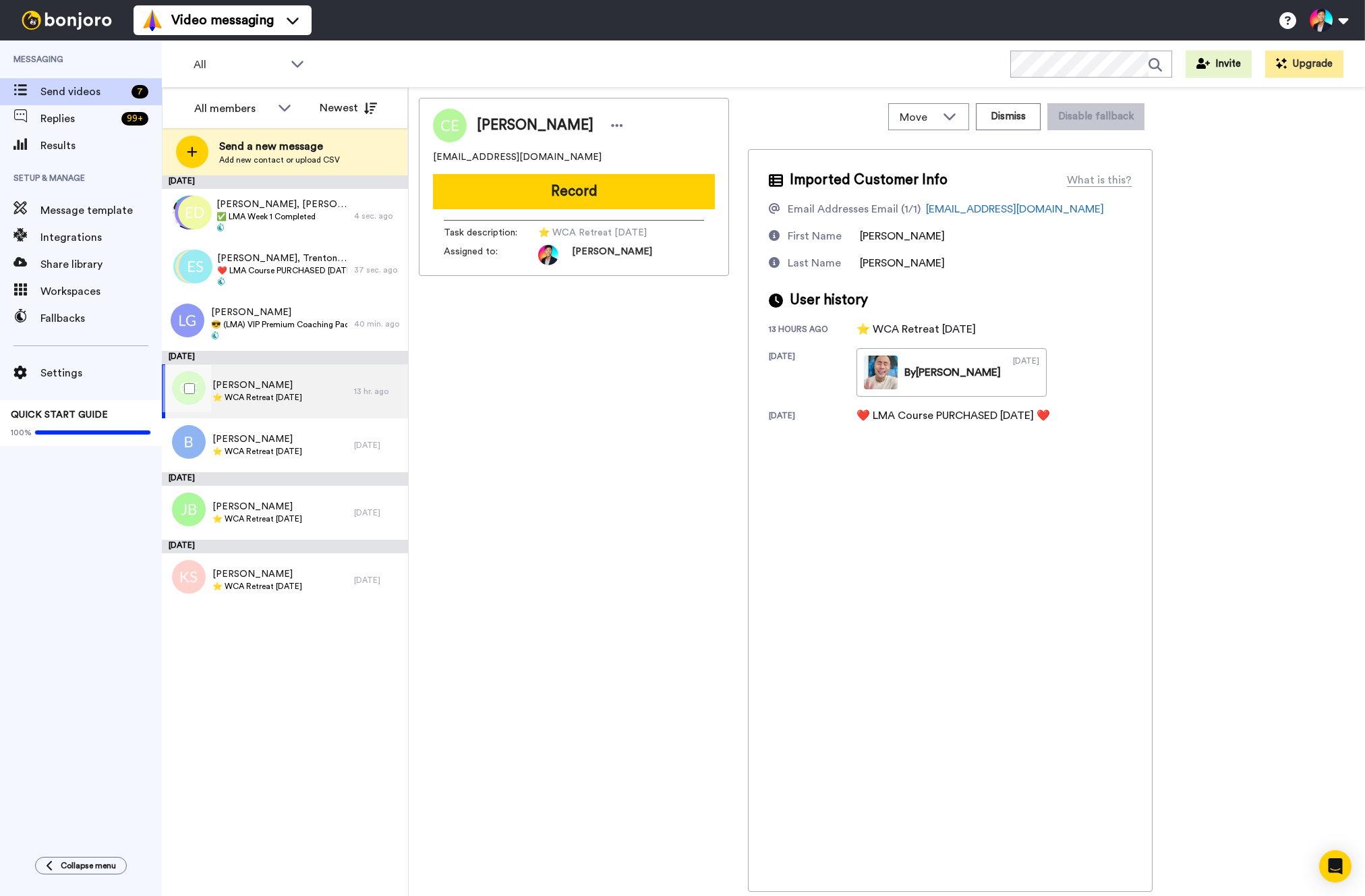
click at [197, 388] on div at bounding box center [186, 388] width 48 height 47
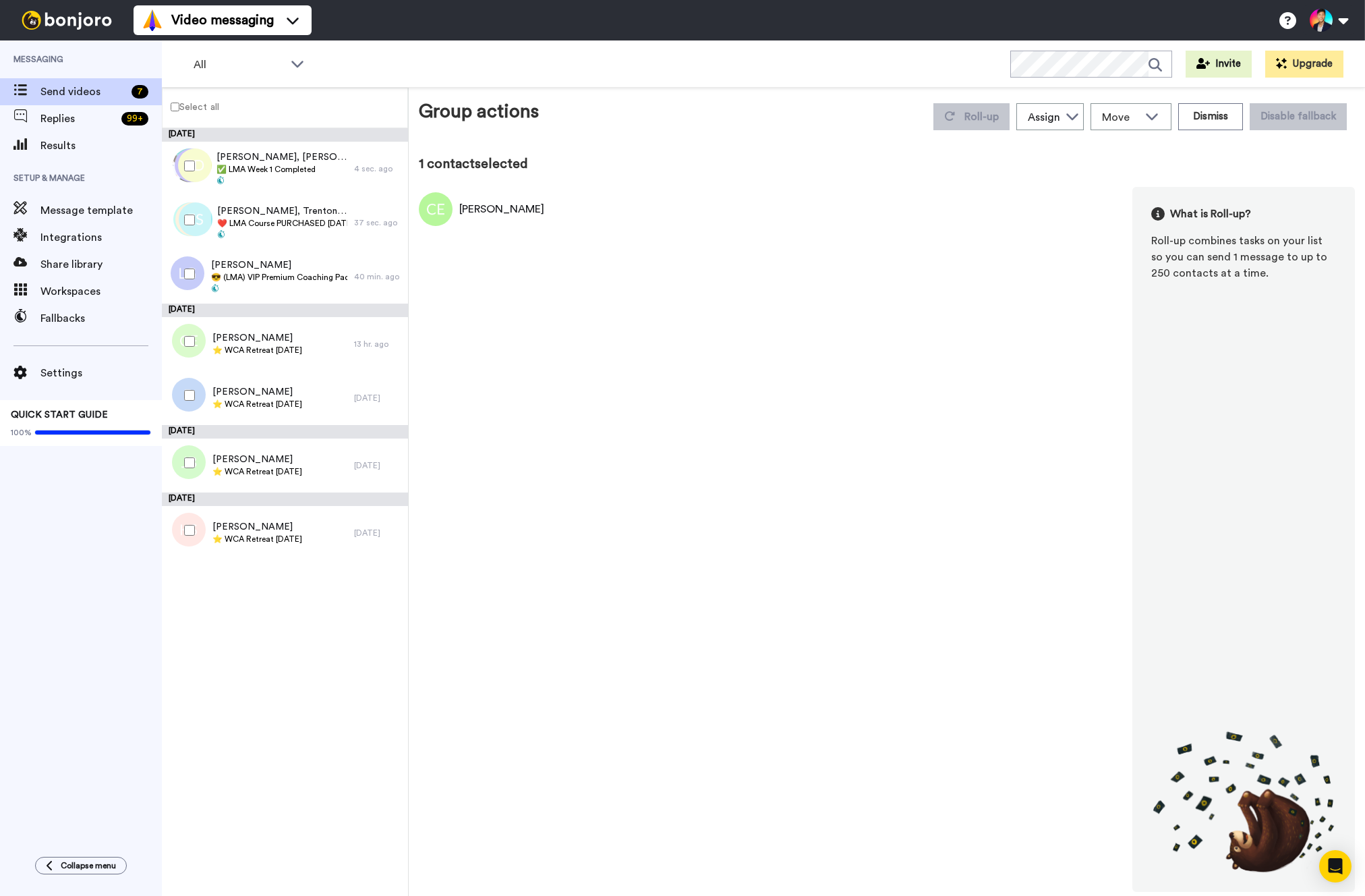
click at [196, 400] on div at bounding box center [186, 395] width 48 height 47
click at [963, 114] on button "Roll-up" at bounding box center [972, 117] width 76 height 27
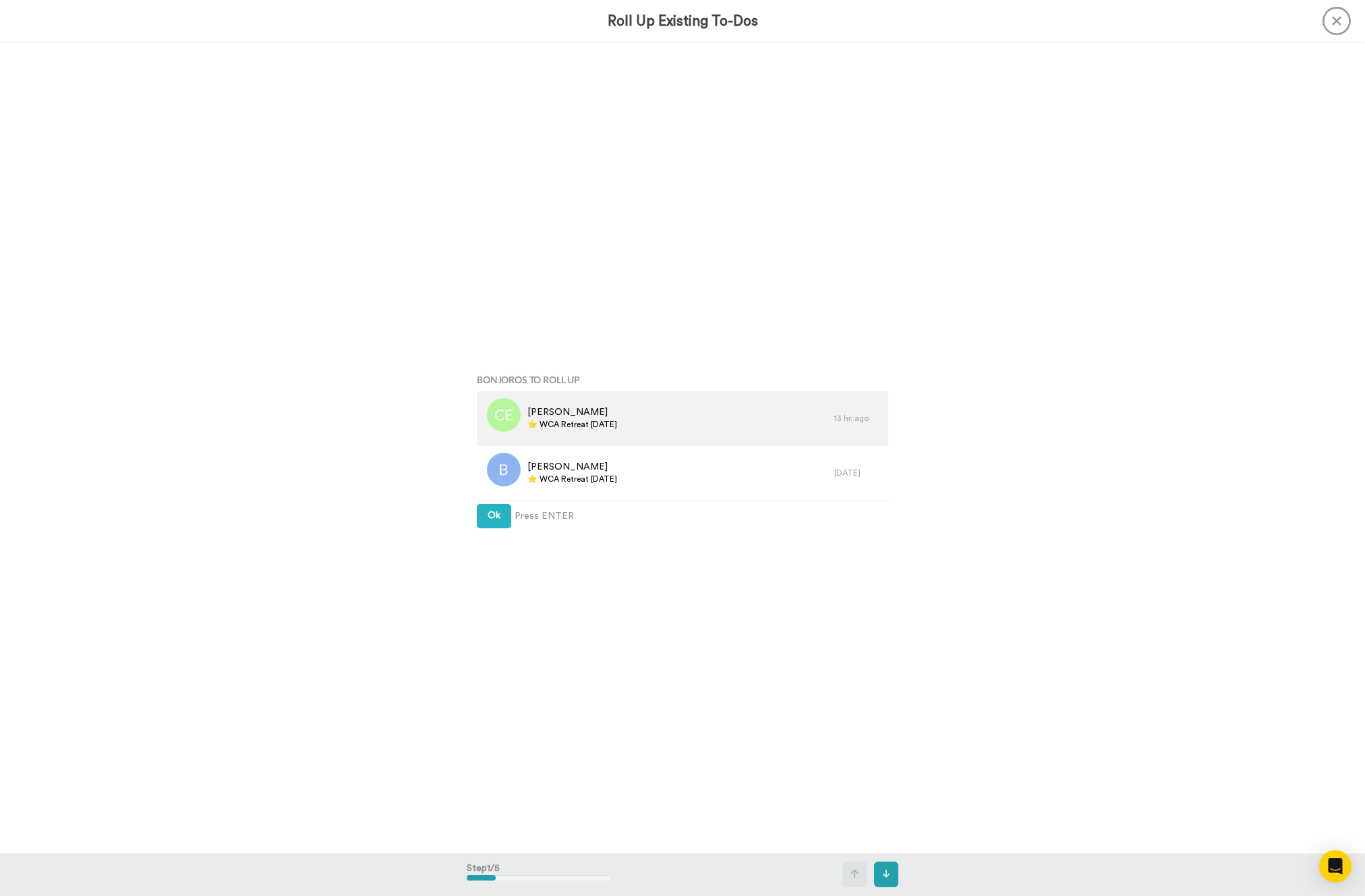
click at [566, 437] on div "Charmain Ervin ⭐️ WCA Retreat 15th July 2026" at bounding box center [655, 418] width 357 height 54
copy div "⭐️ WCA Retreat [DATE]"
click at [508, 512] on button "Ok" at bounding box center [494, 516] width 34 height 25
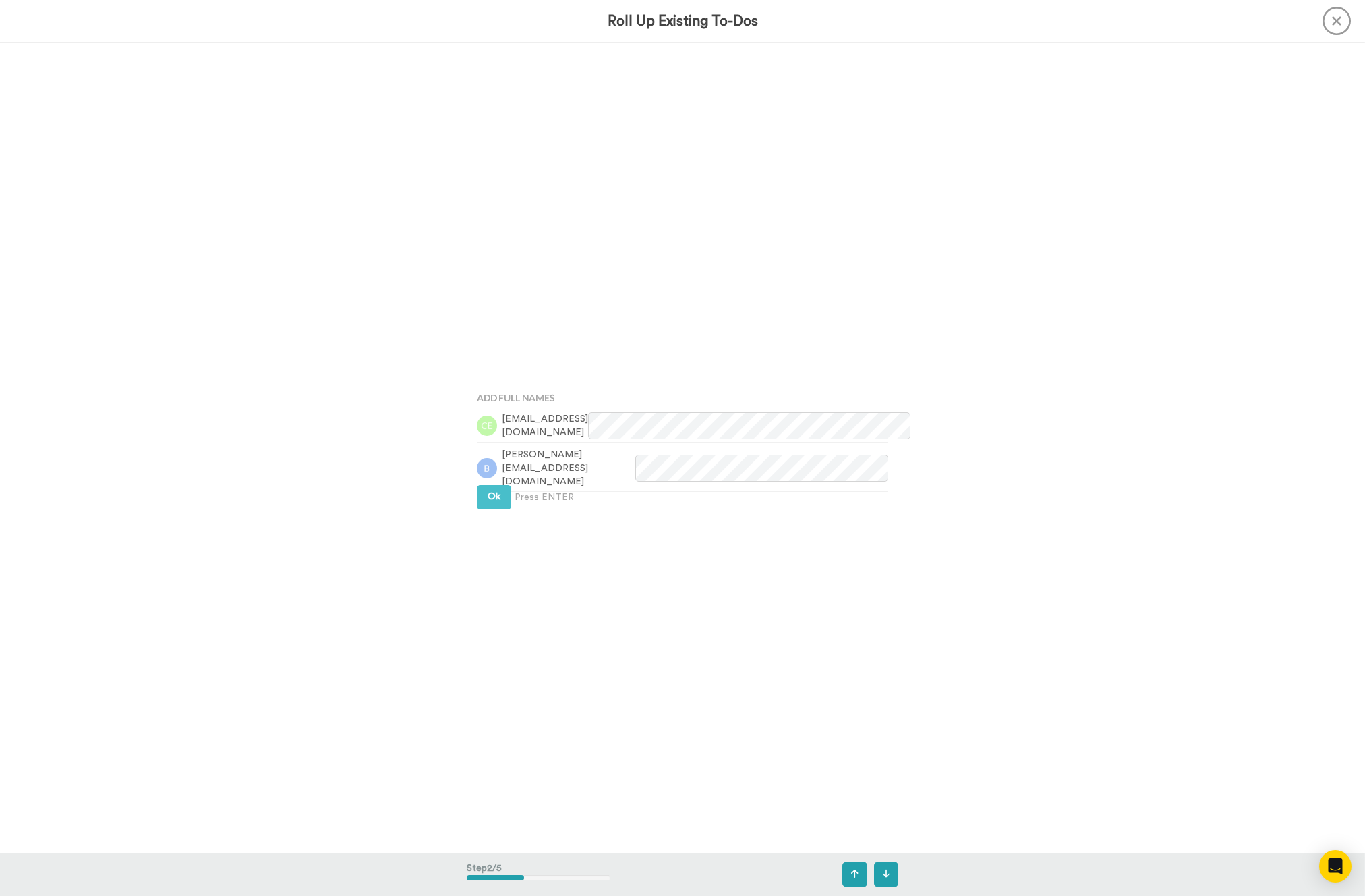
click at [508, 512] on div "Add Full Names ervic@live.com brandon.longisland@gmail.com Ok Press ENTER" at bounding box center [682, 447] width 432 height 448
click at [496, 501] on span "Ok" at bounding box center [494, 496] width 13 height 10
click at [494, 494] on button "Ok" at bounding box center [494, 485] width 34 height 25
click at [494, 494] on div "Assign It To Tim Han Ok Press ENTER" at bounding box center [682, 447] width 432 height 448
click at [494, 492] on div "Assign It To Tim Han Ok Press ENTER" at bounding box center [682, 447] width 432 height 448
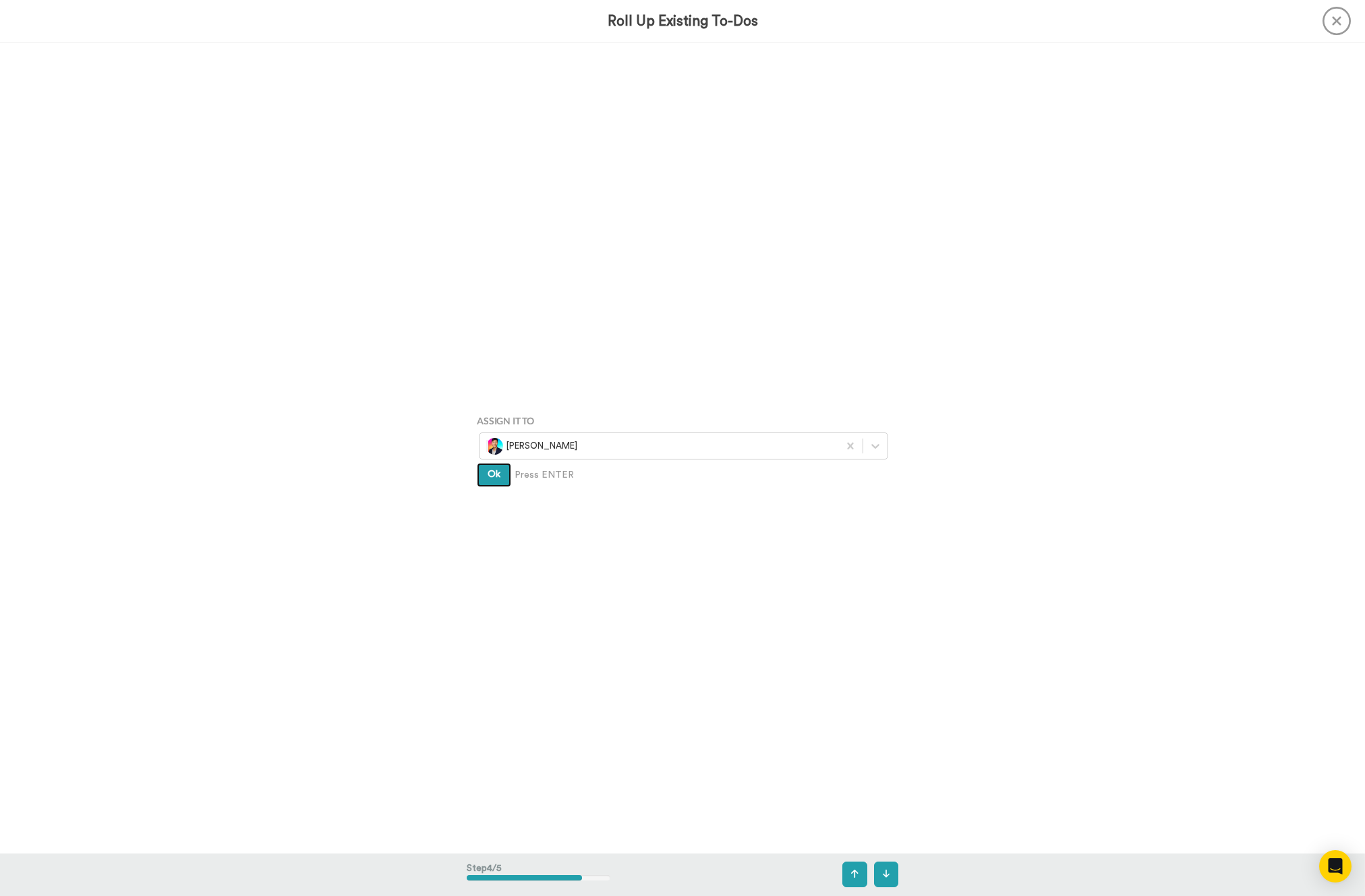
click at [487, 481] on button "Ok" at bounding box center [494, 475] width 34 height 25
click at [487, 481] on div "Confirm & Create Charmain & Brandon ⭐️ WCA Retreat 15th July 2026 2 To-Dos will…" at bounding box center [682, 448] width 432 height 448
click at [512, 501] on button "Create" at bounding box center [502, 495] width 52 height 25
click at [295, 424] on div "Bonjoros To Roll Up Charmain Ervin ⭐️ WCA Retreat 15th July 2026 13 hr. ago Bra…" at bounding box center [682, 447] width 1365 height 810
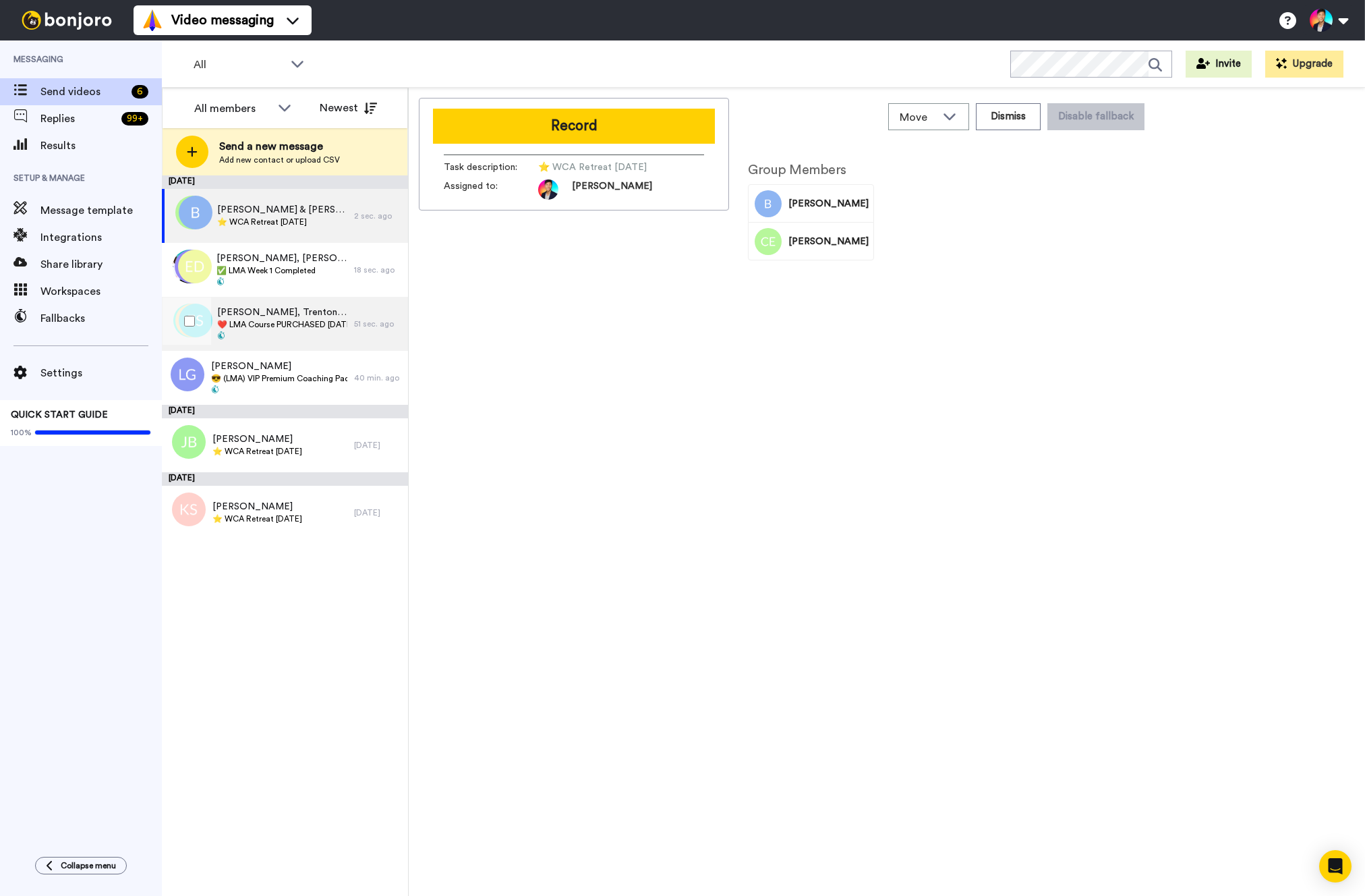
click at [292, 331] on span at bounding box center [282, 337] width 130 height 11
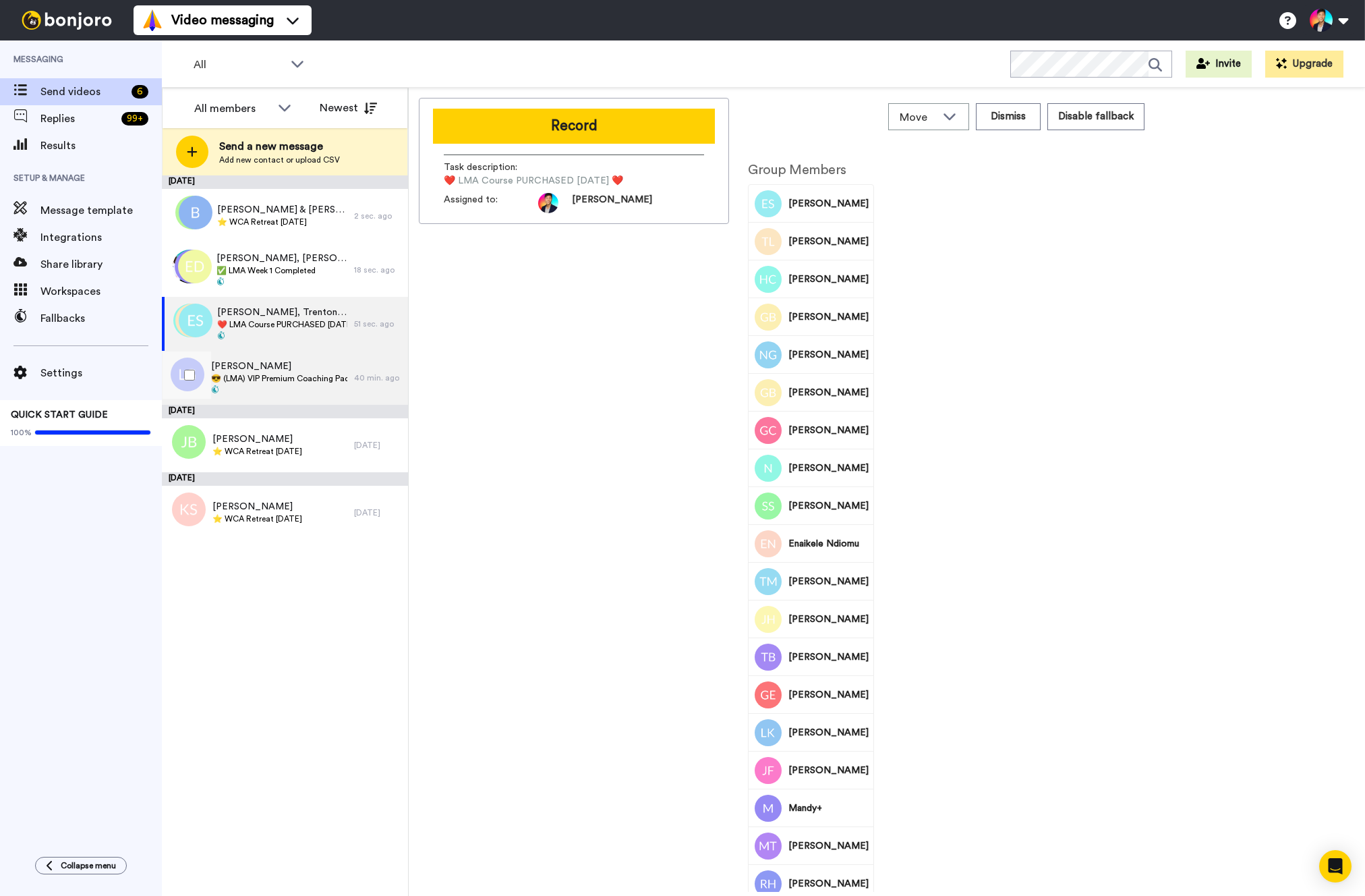
click at [288, 360] on span "[PERSON_NAME]" at bounding box center [280, 366] width 136 height 14
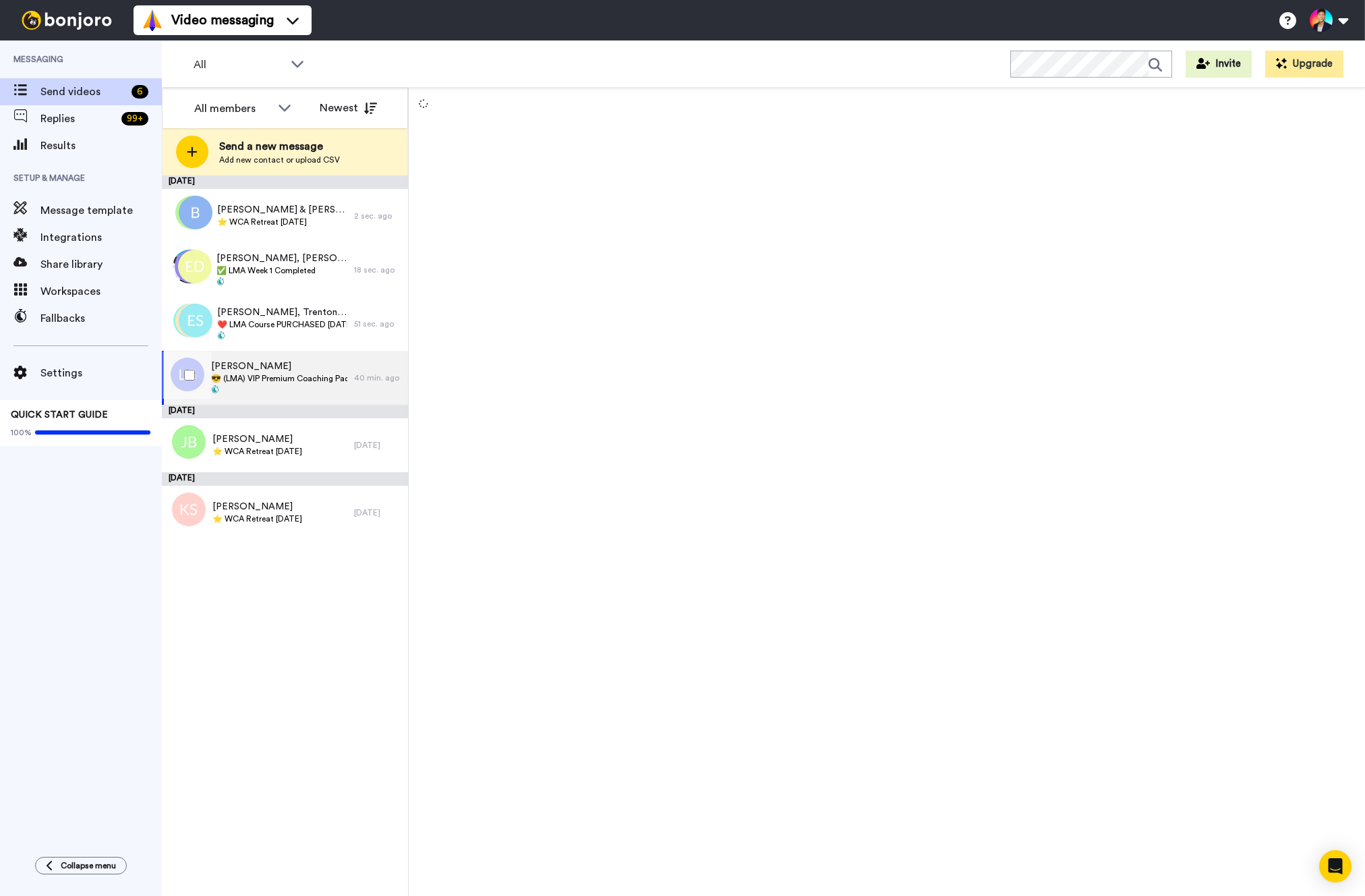
click at [288, 360] on span "[PERSON_NAME]" at bounding box center [280, 366] width 136 height 14
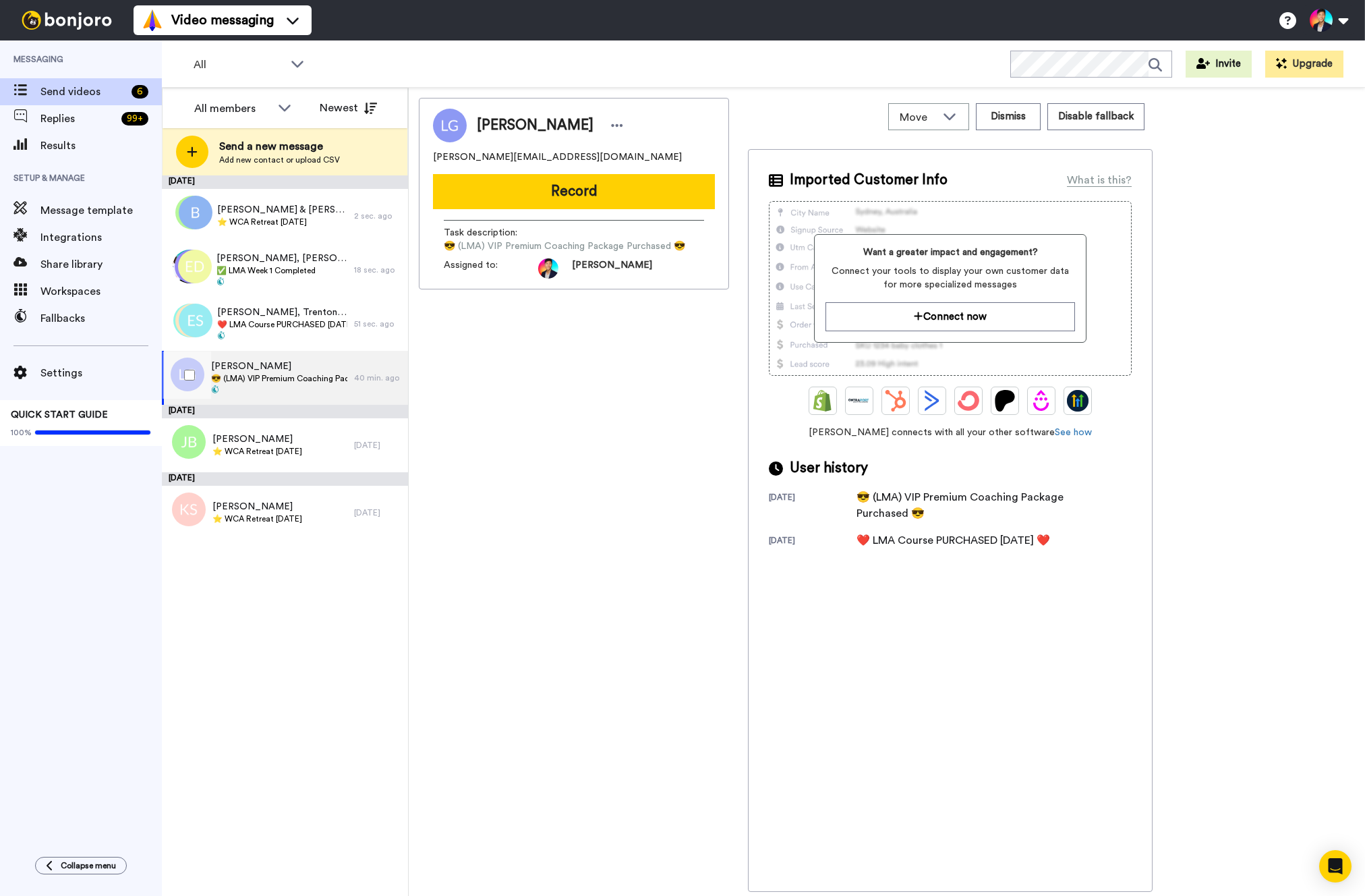
click at [288, 360] on span "[PERSON_NAME]" at bounding box center [280, 366] width 136 height 14
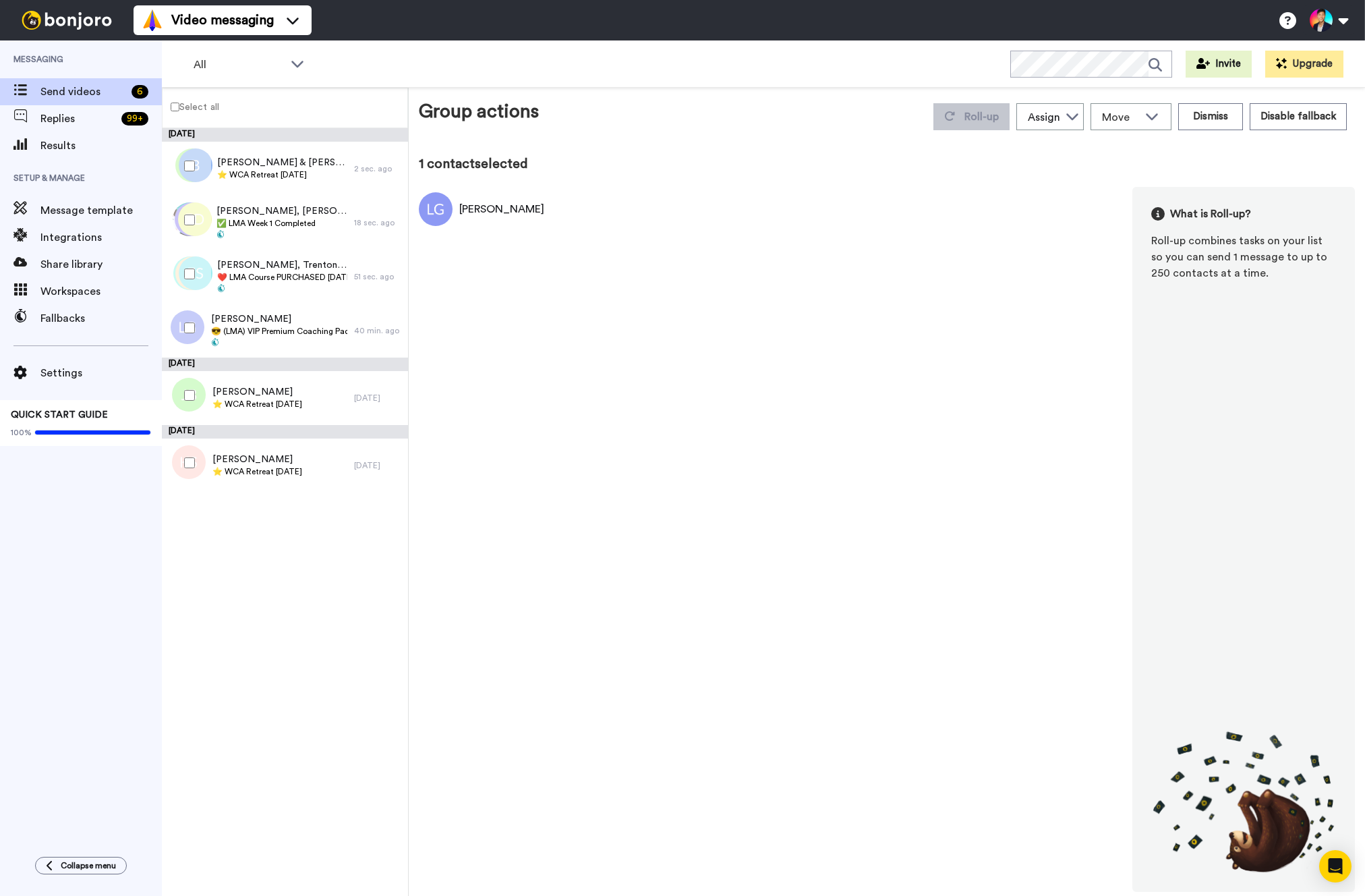
click at [201, 275] on div at bounding box center [186, 273] width 48 height 47
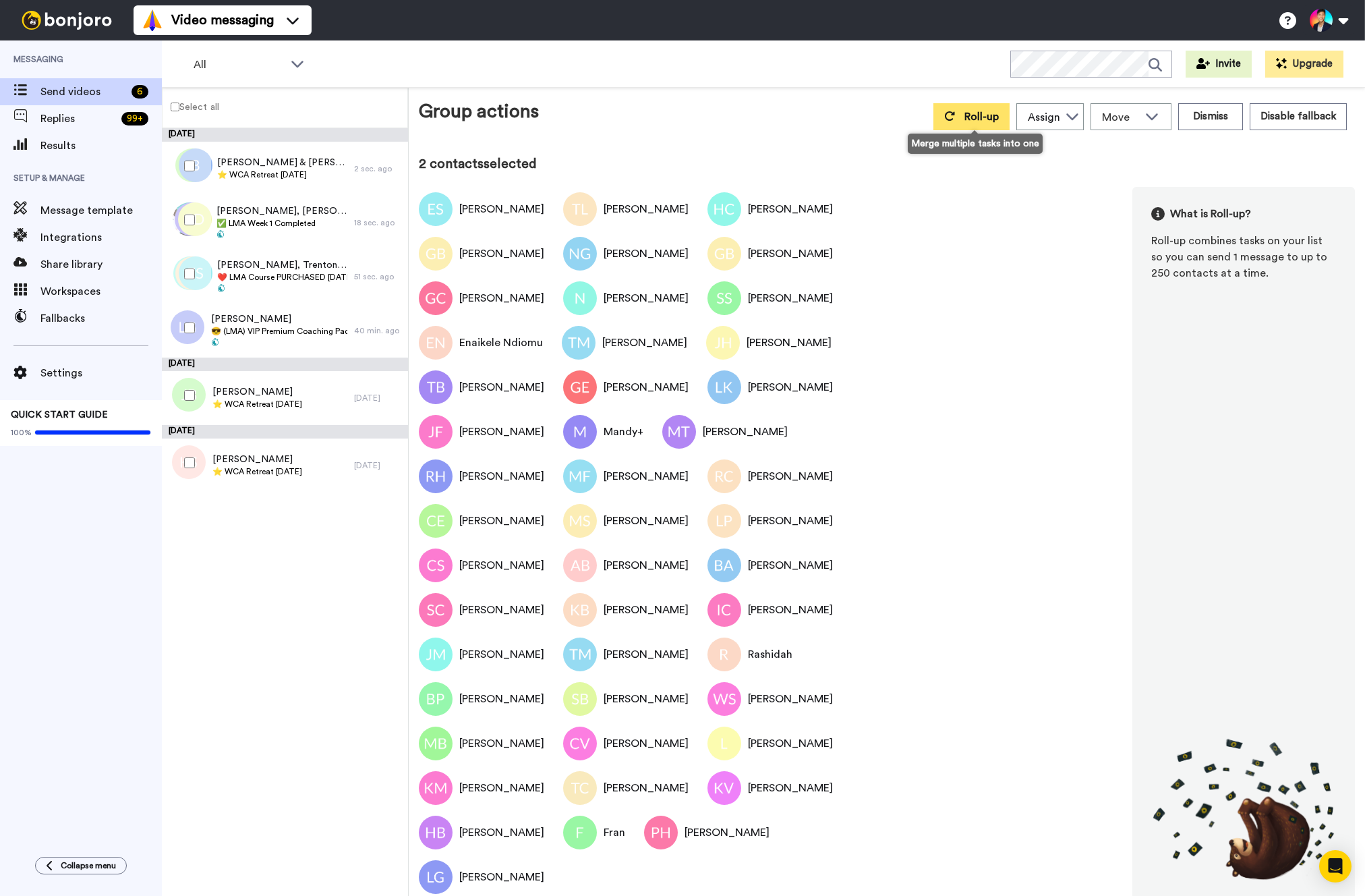
click at [980, 111] on span "Roll-up" at bounding box center [982, 117] width 34 height 11
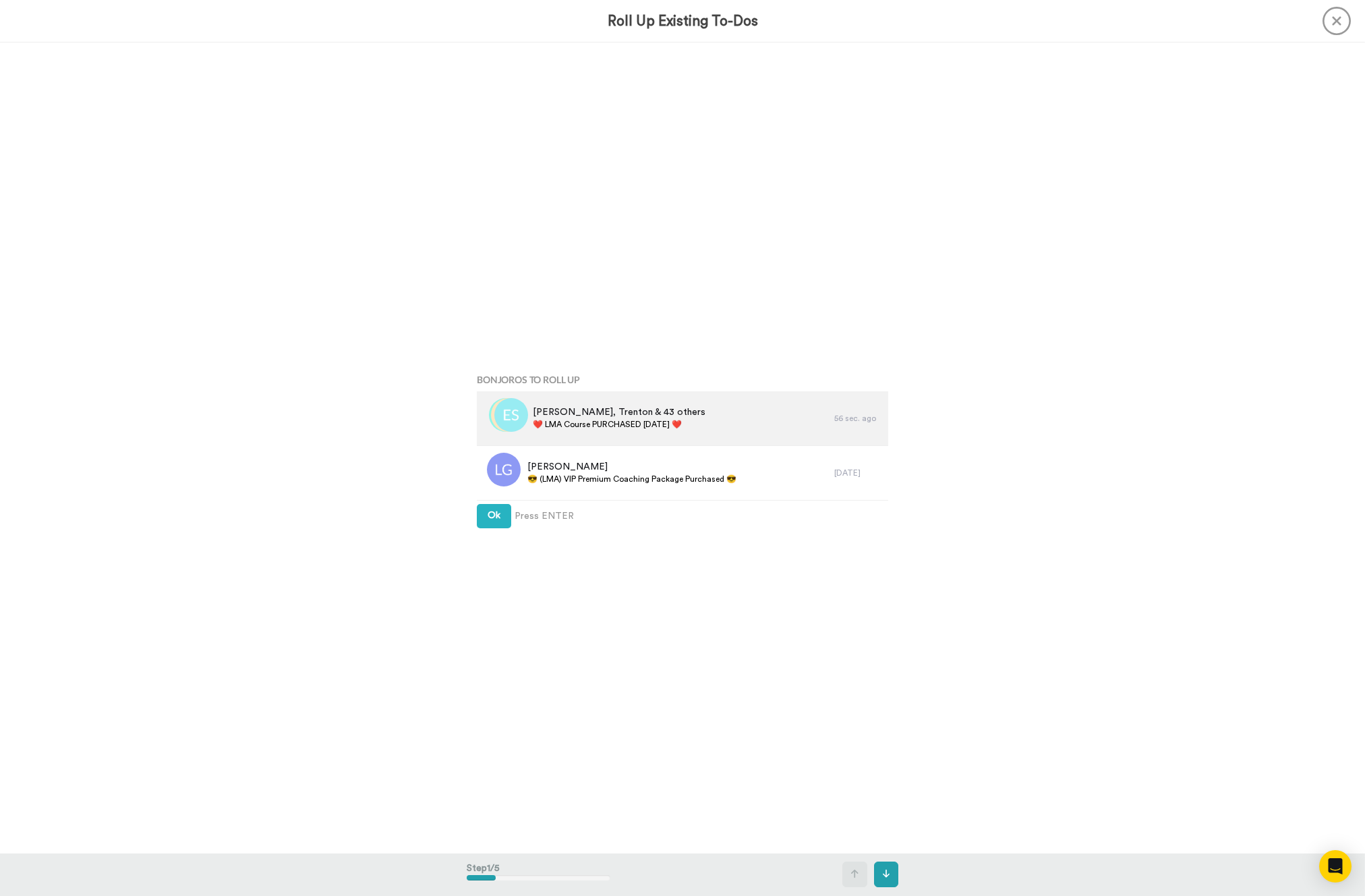
click at [597, 419] on span "❤️️ LMA Course PURCHASED [DATE] ❤️️" at bounding box center [618, 424] width 172 height 11
copy div "❤️️ LMA Course PURCHASED [DATE] ❤️️"
click at [498, 527] on button "Ok" at bounding box center [494, 516] width 34 height 25
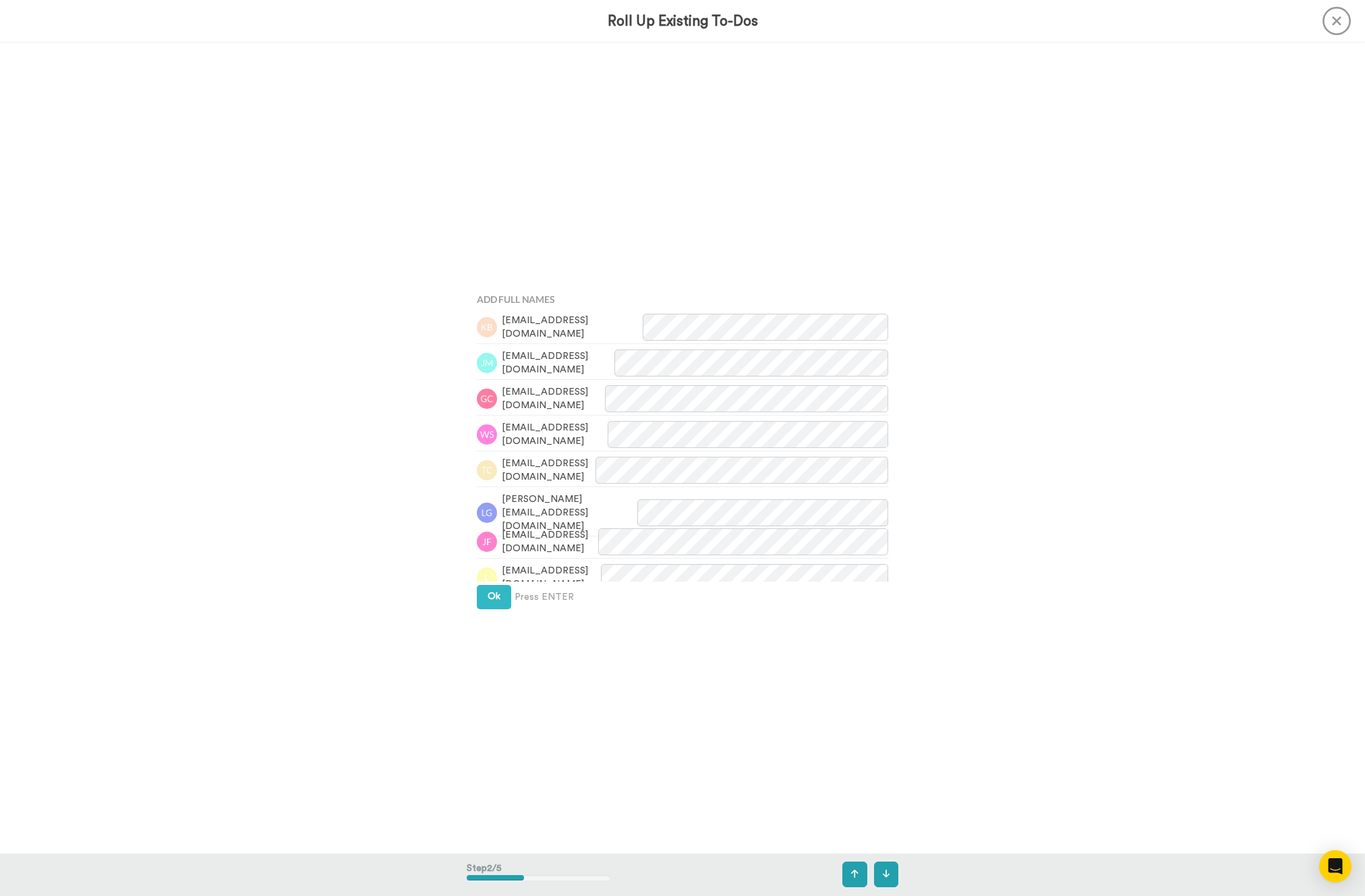
click at [498, 527] on div "jdesign915@gmail.com" at bounding box center [682, 542] width 411 height 32
click at [496, 586] on button "Ok" at bounding box center [494, 597] width 34 height 25
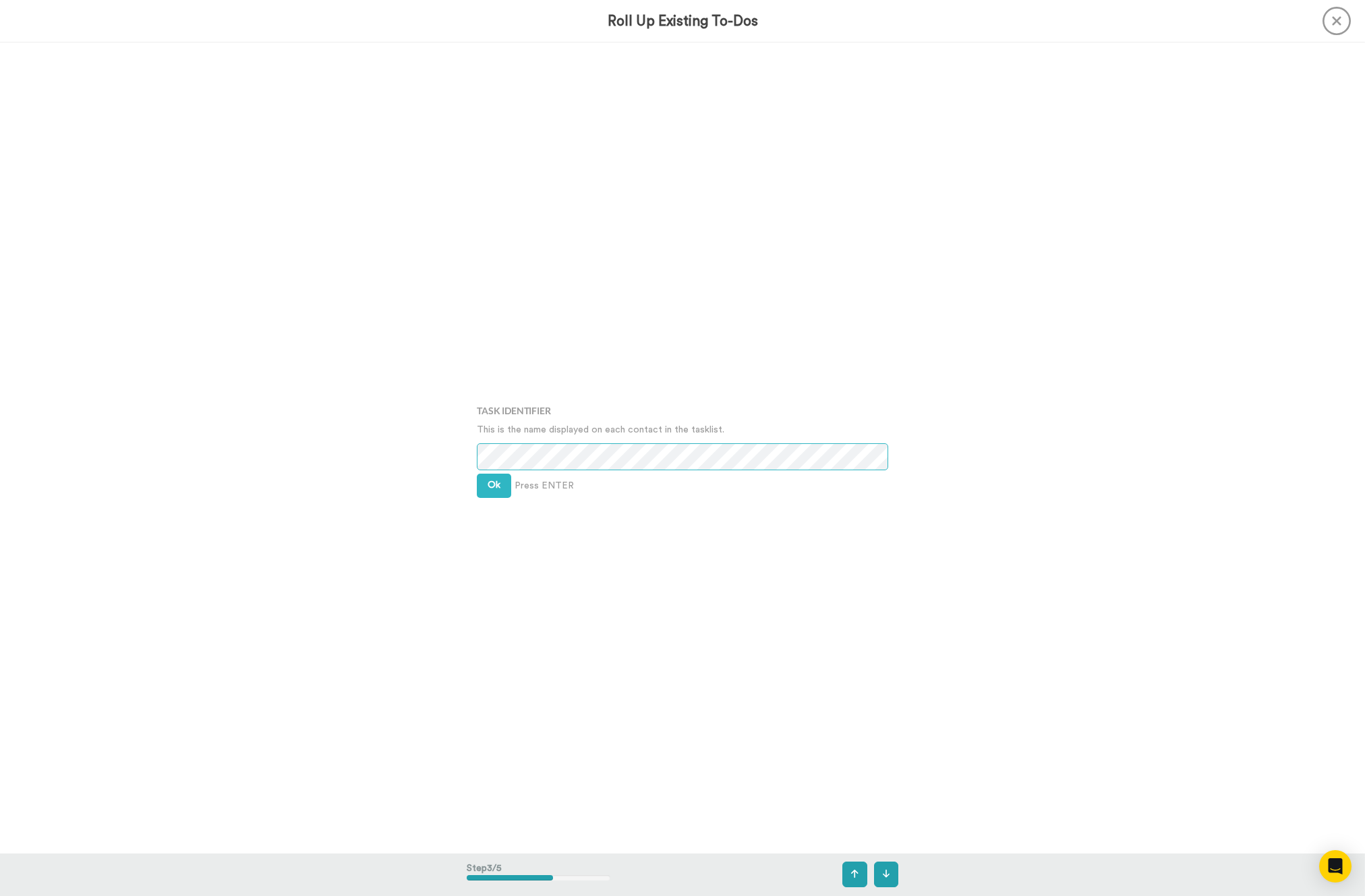
scroll to position [1621, 0]
click at [487, 468] on div "Task Identifier This is the name displayed on each contact in the tasklist. Ok …" at bounding box center [682, 447] width 432 height 448
click at [491, 479] on span "Ok" at bounding box center [494, 484] width 13 height 10
click at [491, 479] on span "Ok" at bounding box center [494, 474] width 13 height 10
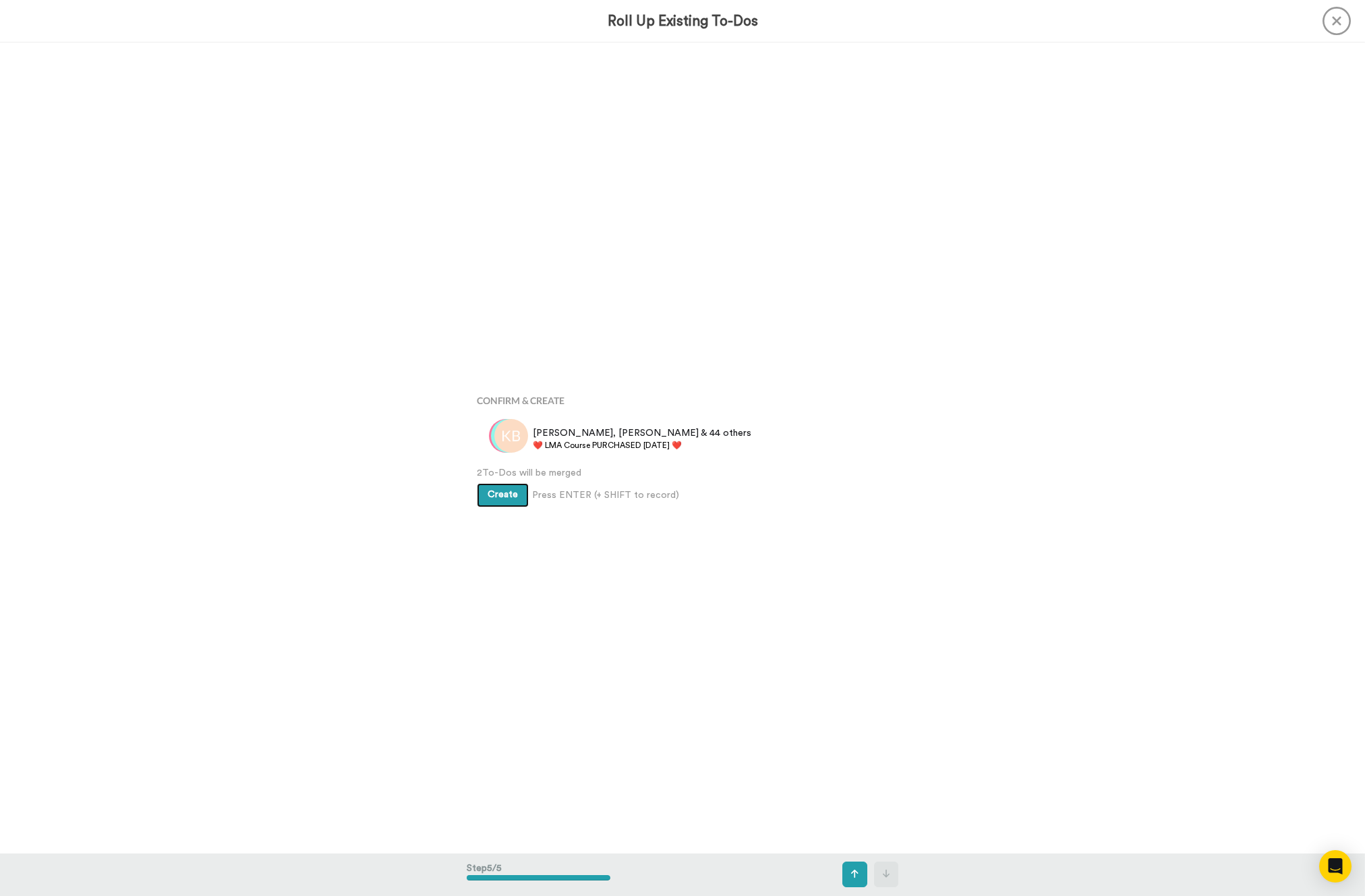
scroll to position [3241, 0]
click at [496, 485] on button "Create" at bounding box center [502, 495] width 52 height 25
click at [290, 319] on div "Bonjoros To Roll Up Ederson, Trenton & 43 others ❤️️ LMA Course PURCHASED Today…" at bounding box center [682, 447] width 1365 height 810
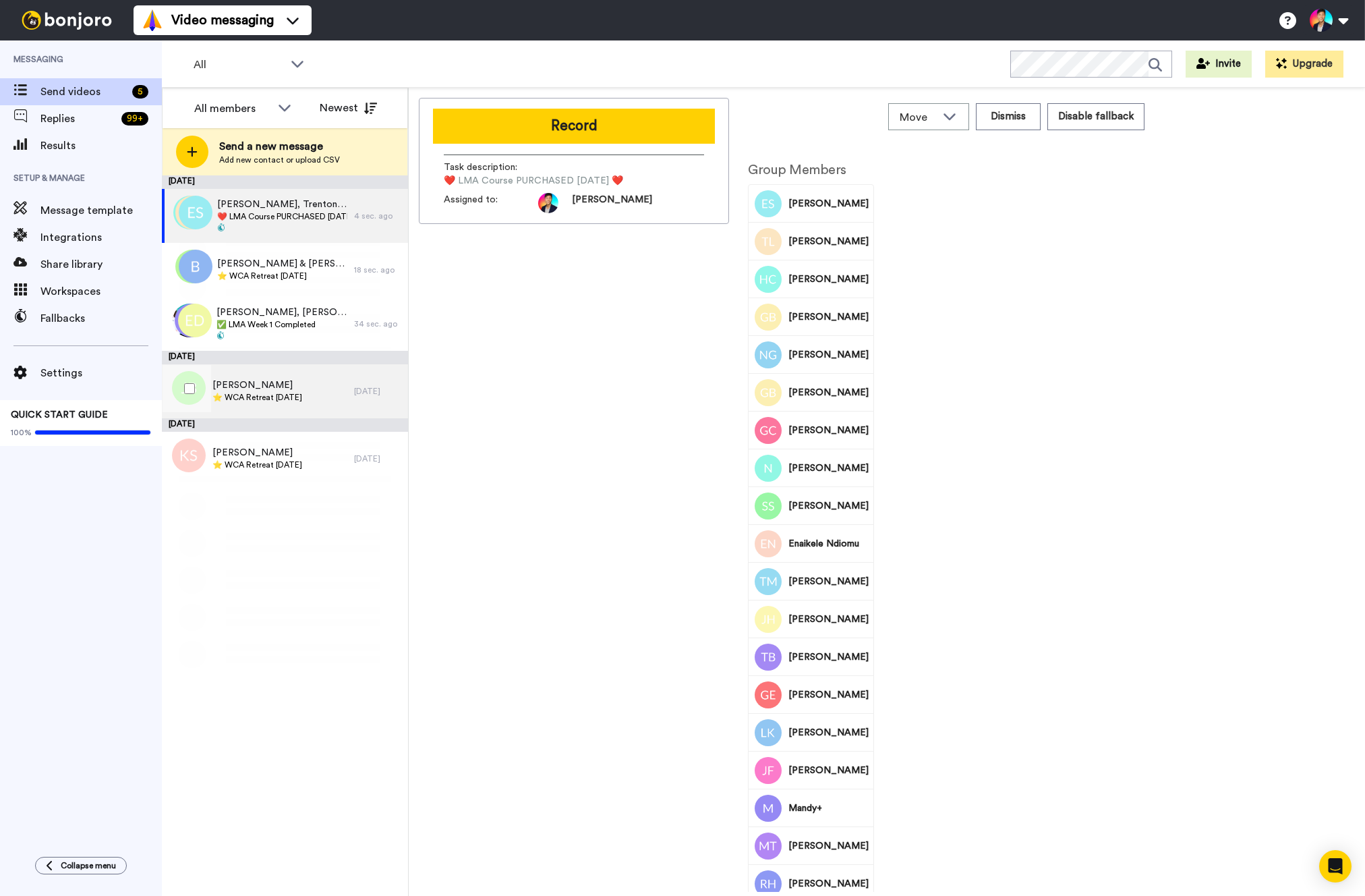
click at [244, 403] on div "[PERSON_NAME] ⭐️ WCA Retreat [DATE]" at bounding box center [258, 391] width 90 height 26
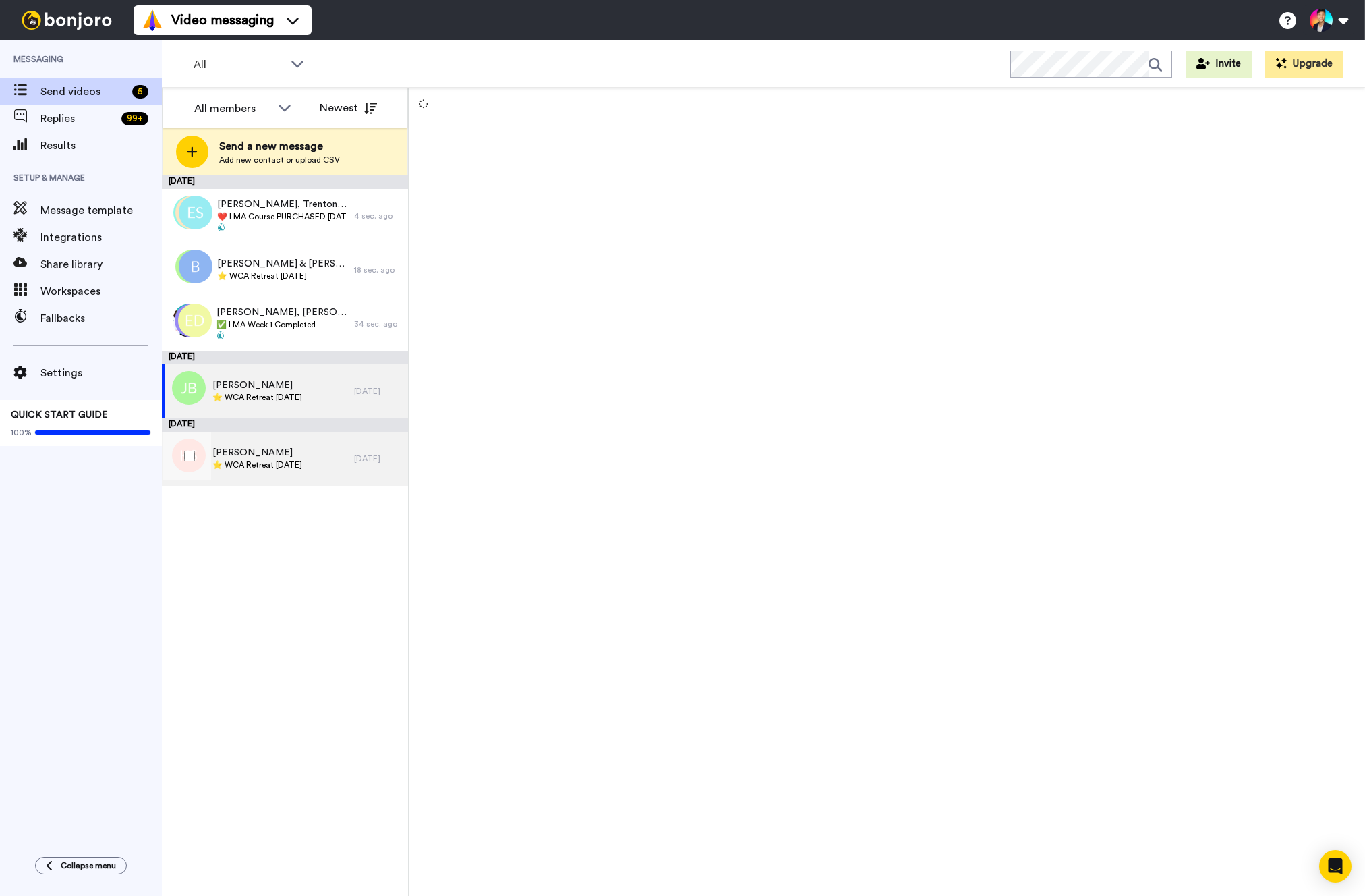
click at [257, 458] on span "[PERSON_NAME]" at bounding box center [258, 453] width 90 height 14
click at [282, 410] on div "[PERSON_NAME] ⭐️ WCA Retreat [DATE]" at bounding box center [258, 391] width 192 height 54
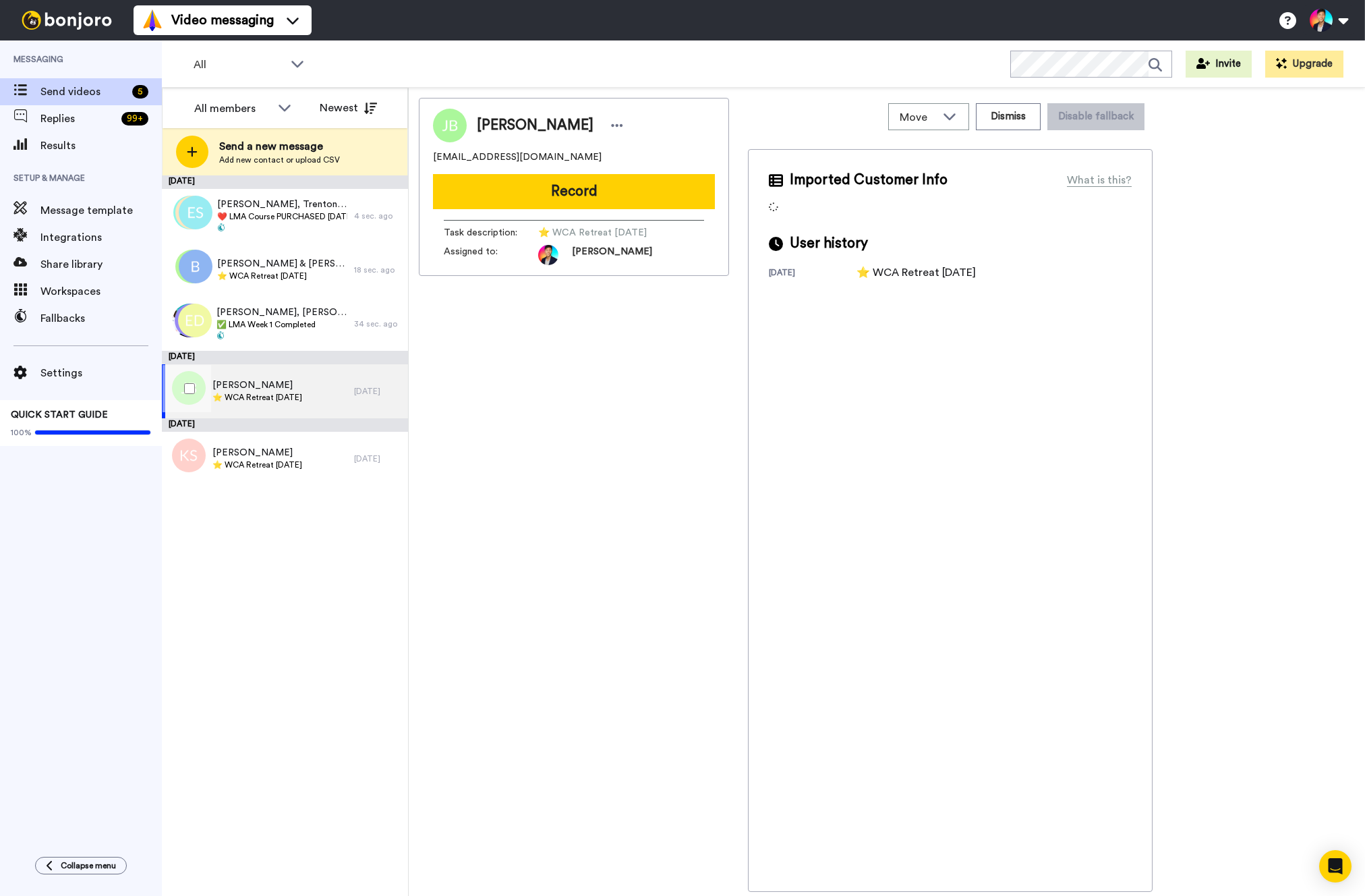
click at [534, 378] on div "[PERSON_NAME] [EMAIL_ADDRESS][DOMAIN_NAME] Record Task description : ⭐️ WCA Ret…" at bounding box center [573, 494] width 310 height 794
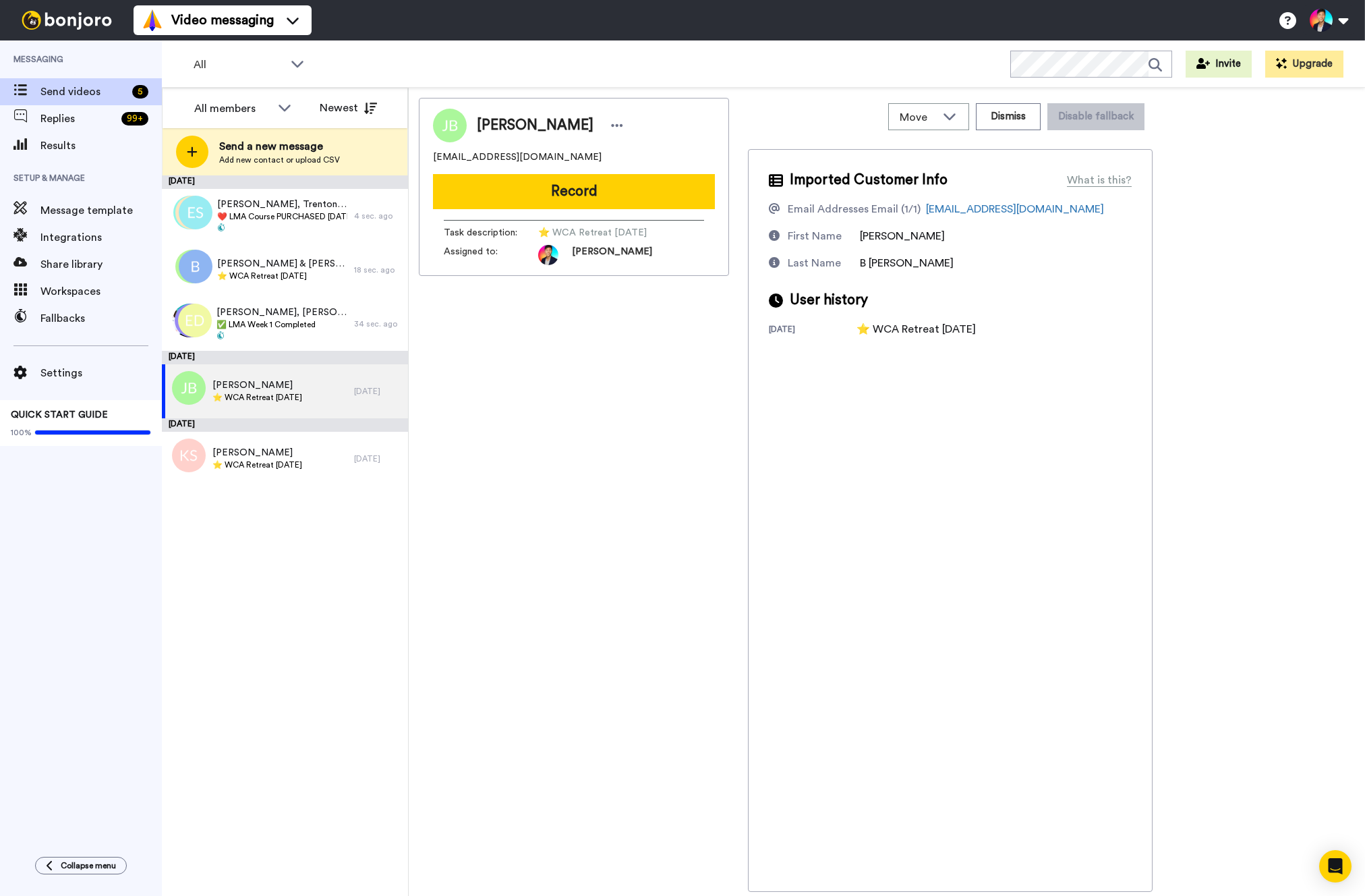
click at [570, 460] on div "[PERSON_NAME] [EMAIL_ADDRESS][DOMAIN_NAME] Record Task description : ⭐️ WCA Ret…" at bounding box center [573, 494] width 310 height 794
click at [357, 400] on div "[PERSON_NAME] ⭐️ WCA Retreat [DATE] [DATE]" at bounding box center [284, 391] width 246 height 54
click at [545, 442] on div "[PERSON_NAME] [EMAIL_ADDRESS][DOMAIN_NAME] Record Task description : ⭐️ WCA Ret…" at bounding box center [573, 494] width 310 height 794
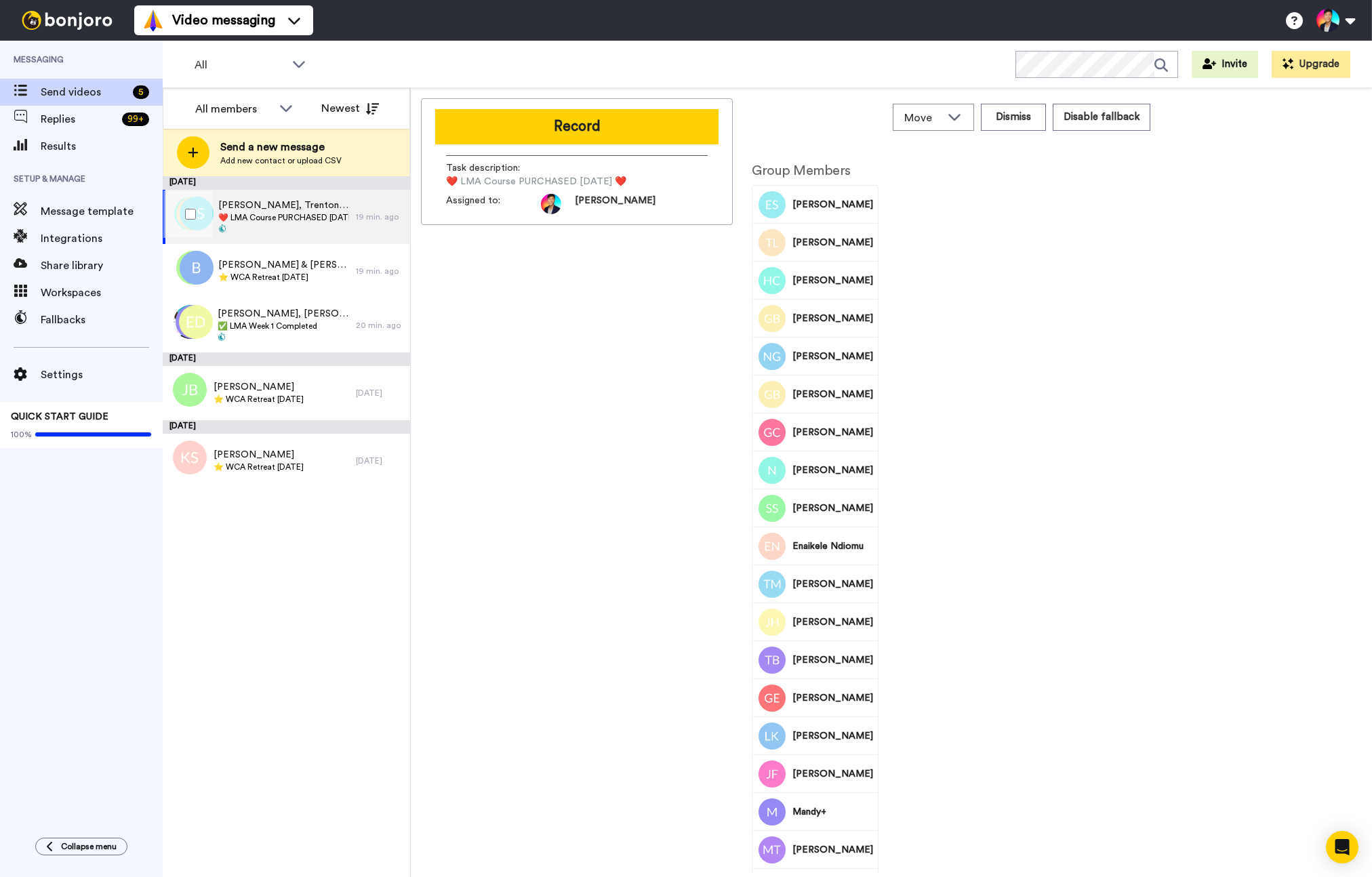
click at [513, 304] on div "Record Task description : ❤️️ LMA Course PURCHASED [DATE] ❤️️ Assigned to: [PER…" at bounding box center [576, 485] width 312 height 775
